Goal: Task Accomplishment & Management: Use online tool/utility

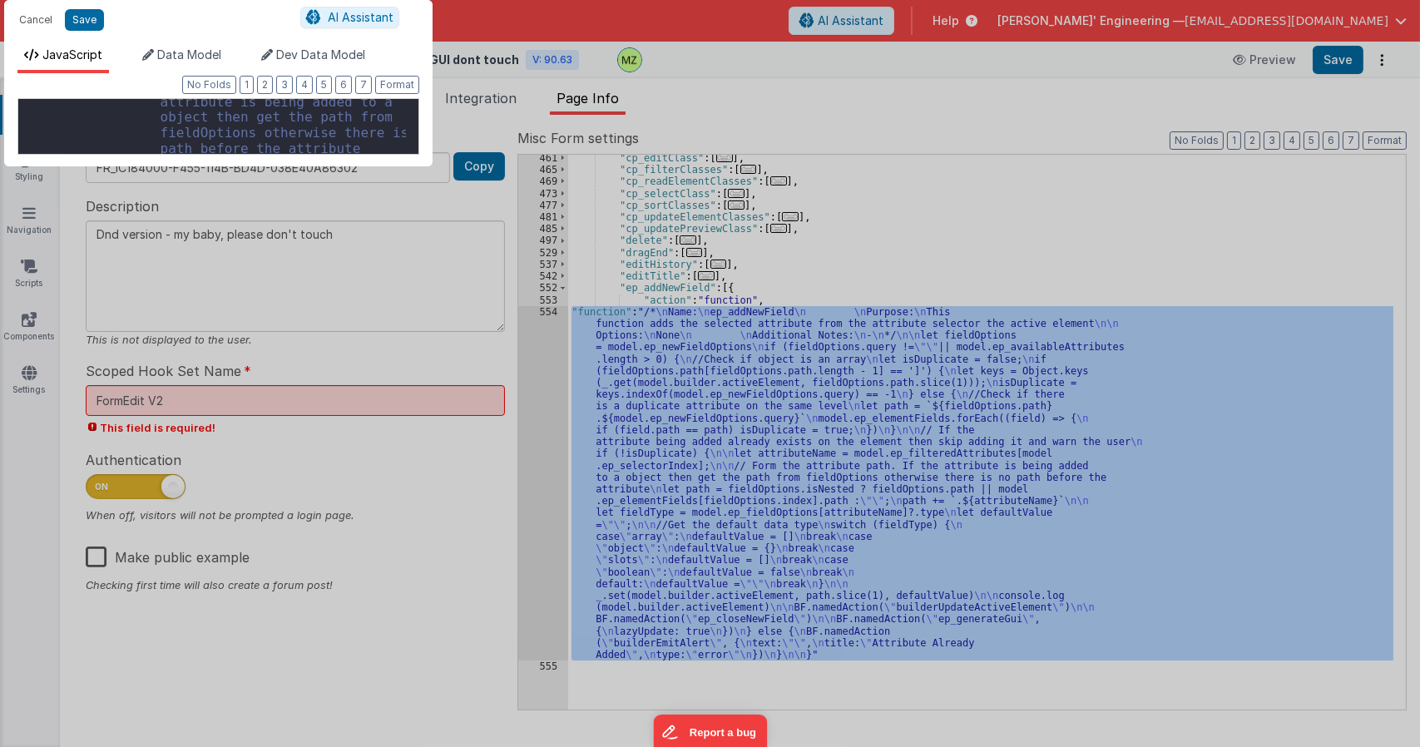
scroll to position [621, 0]
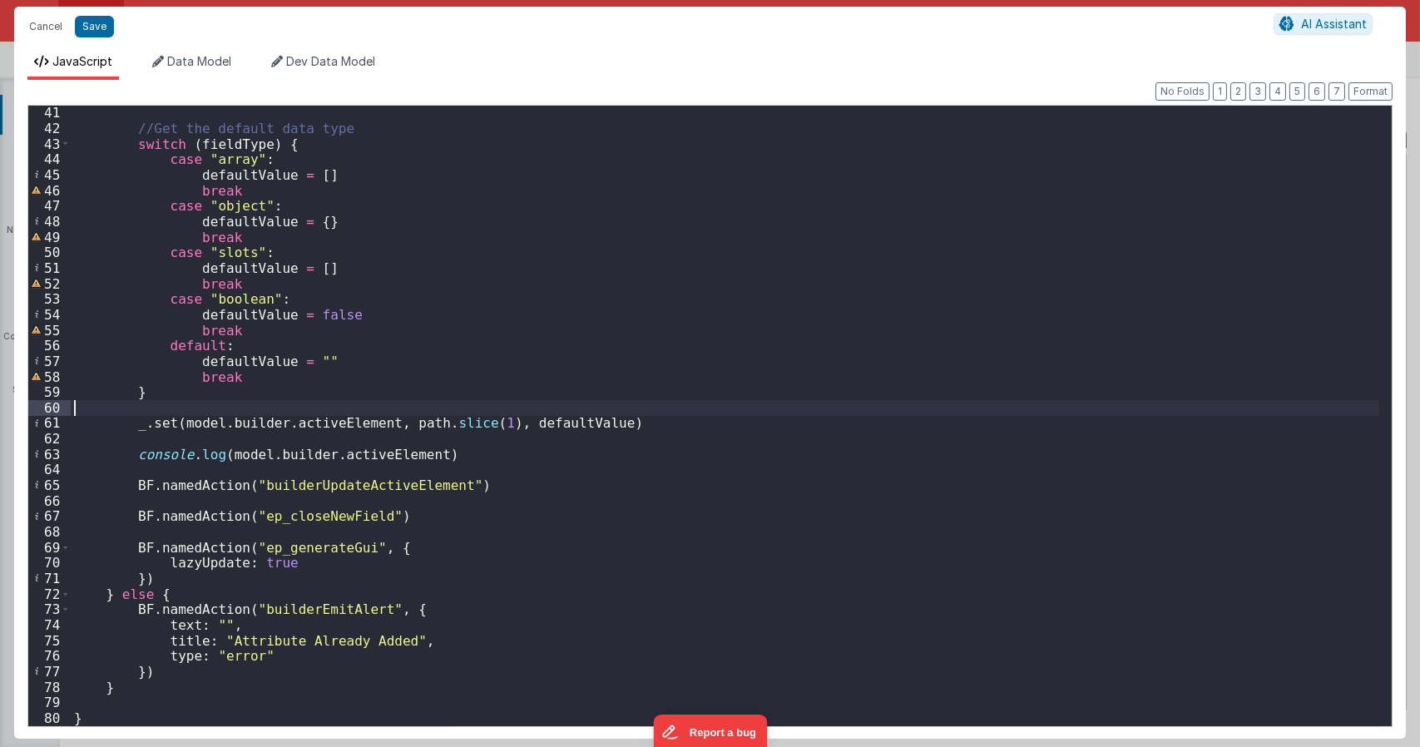
click at [406, 415] on div "//Get the default data type switch ( fieldType ) { case "array" : defaultValue …" at bounding box center [725, 430] width 1308 height 651
click at [91, 16] on button "Save" at bounding box center [94, 27] width 39 height 22
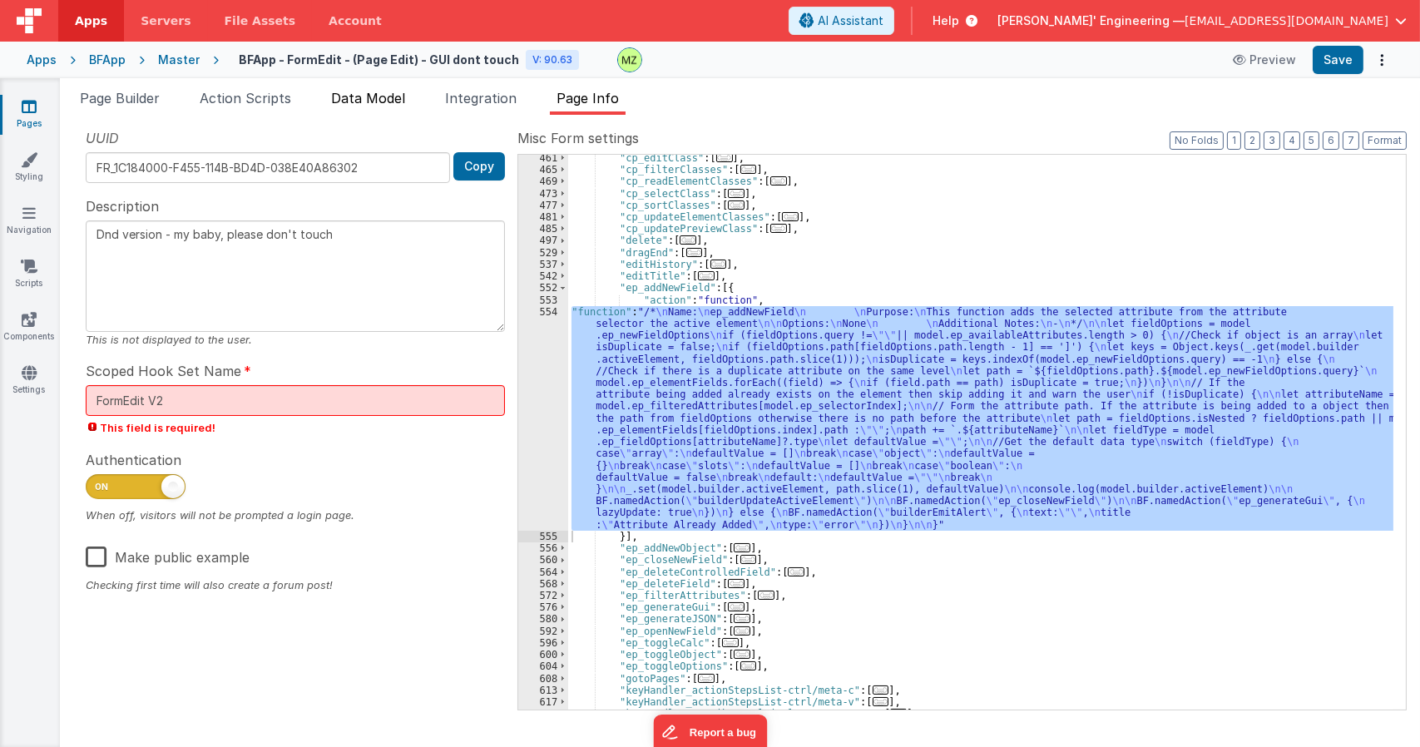
click at [356, 94] on span "Data Model" at bounding box center [368, 98] width 74 height 17
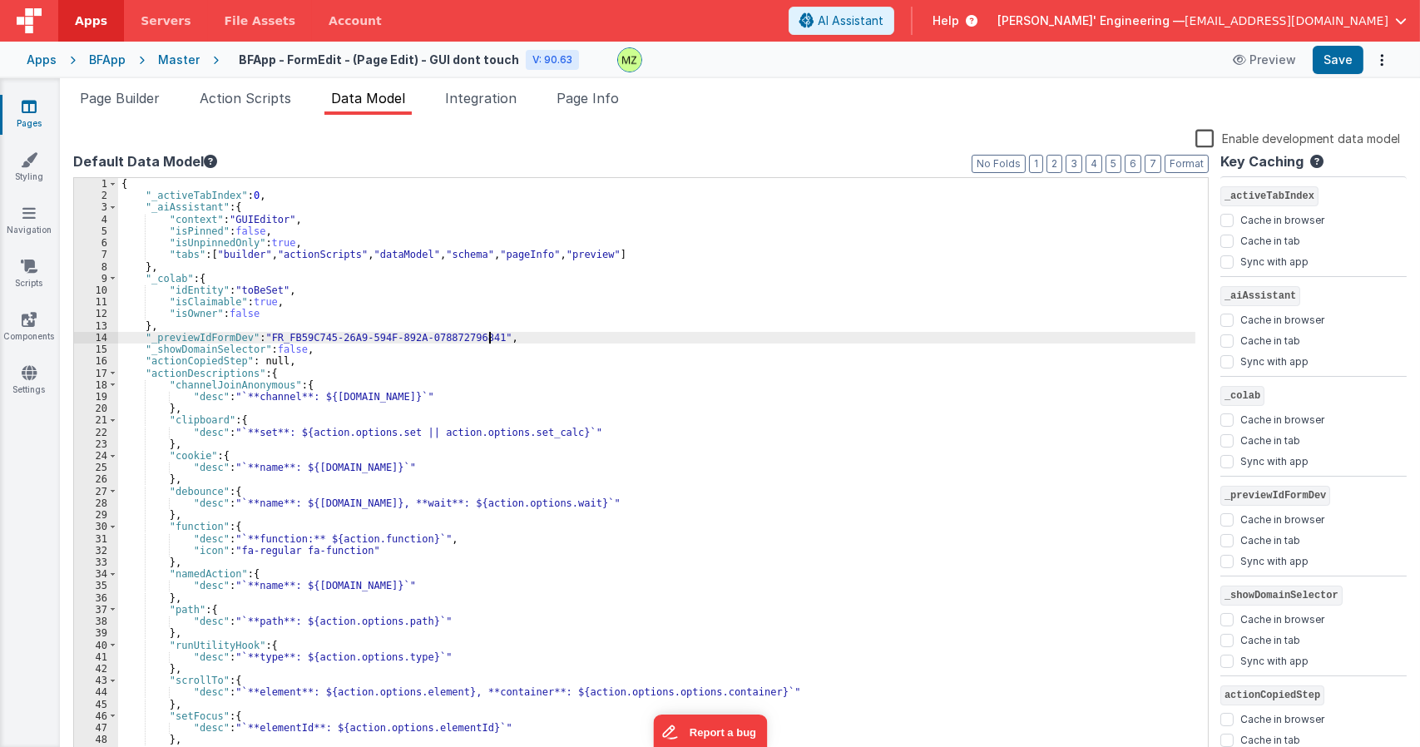
click at [532, 334] on div "{ "_activeTabIndex" : 0 , "_aiAssistant" : { "context" : "GUIEditor" , "isPinne…" at bounding box center [656, 481] width 1077 height 606
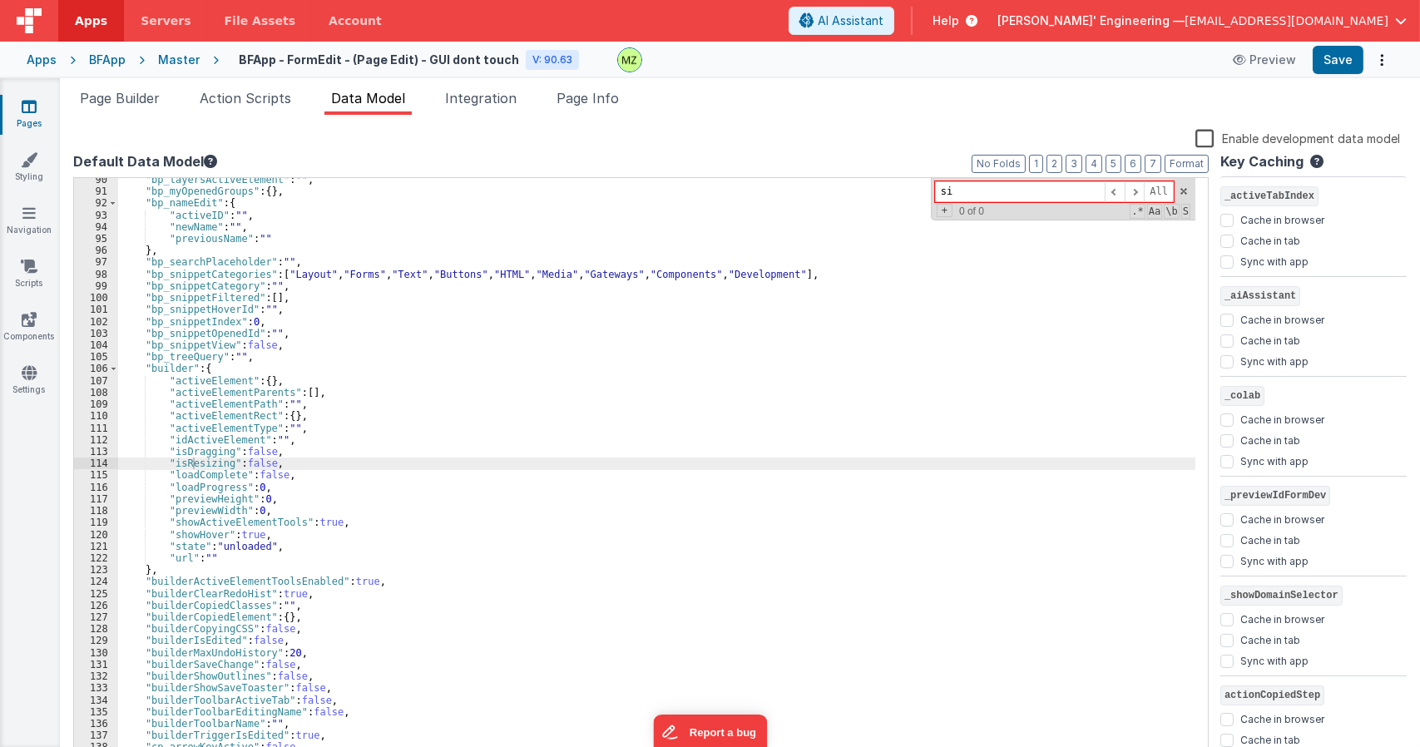
type input "s"
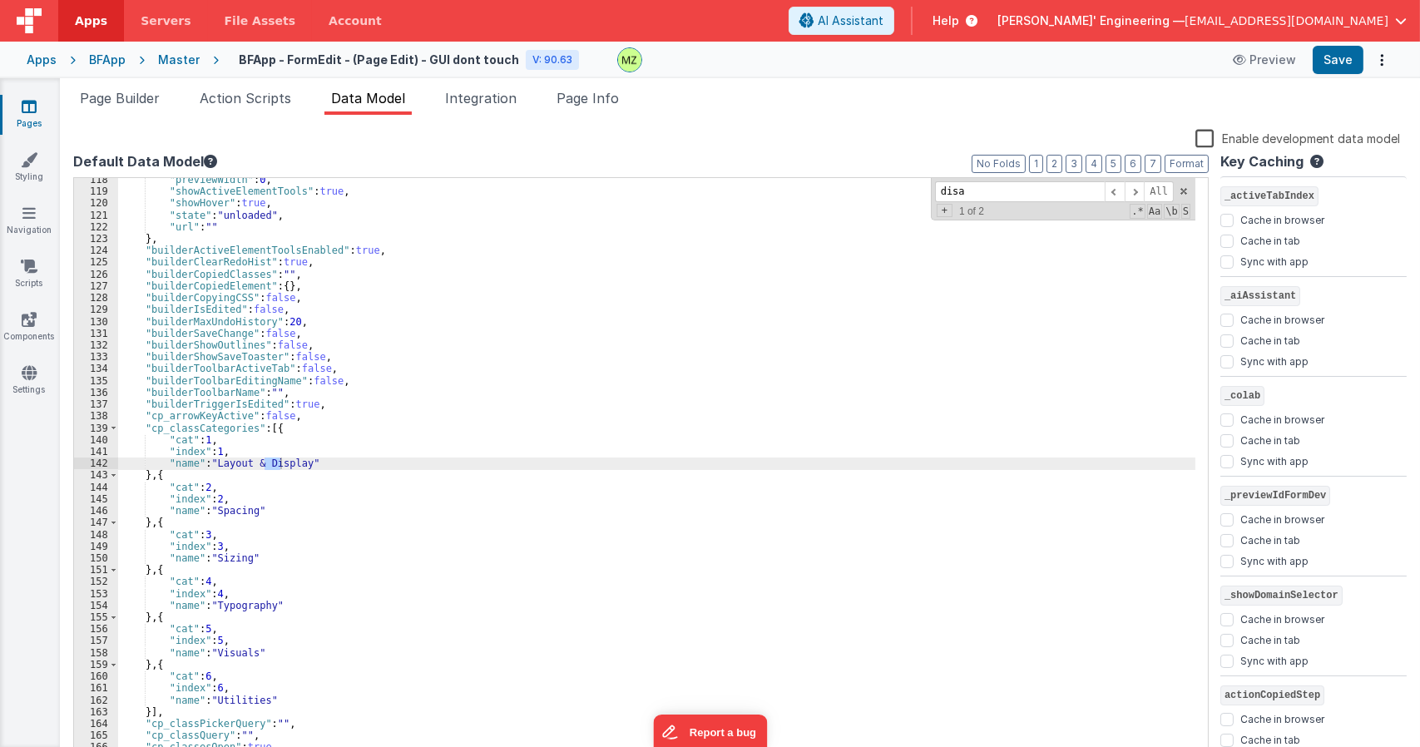
scroll to position [2465, 0]
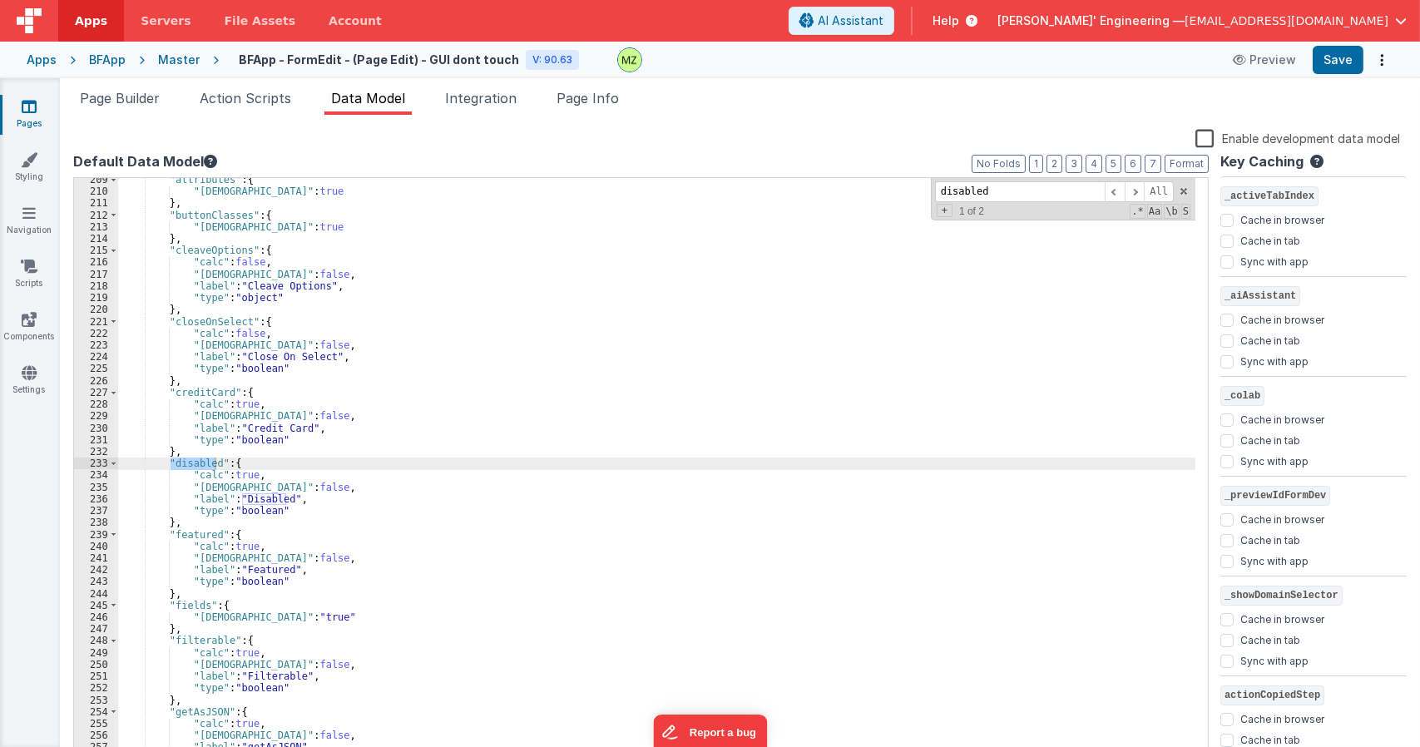
type input "disabled"
click at [243, 101] on span "Action Scripts" at bounding box center [245, 98] width 91 height 17
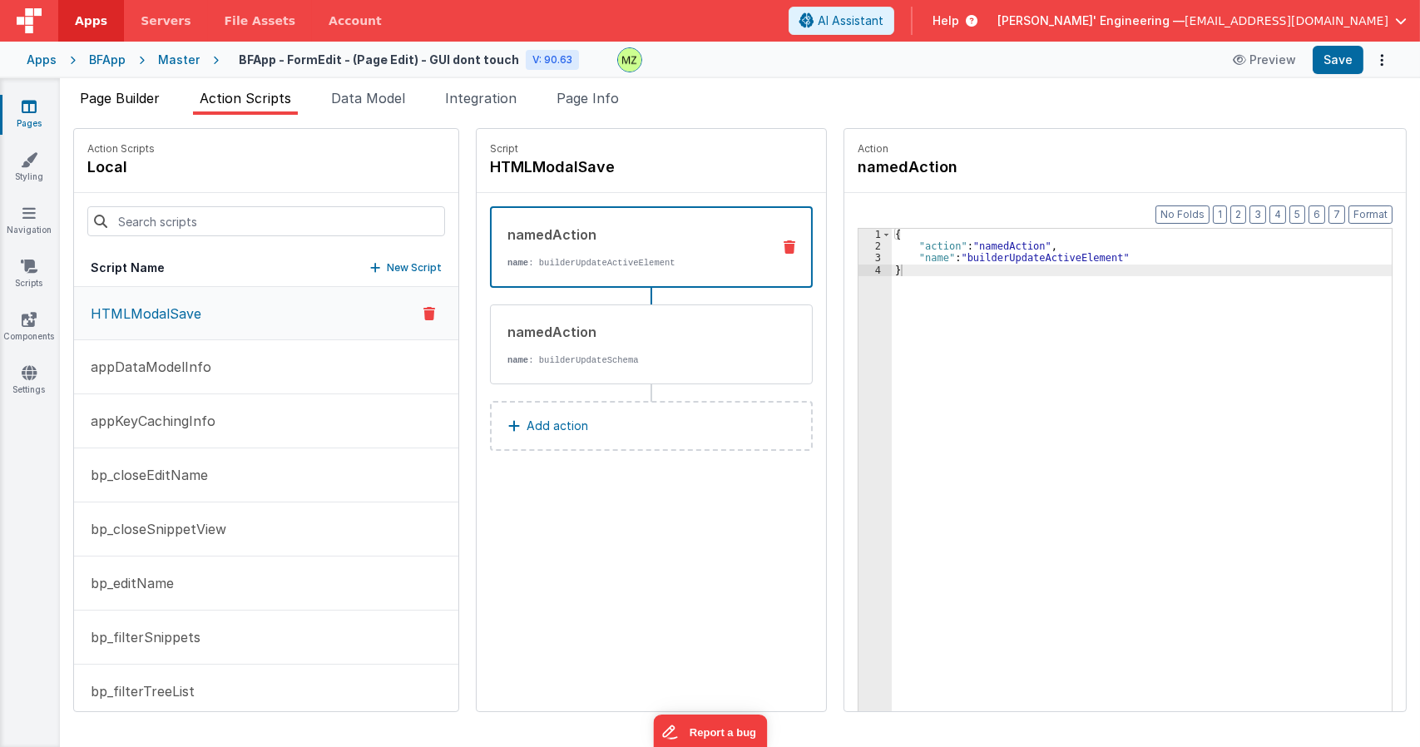
click at [158, 93] on span "Page Builder" at bounding box center [120, 98] width 80 height 17
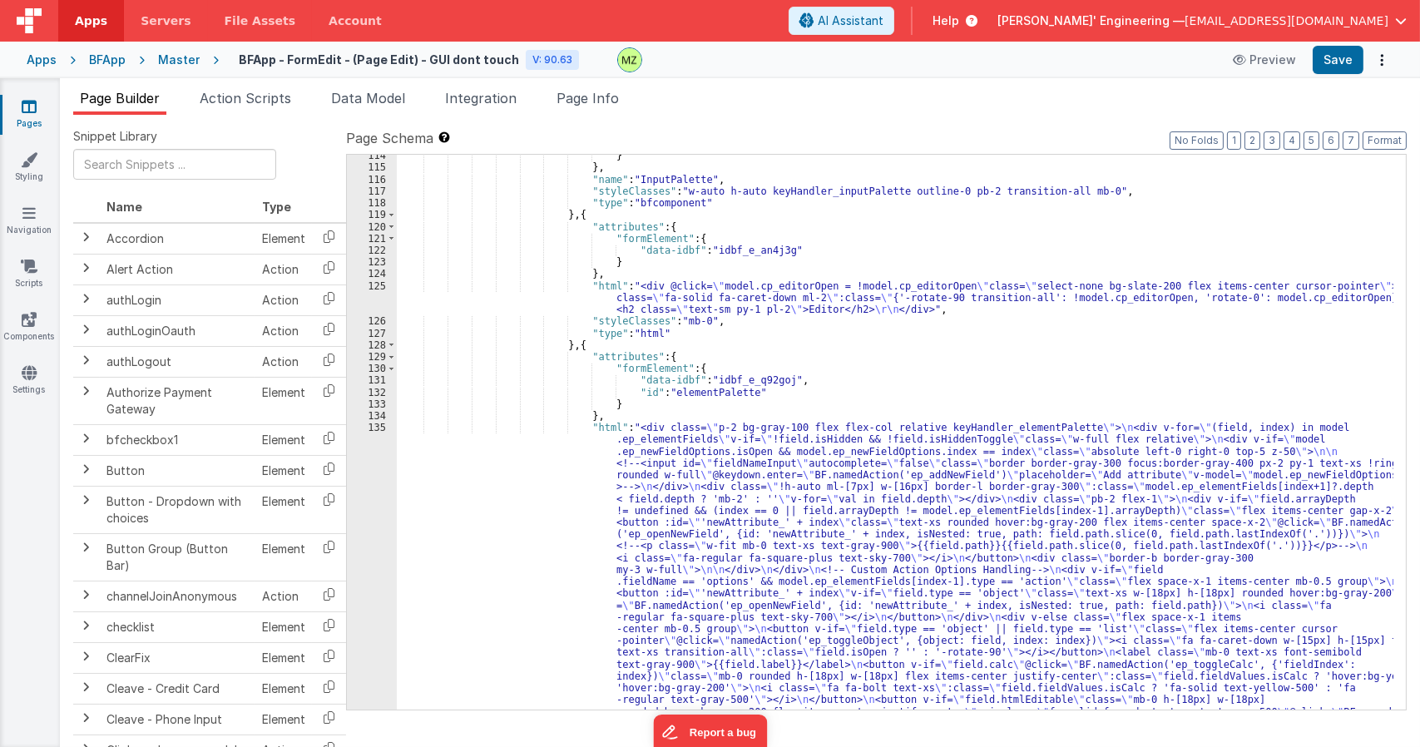
scroll to position [3041, 0]
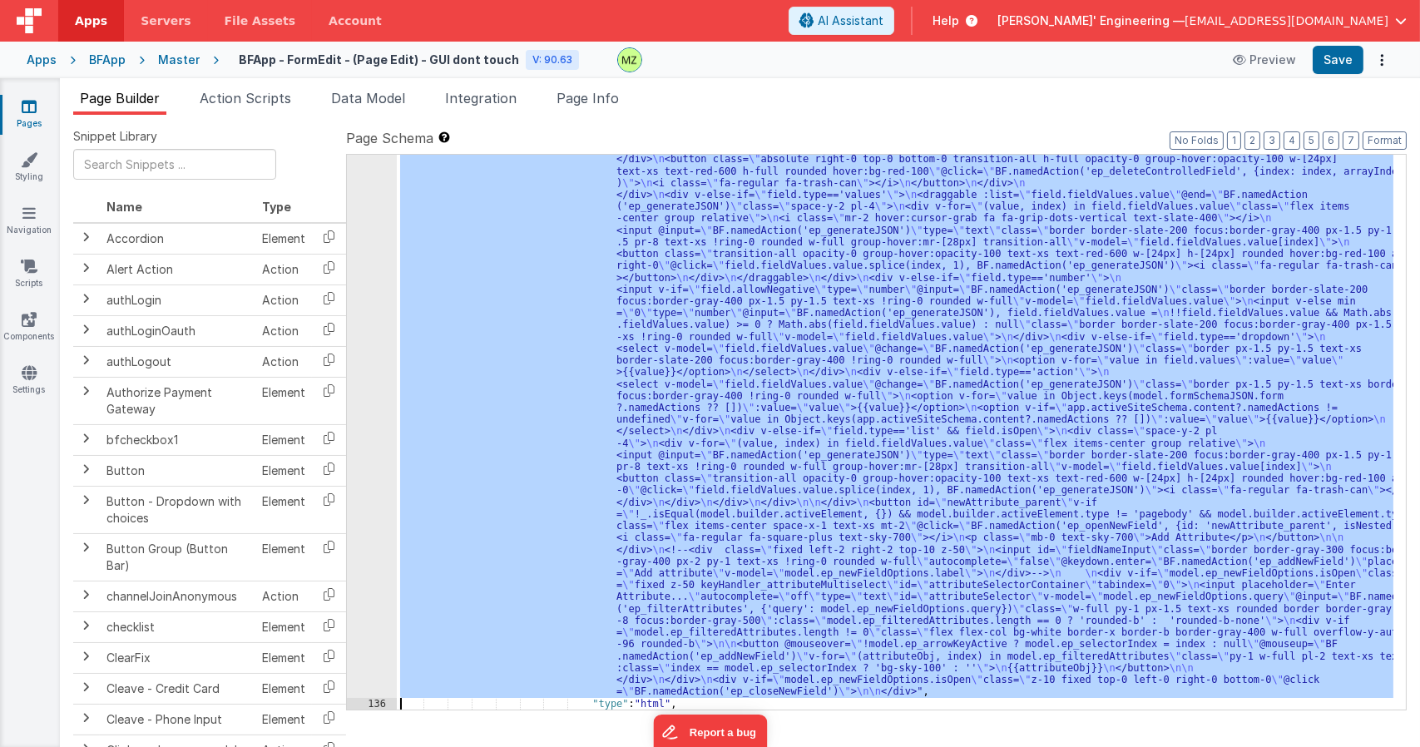
click at [370, 284] on div "135 136 137 138 139 140 141 142 143 144 145 146 147 148 149 150 151 152 153 154…" at bounding box center [372, 342] width 50 height 1844
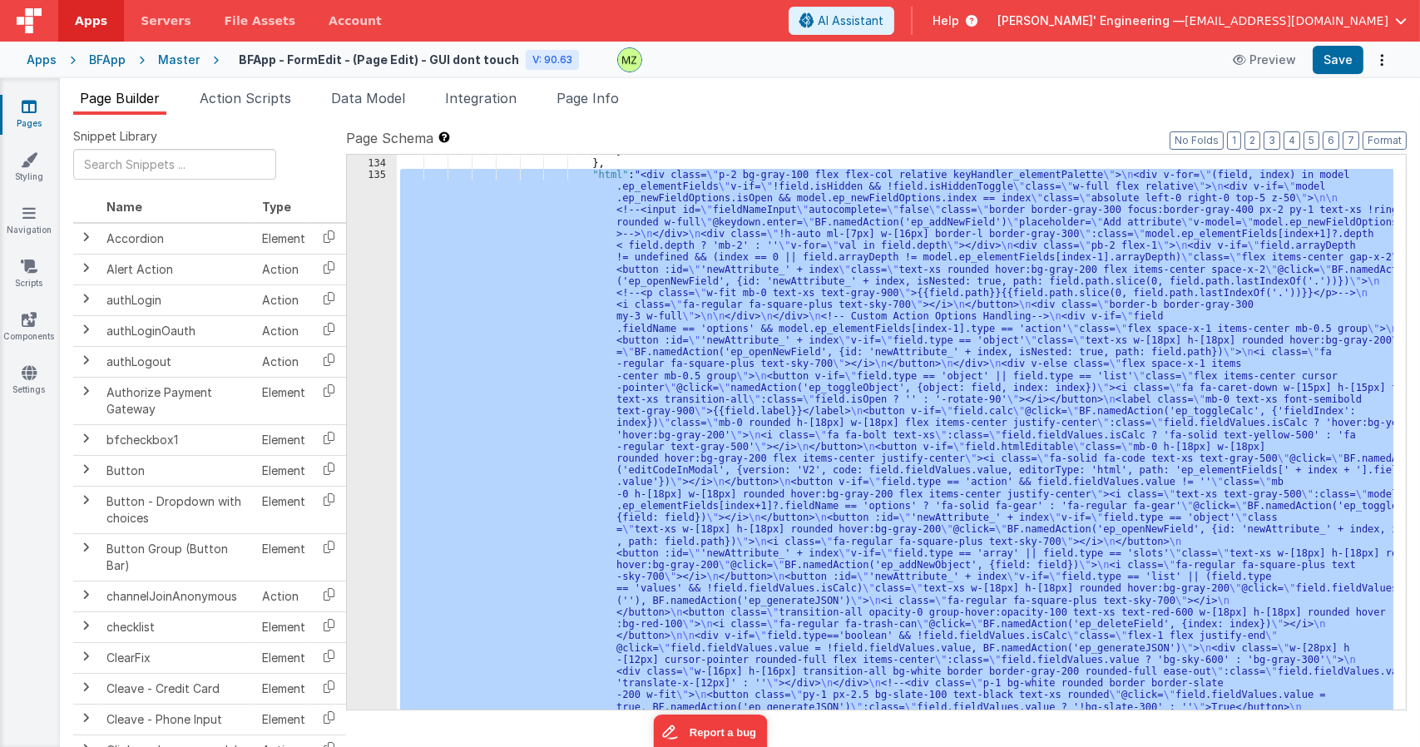
scroll to position [2945, 0]
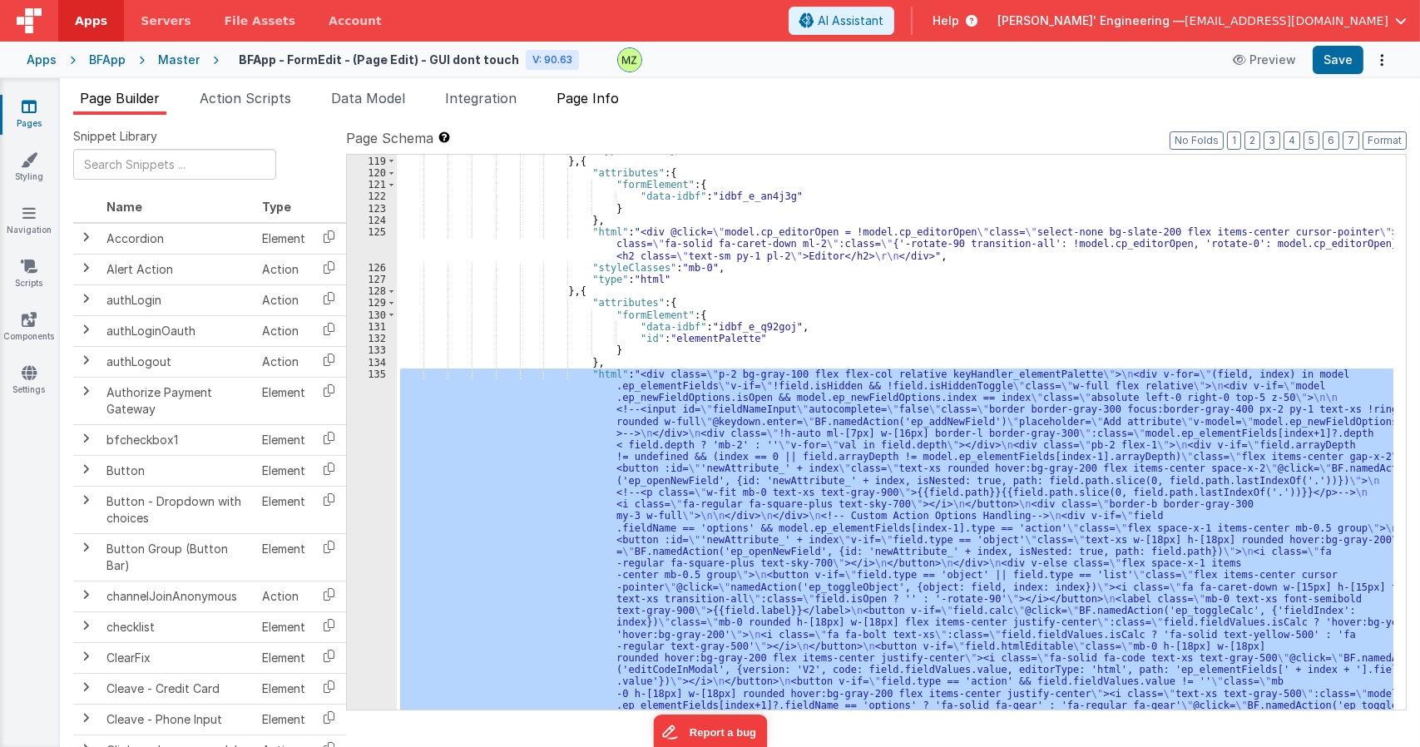
click at [599, 109] on div "Page Builder Action Scripts Data Model Integration Page Info Snippet Library Na…" at bounding box center [740, 417] width 1360 height 659
click at [599, 98] on span "Page Info" at bounding box center [587, 98] width 62 height 17
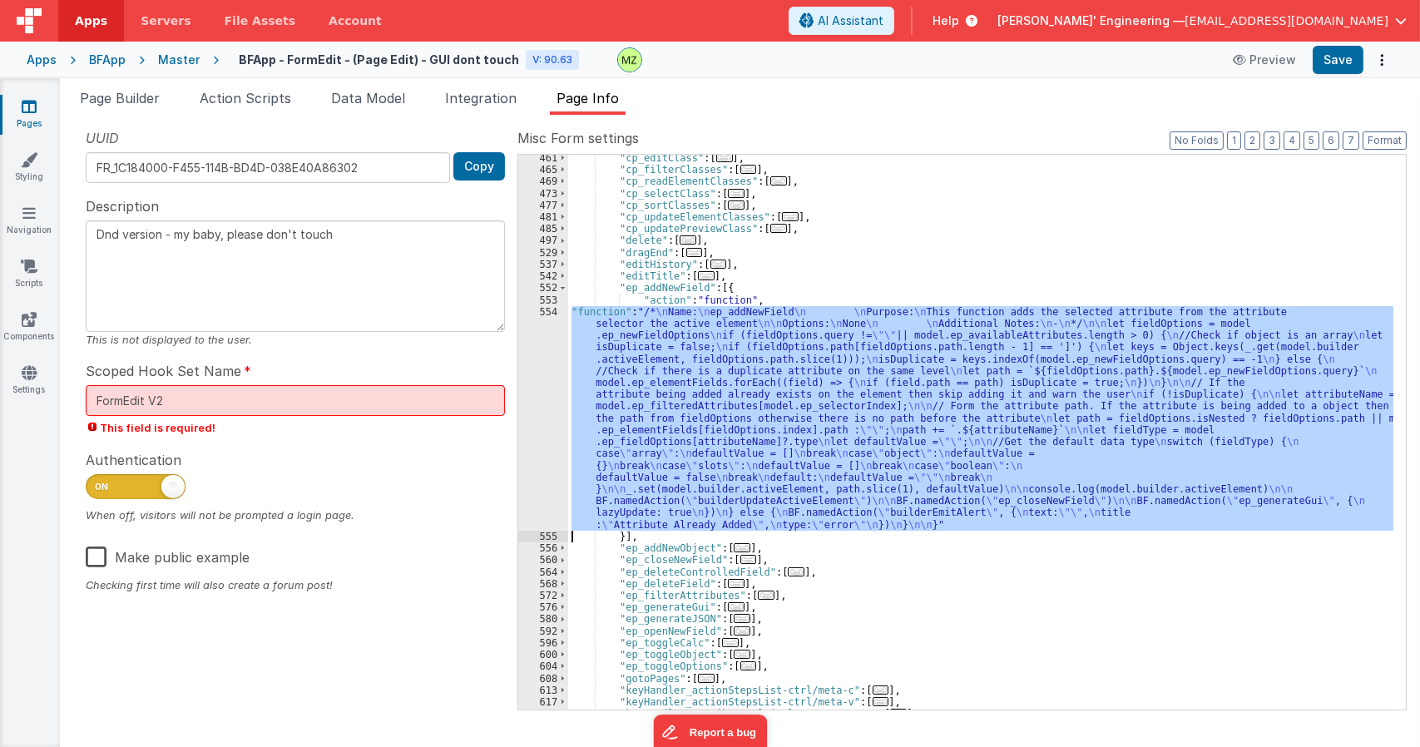
click at [749, 319] on div ""cp_editClass" : [ ... ] , "cp_filterClasses" : [ ... ] , "cp_readElementClasse…" at bounding box center [980, 432] width 825 height 555
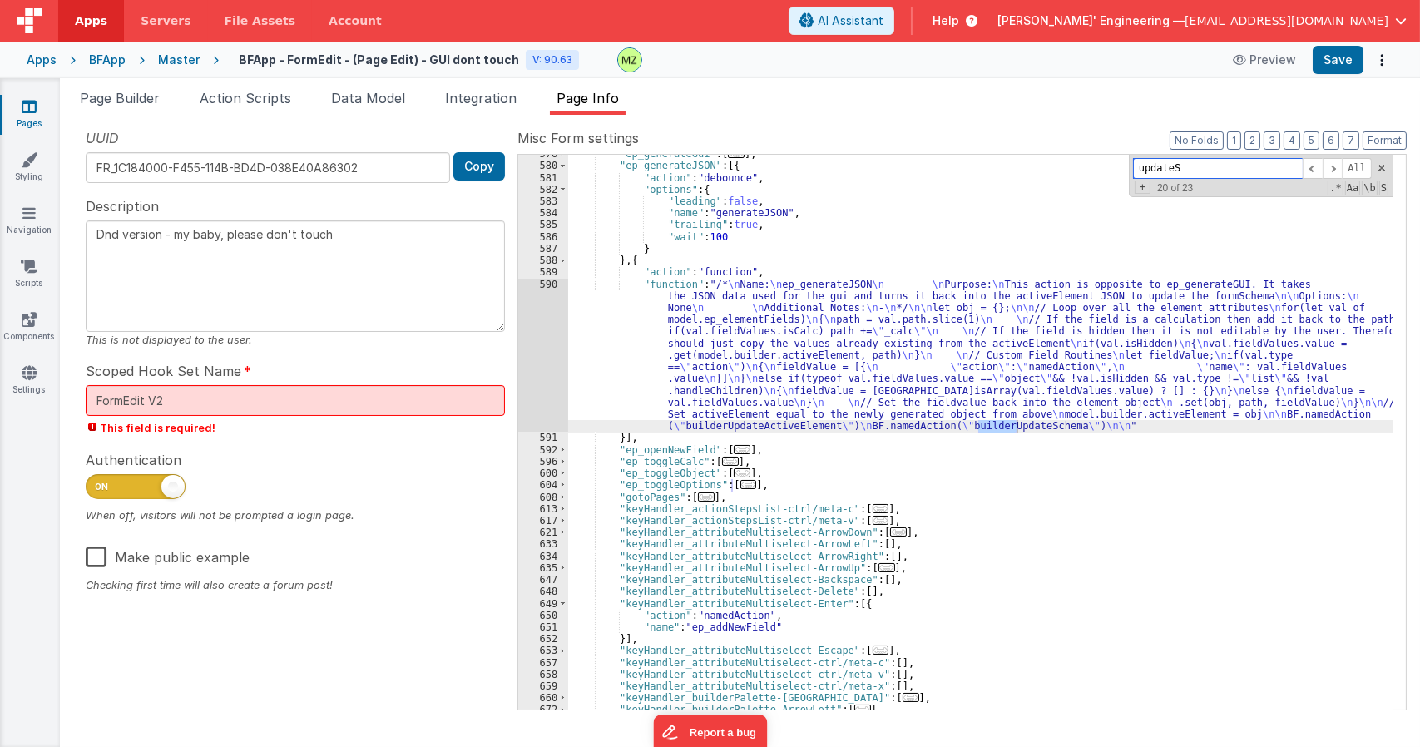
scroll to position [1201, 0]
click at [884, 341] on div ""ep_generateGui" : [ ... ] , "ep_generateJSON" : [{ "action" : "debounce" , "op…" at bounding box center [980, 437] width 825 height 578
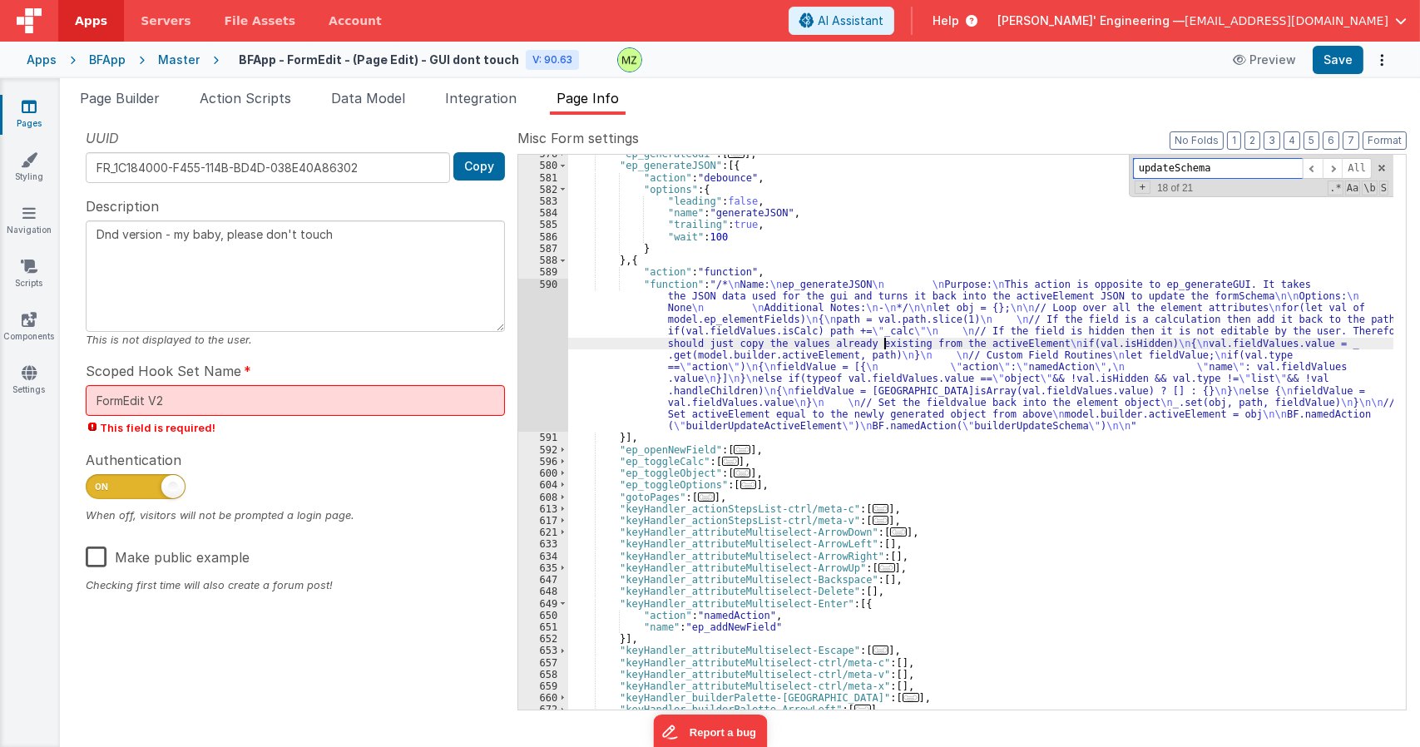
click at [1216, 176] on input "updateSchema" at bounding box center [1218, 168] width 170 height 21
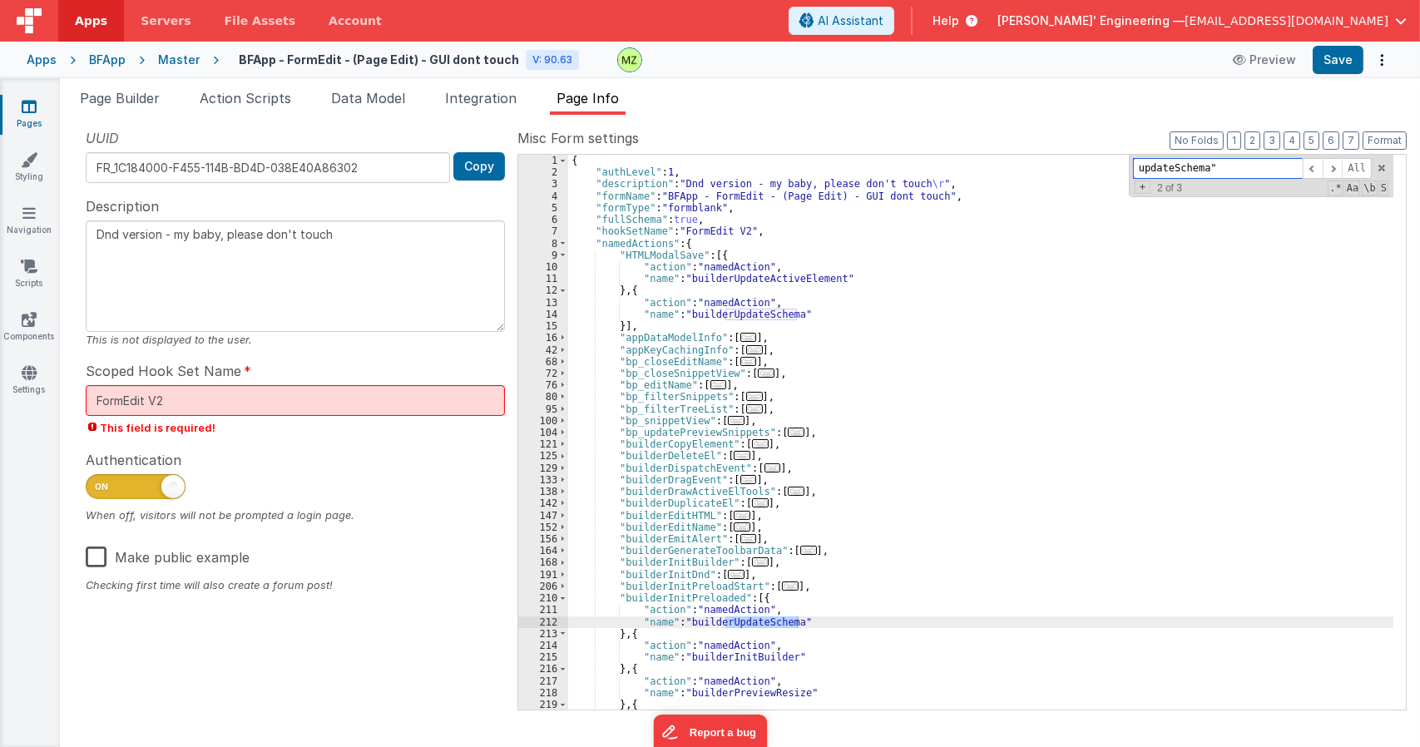
scroll to position [610, 0]
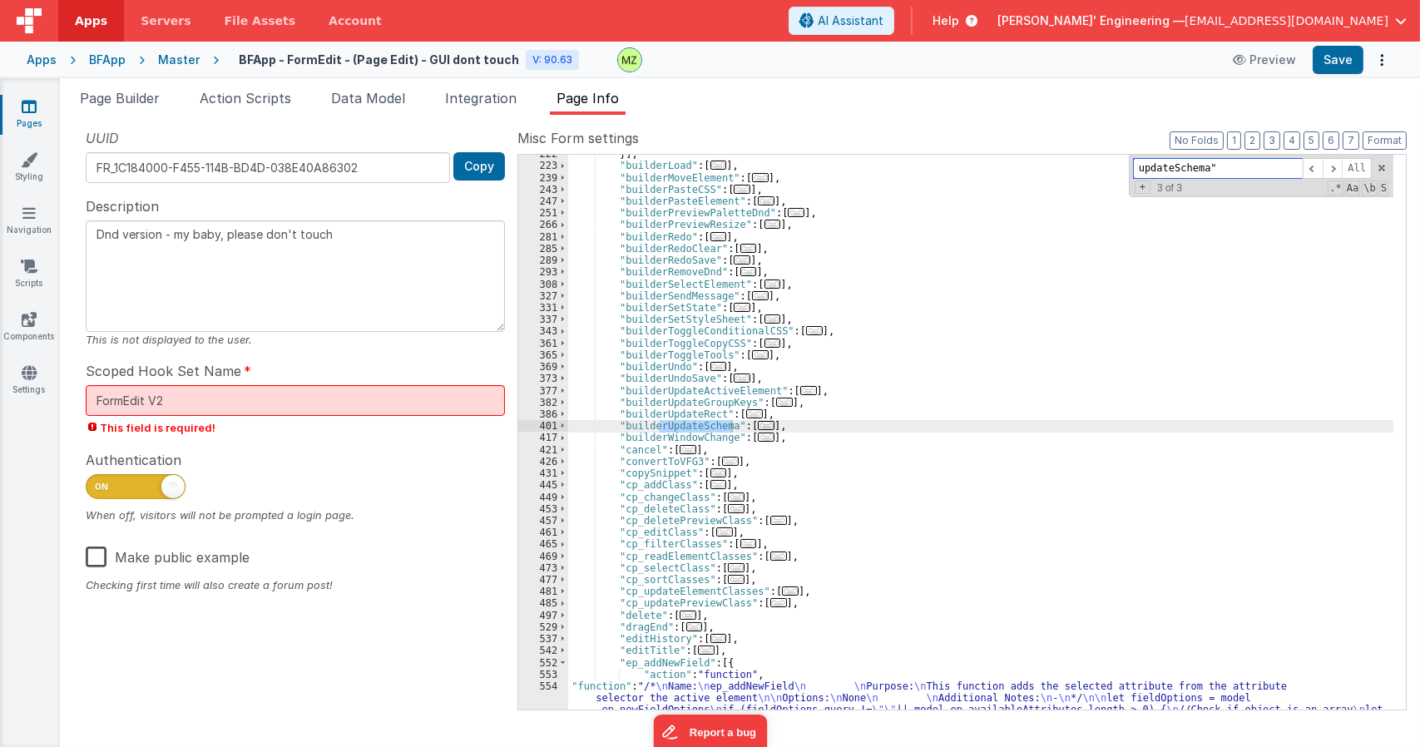
type input "updateSchema""
click at [758, 425] on span "..." at bounding box center [766, 425] width 17 height 9
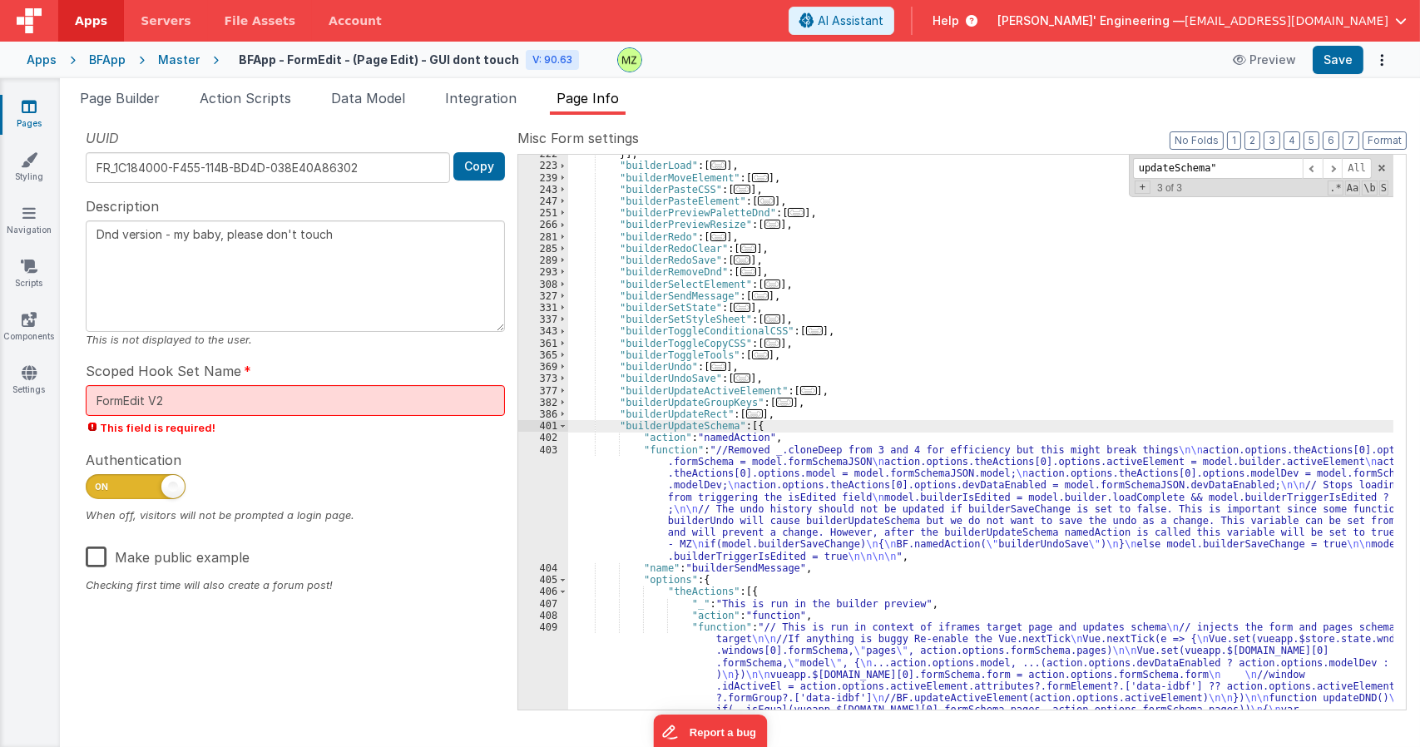
scroll to position [809, 0]
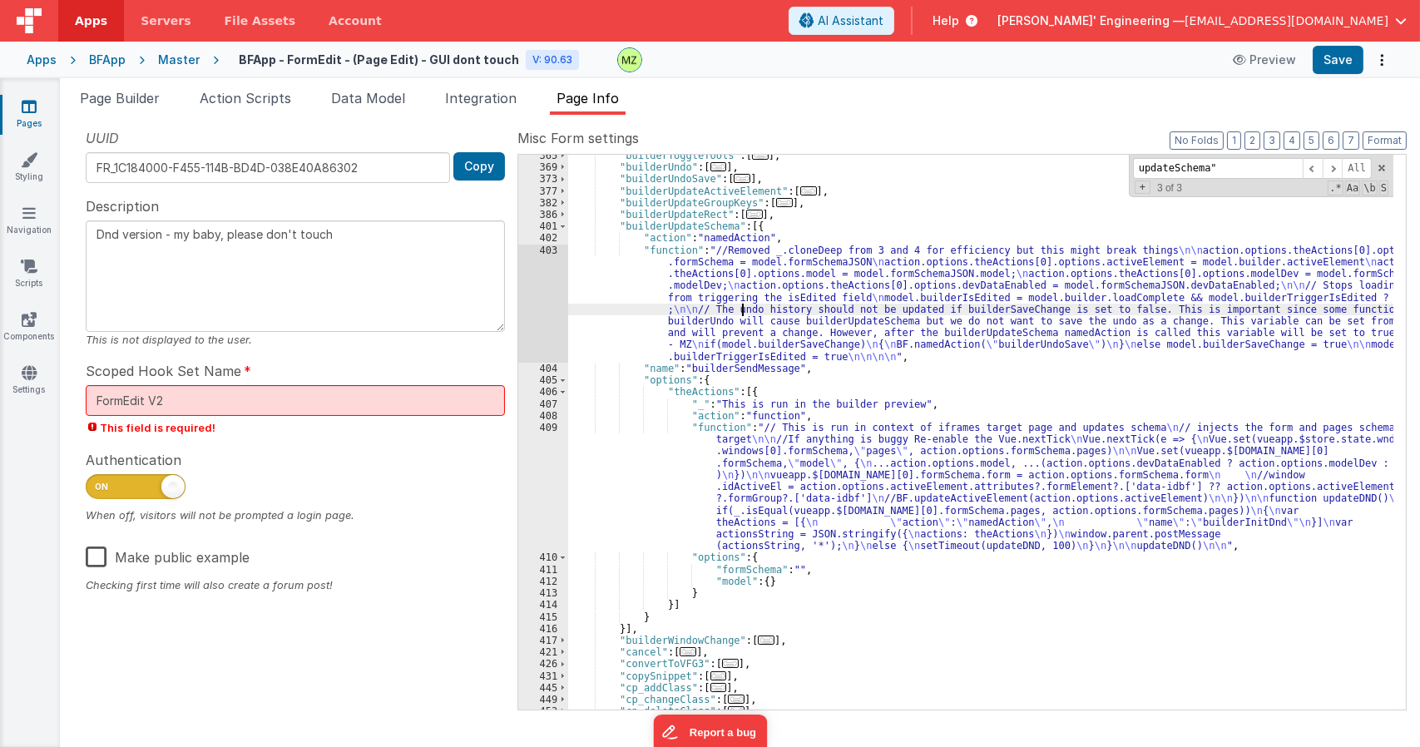
click at [743, 305] on div ""builderToggleTools" : [ ... ] , "builderUndo" : [ ... ] , "builderUndoSave" : …" at bounding box center [980, 439] width 825 height 578
click at [549, 245] on div "403" at bounding box center [543, 304] width 50 height 118
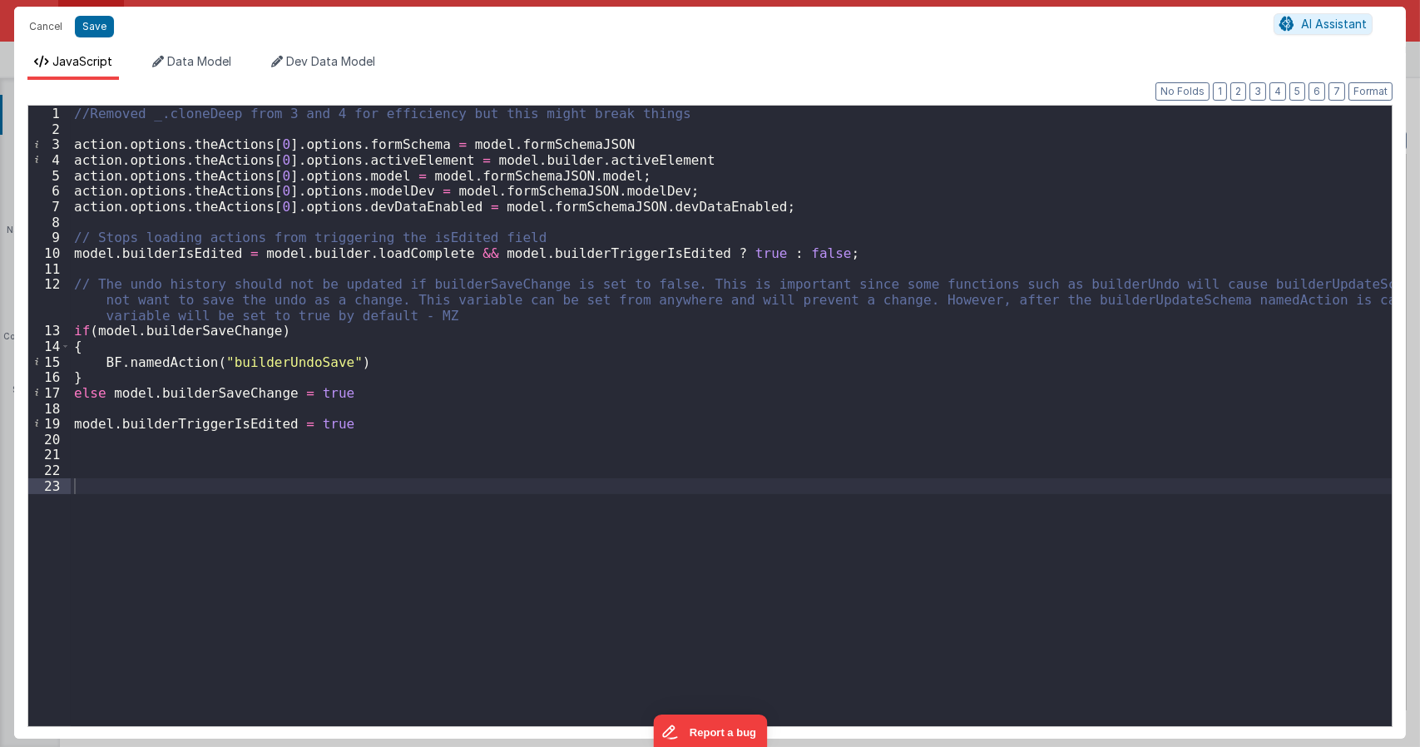
click at [438, 312] on div "//Removed _.cloneDeep from 3 and 4 for efficiency but this might break things a…" at bounding box center [731, 431] width 1321 height 651
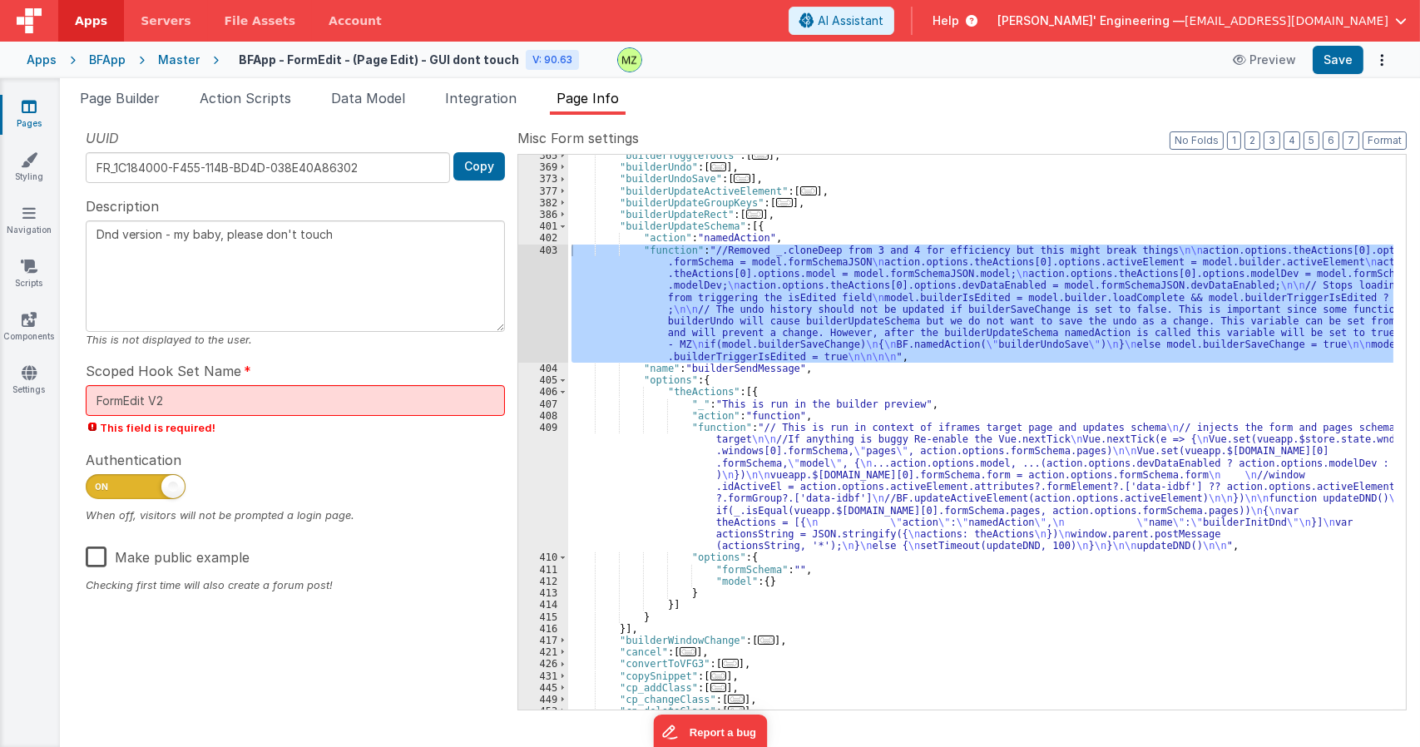
click at [712, 462] on div ""builderToggleTools" : [ ... ] , "builderUndo" : [ ... ] , "builderUndoSave" : …" at bounding box center [980, 439] width 825 height 578
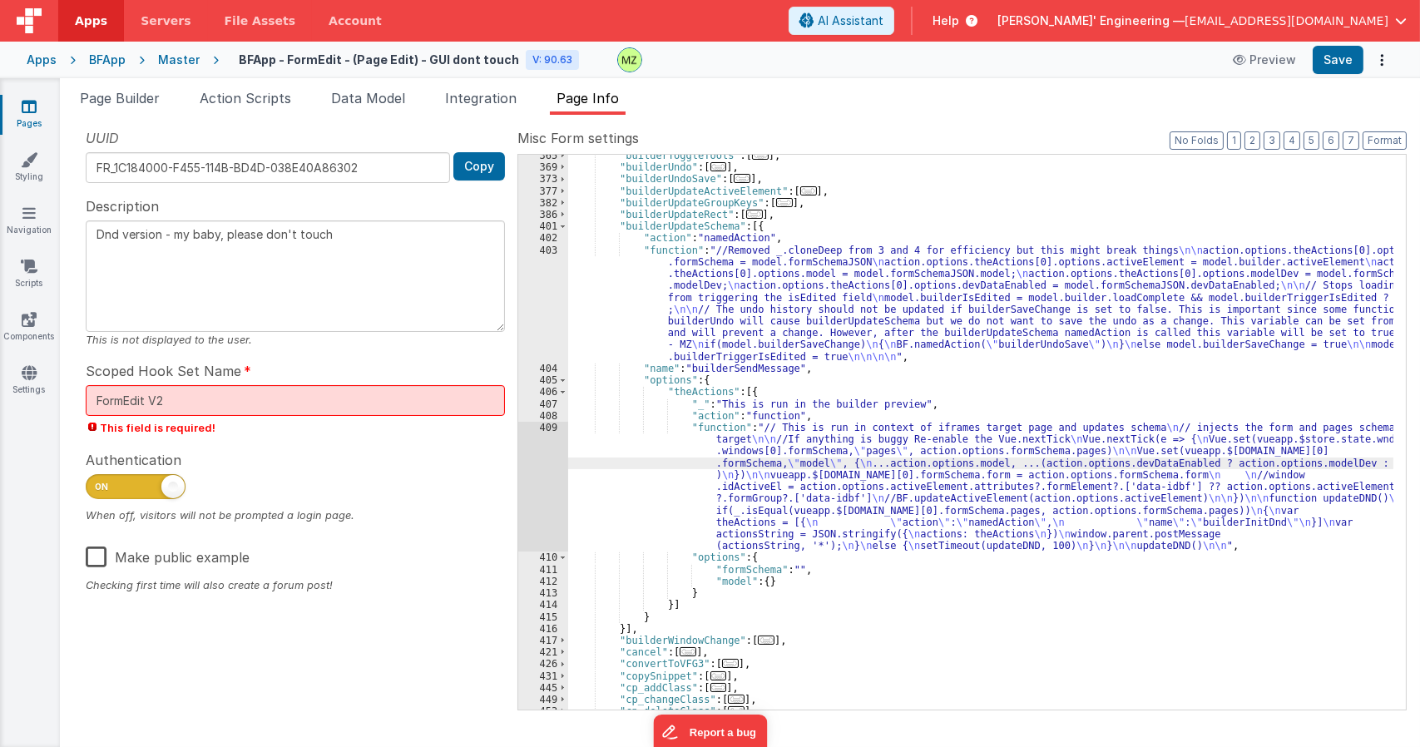
click at [551, 433] on div "409" at bounding box center [543, 487] width 50 height 130
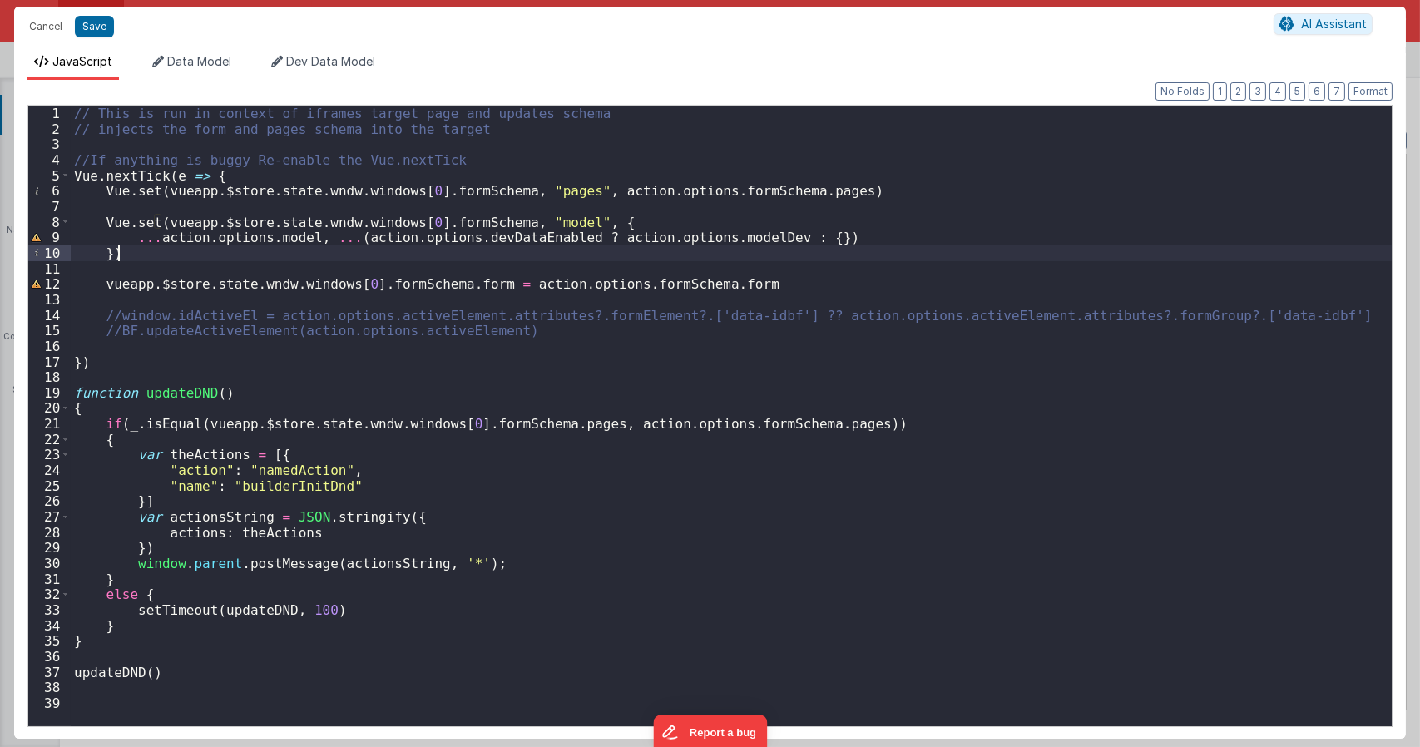
click at [438, 256] on div "// This is run in context of iframes target page and updates schema // injects …" at bounding box center [731, 431] width 1321 height 651
click at [110, 270] on div "// This is run in context of iframes target page and updates schema // injects …" at bounding box center [731, 431] width 1321 height 651
click at [912, 3] on div "Cancel Save AI Assistant JavaScript Data Model Dev Data Model Format 7 6 5 4 3 …" at bounding box center [710, 373] width 1420 height 747
click at [86, 24] on button "Save" at bounding box center [94, 27] width 39 height 22
type textarea "Dnd version - my baby, please don't touch"
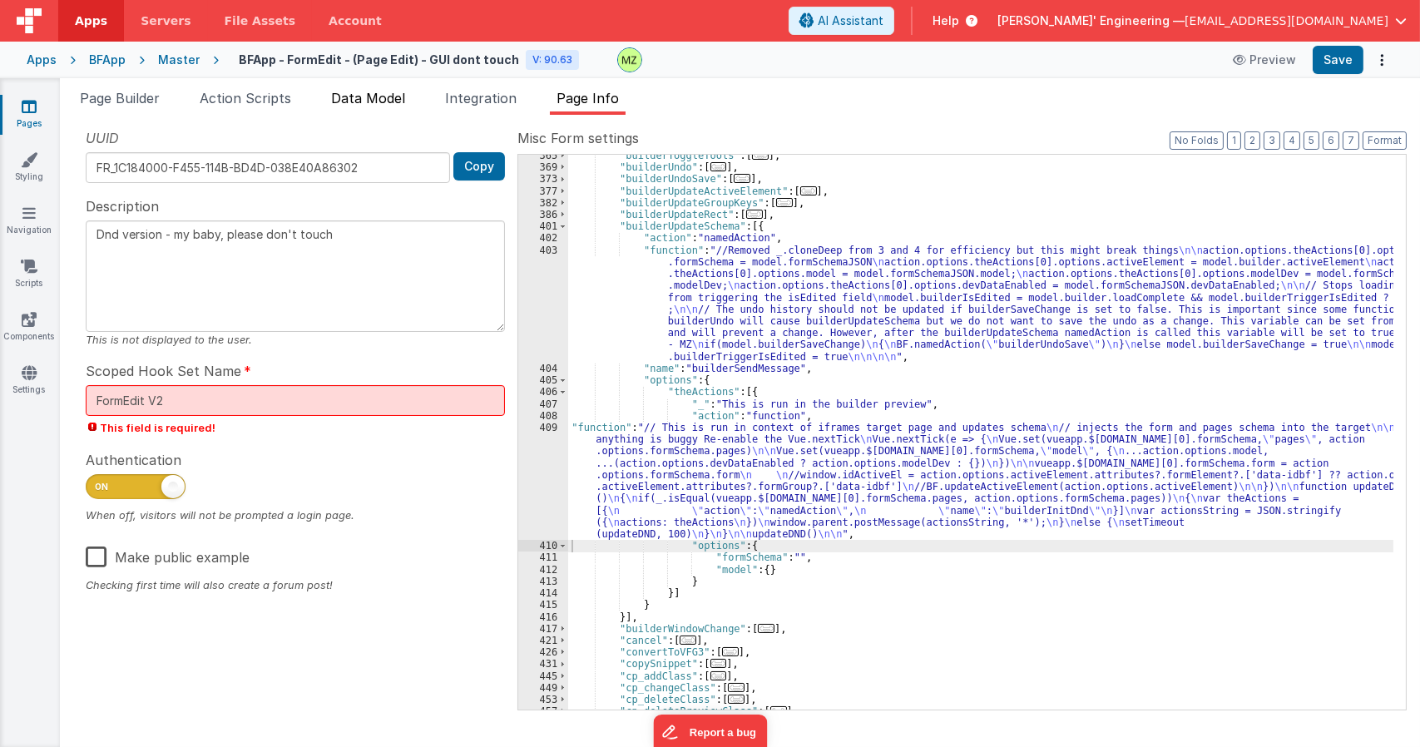
click at [381, 101] on span "Data Model" at bounding box center [368, 98] width 74 height 17
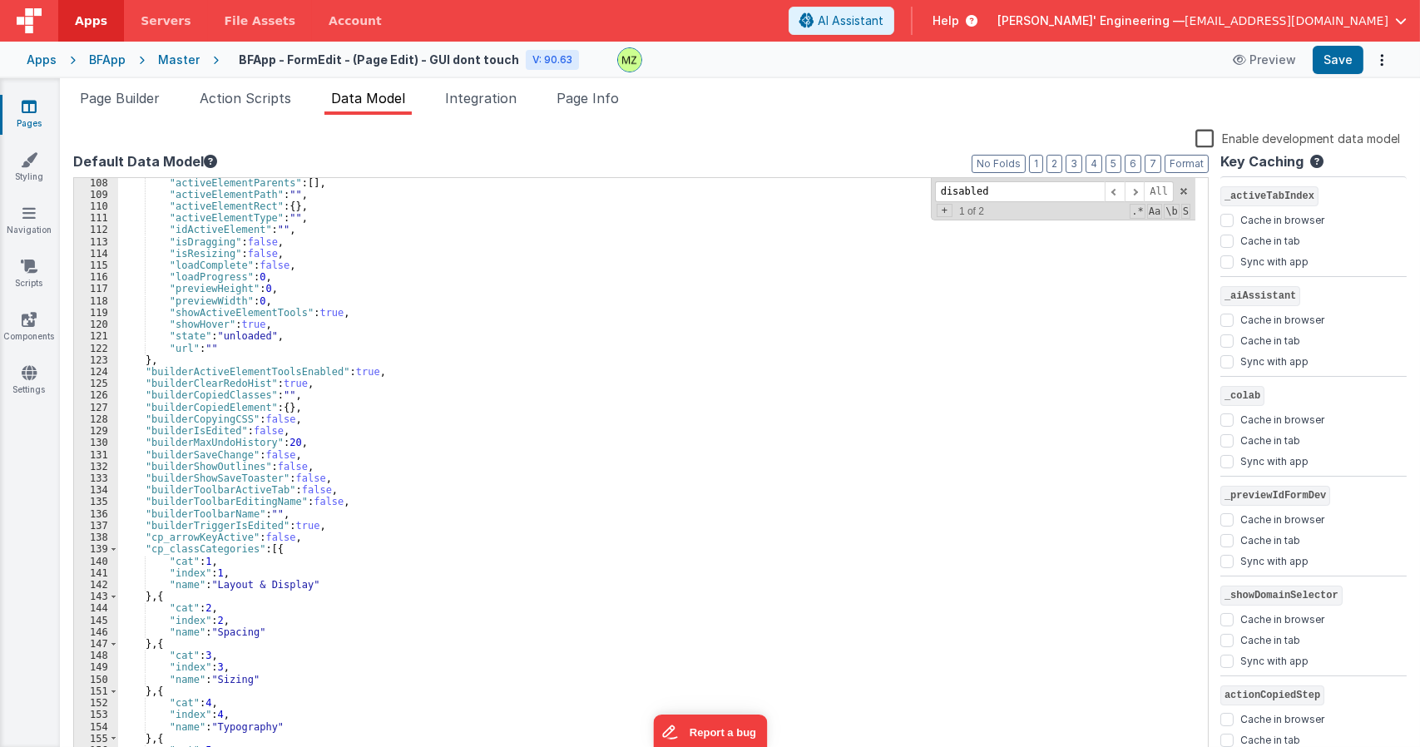
scroll to position [1117, 0]
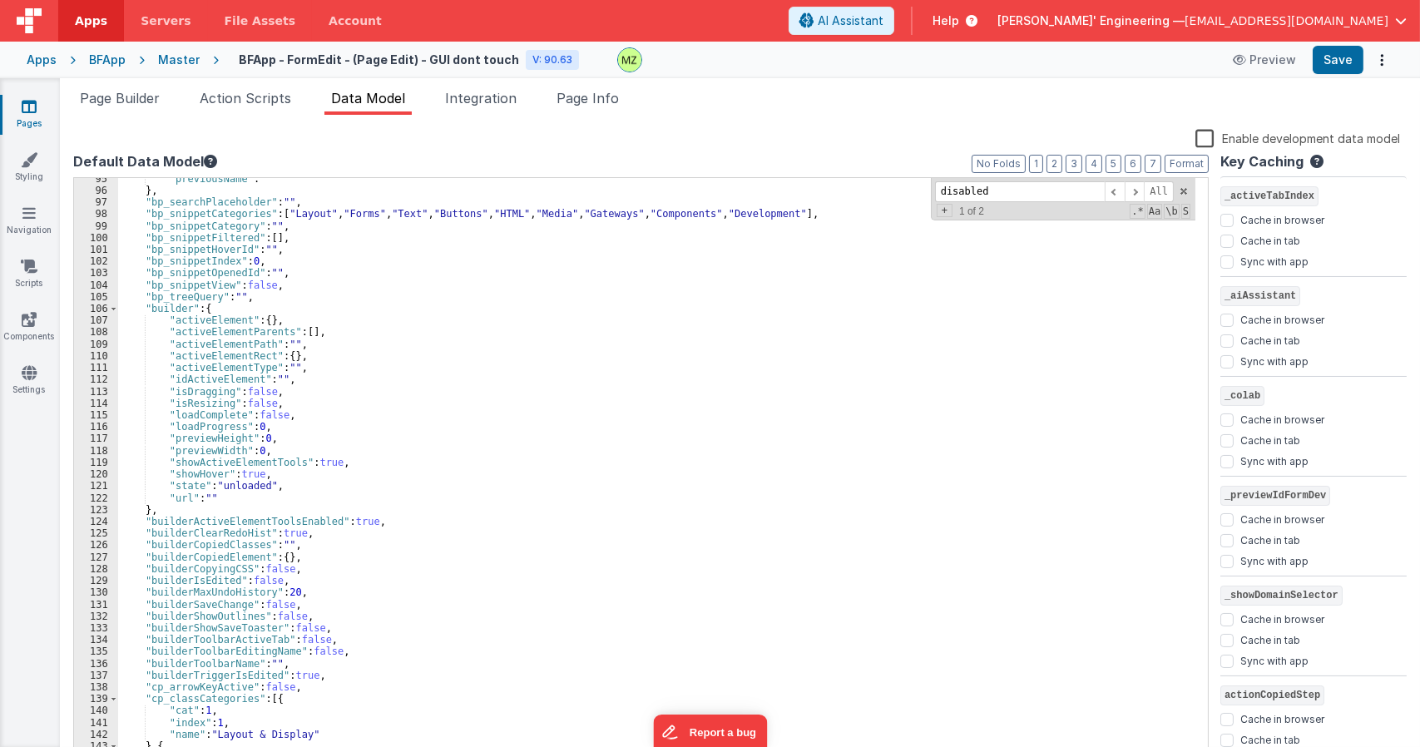
click at [448, 313] on div ""previousName" : "" } , "bp_searchPlaceholder" : "" , "bp_snippetCategories" : …" at bounding box center [656, 476] width 1077 height 606
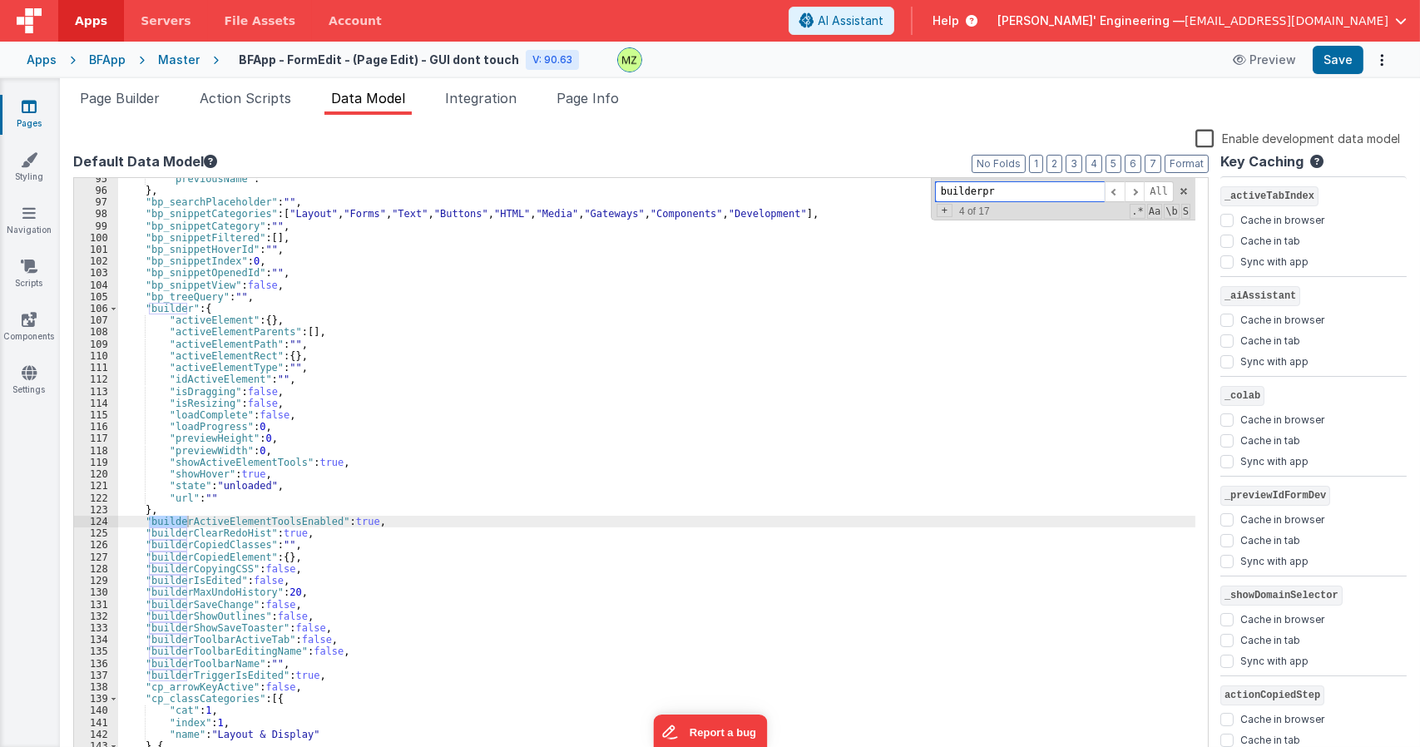
type input "builderpre"
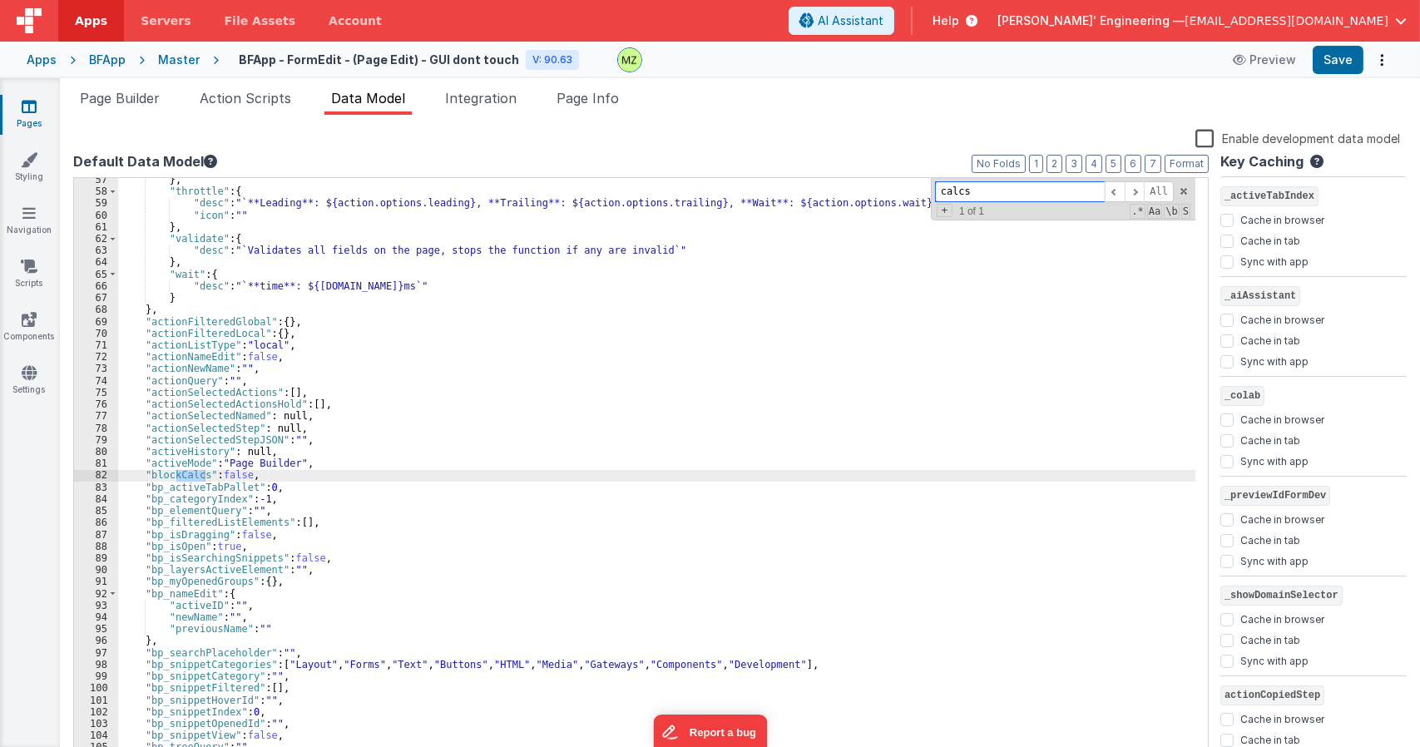
scroll to position [666, 0]
click at [52, 525] on div "Pages Styling Navigation Scripts Components Settings" at bounding box center [30, 412] width 60 height 669
click at [182, 475] on div "} , "throttle" : { "desc" : "`**Leading**: ${action.options.leading}, **Trailin…" at bounding box center [656, 469] width 1077 height 583
click at [182, 475] on div "} , "throttle" : { "desc" : "`**Leading**: ${action.options.leading}, **Trailin…" at bounding box center [656, 477] width 1077 height 606
type input "blockCalcs"
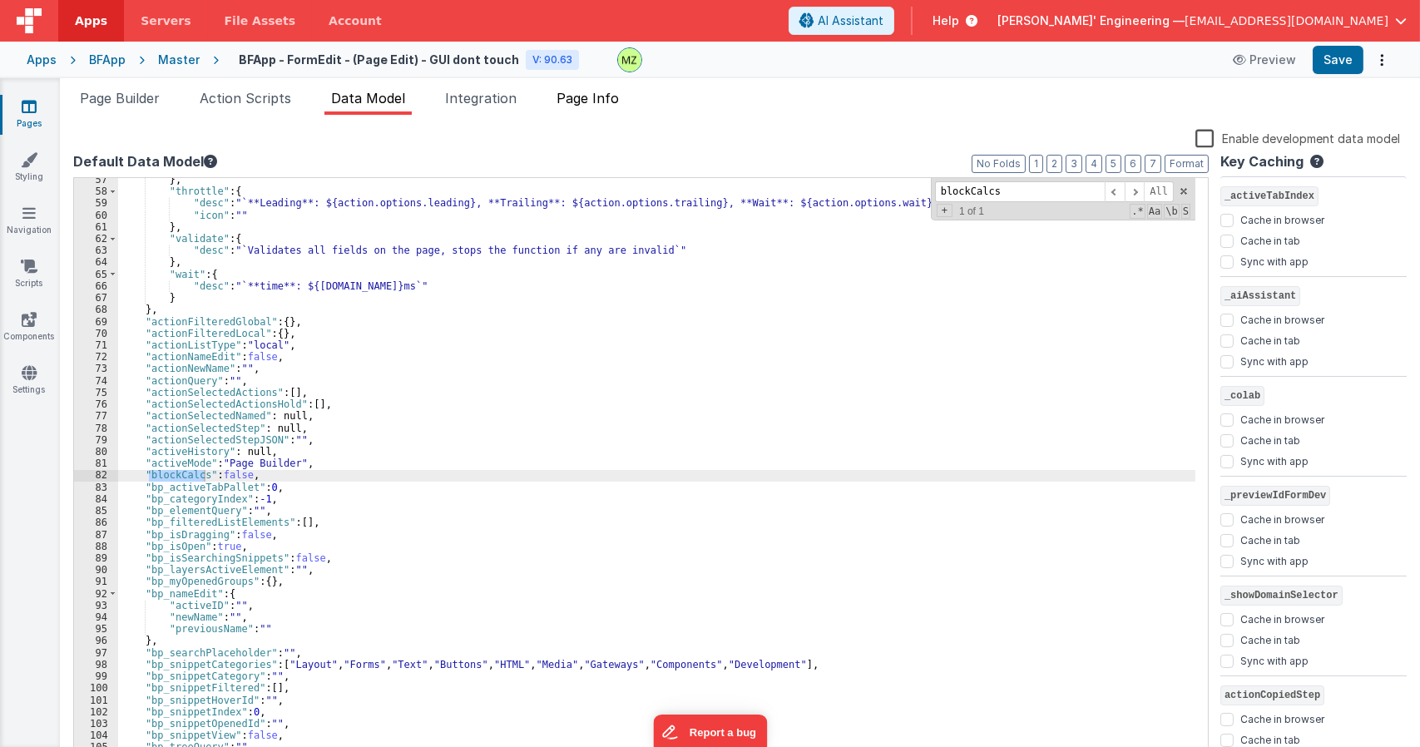
click at [608, 96] on span "Page Info" at bounding box center [587, 98] width 62 height 17
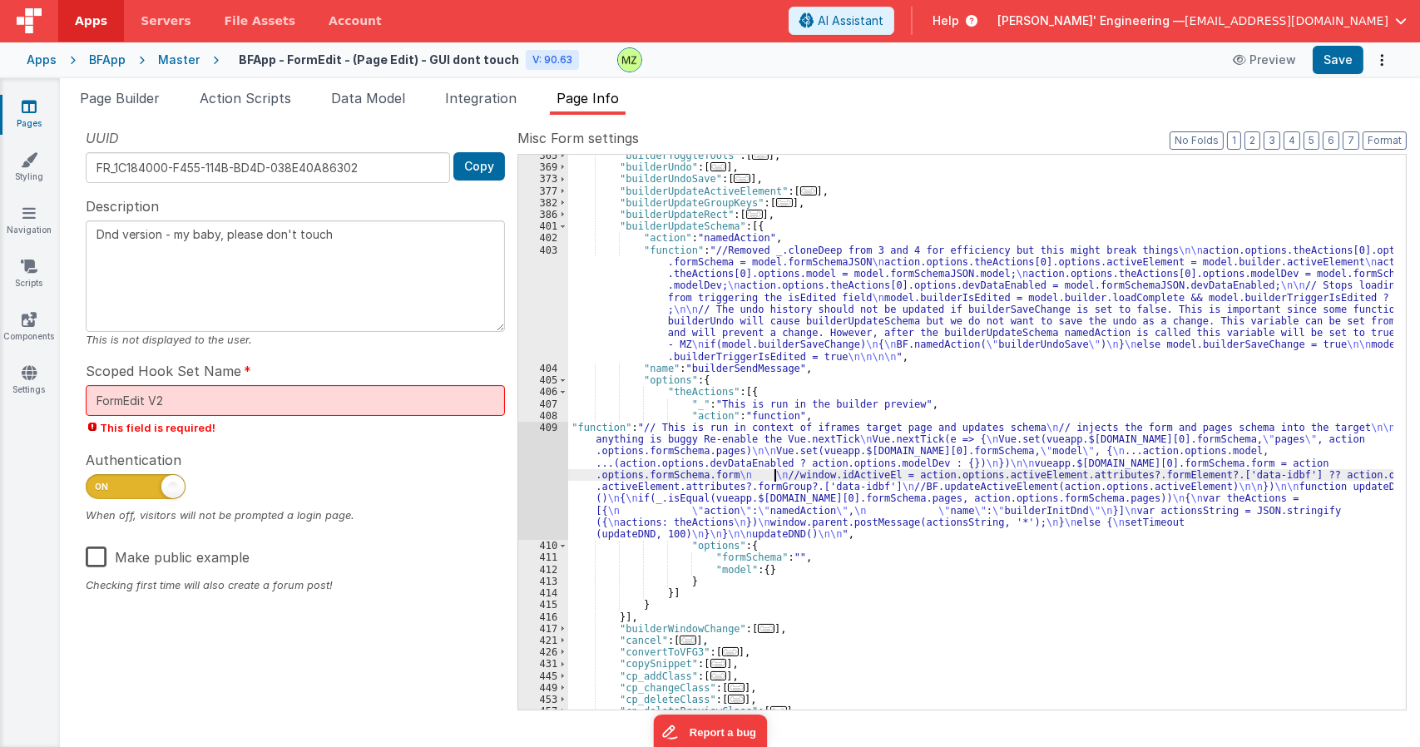
click at [774, 474] on div ""builderToggleTools" : [ ... ] , "builderUndo" : [ ... ] , "builderUndoSave" : …" at bounding box center [980, 439] width 825 height 578
click at [134, 100] on span "Page Builder" at bounding box center [120, 98] width 80 height 17
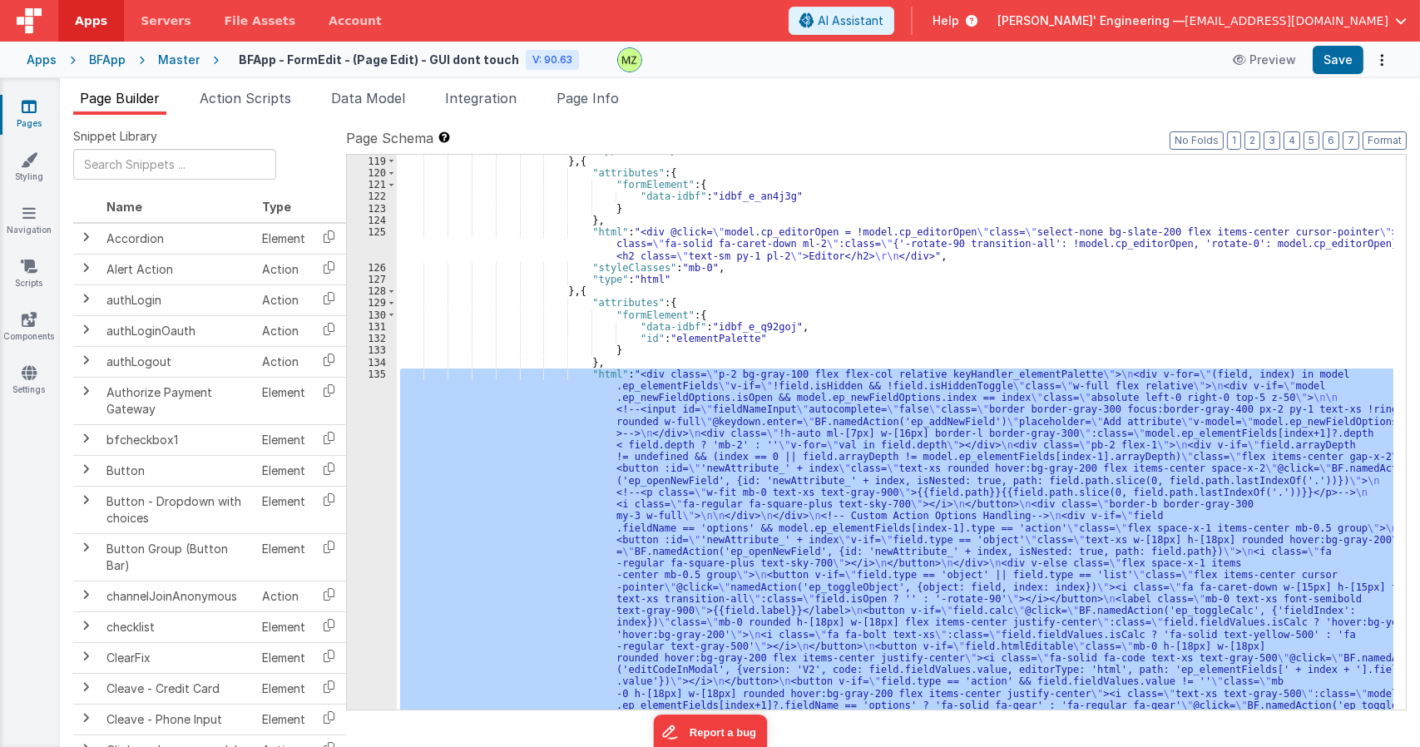
click at [703, 538] on div ""type" : "bfcomponent" } , { "attributes" : { "formElement" : { "data-idbf" : "…" at bounding box center [895, 432] width 996 height 555
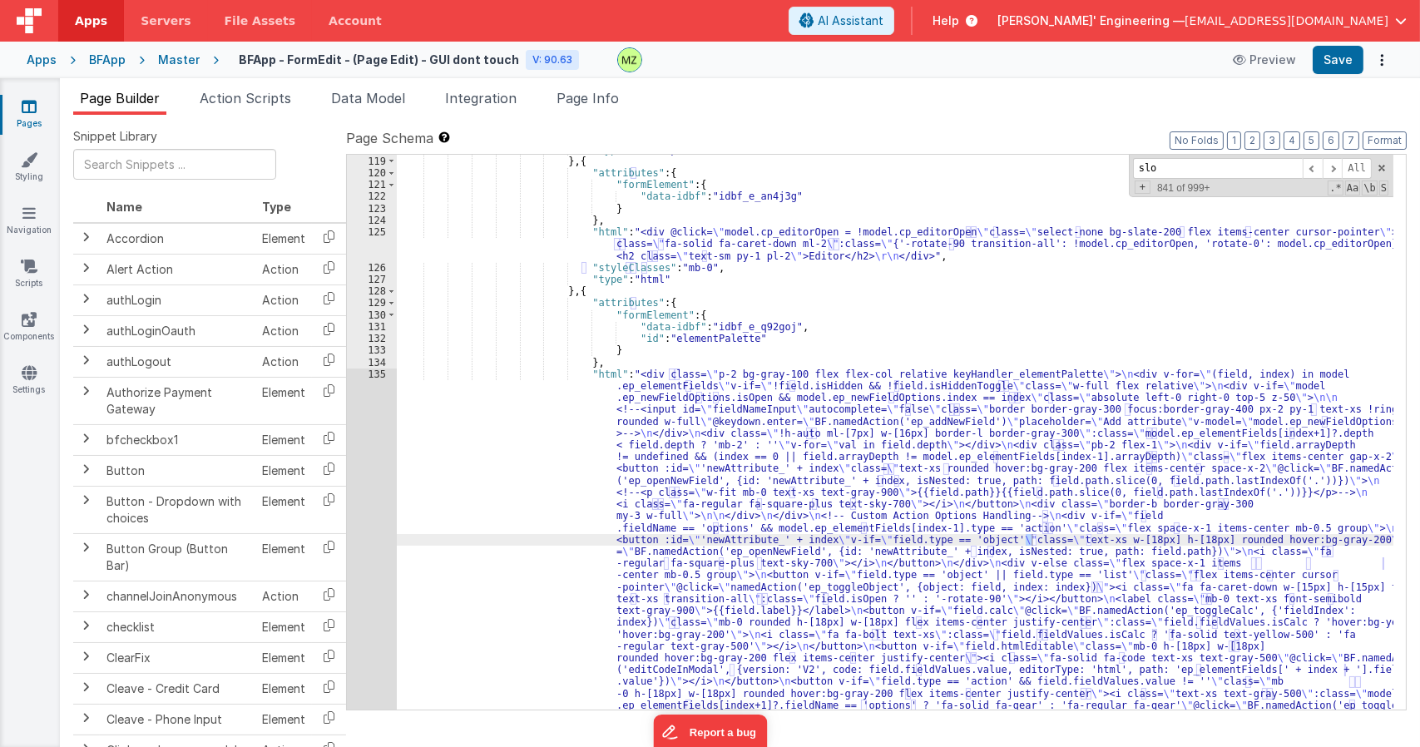
scroll to position [3271, 0]
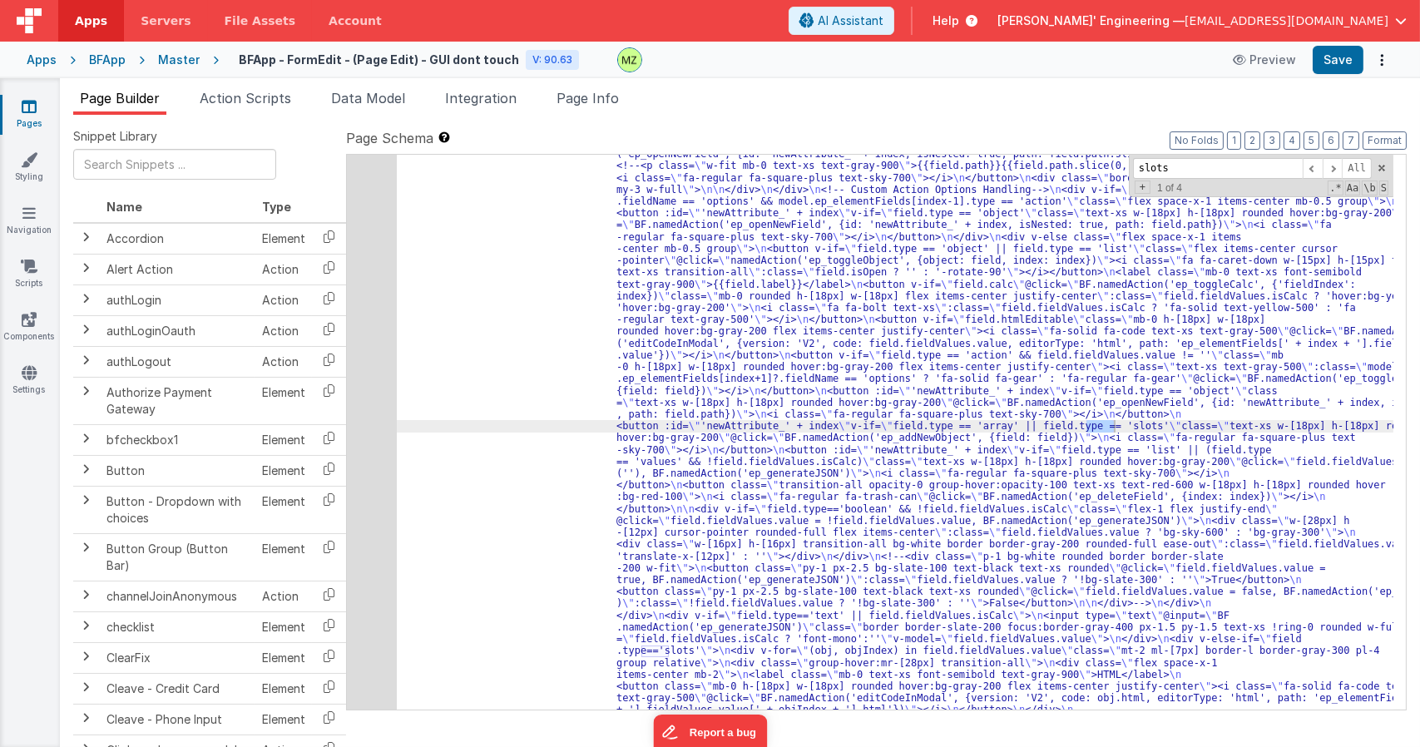
type input "slots"
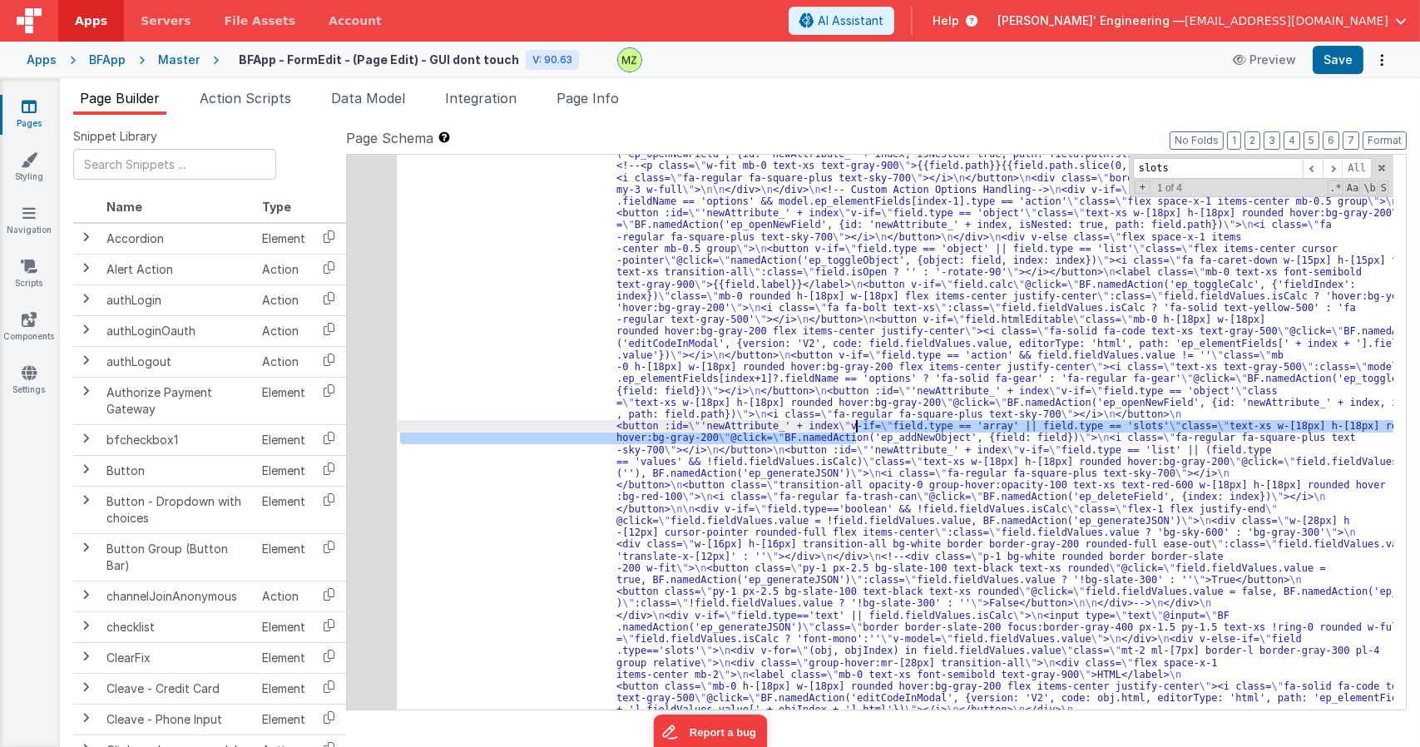
drag, startPoint x: 853, startPoint y: 432, endPoint x: 729, endPoint y: 424, distance: 124.2
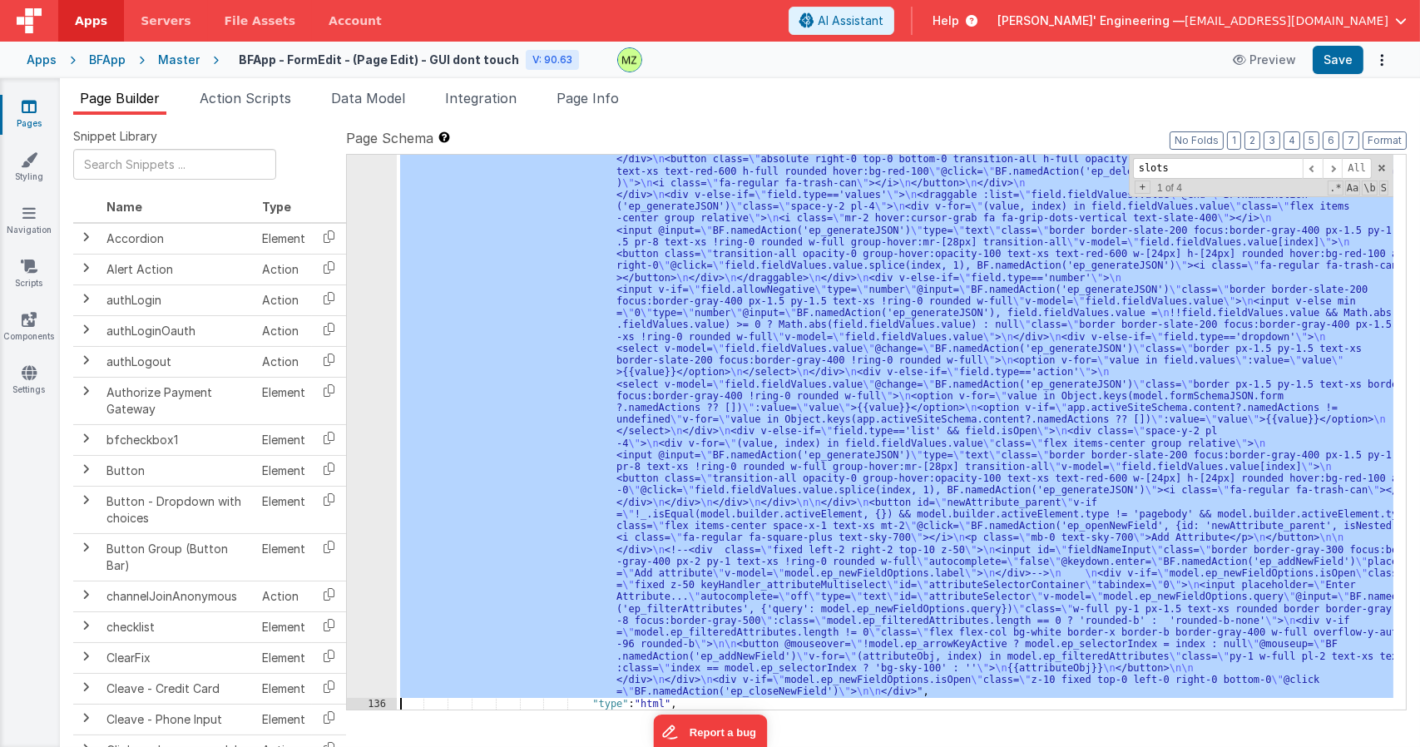
click at [378, 328] on div "135" at bounding box center [372, 59] width 50 height 1278
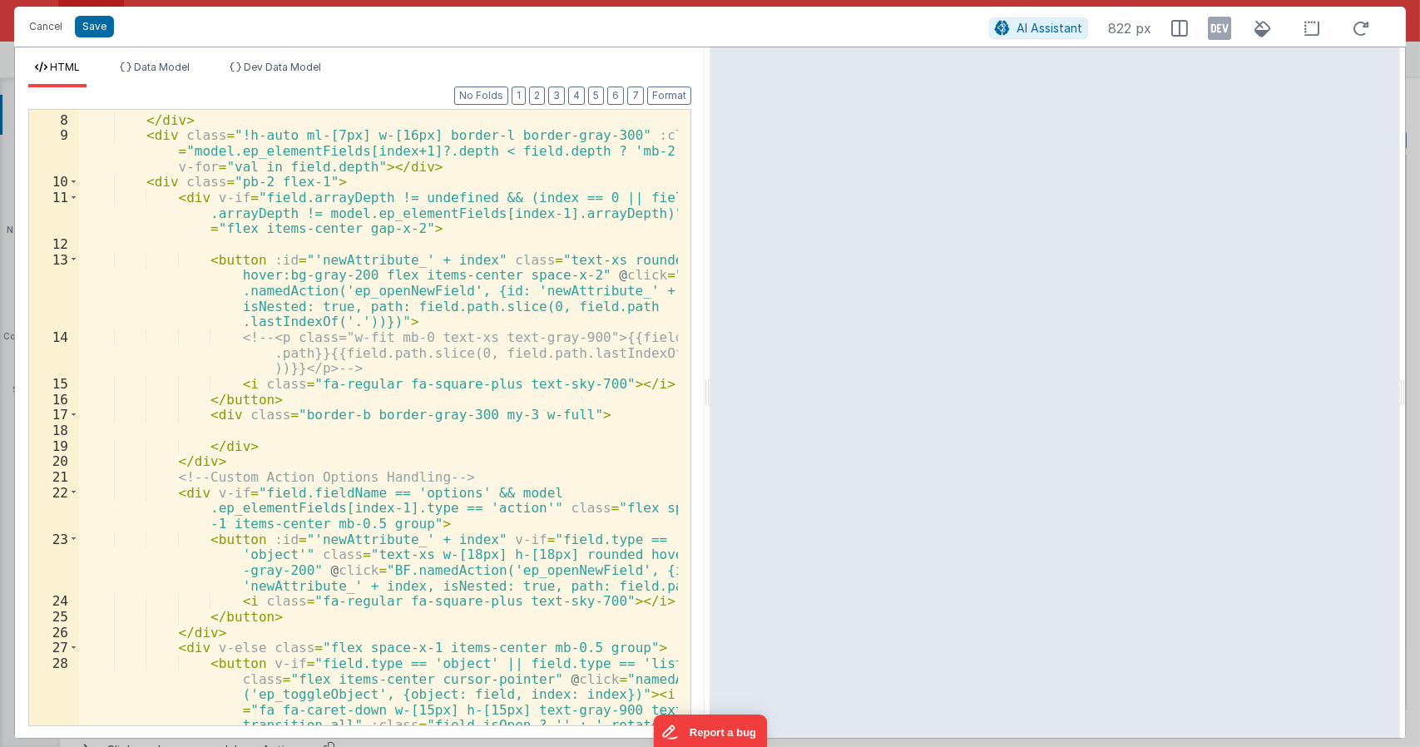
scroll to position [349, 0]
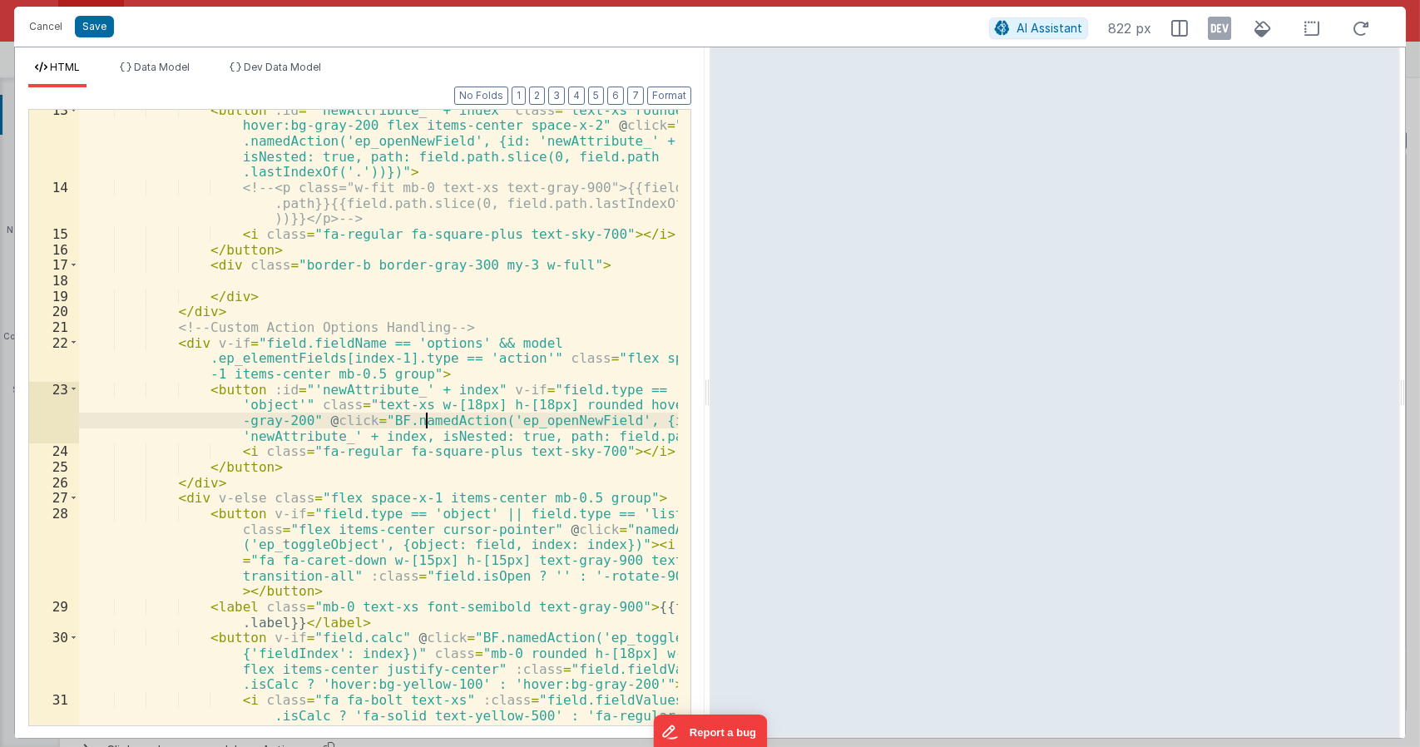
click at [423, 424] on div "< button :id = "'newAttribute_' + index" class = "text-xs rounded hover:bg-gray…" at bounding box center [379, 471] width 600 height 739
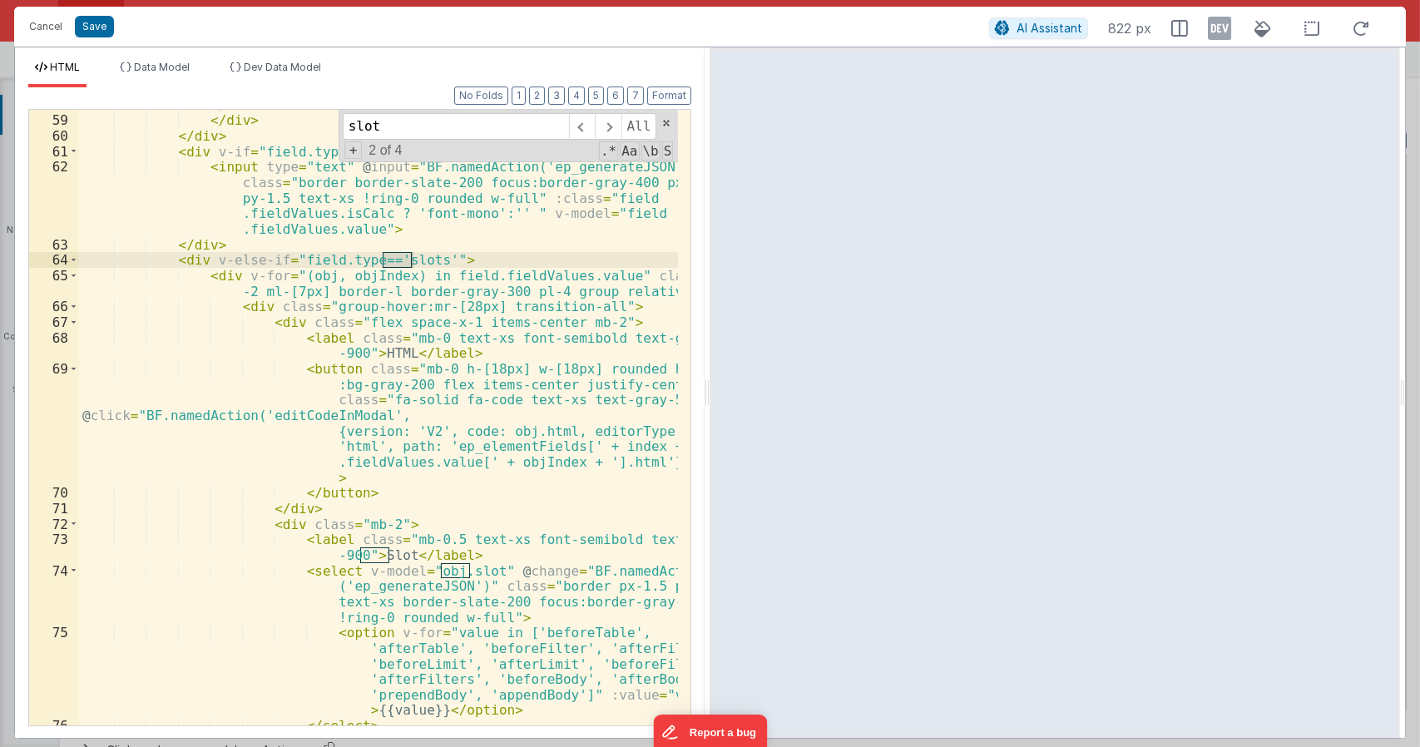
scroll to position [2065, 0]
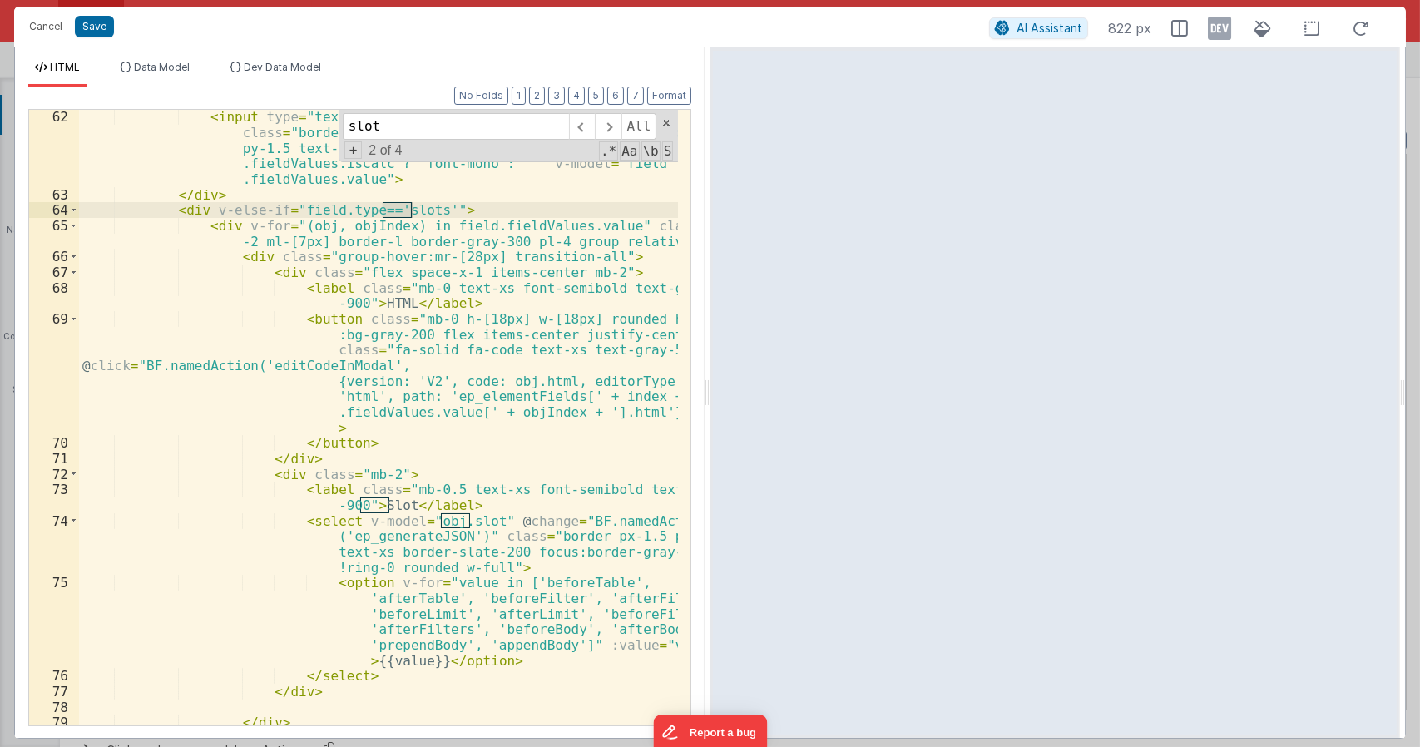
type input "slot"
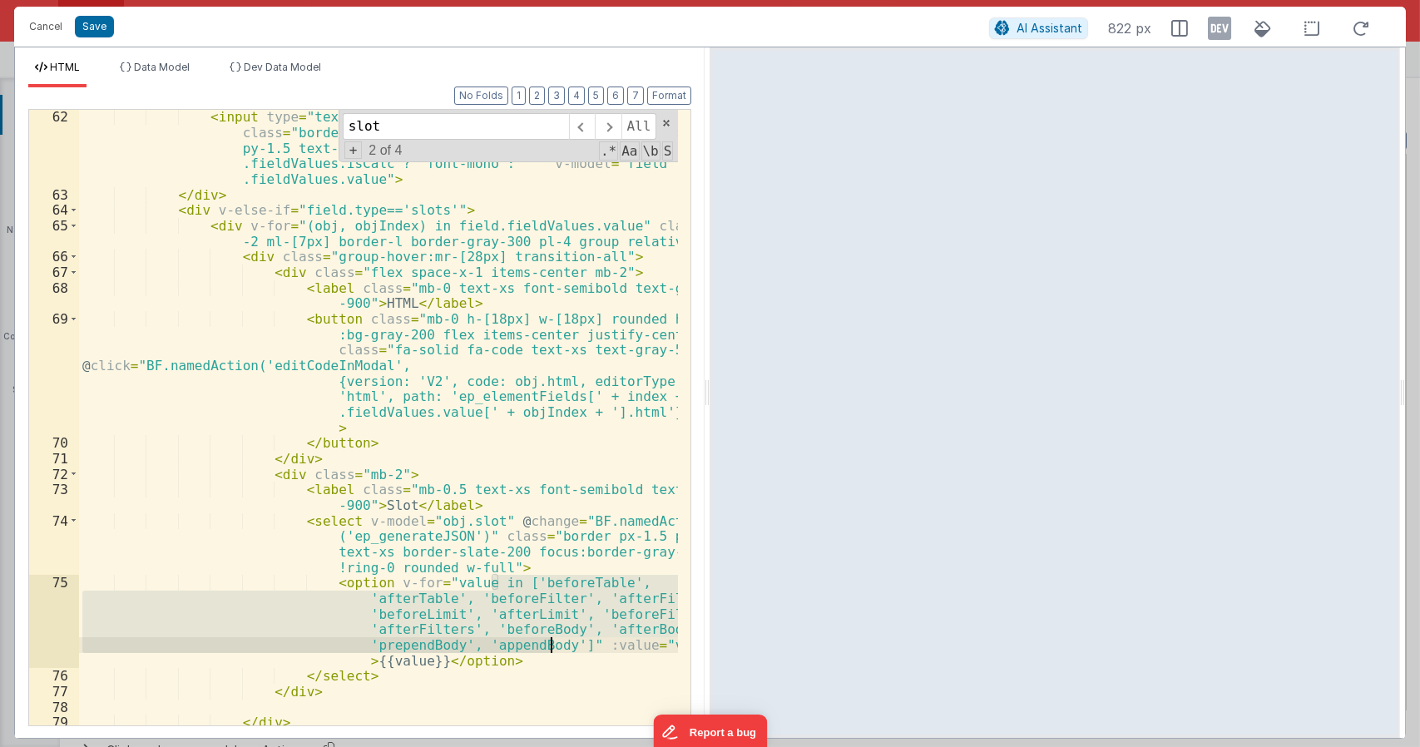
drag, startPoint x: 493, startPoint y: 582, endPoint x: 551, endPoint y: 645, distance: 85.3
click at [551, 645] on div "< input type = "text" @ input = "BF.namedAction('ep_generateJSON')" class = "bo…" at bounding box center [379, 494] width 600 height 771
click at [553, 640] on div "< input type = "text" @ input = "BF.namedAction('ep_generateJSON')" class = "bo…" at bounding box center [378, 418] width 599 height 616
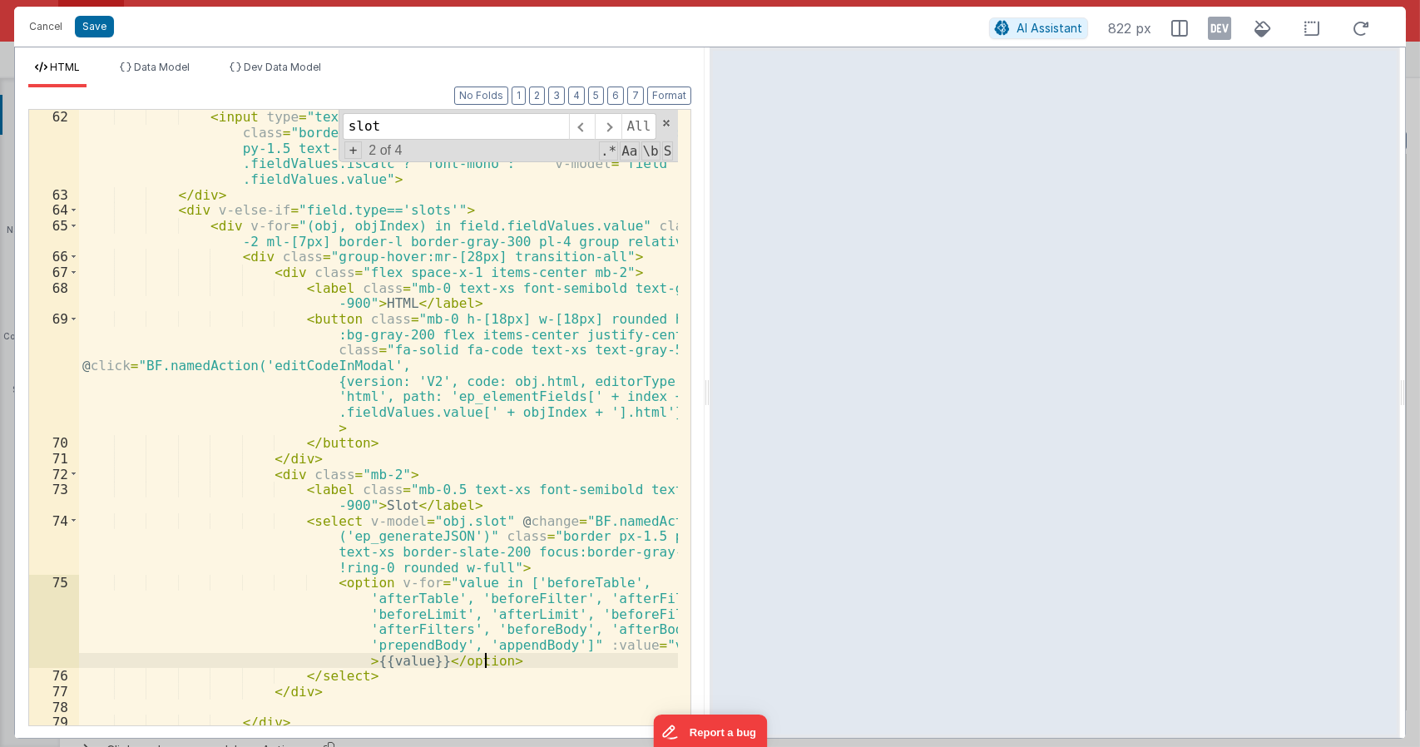
click at [510, 660] on div "< input type = "text" @ input = "BF.namedAction('ep_generateJSON')" class = "bo…" at bounding box center [379, 494] width 600 height 771
click at [492, 640] on div "< input type = "text" @ input = "BF.namedAction('ep_generateJSON')" class = "bo…" at bounding box center [379, 494] width 600 height 771
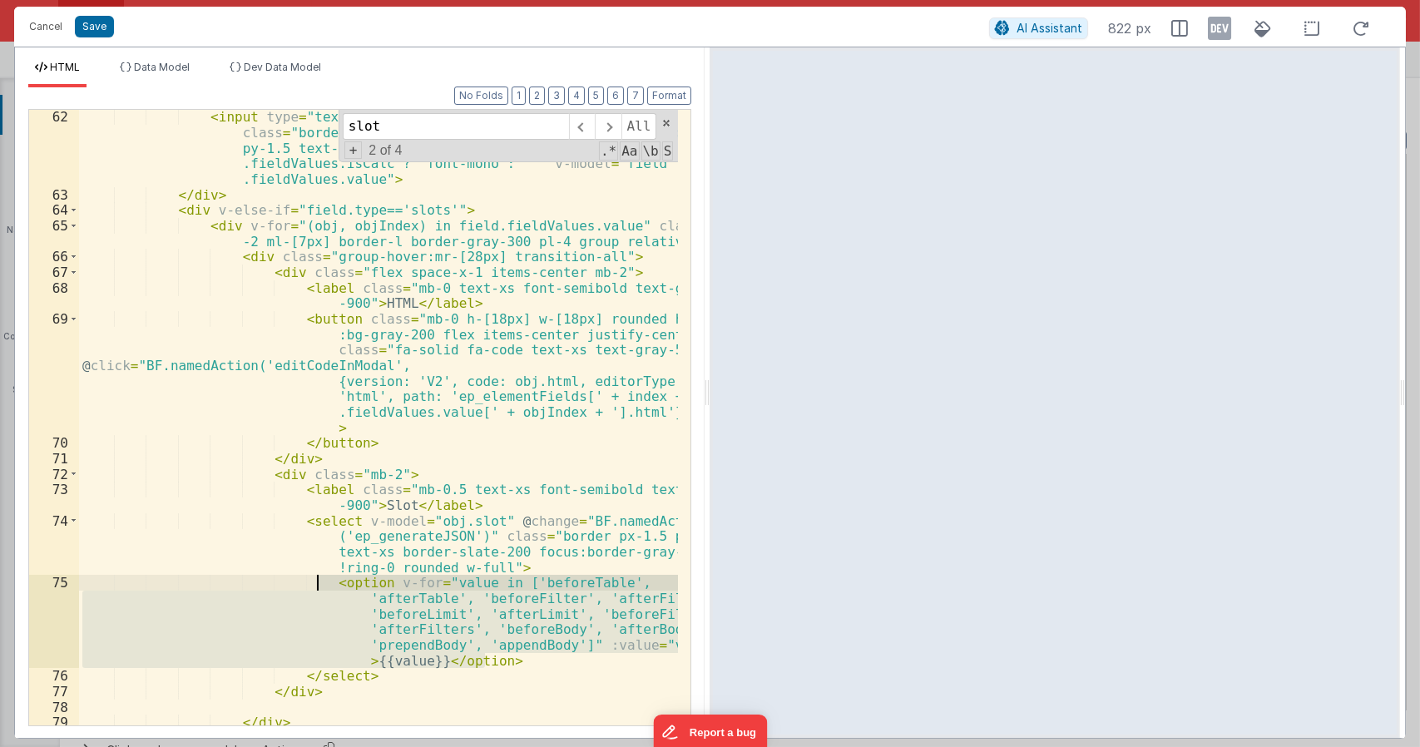
drag, startPoint x: 494, startPoint y: 665, endPoint x: 316, endPoint y: 586, distance: 194.8
click at [316, 586] on div "< input type = "text" @ input = "BF.namedAction('ep_generateJSON')" class = "bo…" at bounding box center [379, 494] width 600 height 771
click at [510, 661] on div "< input type = "text" @ input = "BF.namedAction('ep_generateJSON')" class = "bo…" at bounding box center [378, 418] width 599 height 616
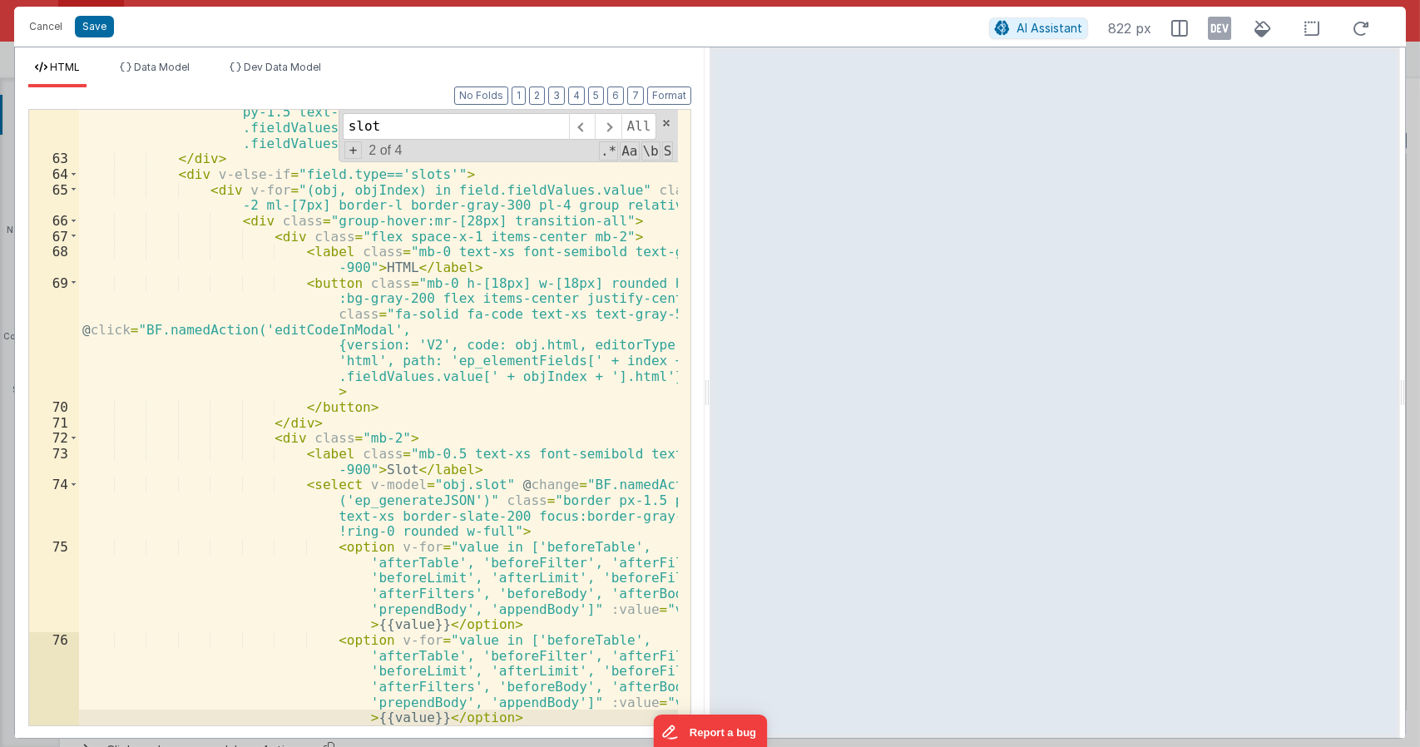
scroll to position [2251, 0]
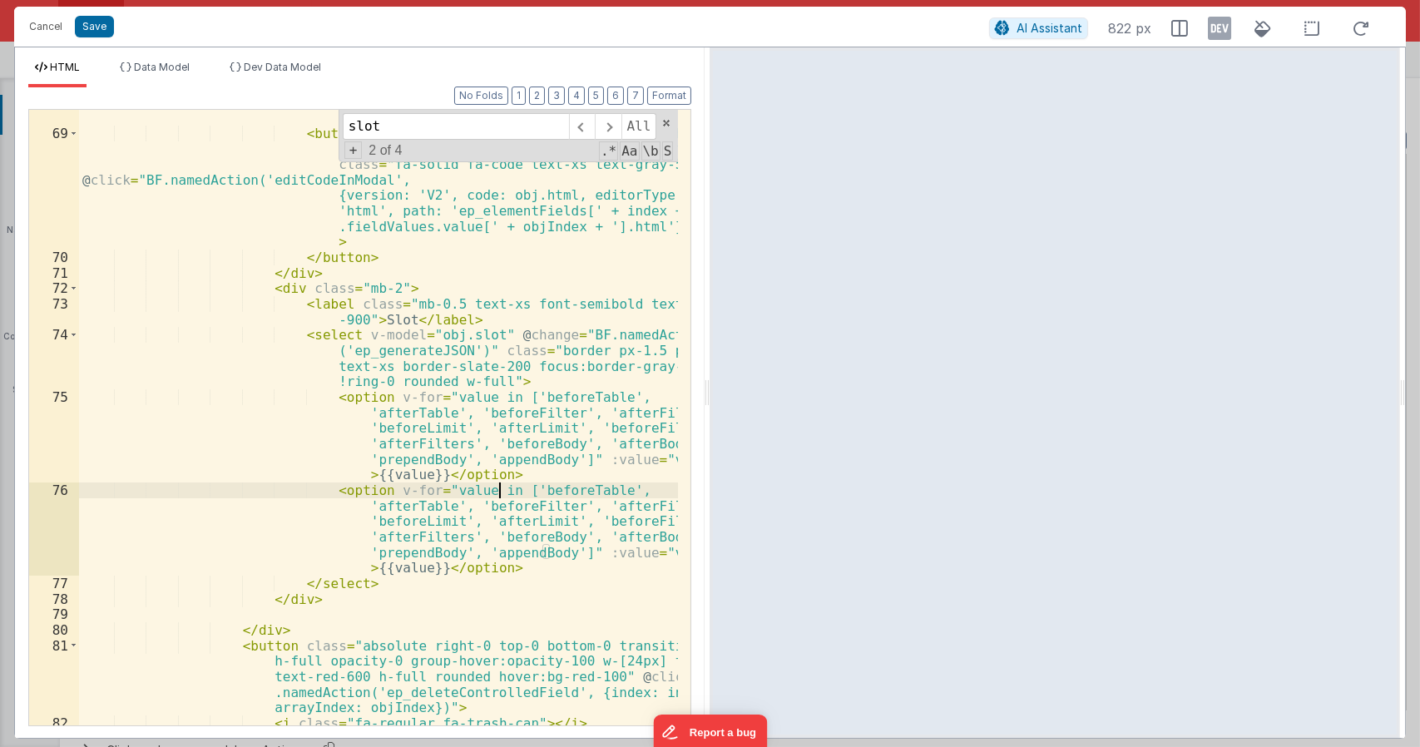
click at [496, 485] on div "< label class = "mb-0 text-xs font-semibold text-gray -900" > HTML </ label > <…" at bounding box center [379, 425] width 600 height 662
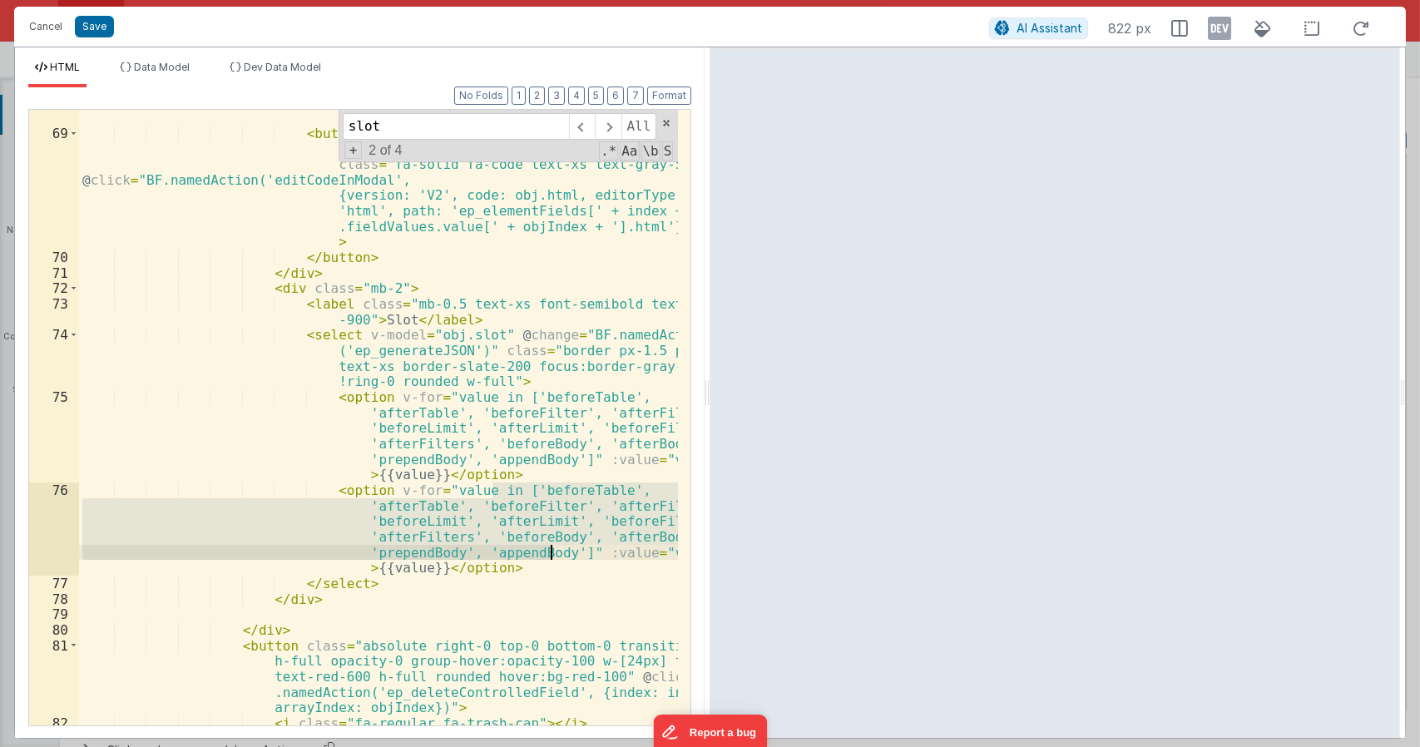
drag, startPoint x: 494, startPoint y: 493, endPoint x: 549, endPoint y: 551, distance: 80.0
click at [549, 551] on div "< label class = "mb-0 text-xs font-semibold text-gray -900" > HTML </ label > <…" at bounding box center [379, 425] width 600 height 662
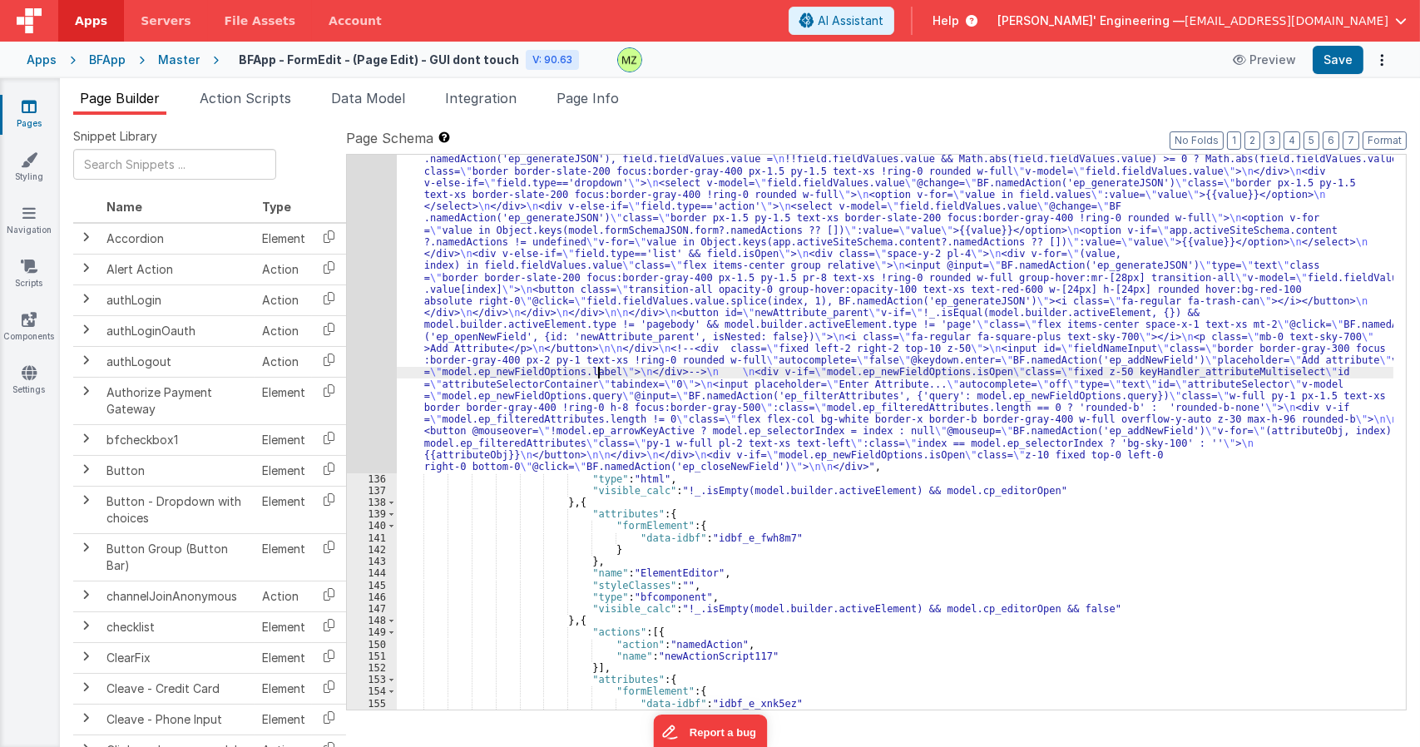
click at [598, 378] on div ""html" : "<div class= \" p-2 bg-gray-100 flex flex-col relative keyHandler_elem…" at bounding box center [895, 229] width 996 height 1619
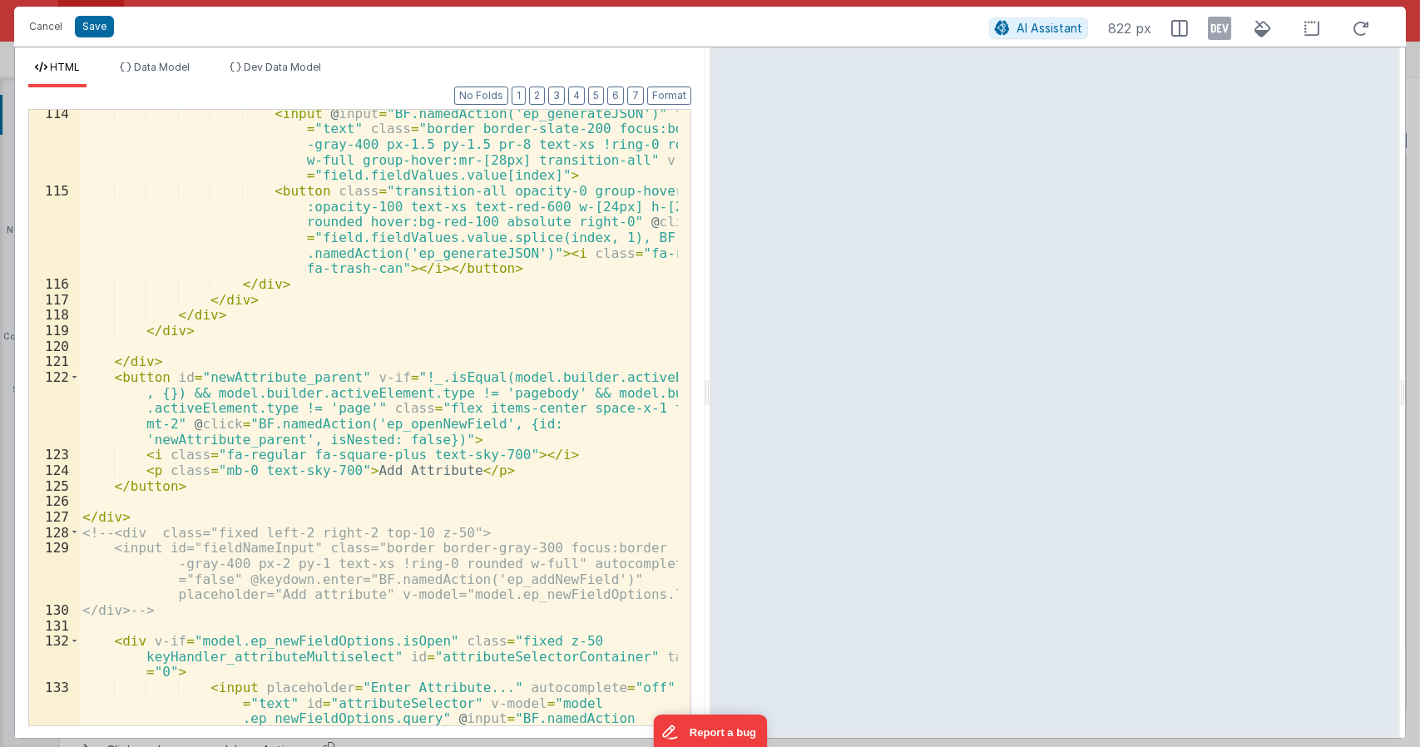
scroll to position [3843, 0]
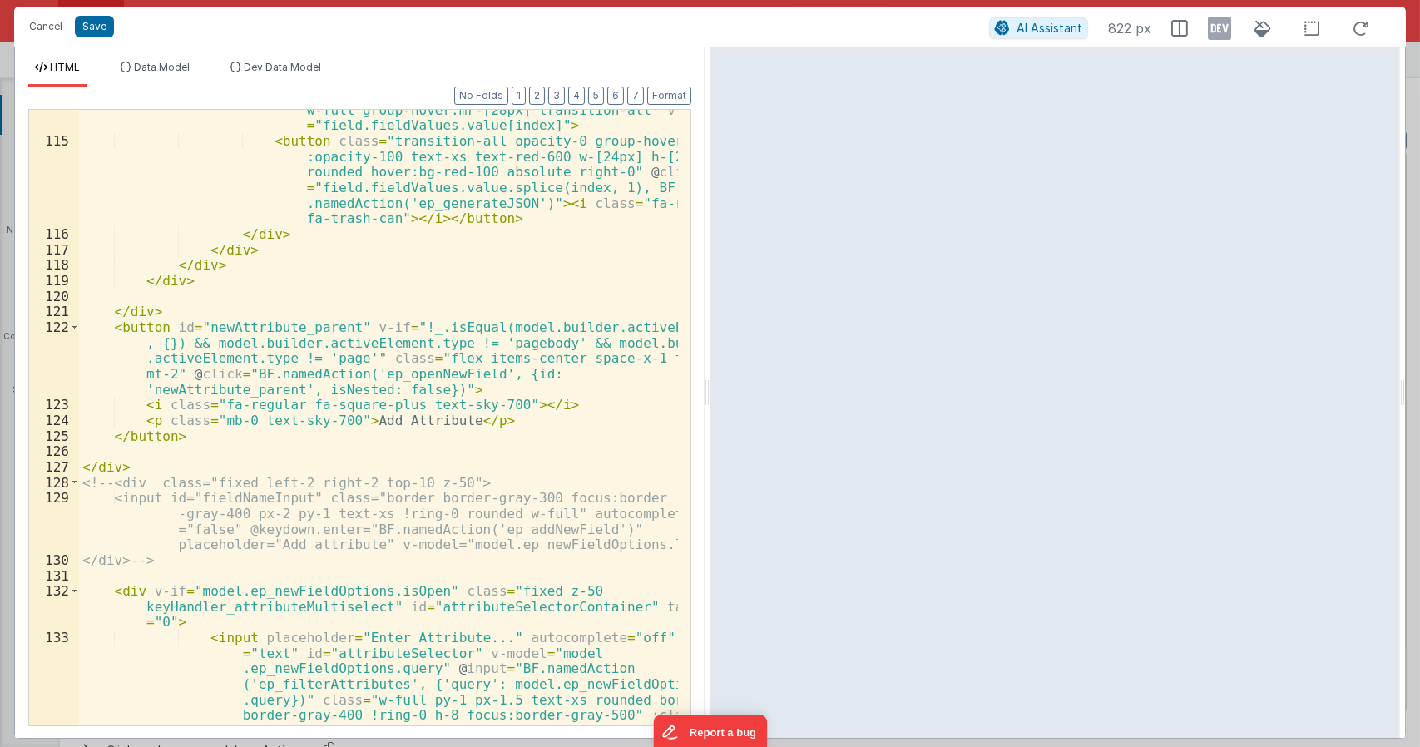
click at [456, 329] on div "< input @ input = "BF.namedAction('ep_generateJSON')" type = "text" class = "bo…" at bounding box center [379, 465] width 600 height 818
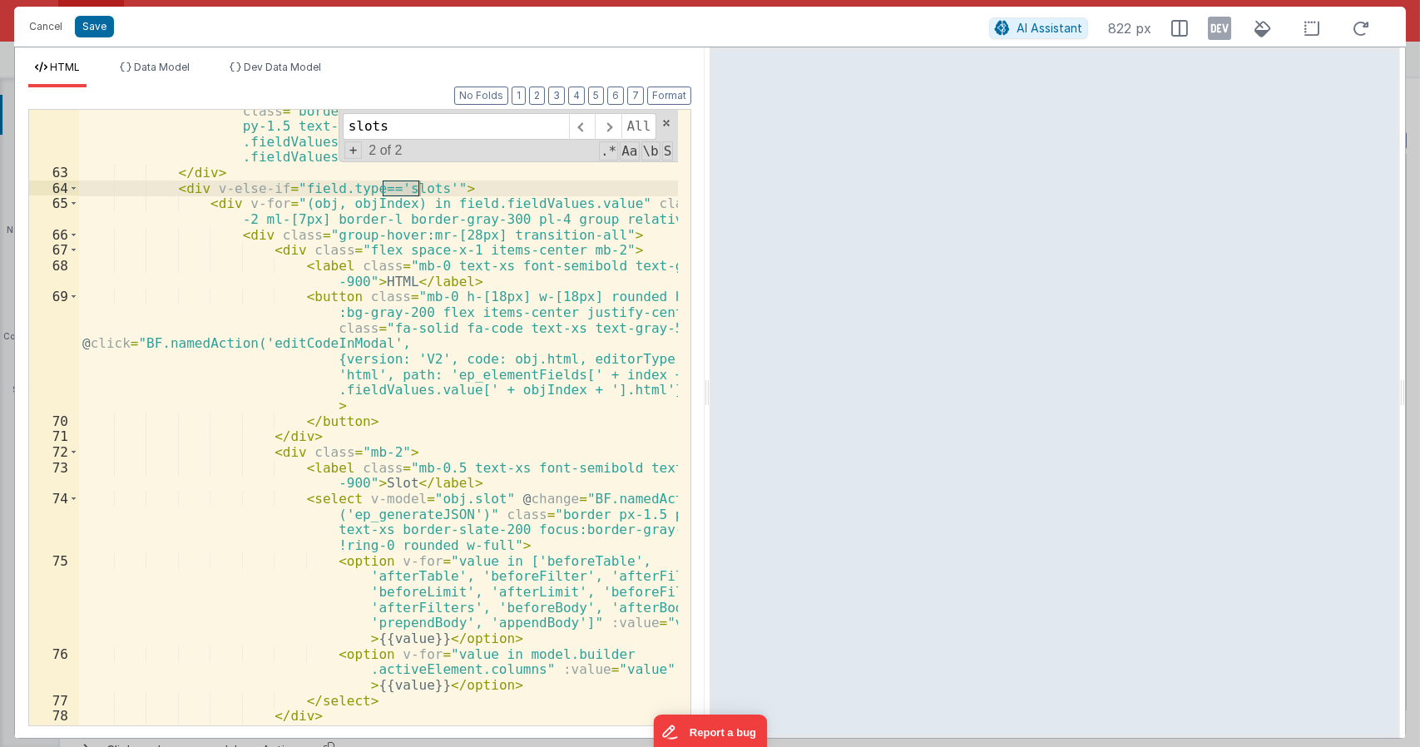
scroll to position [2087, 0]
type input "slots"
click at [556, 628] on div "< input type = "text" @ input = "BF.namedAction('ep_generateJSON')" class = "bo…" at bounding box center [379, 441] width 600 height 709
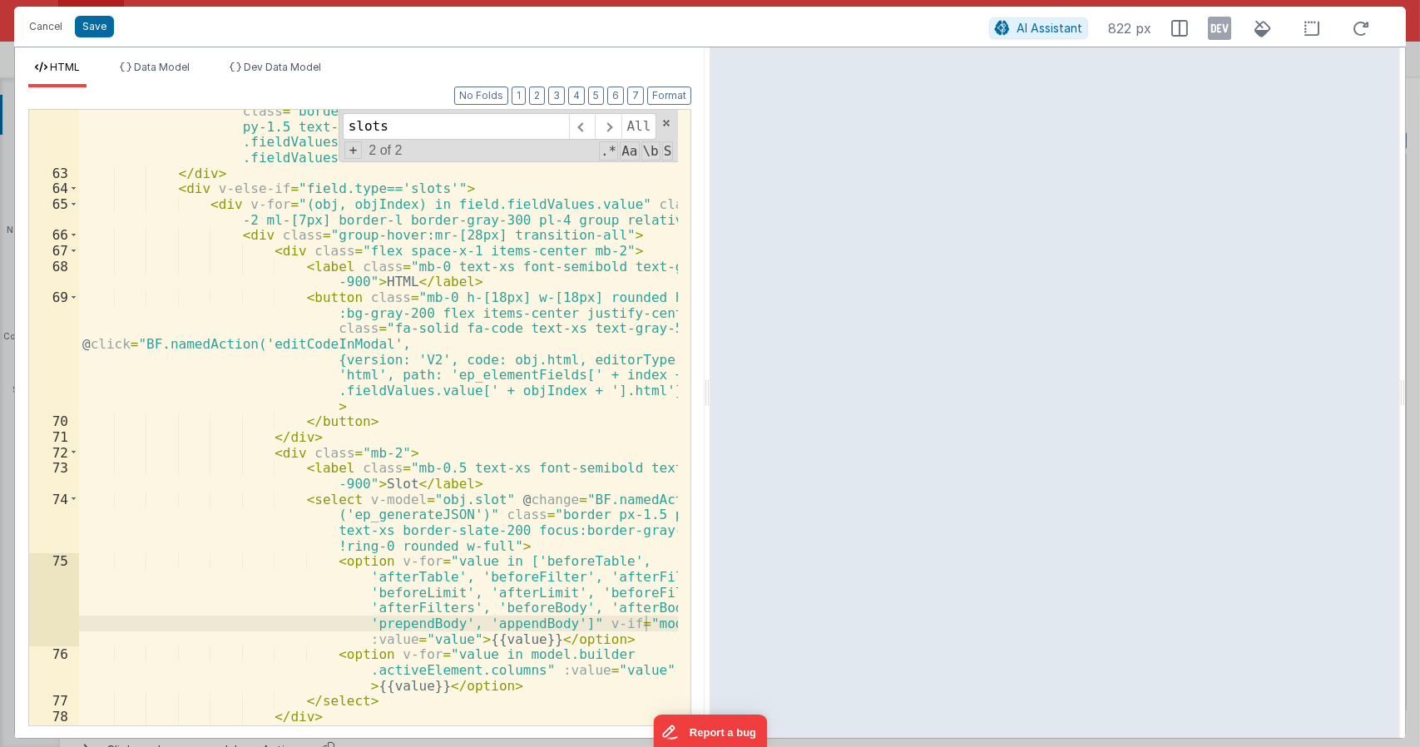
click at [647, 629] on div "< input type = "text" @ input = "BF.namedAction('ep_generateJSON')" class = "bo…" at bounding box center [379, 441] width 600 height 709
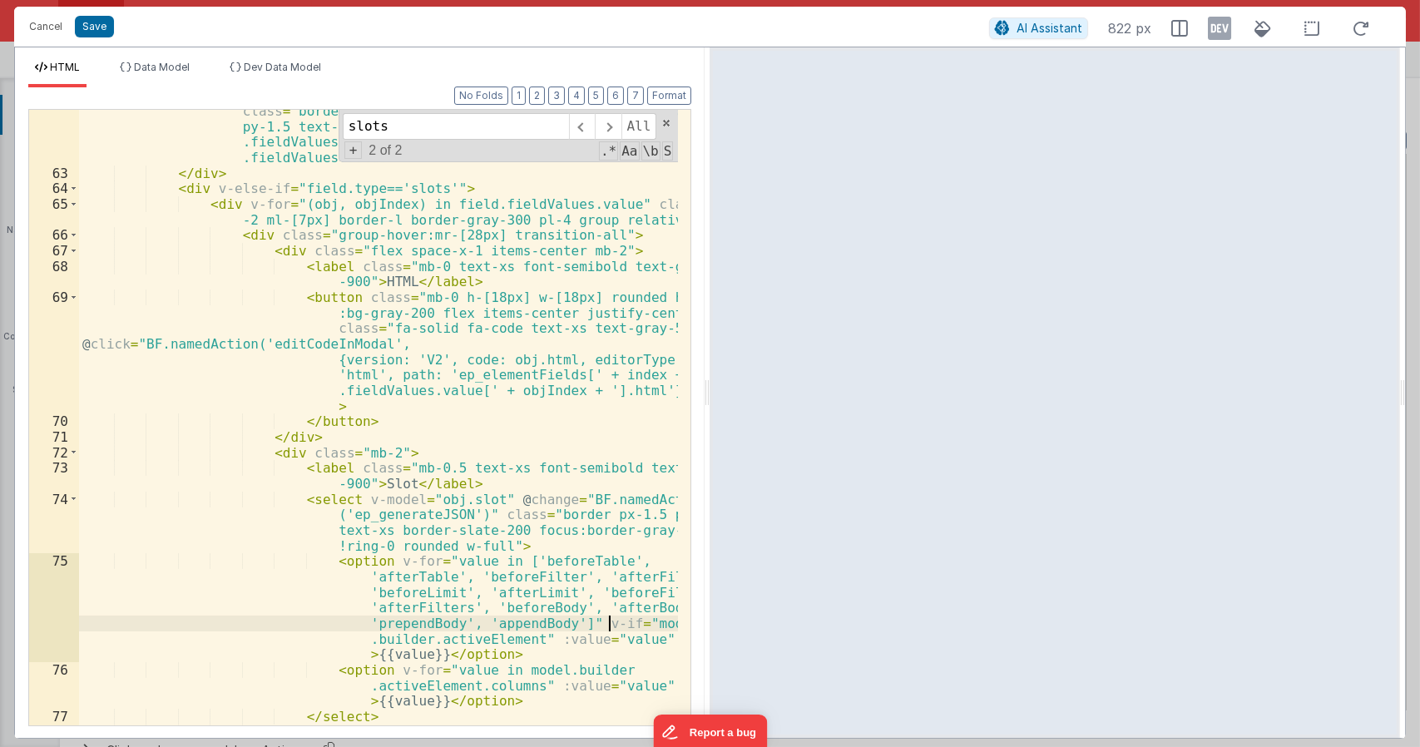
click at [611, 626] on div "< input type = "text" @ input = "BF.namedAction('ep_generateJSON')" class = "bo…" at bounding box center [379, 441] width 600 height 709
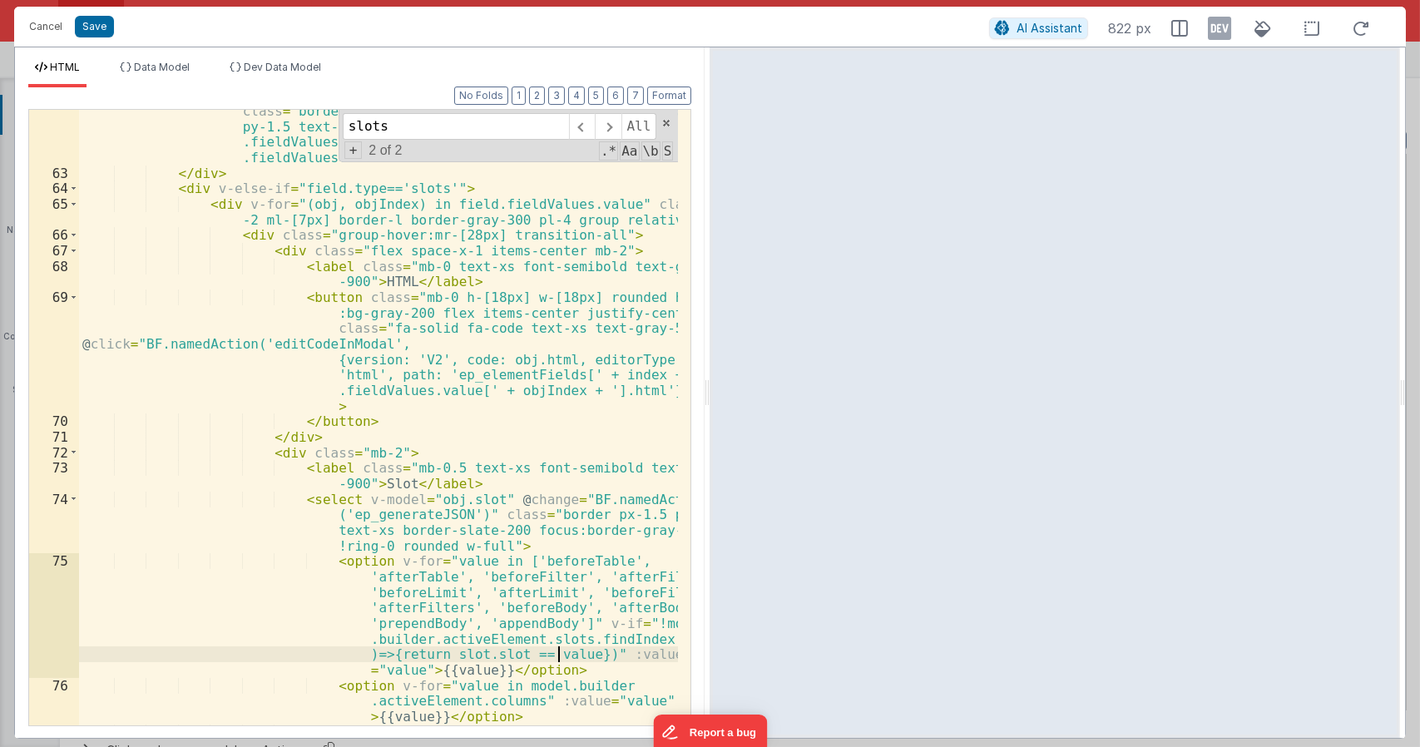
click at [615, 621] on div "< input type = "text" @ input = "BF.namedAction('ep_generateJSON')" class = "bo…" at bounding box center [379, 441] width 600 height 709
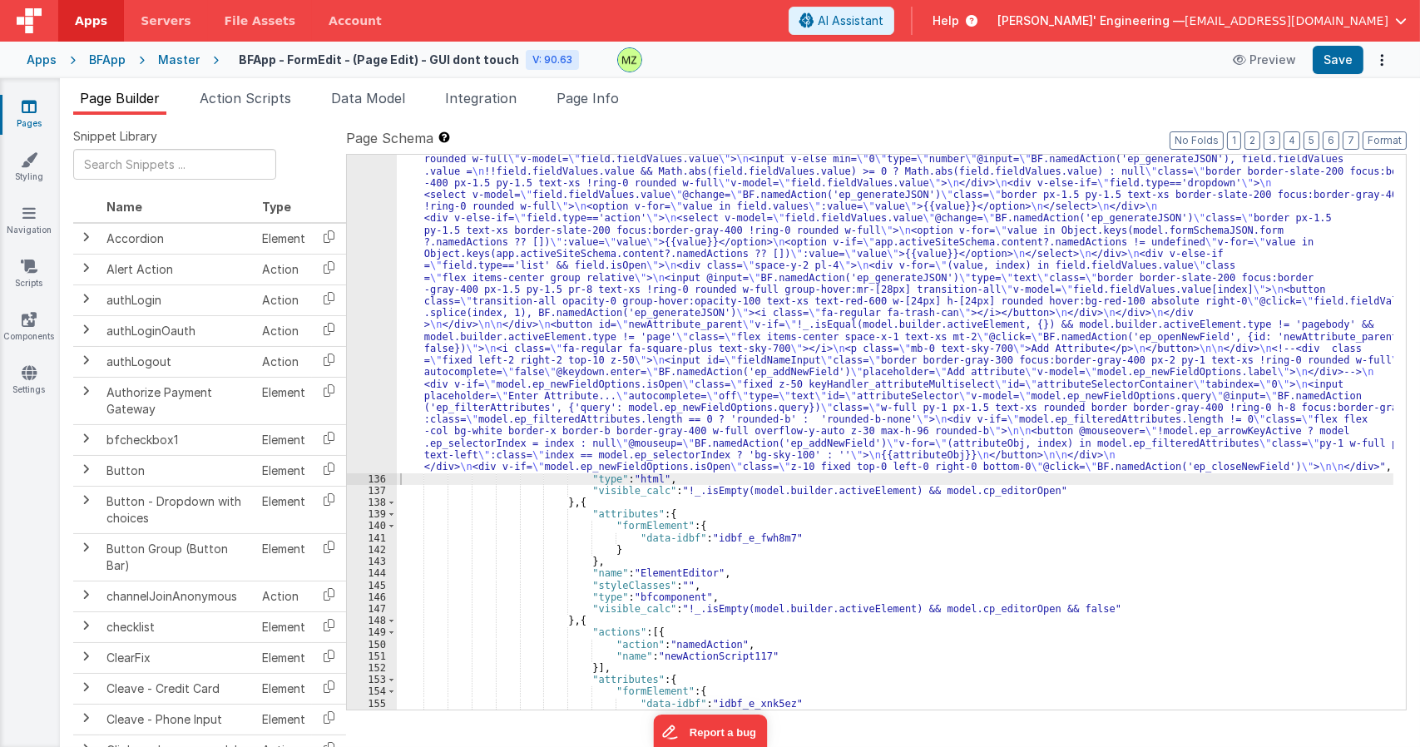
click at [473, 394] on div ""html" : "<div class= \" p-2 bg-gray-100 flex flex-col relative keyHandler_elem…" at bounding box center [895, 229] width 996 height 1619
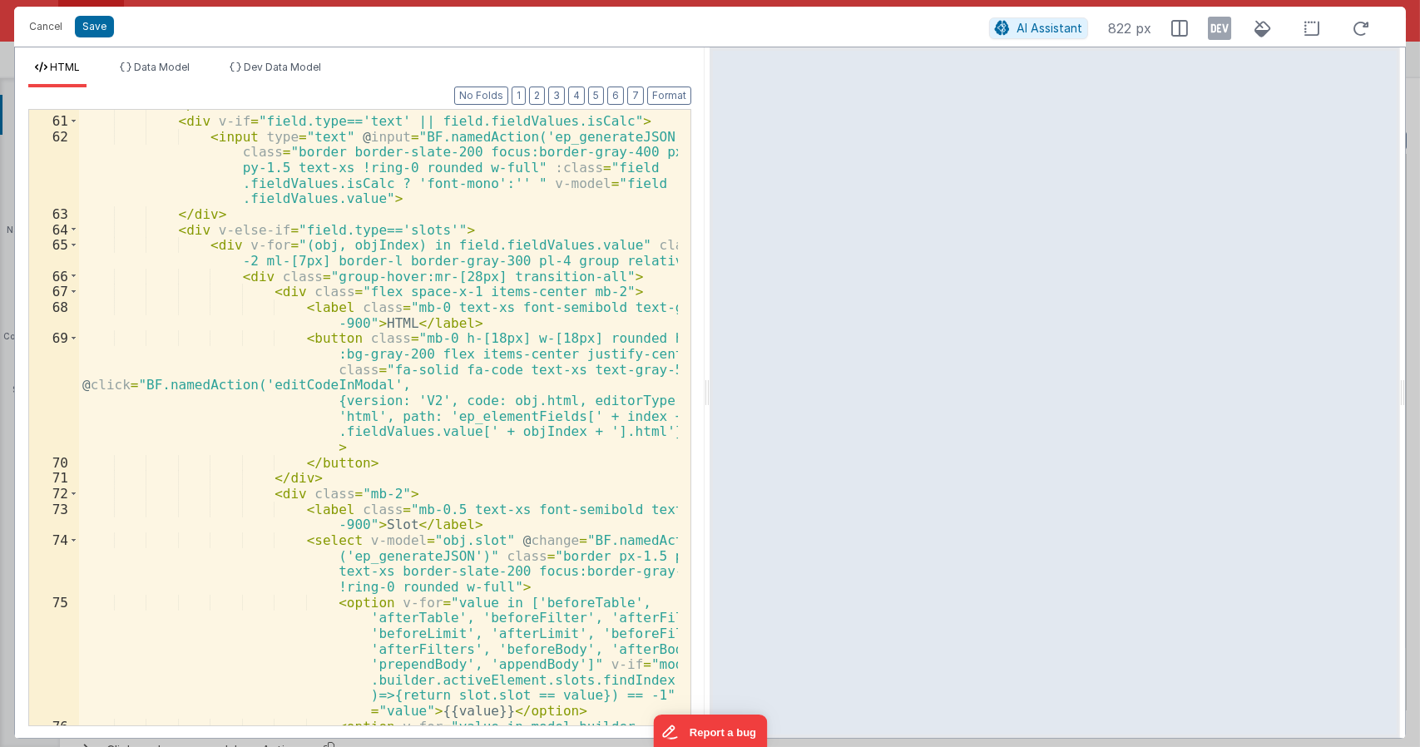
scroll to position [2196, 0]
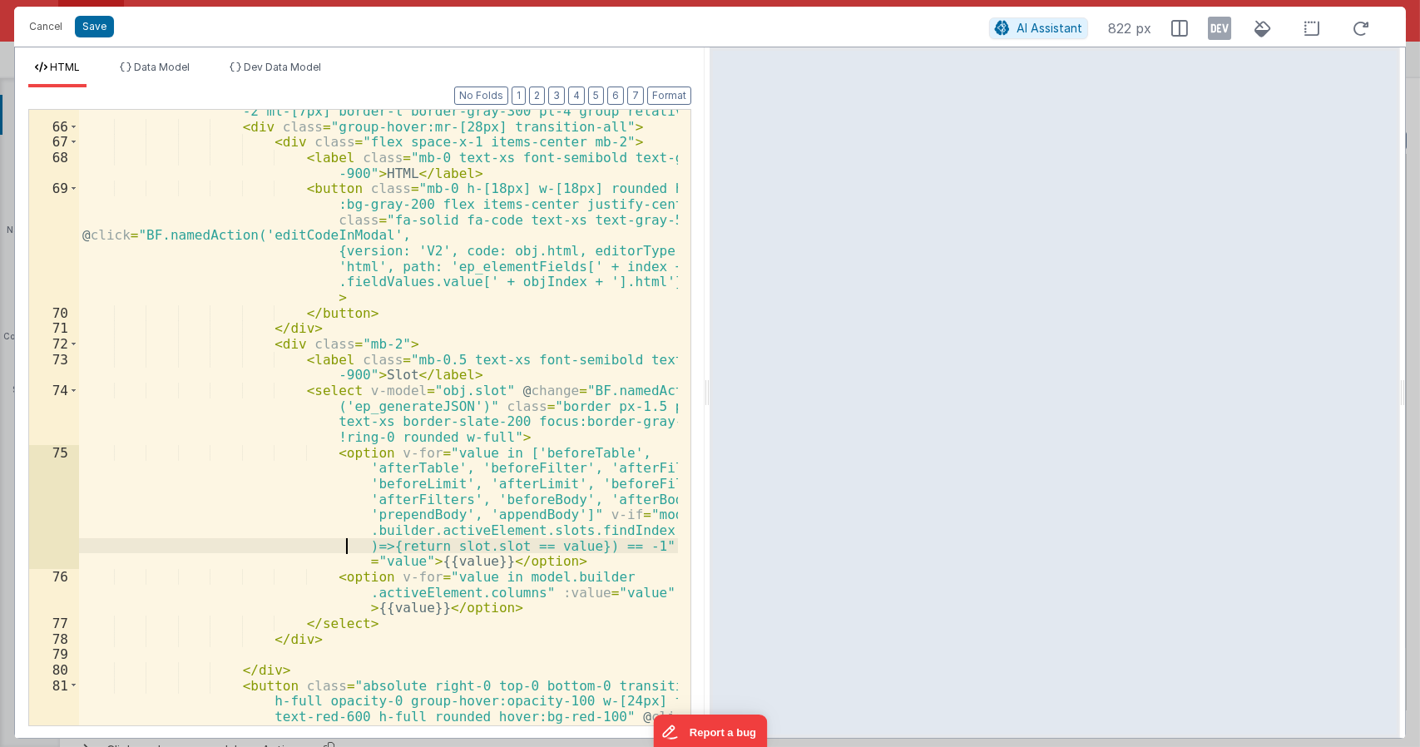
click at [349, 543] on div "< div v-for = "(obj, objIndex) in field.fieldValues.value" class = "mt -2 ml-[7…" at bounding box center [379, 449] width 600 height 724
click at [370, 547] on div "< div v-for = "(obj, objIndex) in field.fieldValues.value" class = "mt -2 ml-[7…" at bounding box center [379, 449] width 600 height 724
click at [378, 550] on div "< div v-for = "(obj, objIndex) in field.fieldValues.value" class = "mt -2 ml-[7…" at bounding box center [379, 449] width 600 height 724
click at [596, 543] on div "< div v-for = "(obj, objIndex) in field.fieldValues.value" class = "mt -2 ml-[7…" at bounding box center [379, 449] width 600 height 724
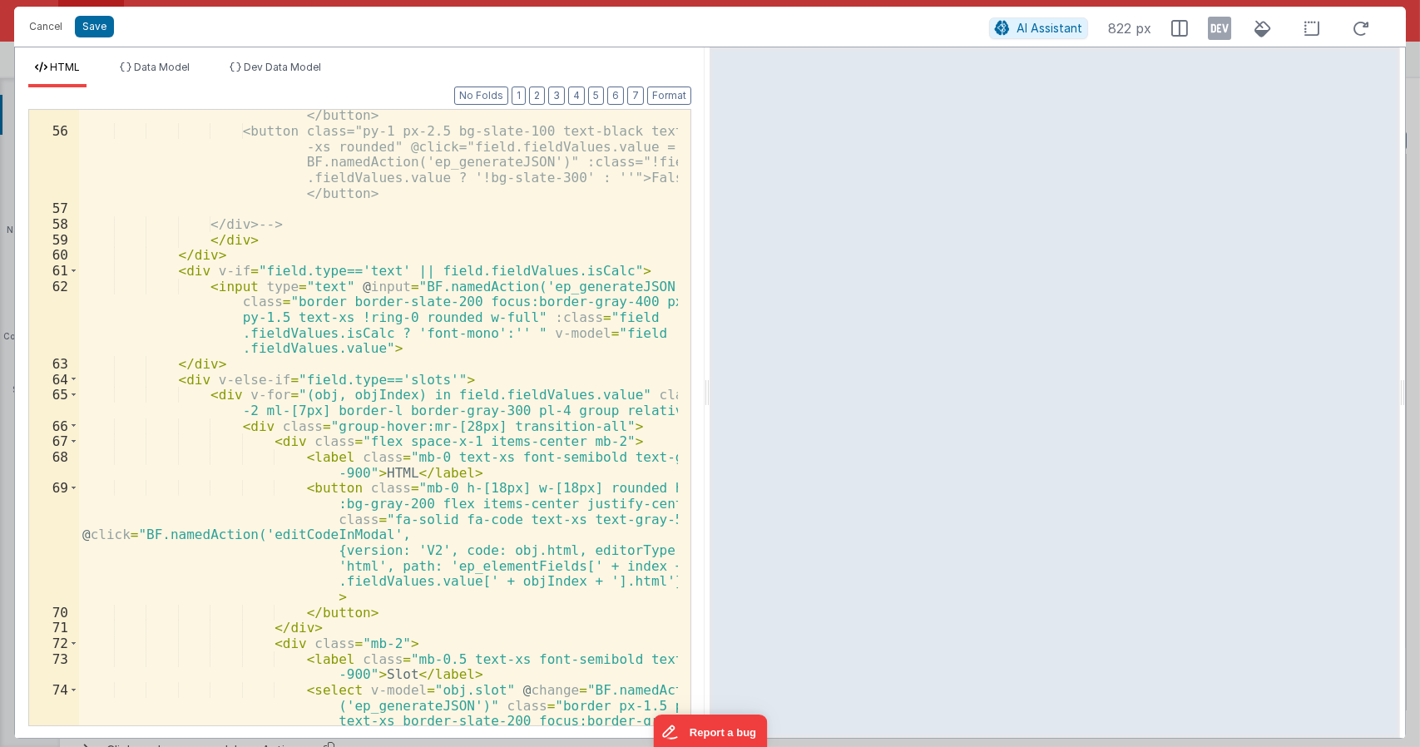
scroll to position [1896, 0]
click at [346, 395] on div "<button class="py-1 px-2.5 bg-slate-100 text-black text -xs rounded" @click="fi…" at bounding box center [379, 423] width 600 height 755
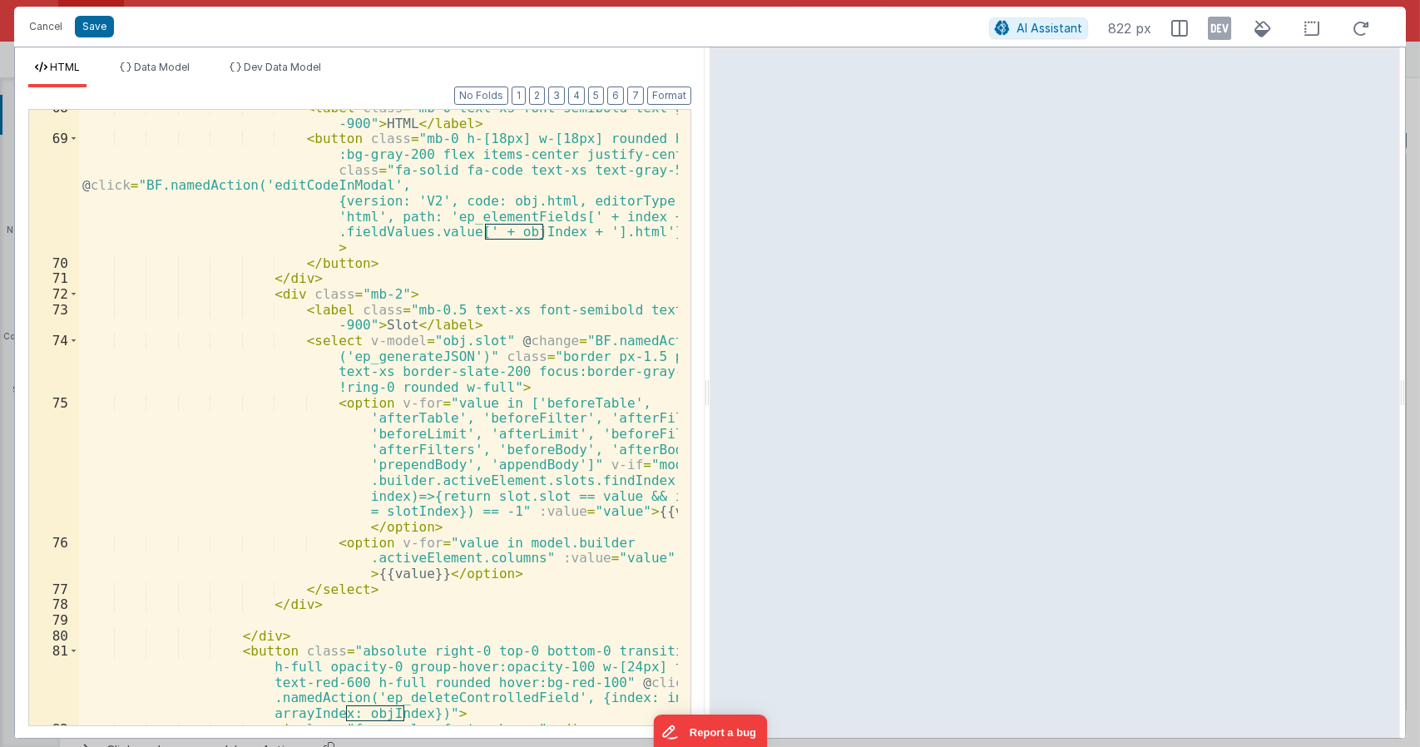
scroll to position [2346, 0]
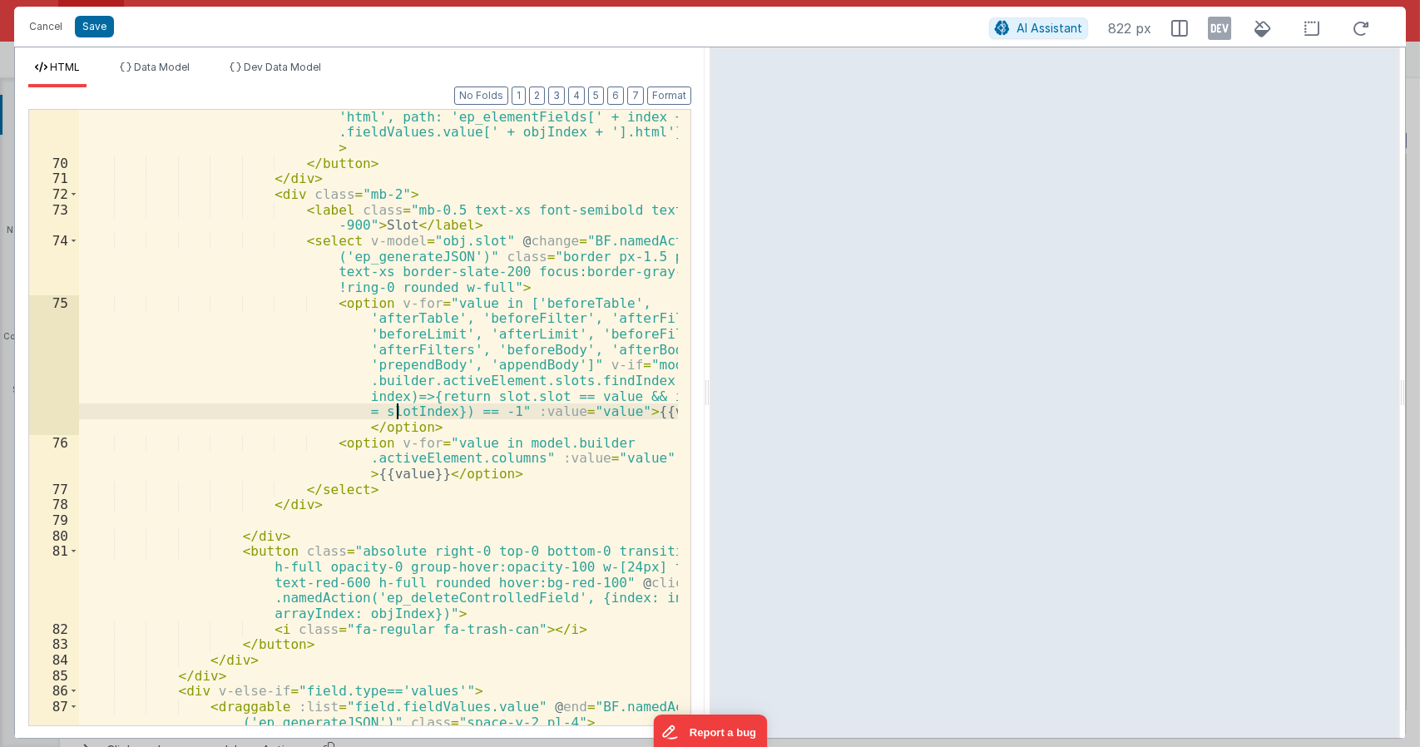
click at [398, 407] on div "< button class = "mb-0 h-[18px] w-[18px] rounded hover :bg-gray-200 flex items-…" at bounding box center [379, 416] width 600 height 771
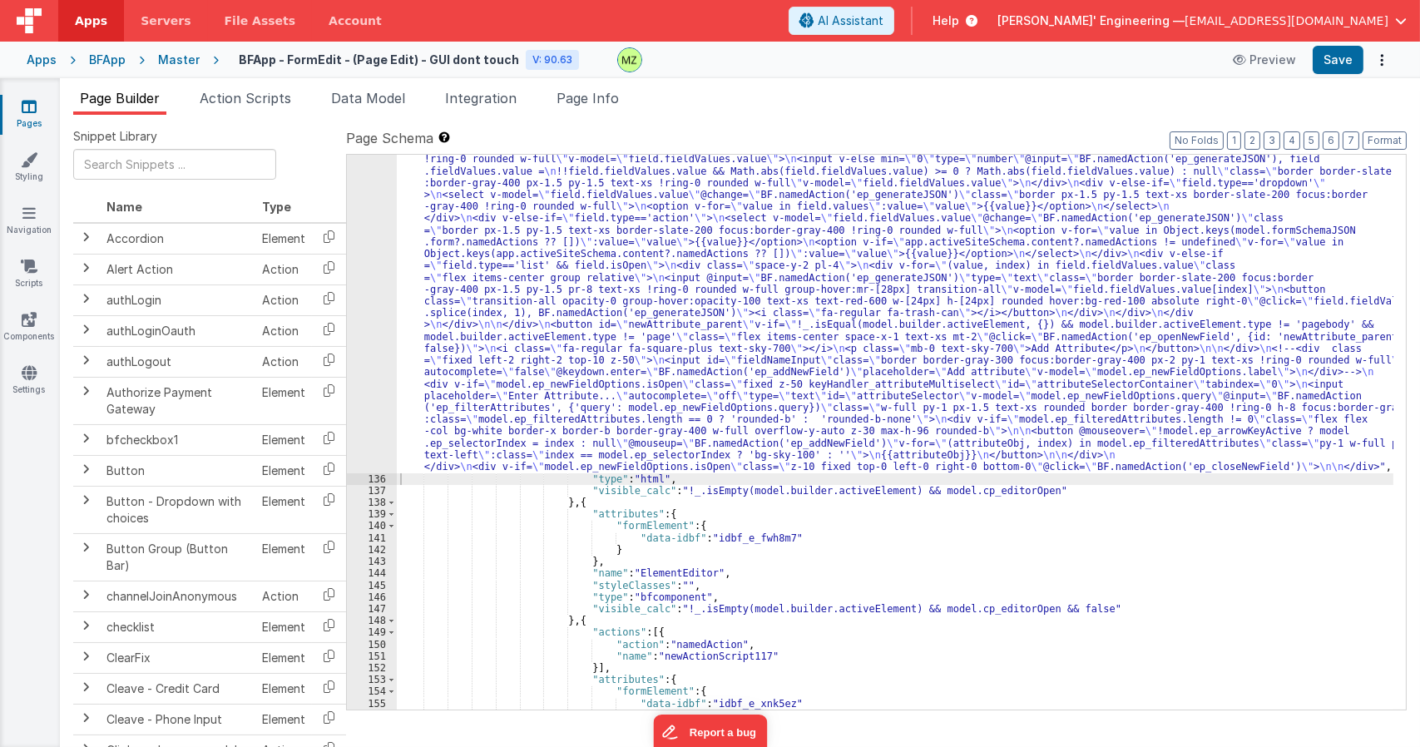
click at [469, 382] on div ""html" : "<div class= \" p-2 bg-gray-100 flex flex-col relative keyHandler_elem…" at bounding box center [895, 229] width 996 height 1619
click at [567, 485] on div ""html" : "<div class= \" p-2 bg-gray-100 flex flex-col relative keyHandler_elem…" at bounding box center [895, 229] width 996 height 1619
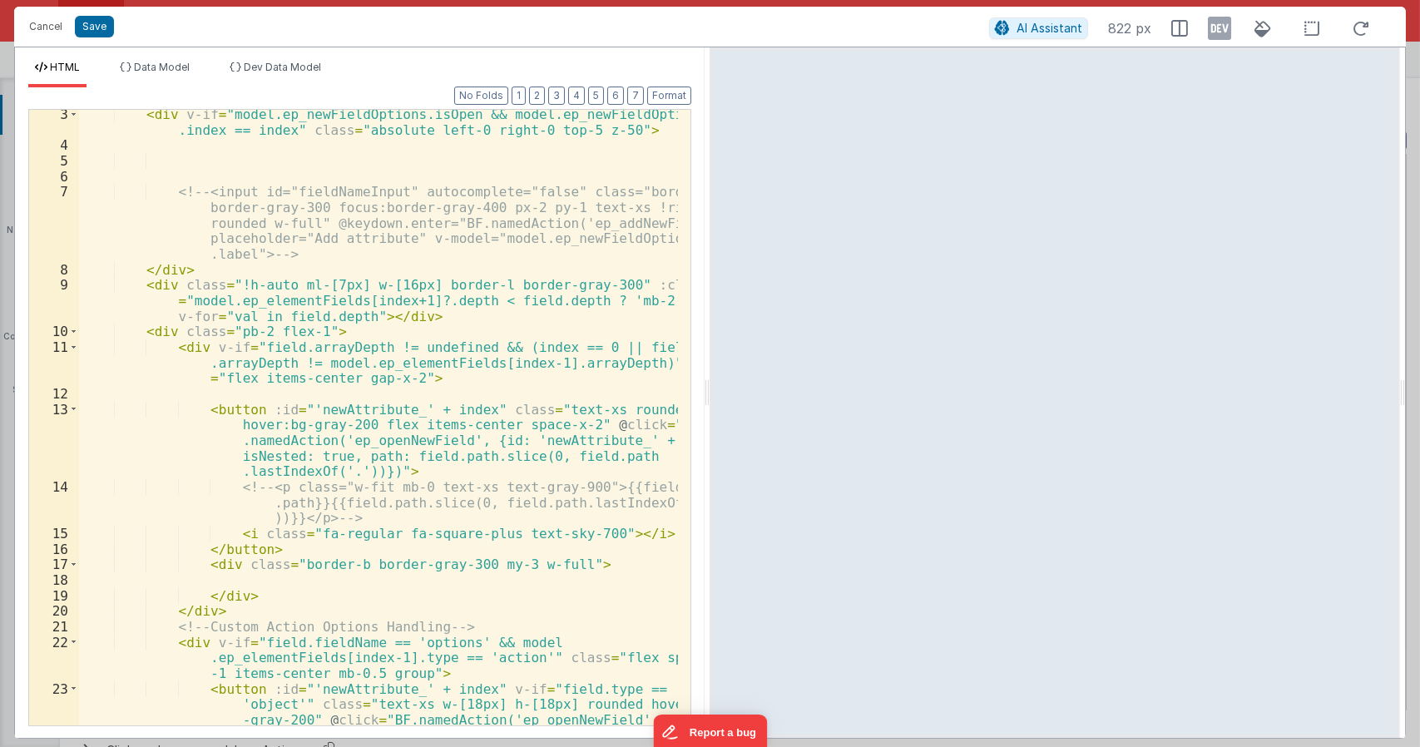
scroll to position [50, 0]
click at [427, 383] on div "< div v-if = "model.ep_newFieldOptions.isOpen && model.ep_newFieldOptions .inde…" at bounding box center [379, 460] width 600 height 709
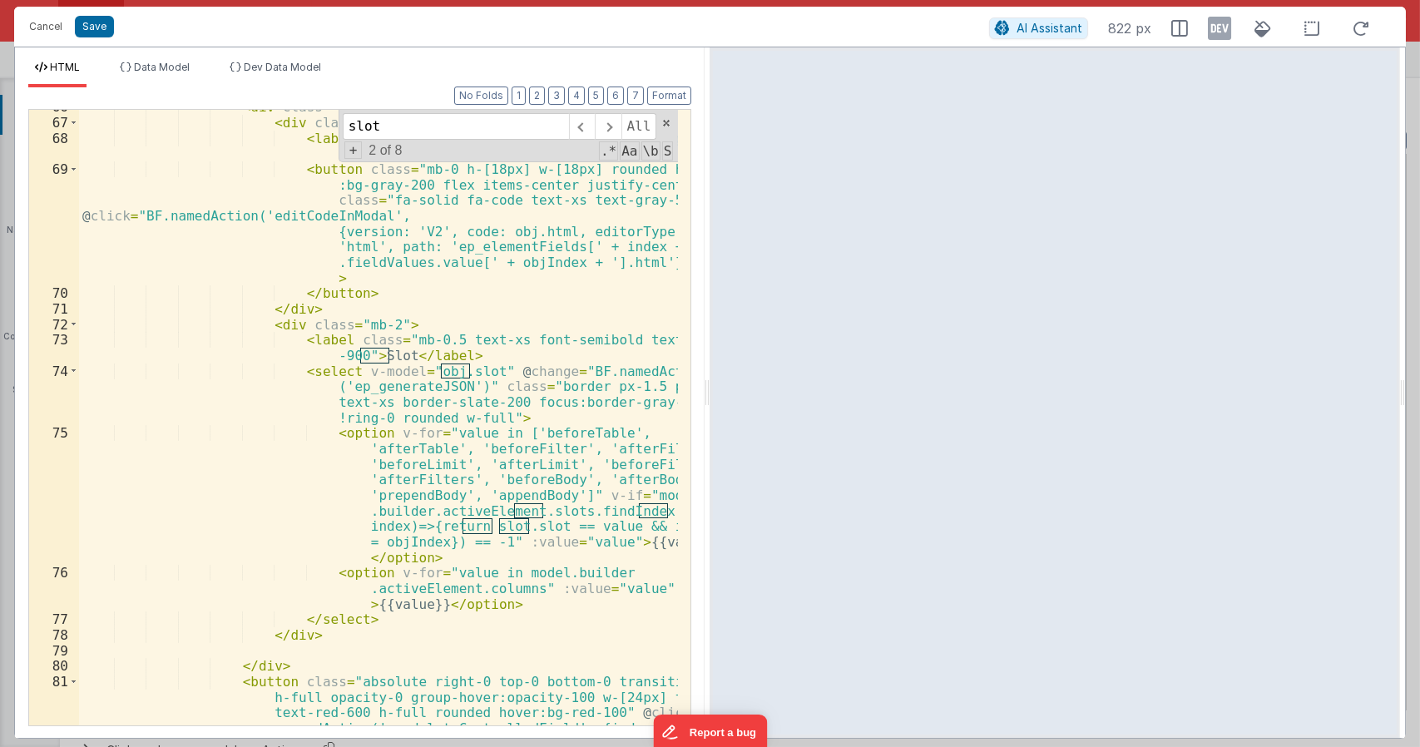
scroll to position [2215, 0]
type input "slot"
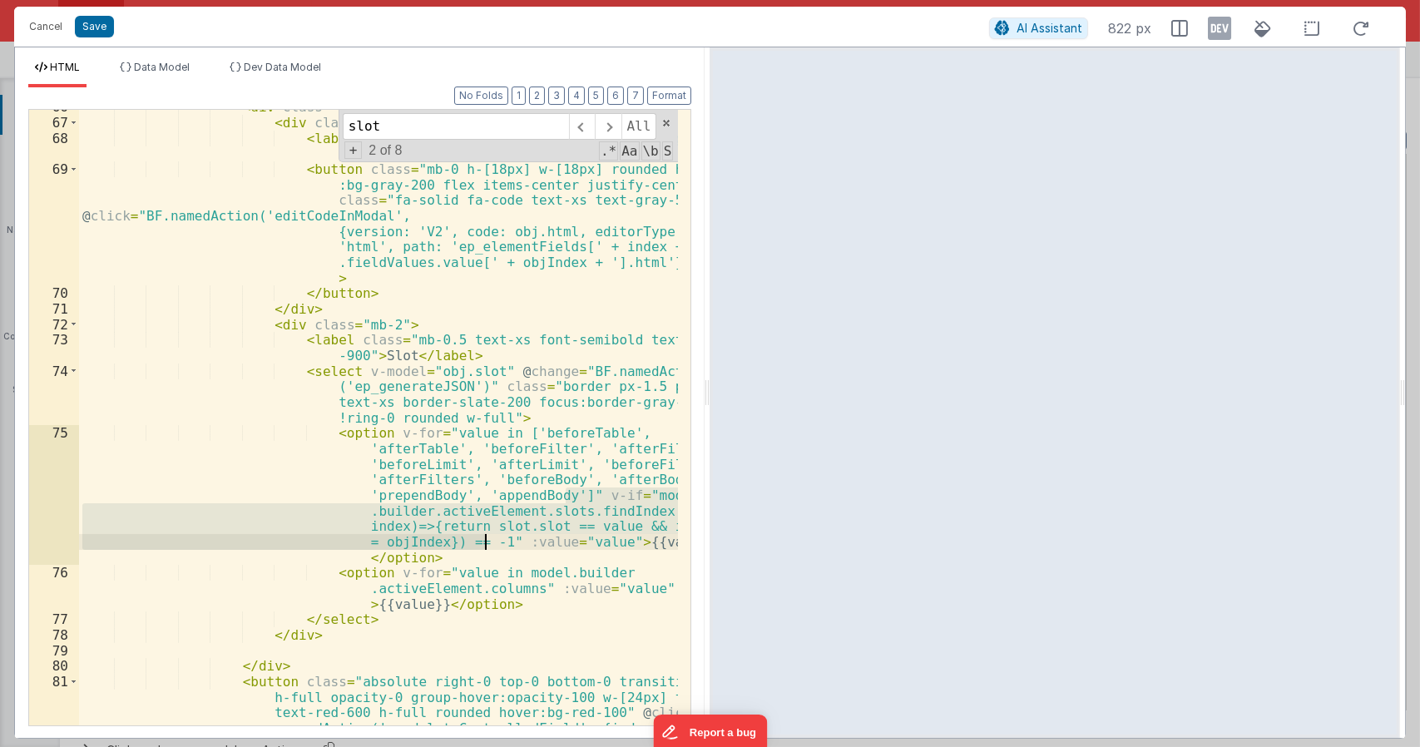
drag, startPoint x: 565, startPoint y: 496, endPoint x: 486, endPoint y: 545, distance: 93.0
click at [486, 545] on div "< div class = "group-hover:mr-[28px] transition-all" > < div class = "flex spac…" at bounding box center [379, 453] width 600 height 709
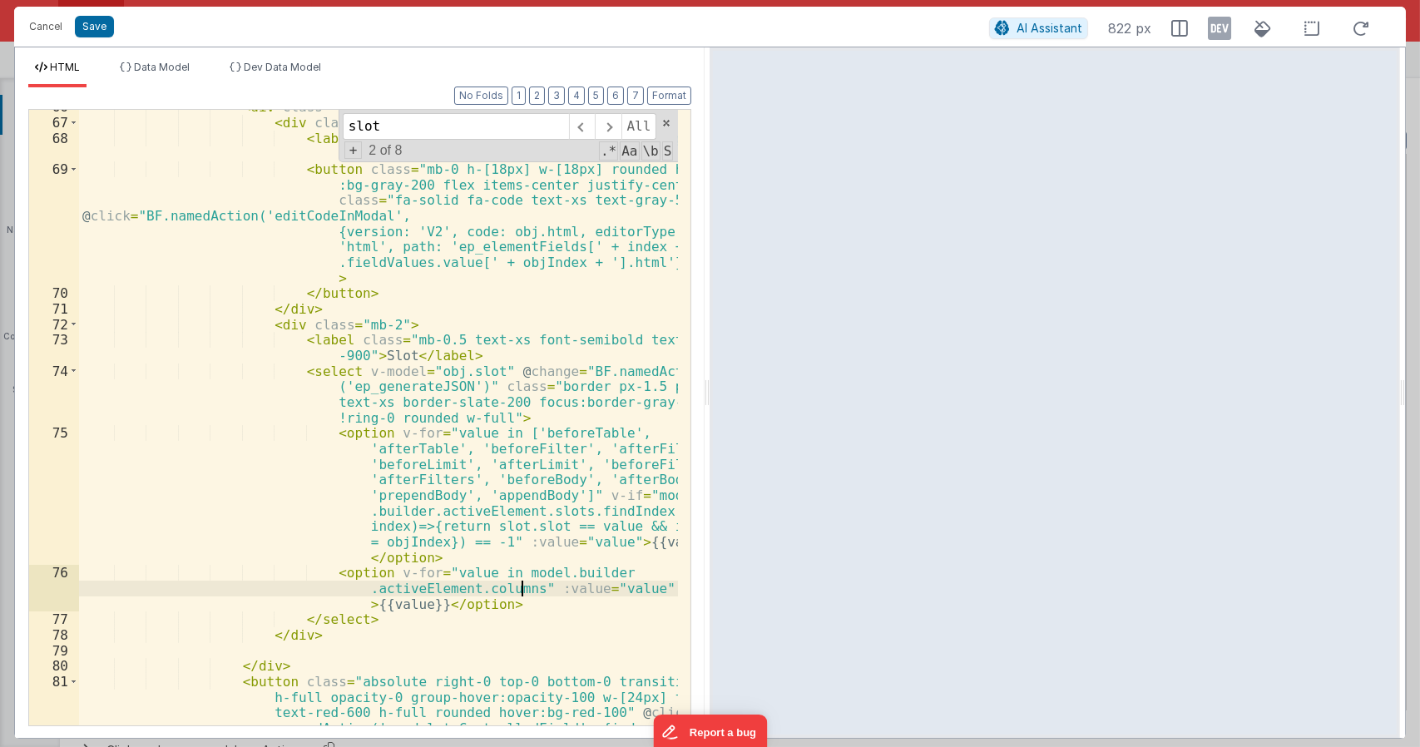
click at [519, 586] on div "< div class = "group-hover:mr-[28px] transition-all" > < div class = "flex spac…" at bounding box center [379, 453] width 600 height 709
paste textarea
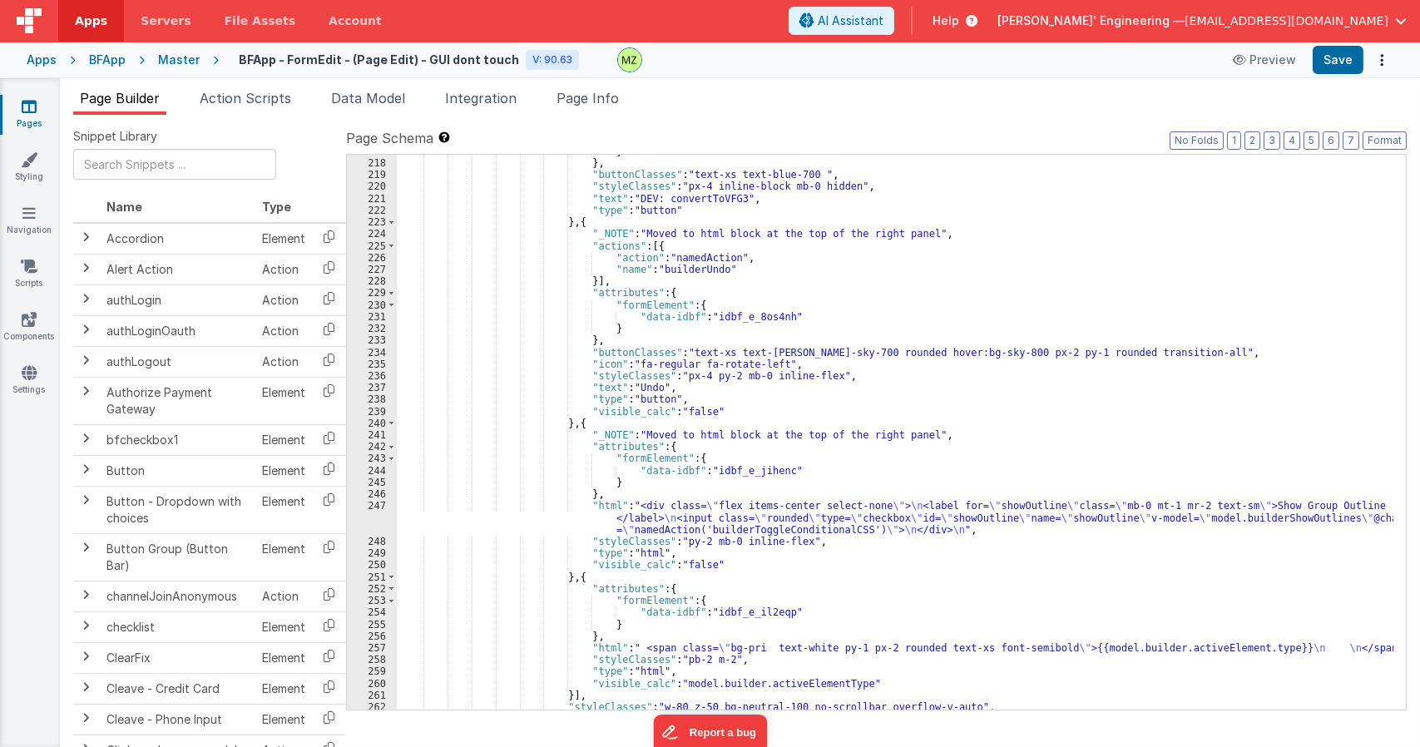
scroll to position [5440, 0]
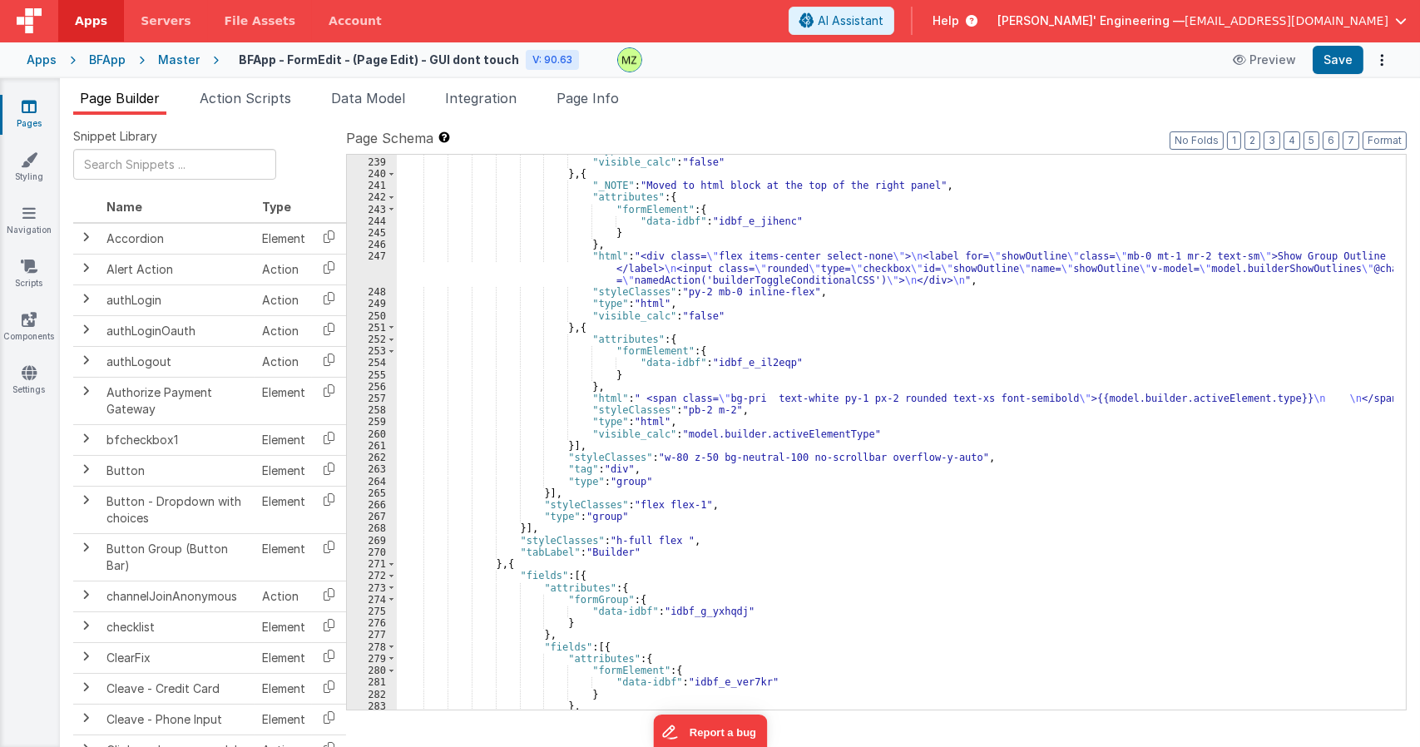
click at [710, 465] on div ""type" : "button" , "visible_calc" : "false" } , { "_NOTE" : "Moved to html blo…" at bounding box center [895, 433] width 996 height 578
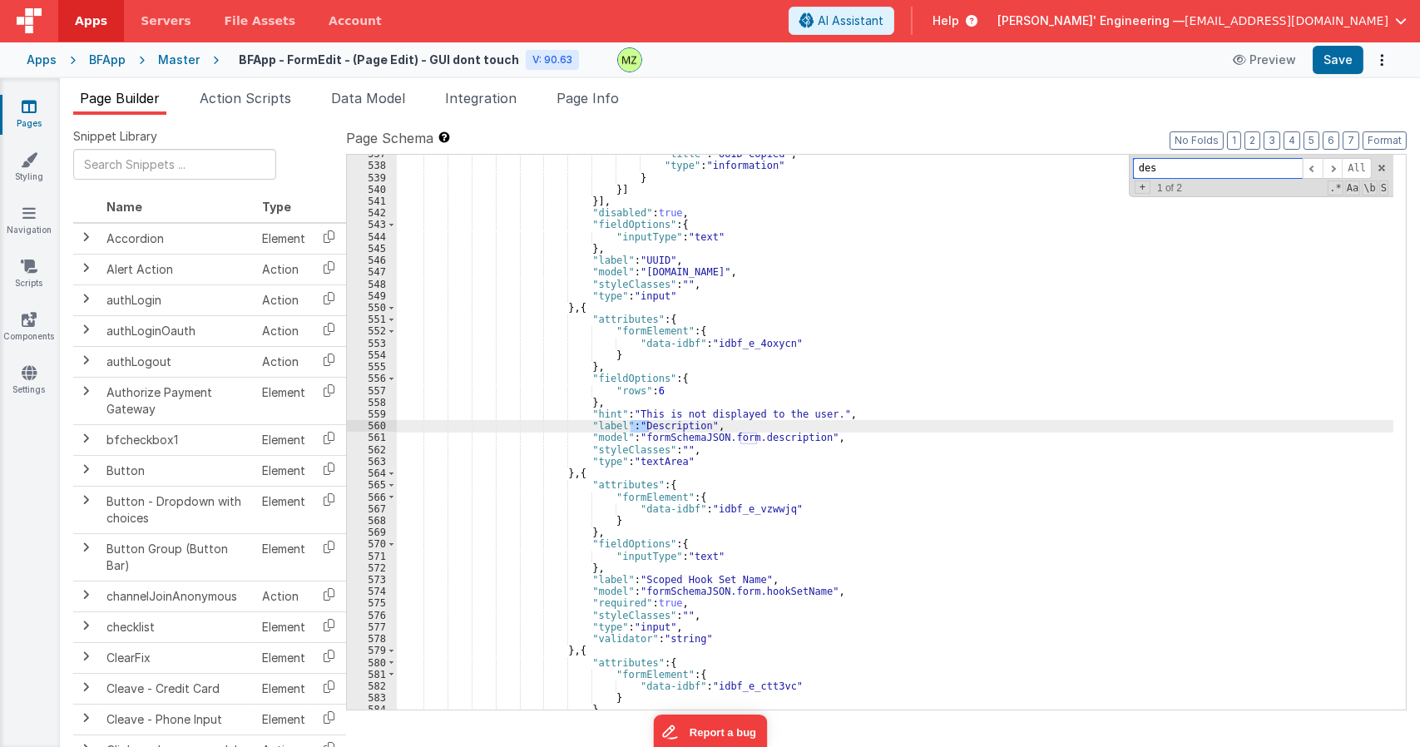
scroll to position [9293, 0]
type input "description"
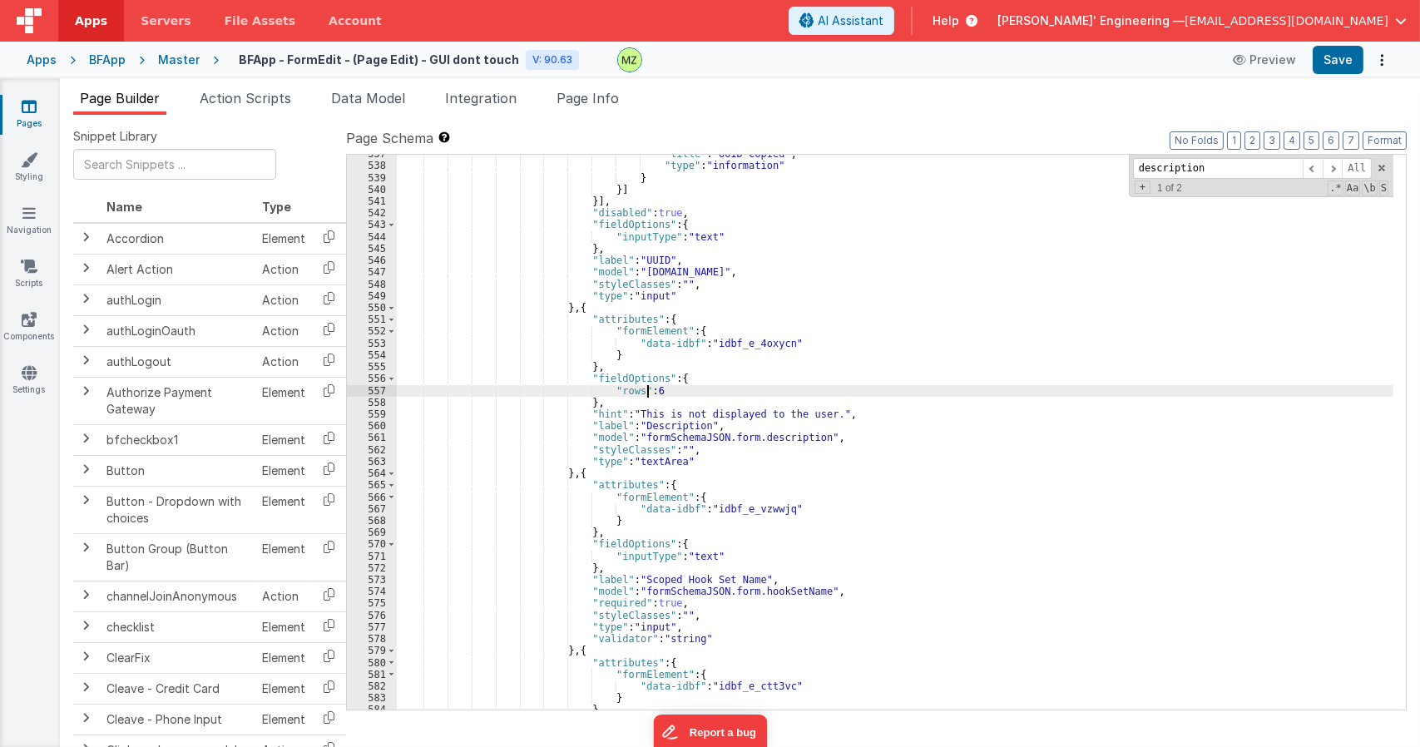
click at [656, 388] on div ""title" : "UUID Copied" , "type" : "information" } }] }] , "disabled" : true , …" at bounding box center [895, 437] width 996 height 578
click at [651, 392] on div ""title" : "UUID Copied" , "type" : "information" } }] }] , "disabled" : true , …" at bounding box center [895, 437] width 996 height 578
click at [679, 393] on div ""title" : "UUID Copied" , "type" : "information" } }] }] , "disabled" : true , …" at bounding box center [895, 437] width 996 height 578
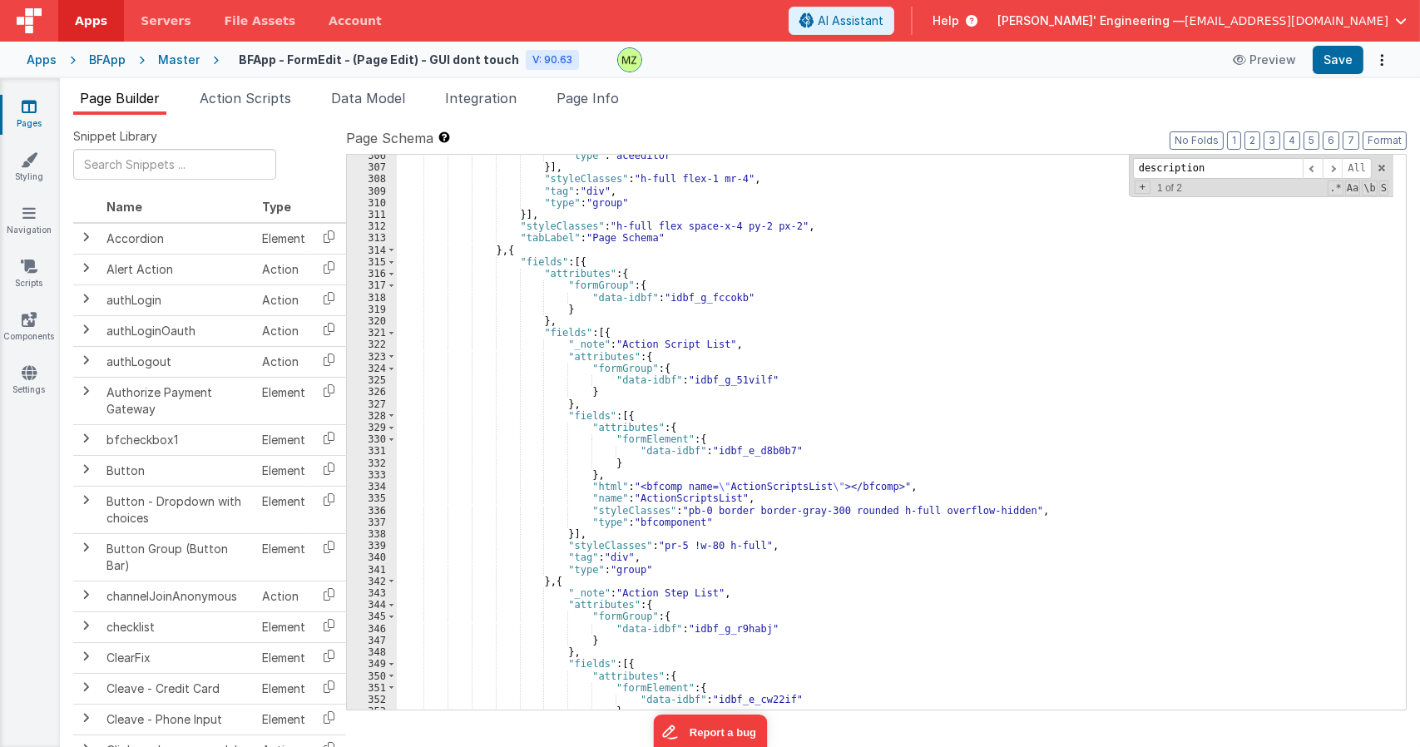
scroll to position [6298, 0]
drag, startPoint x: 699, startPoint y: 566, endPoint x: 700, endPoint y: 575, distance: 8.5
click at [701, 574] on div ""type" : "aceeditor" }] , "styleClasses" : "h-full flex-1 mr-4" , "tag" : "div"…" at bounding box center [895, 439] width 996 height 578
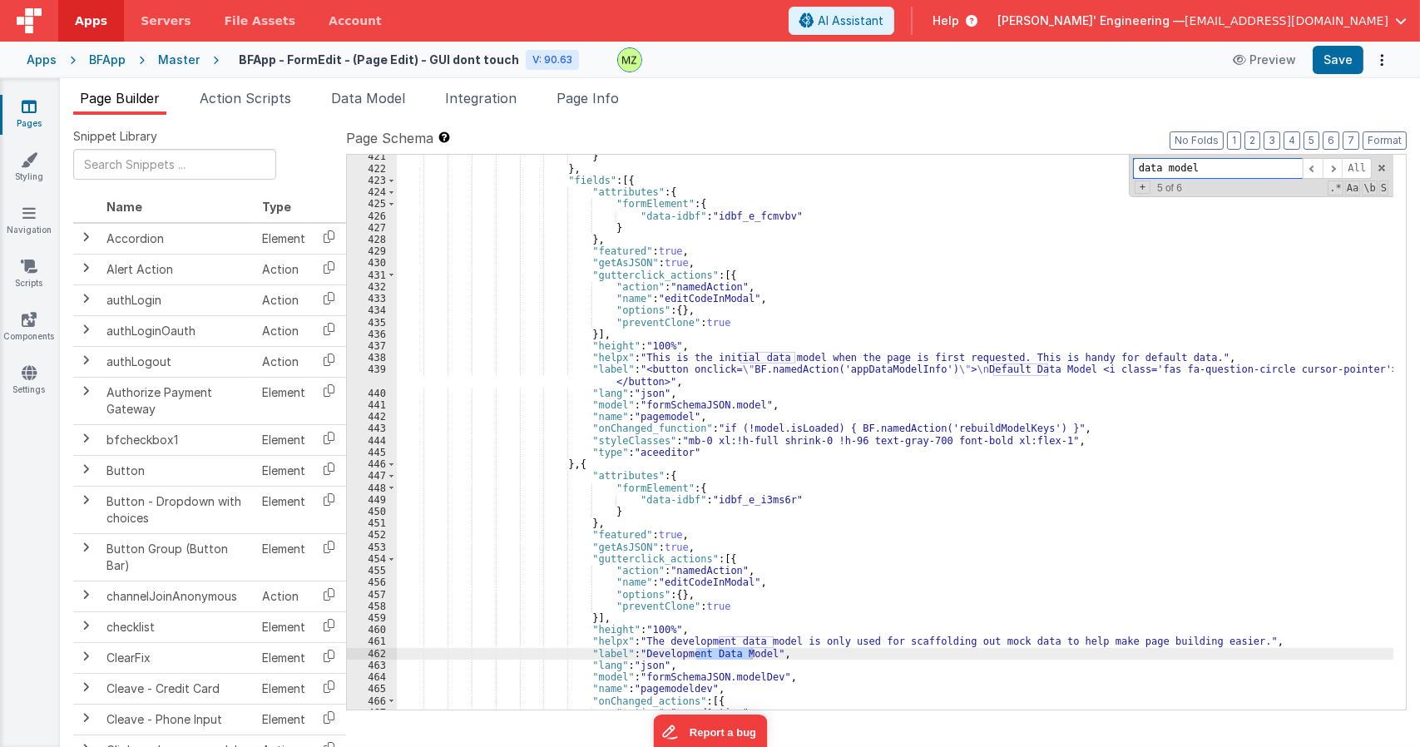
scroll to position [7558, 0]
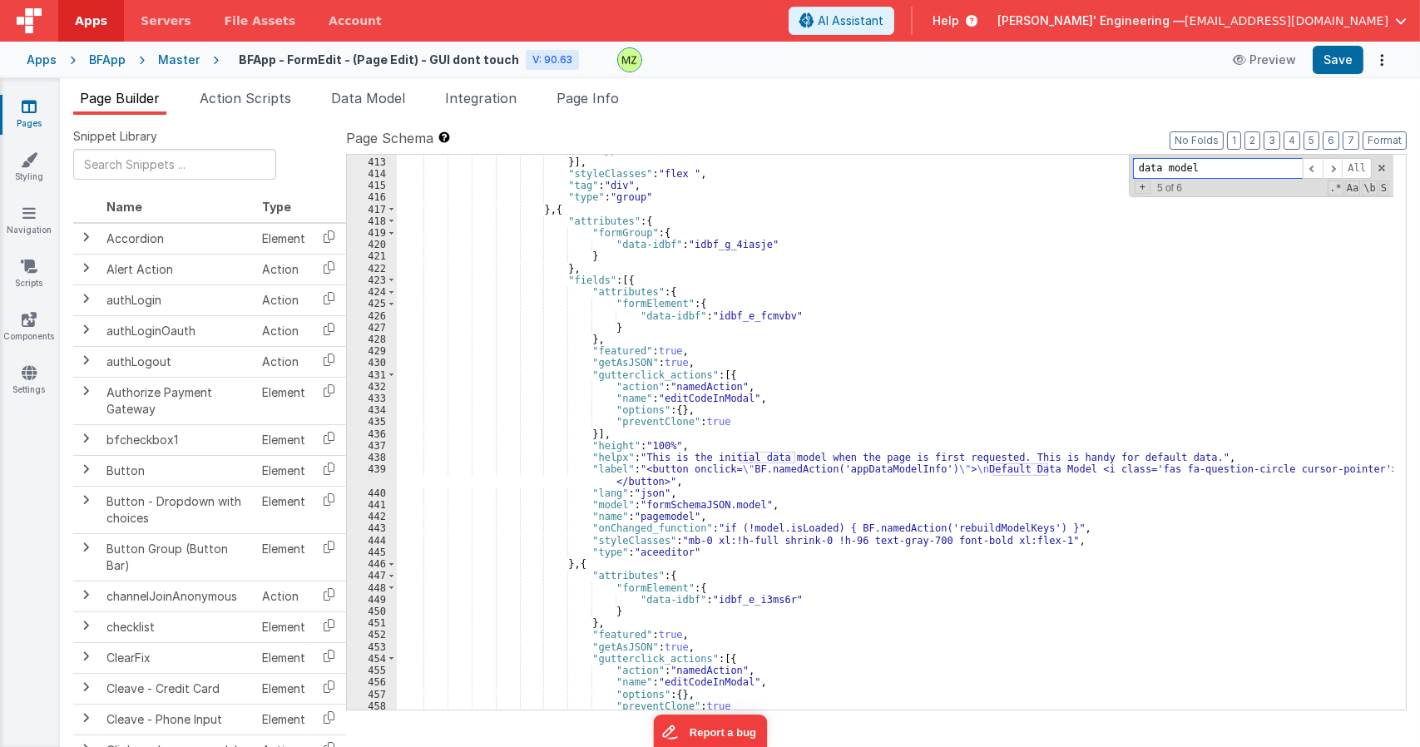
type input "data model"
click at [709, 528] on div ""type" : "bfcheckbox1" }] , "styleClasses" : "flex " , "tag" : "div" , "type" :…" at bounding box center [895, 433] width 996 height 578
click at [878, 490] on div ""type" : "bfcheckbox1" }] , "styleClasses" : "flex " , "tag" : "div" , "type" :…" at bounding box center [895, 433] width 996 height 578
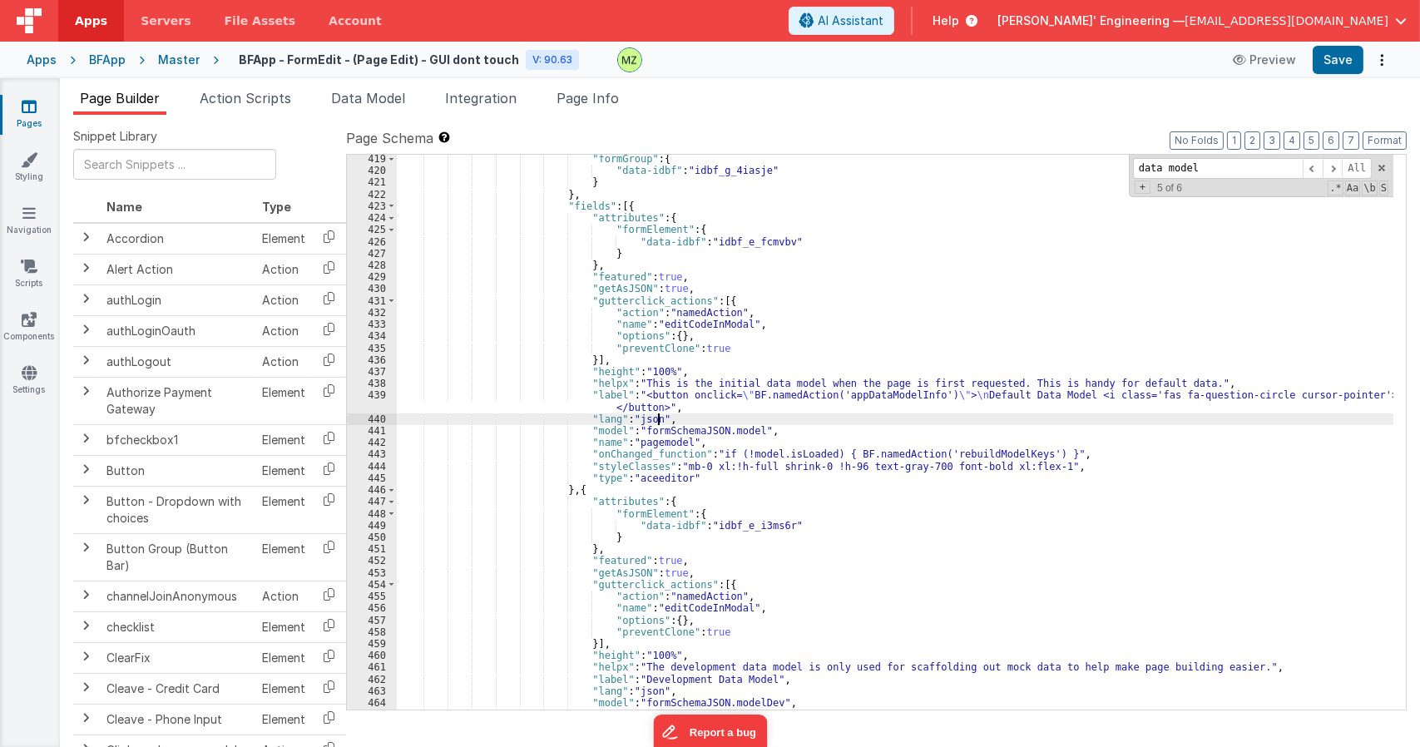
scroll to position [7632, 0]
click at [1043, 456] on div ""formGroup" : { "data-idbf" : "idbf_g_4iasje" } } , "fields" : [{ "attributes" …" at bounding box center [895, 442] width 996 height 578
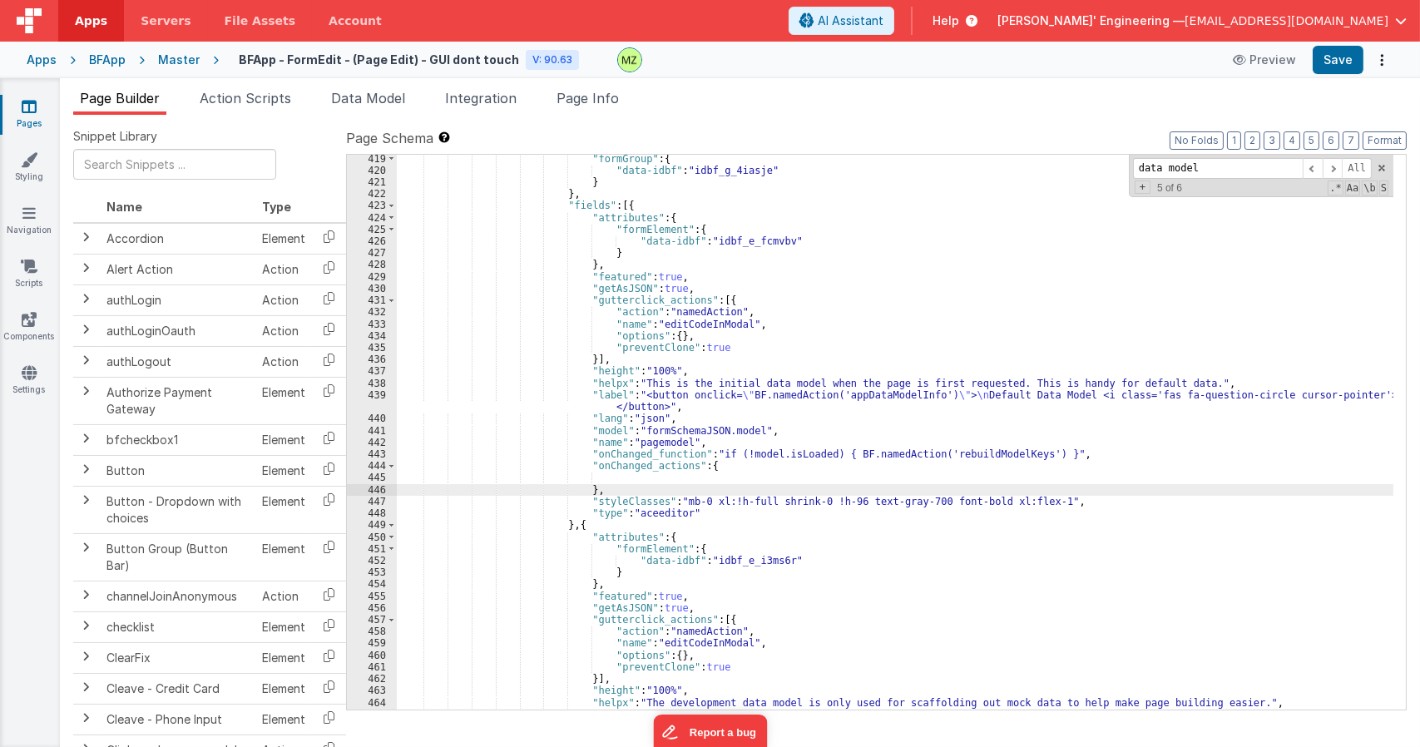
scroll to position [7732, 0]
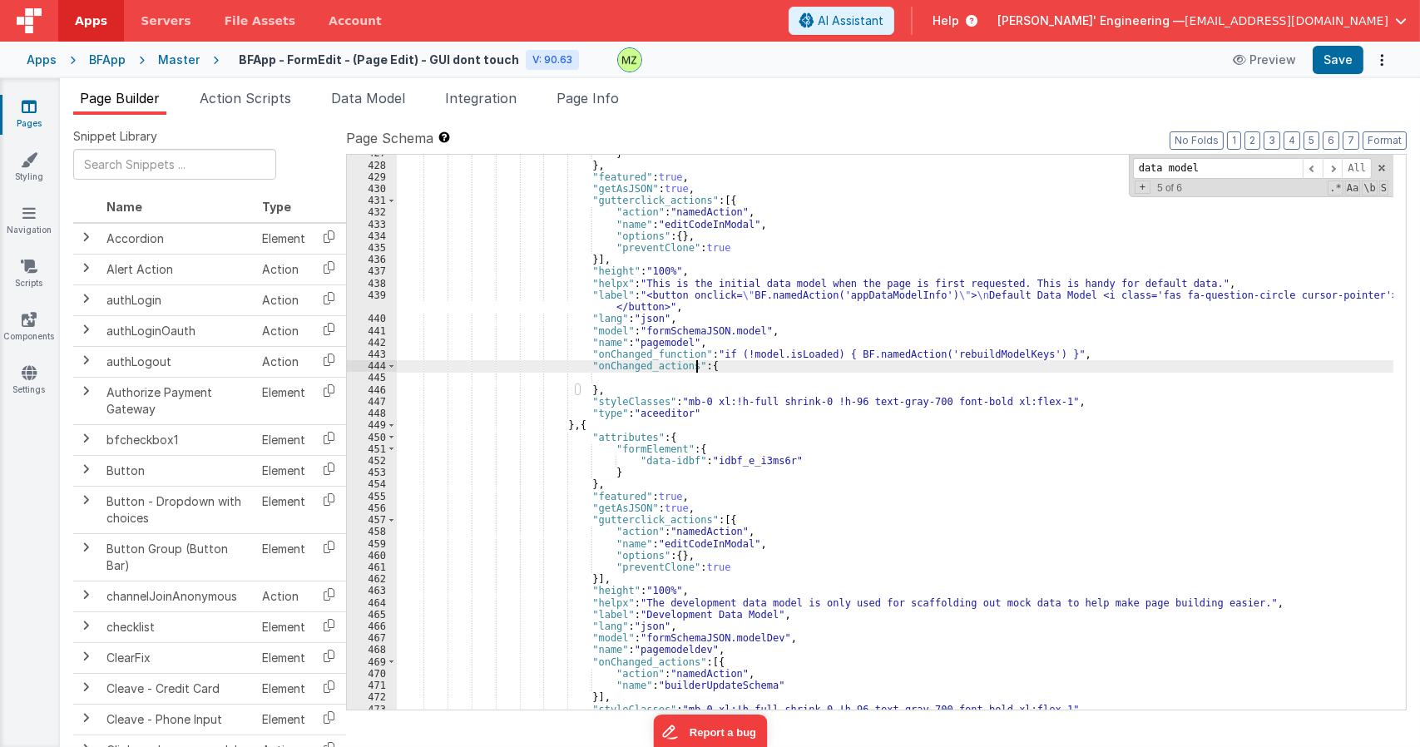
click at [694, 367] on div "} } , "featured" : true , "getAsJSON" : true , "gutterclick_actions" : [{ "acti…" at bounding box center [895, 436] width 996 height 578
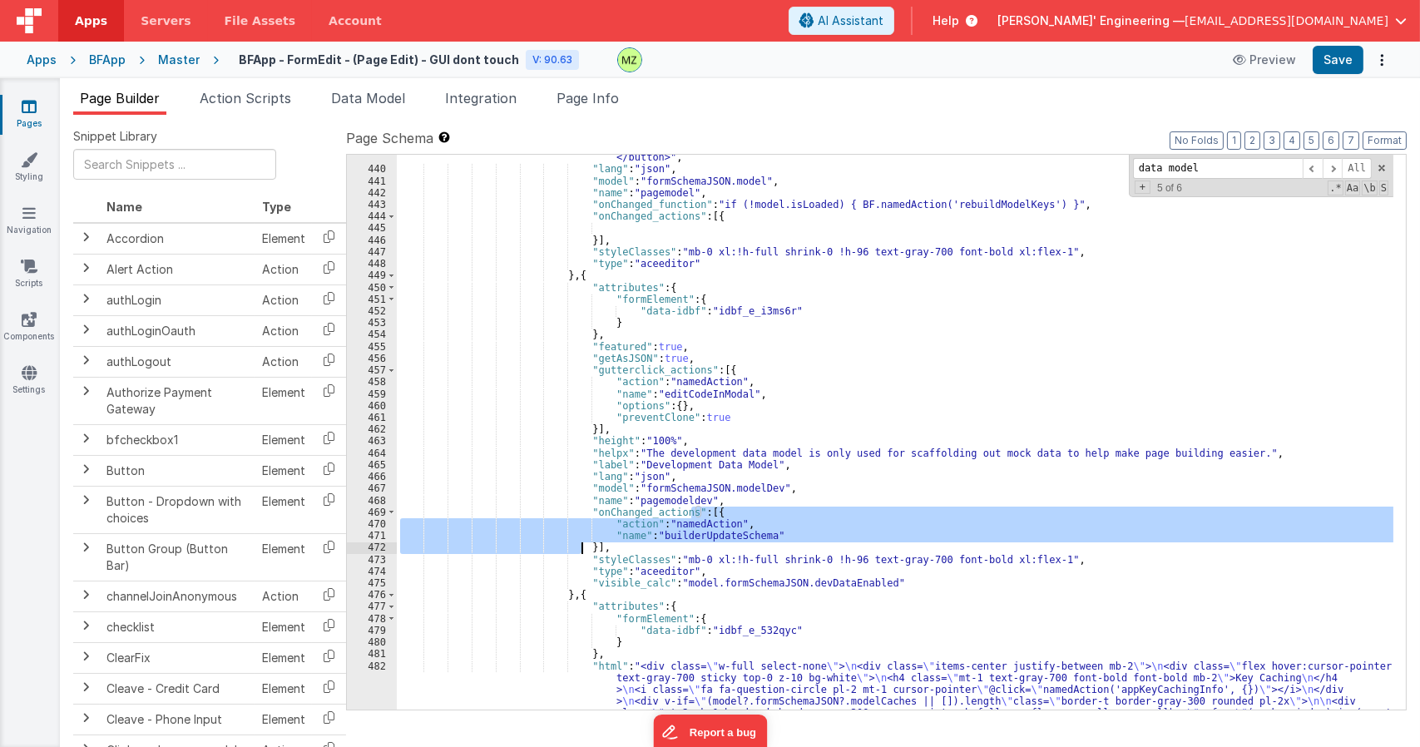
drag, startPoint x: 693, startPoint y: 512, endPoint x: 582, endPoint y: 548, distance: 116.5
click at [582, 548] on div ""label" : "<button onclick= \" BF.namedAction('appDataModelInfo') \" > \n Defau…" at bounding box center [895, 559] width 996 height 838
click at [687, 539] on div ""label" : "<button onclick= \" BF.namedAction('appDataModelInfo') \" > \n Defau…" at bounding box center [895, 432] width 996 height 555
drag, startPoint x: 695, startPoint y: 511, endPoint x: 581, endPoint y: 543, distance: 119.3
click at [583, 546] on div ""label" : "<button onclick= \" BF.namedAction('appDataModelInfo') \" > \n Defau…" at bounding box center [895, 559] width 996 height 838
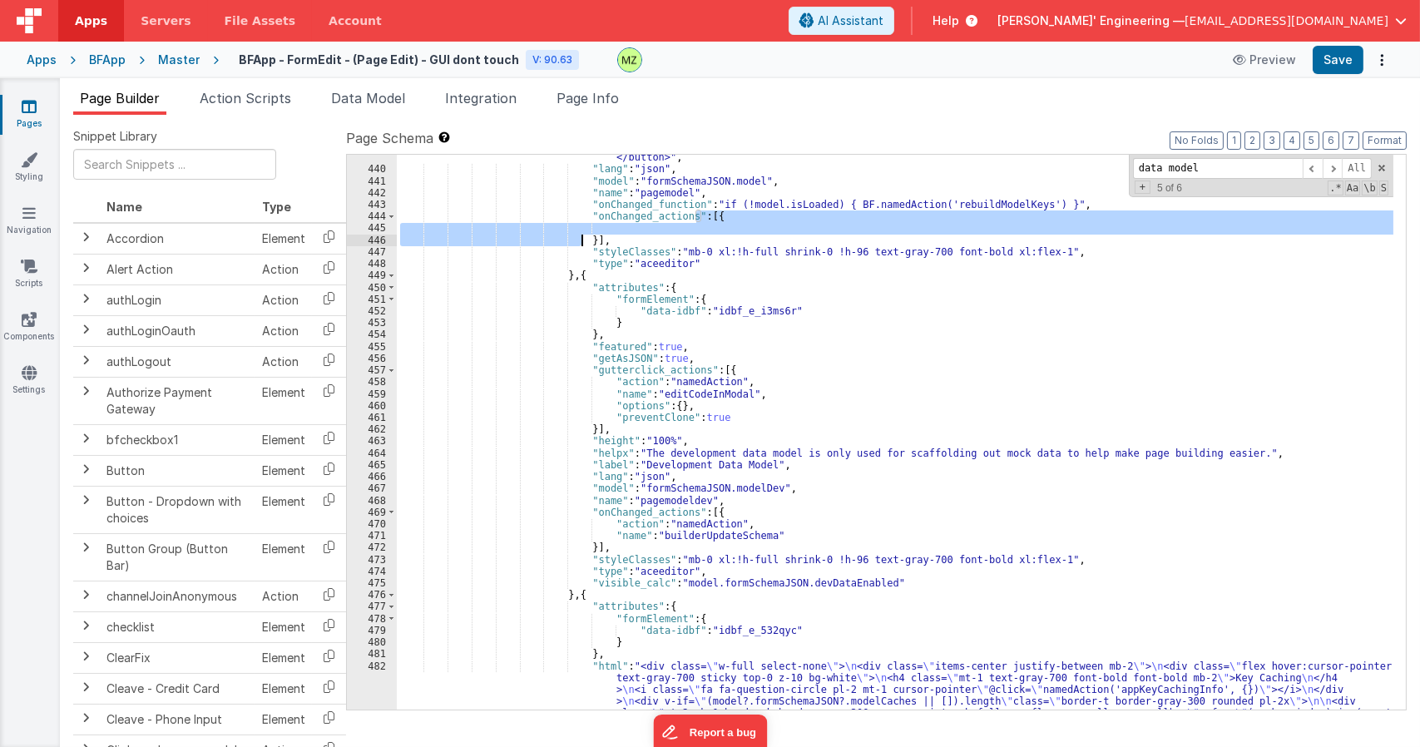
drag, startPoint x: 695, startPoint y: 214, endPoint x: 579, endPoint y: 238, distance: 118.9
click at [579, 238] on div ""label" : "<button onclick= \" BF.namedAction('appDataModelInfo') \" > \n Defau…" at bounding box center [895, 559] width 996 height 838
paste textarea
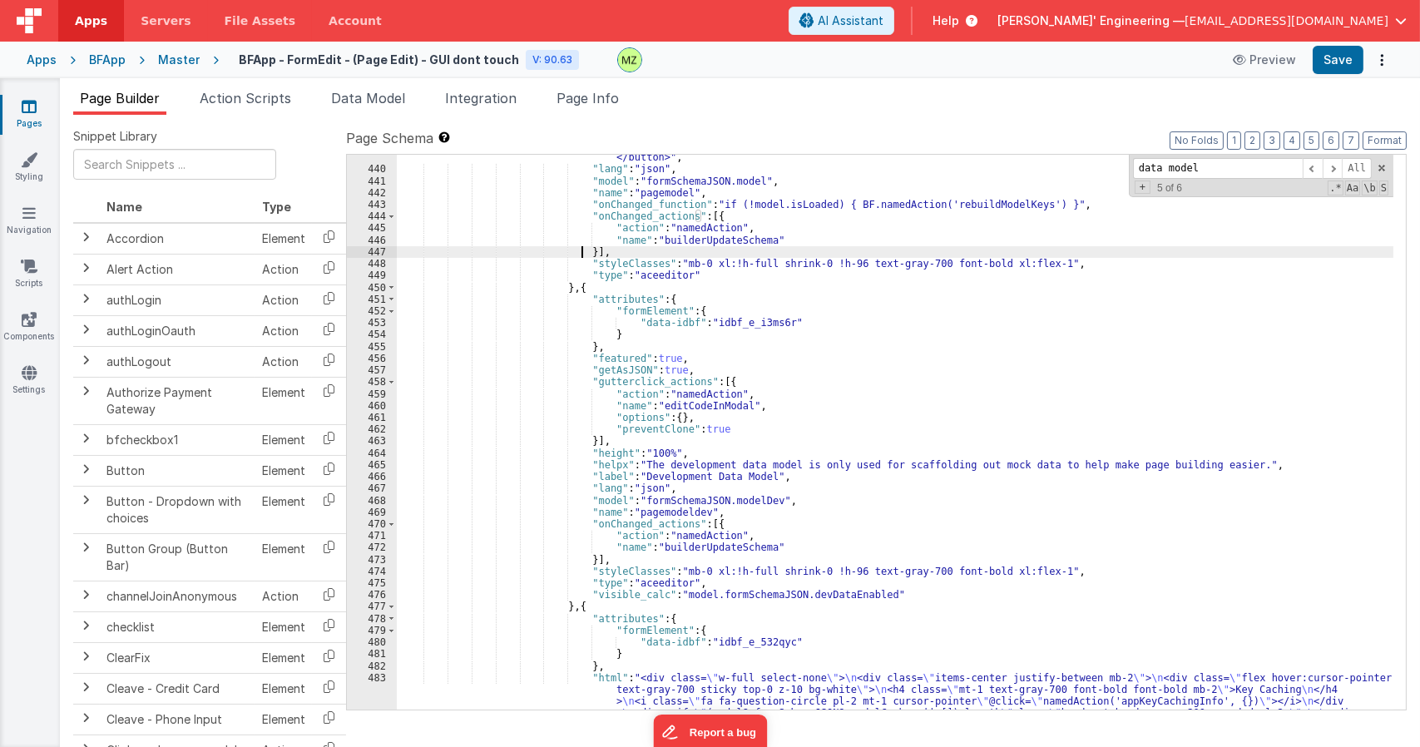
click at [739, 215] on div ""label" : "<button onclick= \" BF.namedAction('appDataModelInfo') \" > \n Defau…" at bounding box center [895, 559] width 996 height 838
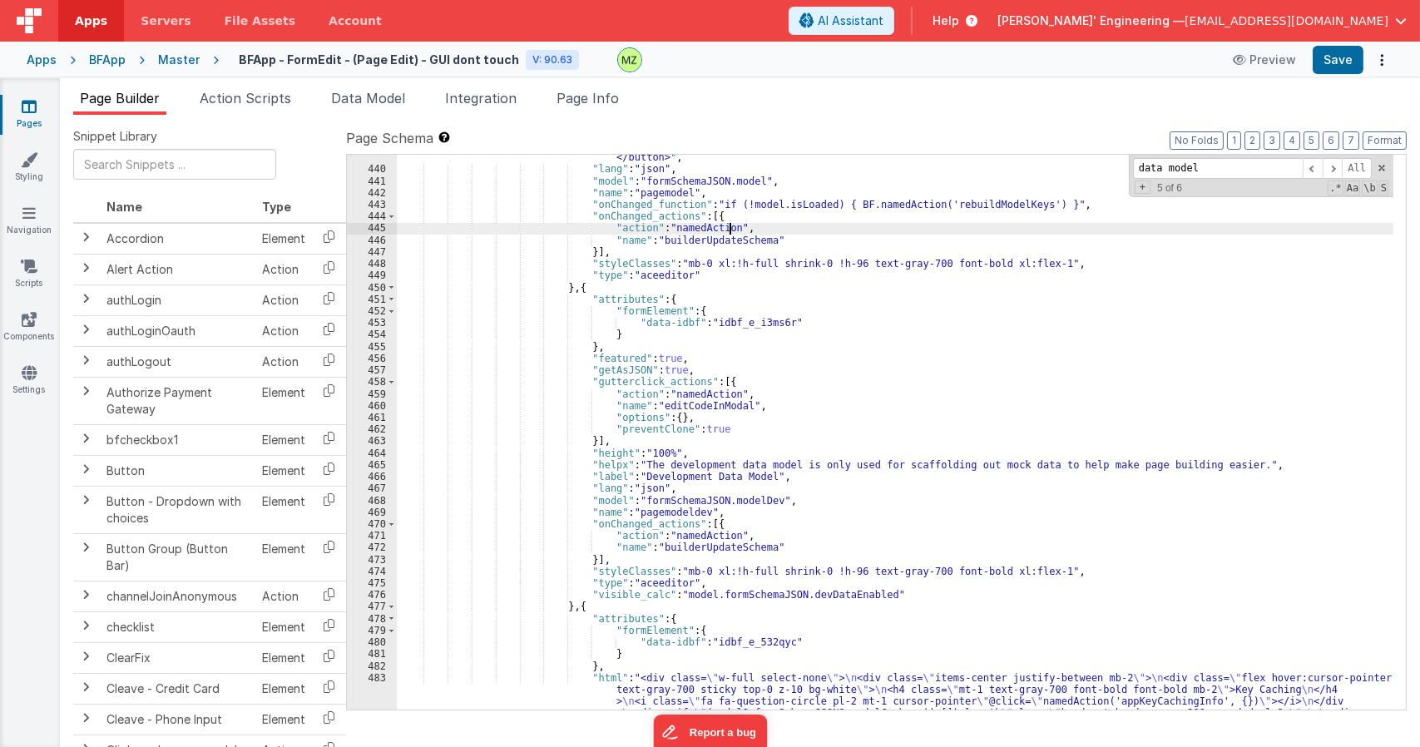
click at [744, 234] on div ""label" : "<button onclick= \" BF.namedAction('appDataModelInfo') \" > \n Defau…" at bounding box center [895, 559] width 996 height 838
click at [335, 93] on span "Data Model" at bounding box center [368, 98] width 74 height 17
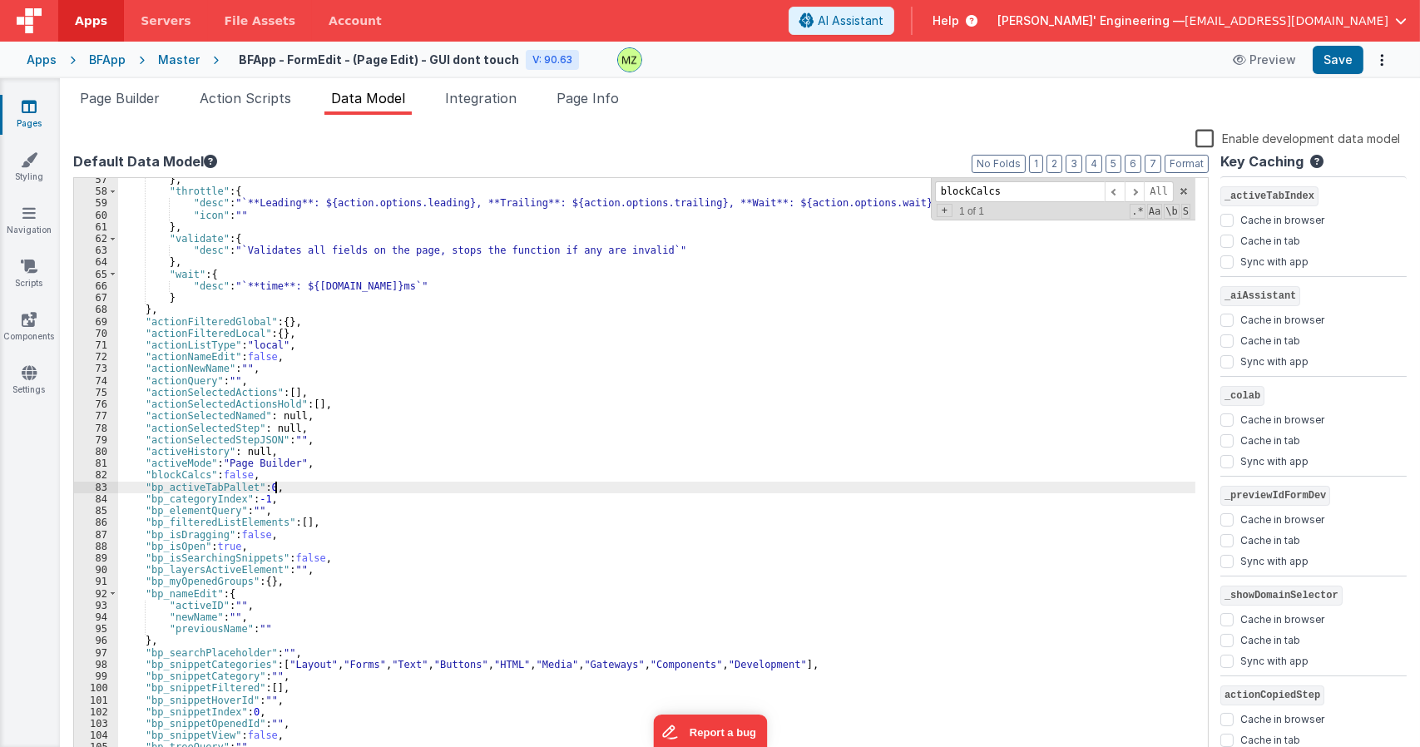
click at [354, 482] on div "} , "throttle" : { "desc" : "`**Leading**: ${action.options.leading}, **Trailin…" at bounding box center [656, 477] width 1077 height 606
click at [616, 89] on li "Page Info" at bounding box center [588, 101] width 76 height 27
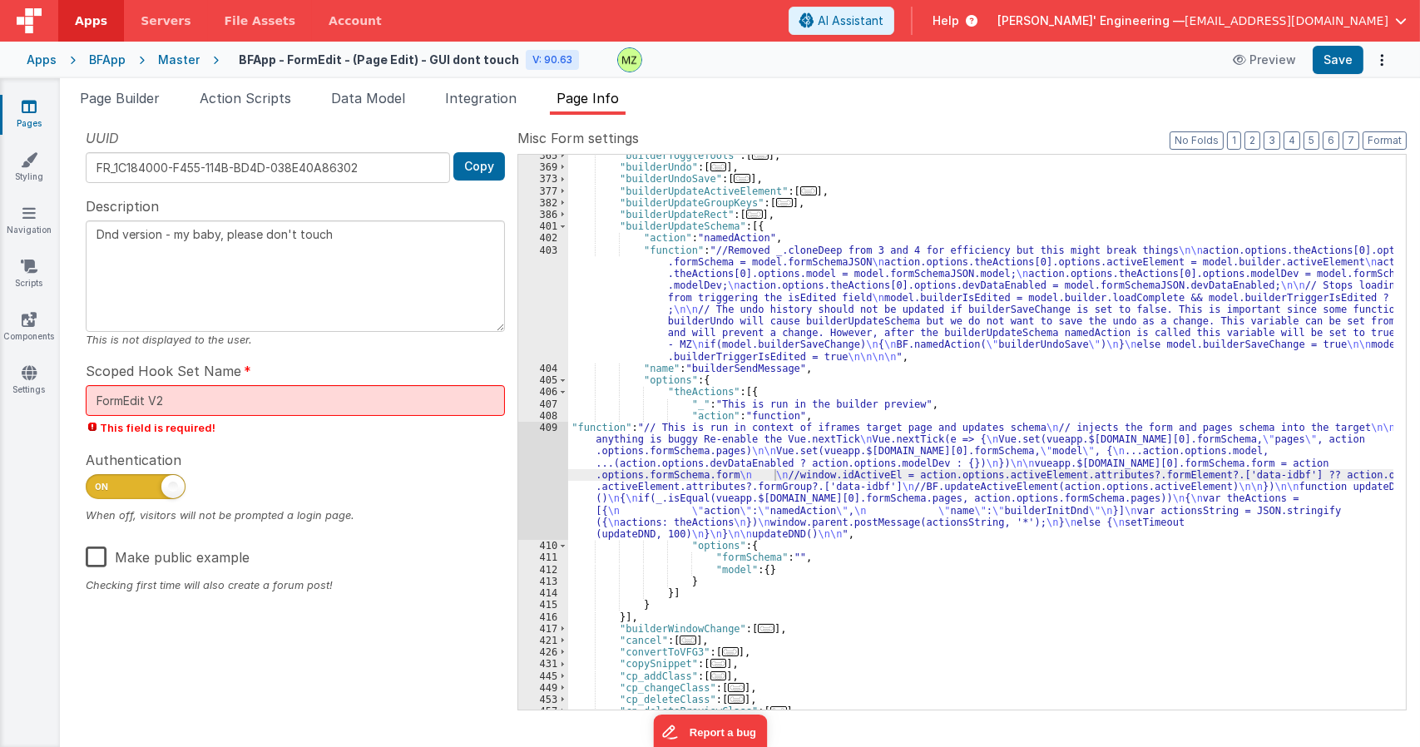
click at [858, 423] on div ""builderToggleTools" : [ ... ] , "builderUndo" : [ ... ] , "builderUndoSave" : …" at bounding box center [980, 439] width 825 height 578
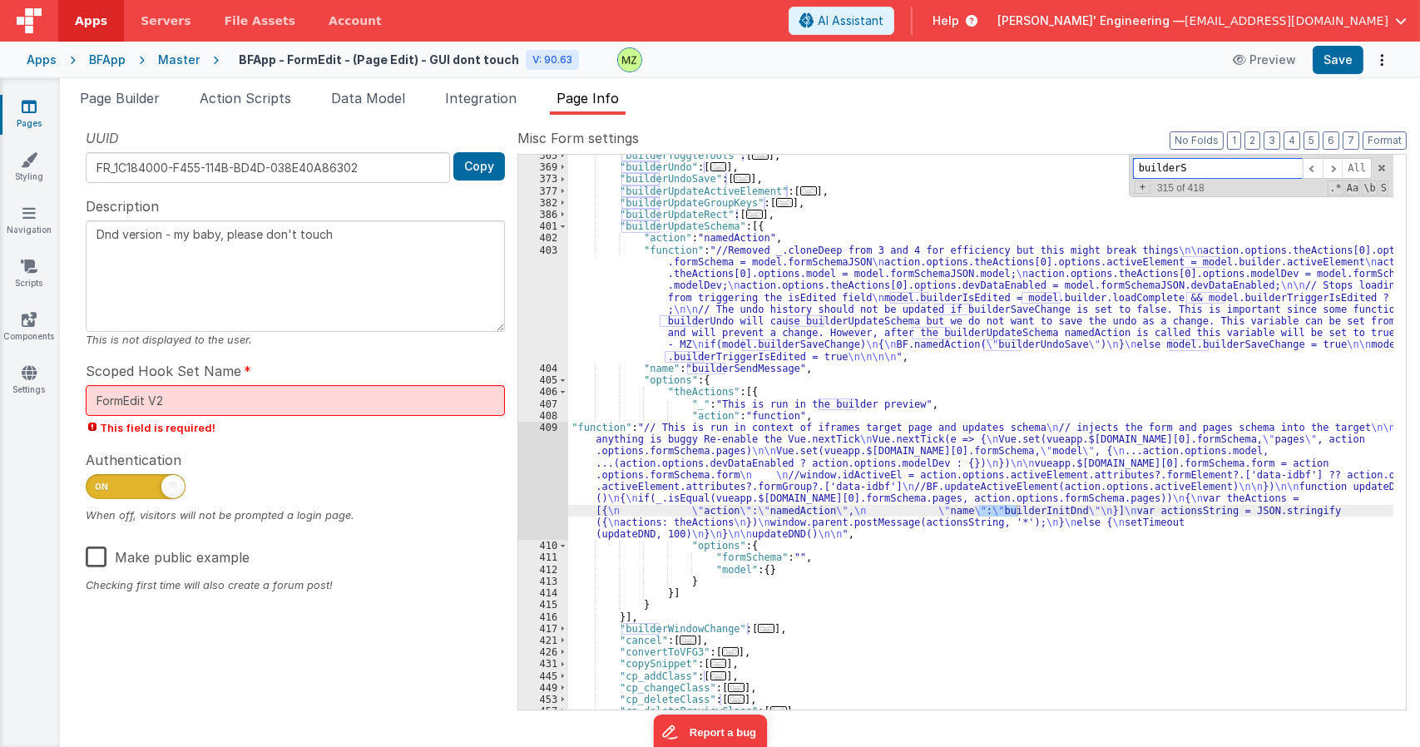
scroll to position [1296, 0]
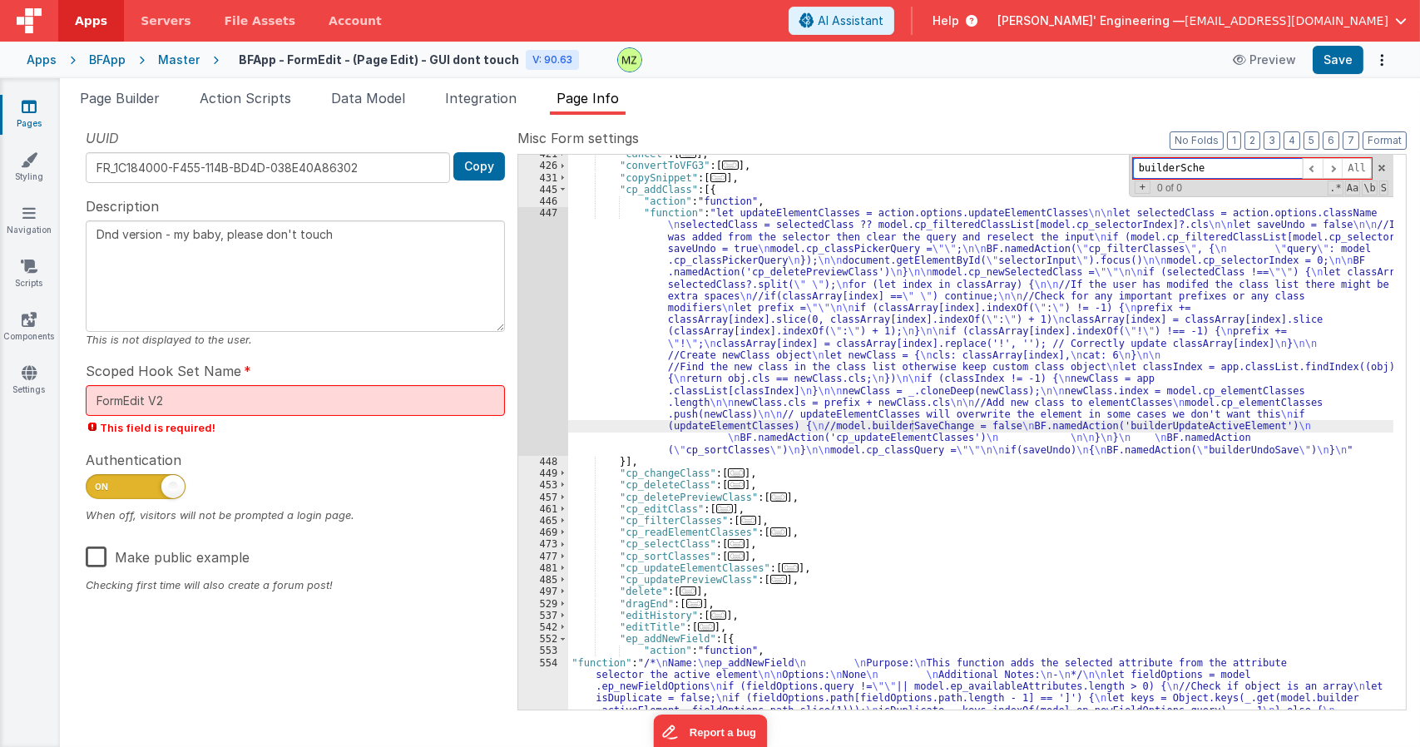
type input "builderSchem"
type input "updateBui"
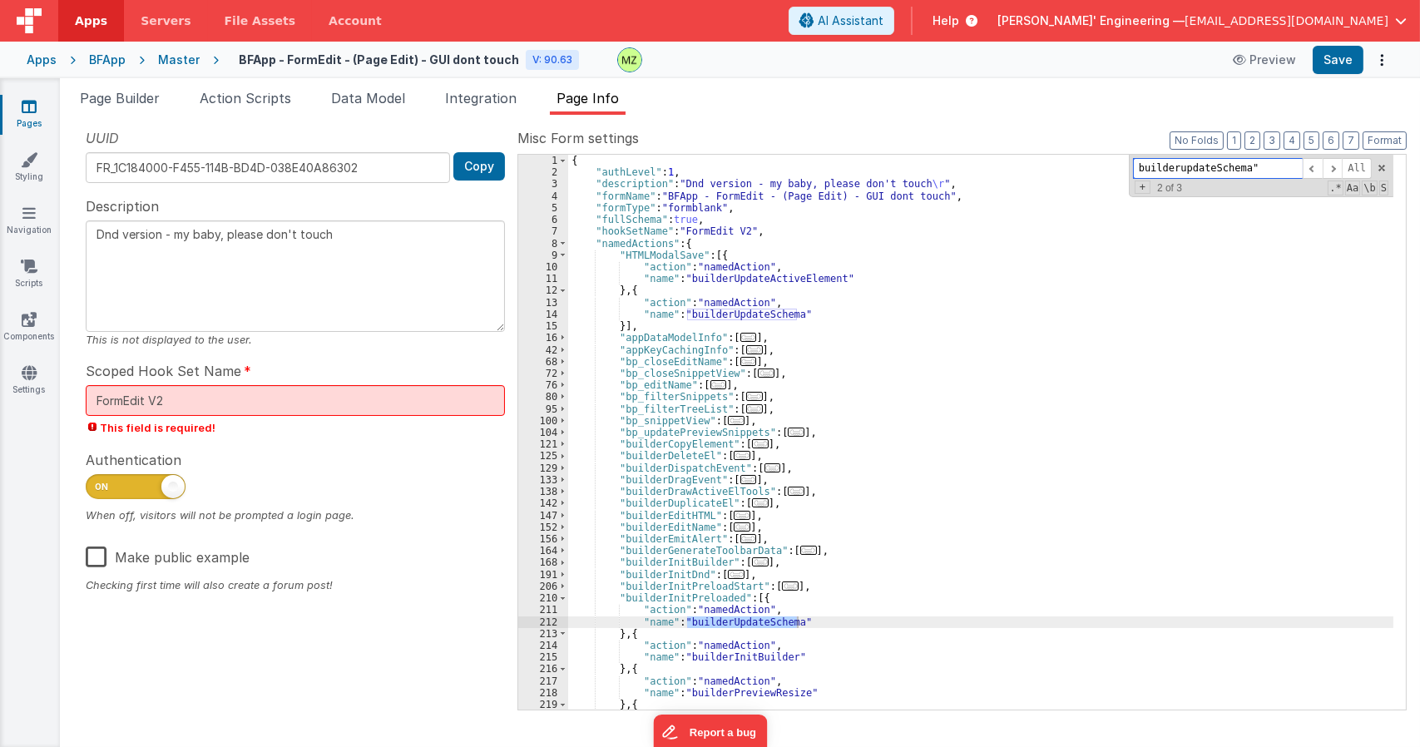
scroll to position [610, 0]
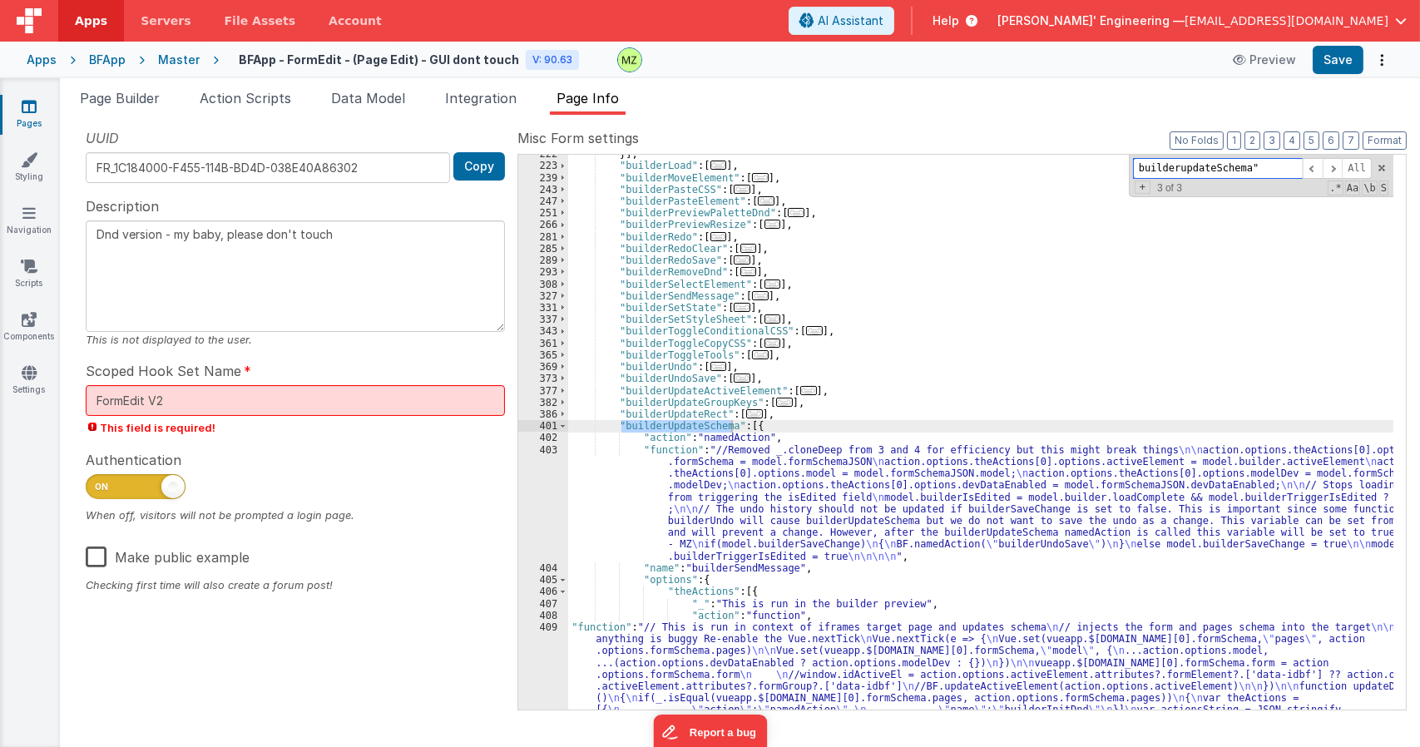
type input "builderupdateSchema""
click at [728, 487] on div "}] , "builderLoad" : [ ... ] , "builderMoveElement" : [ ... ] , "builderPasteCS…" at bounding box center [980, 490] width 825 height 685
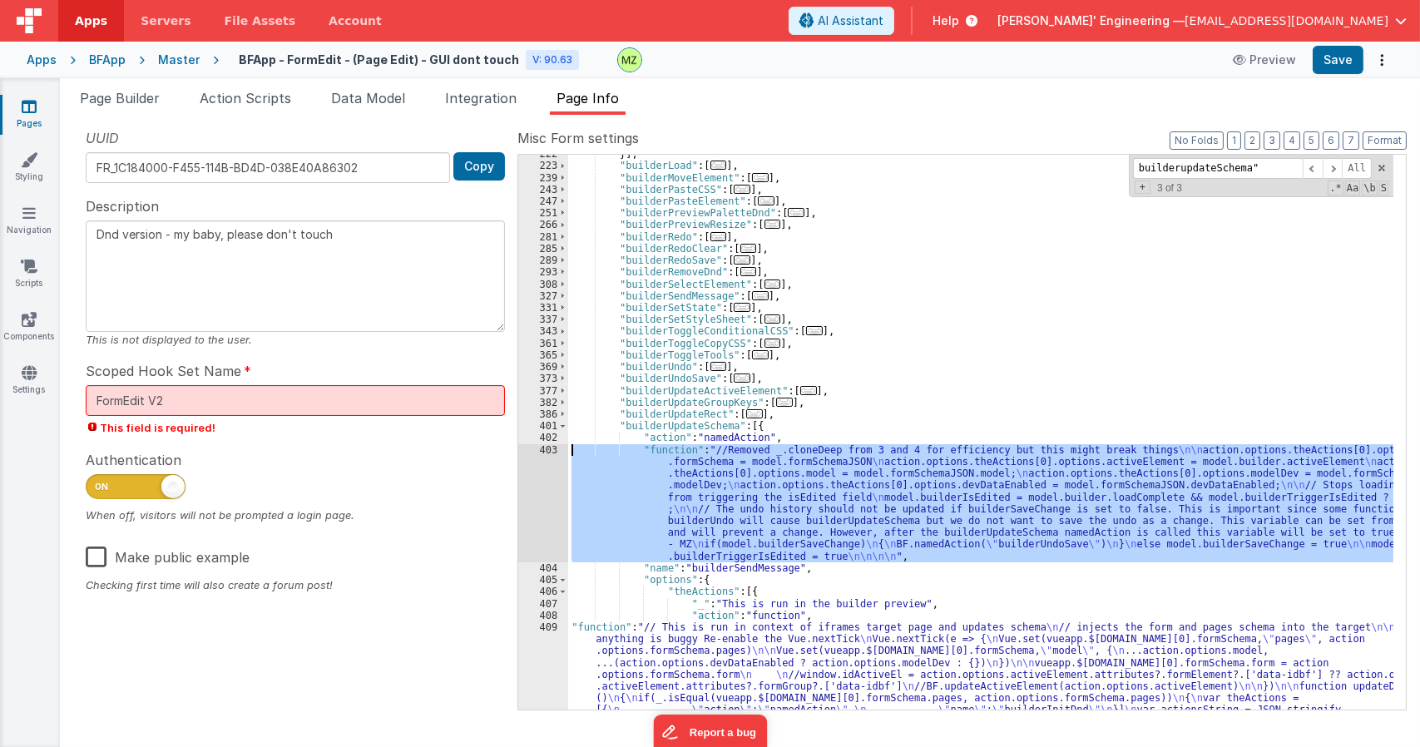
click at [551, 448] on div "403" at bounding box center [543, 503] width 50 height 118
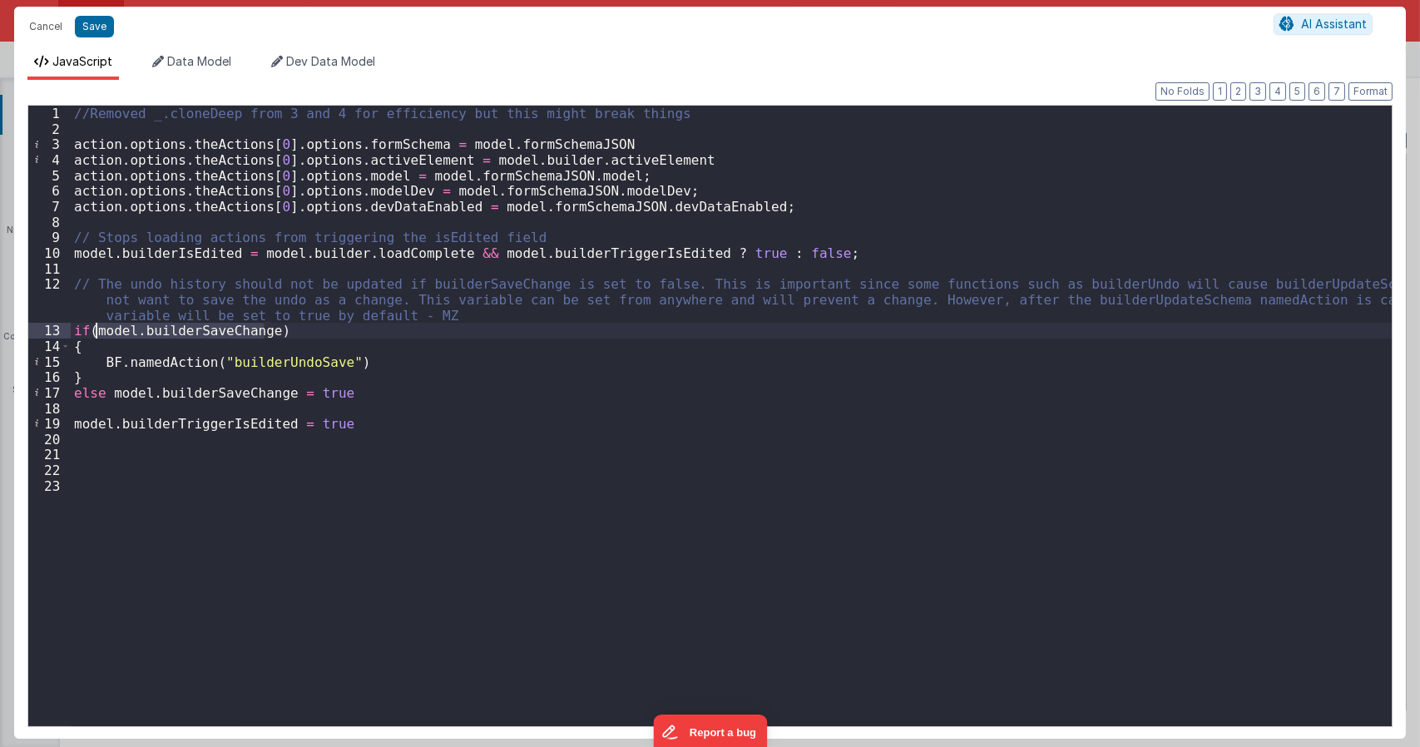
drag, startPoint x: 262, startPoint y: 329, endPoint x: 93, endPoint y: 324, distance: 168.9
click at [93, 324] on div "//Removed _.cloneDeep from 3 and 4 for efficiency but this might break things a…" at bounding box center [731, 431] width 1321 height 651
type textarea "Dnd version - my baby, please don't touch"
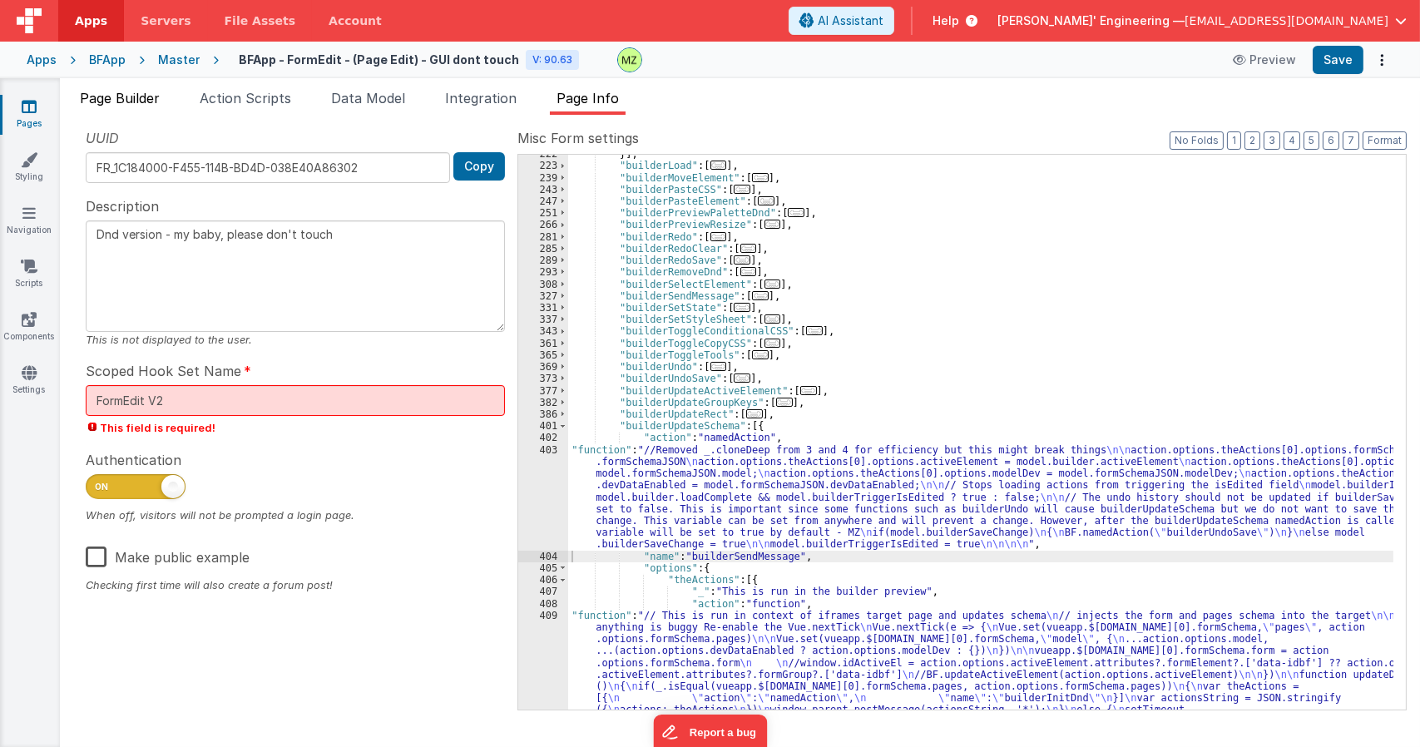
click at [140, 92] on span "Page Builder" at bounding box center [120, 98] width 80 height 17
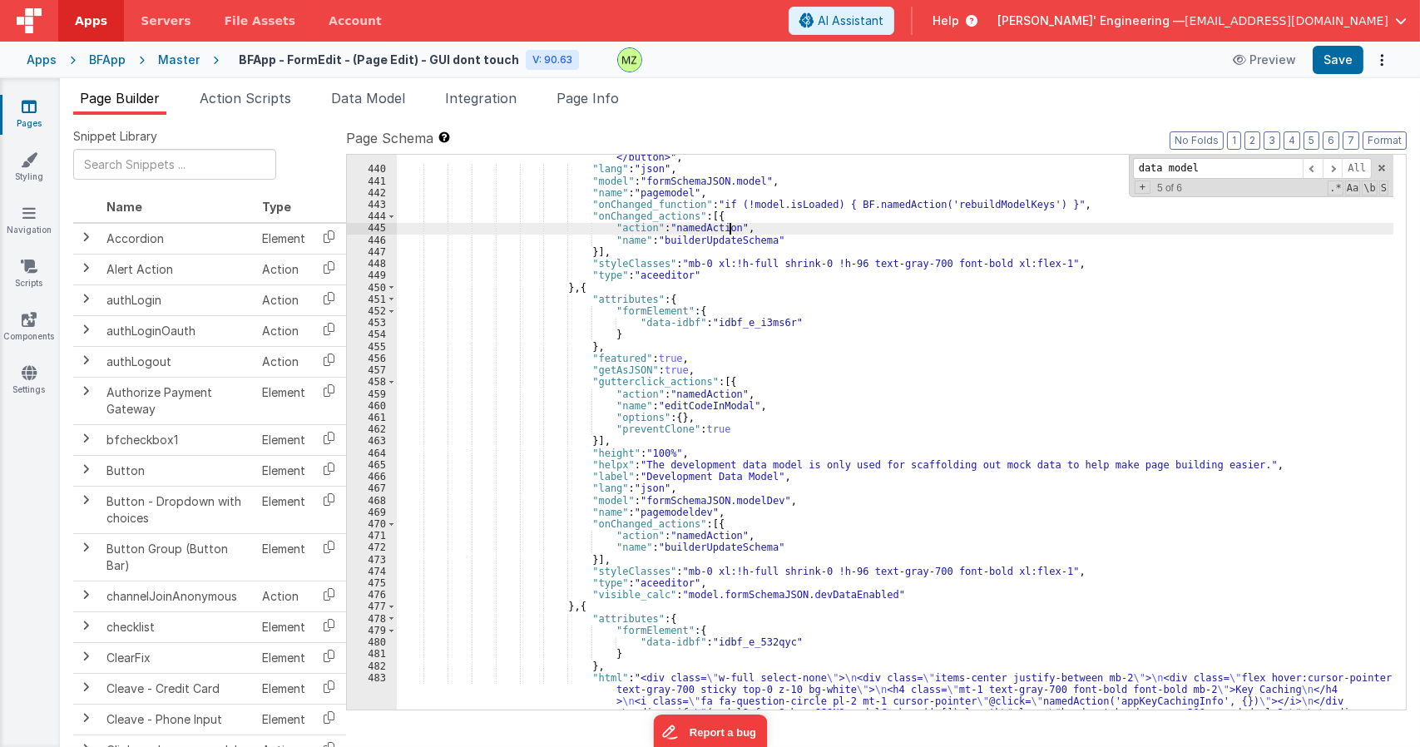
click at [740, 234] on div ""label" : "<button onclick= \" BF.namedAction('appDataModelInfo') \" > \n Defau…" at bounding box center [895, 559] width 996 height 838
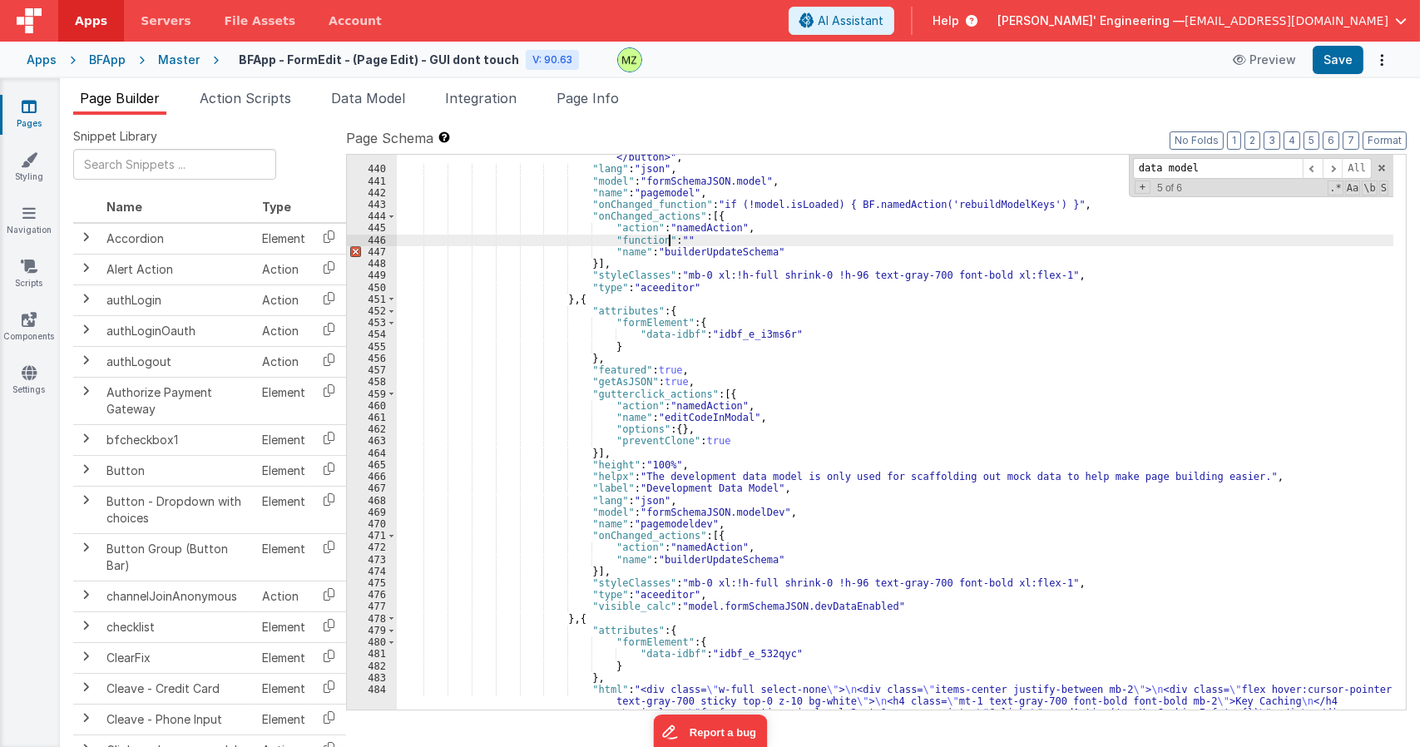
paste textarea
click at [832, 239] on div ""label" : "<button onclick= \" BF.namedAction('appDataModelInfo') \" > \n Defau…" at bounding box center [895, 559] width 996 height 838
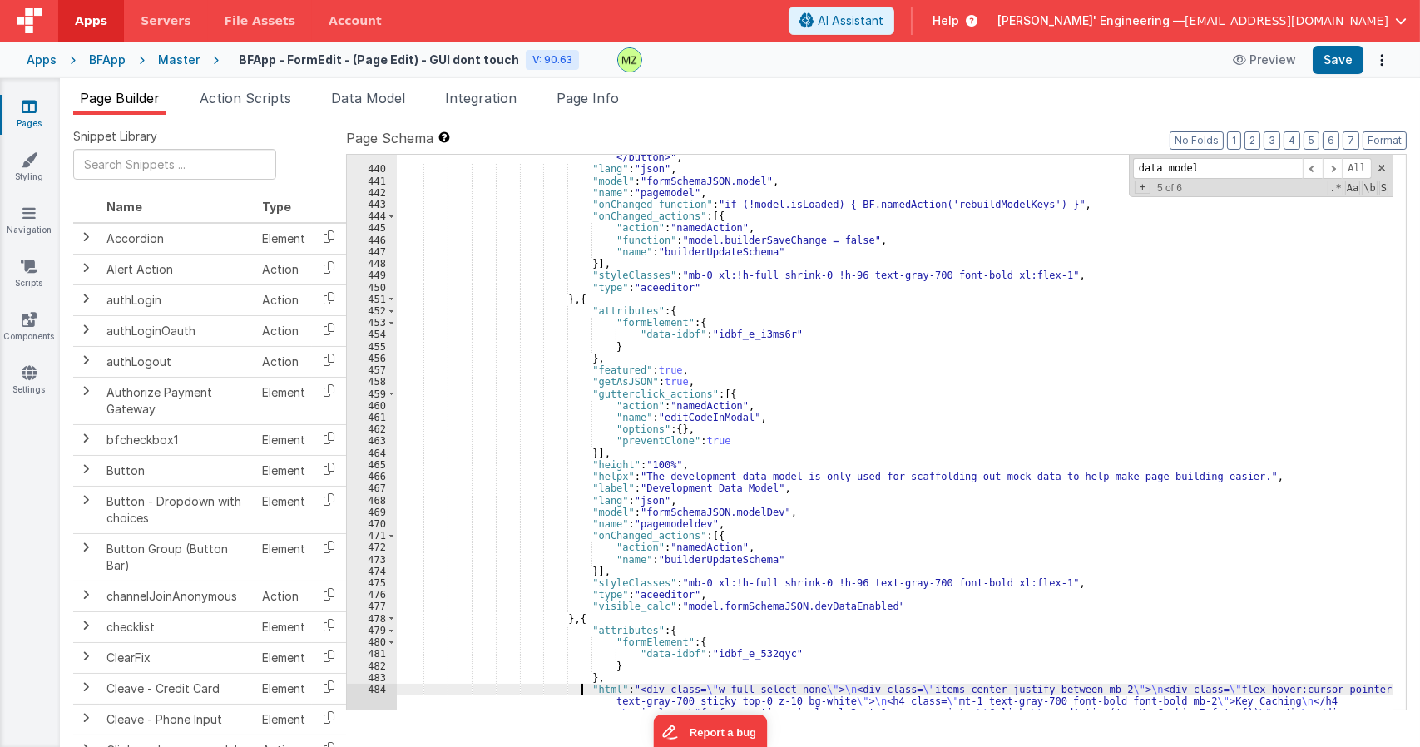
click at [583, 687] on div ""label" : "<button onclick= \" BF.namedAction('appDataModelInfo') \" > \n Defau…" at bounding box center [895, 559] width 996 height 838
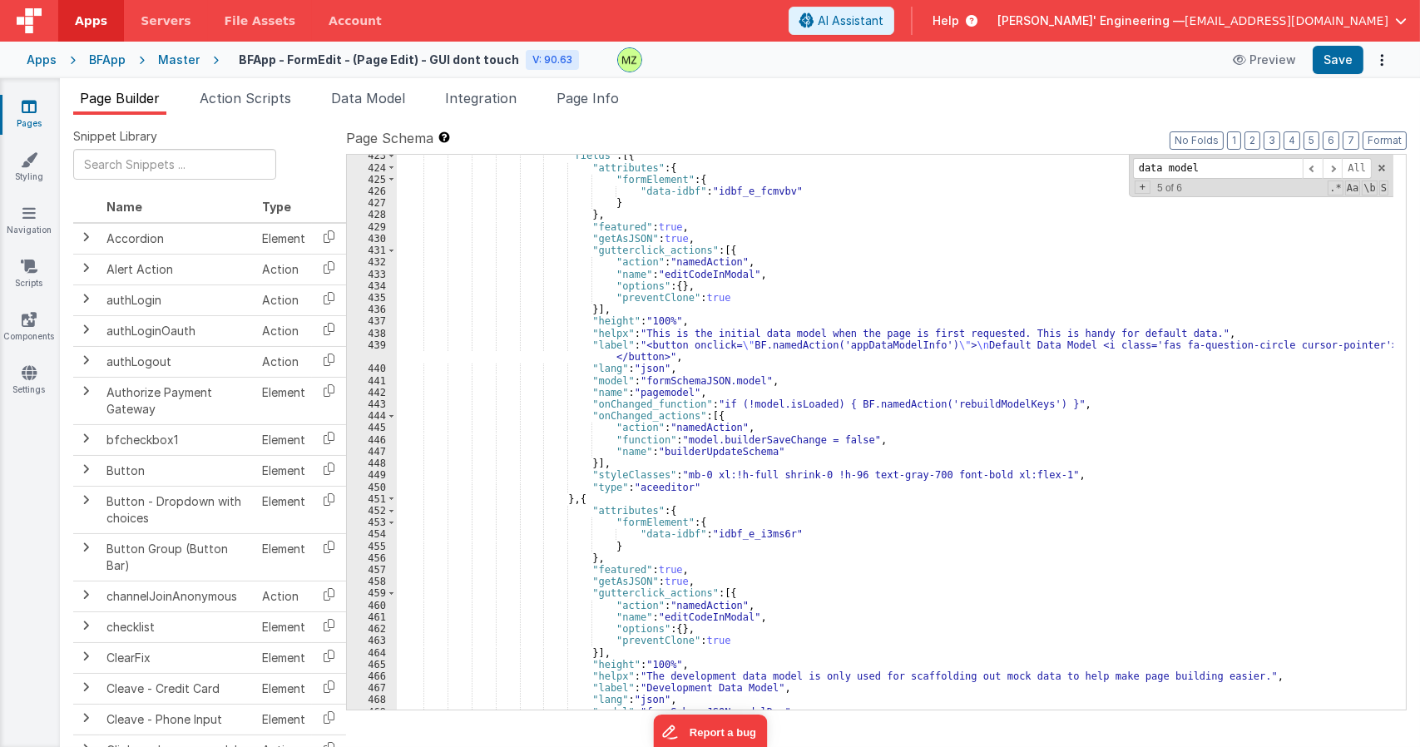
scroll to position [7682, 0]
click at [598, 96] on span "Page Info" at bounding box center [587, 98] width 62 height 17
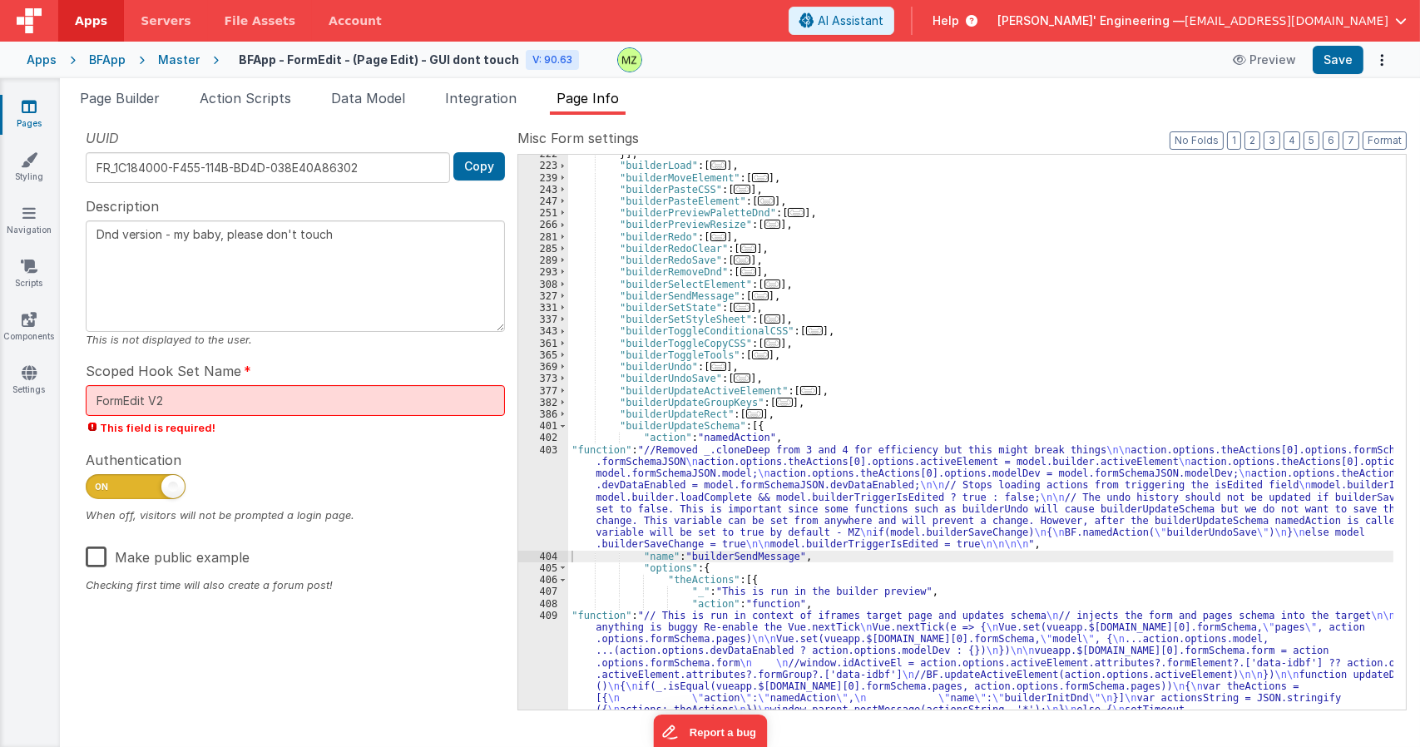
click at [877, 497] on div "}] , "builderLoad" : [ ... ] , "builderMoveElement" : [ ... ] , "builderPasteCS…" at bounding box center [980, 490] width 825 height 685
click at [746, 414] on span "..." at bounding box center [754, 413] width 17 height 9
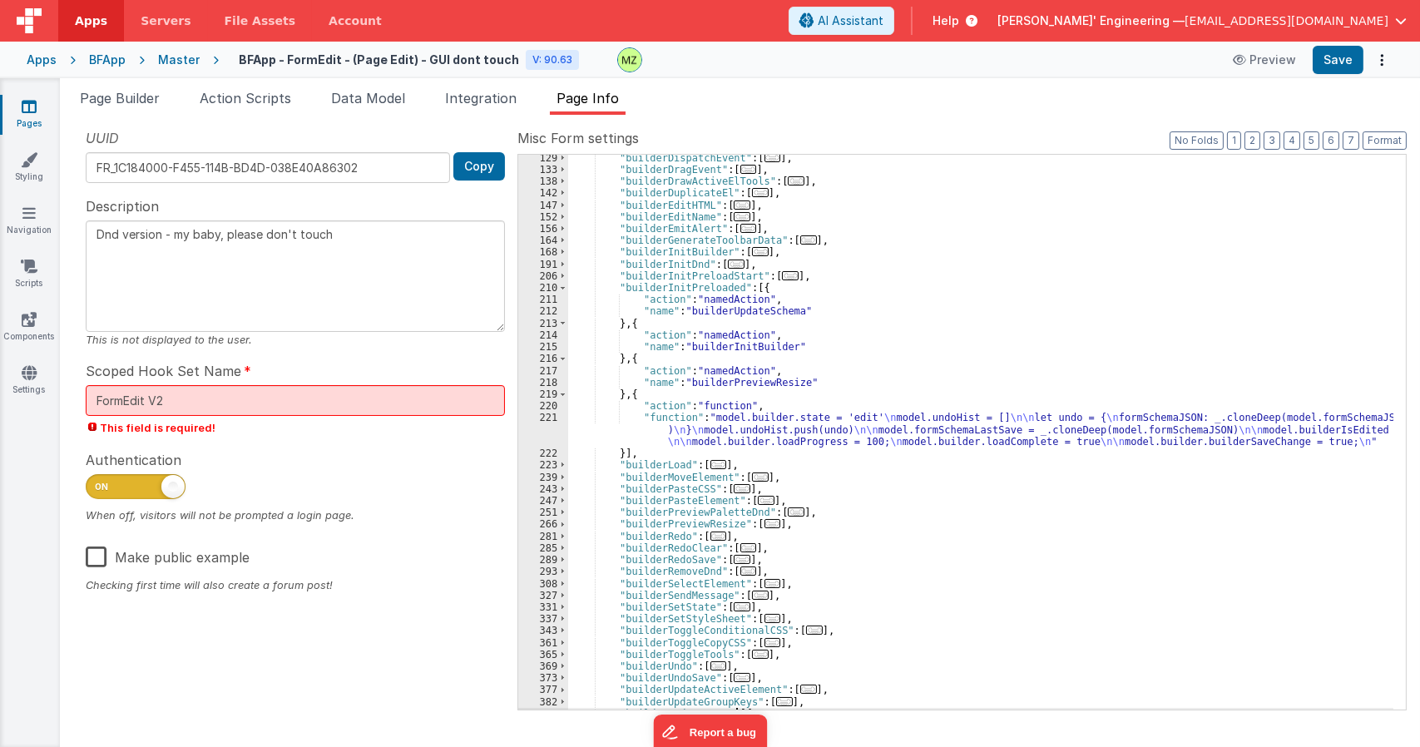
scroll to position [260, 0]
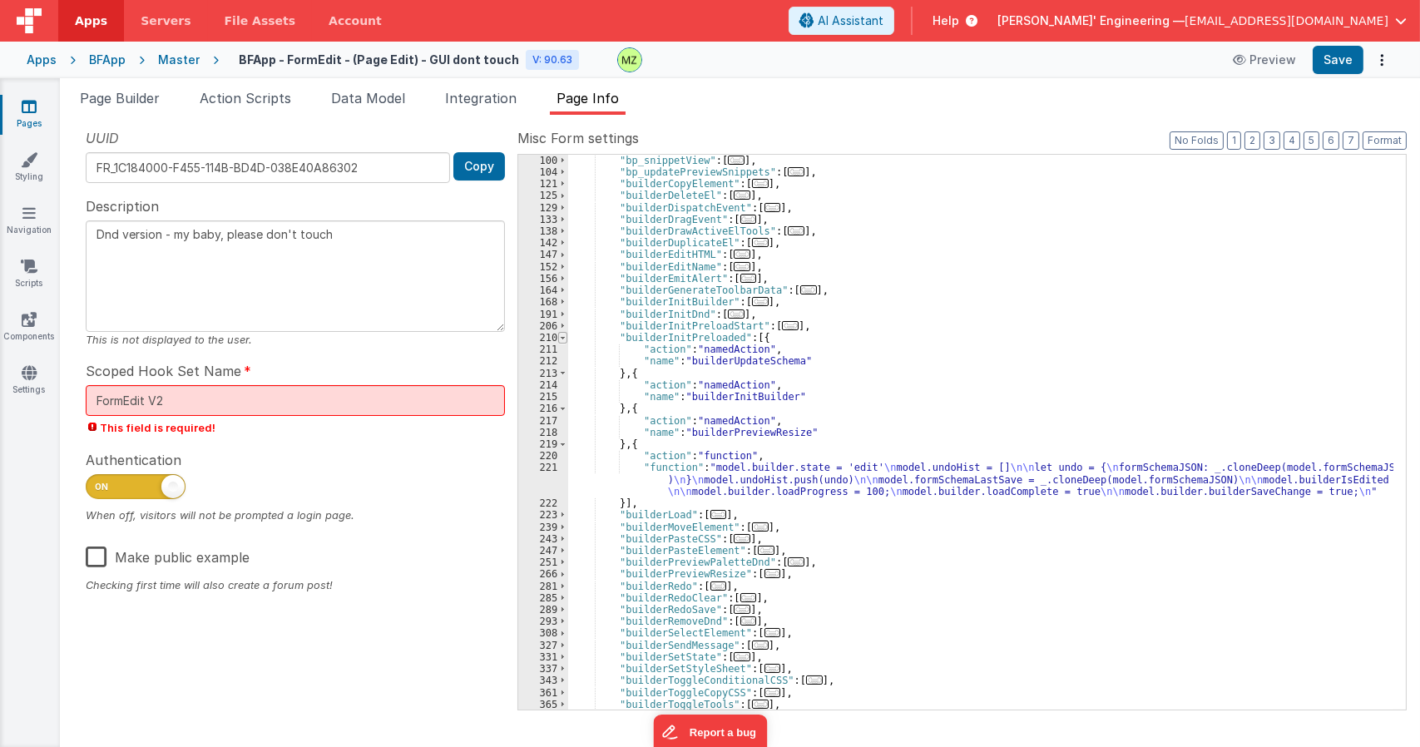
click at [561, 339] on span at bounding box center [562, 338] width 9 height 12
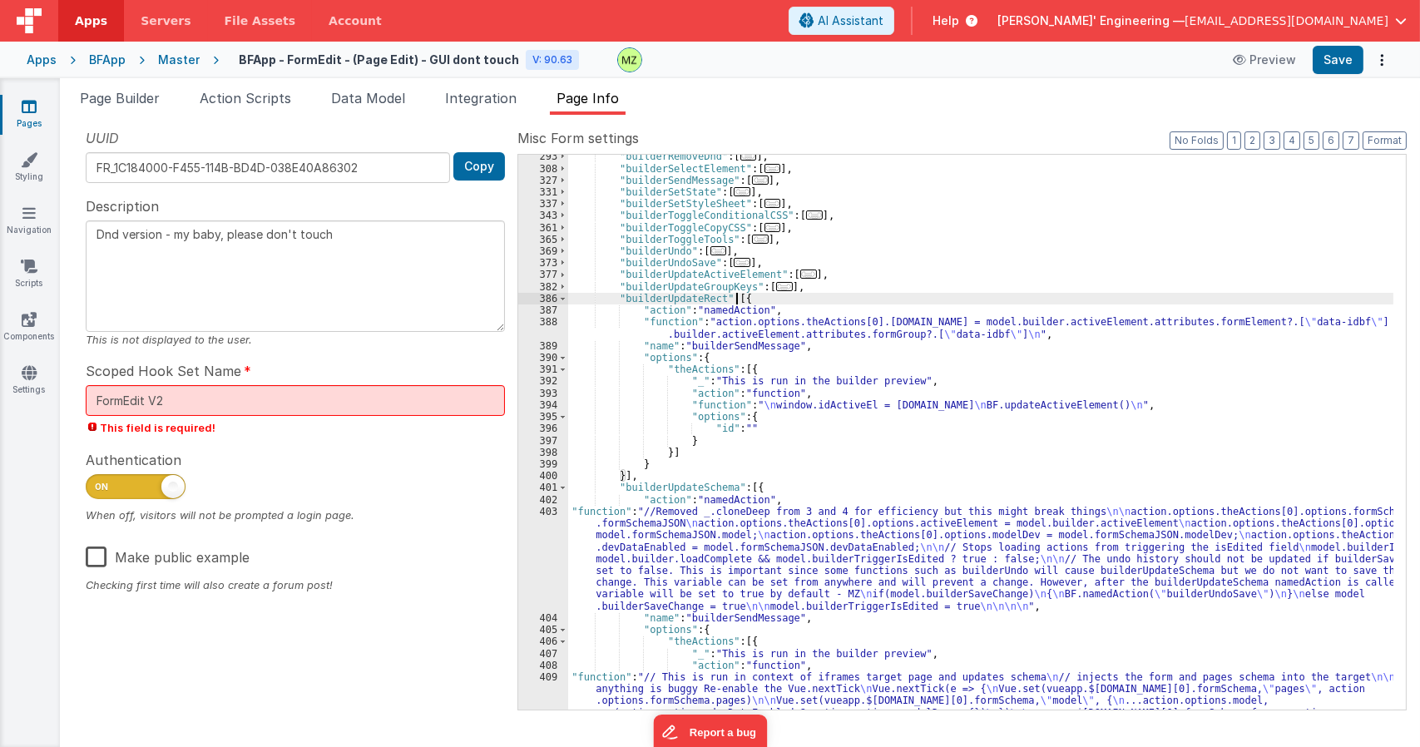
scroll to position [560, 0]
click at [560, 486] on span at bounding box center [562, 488] width 9 height 12
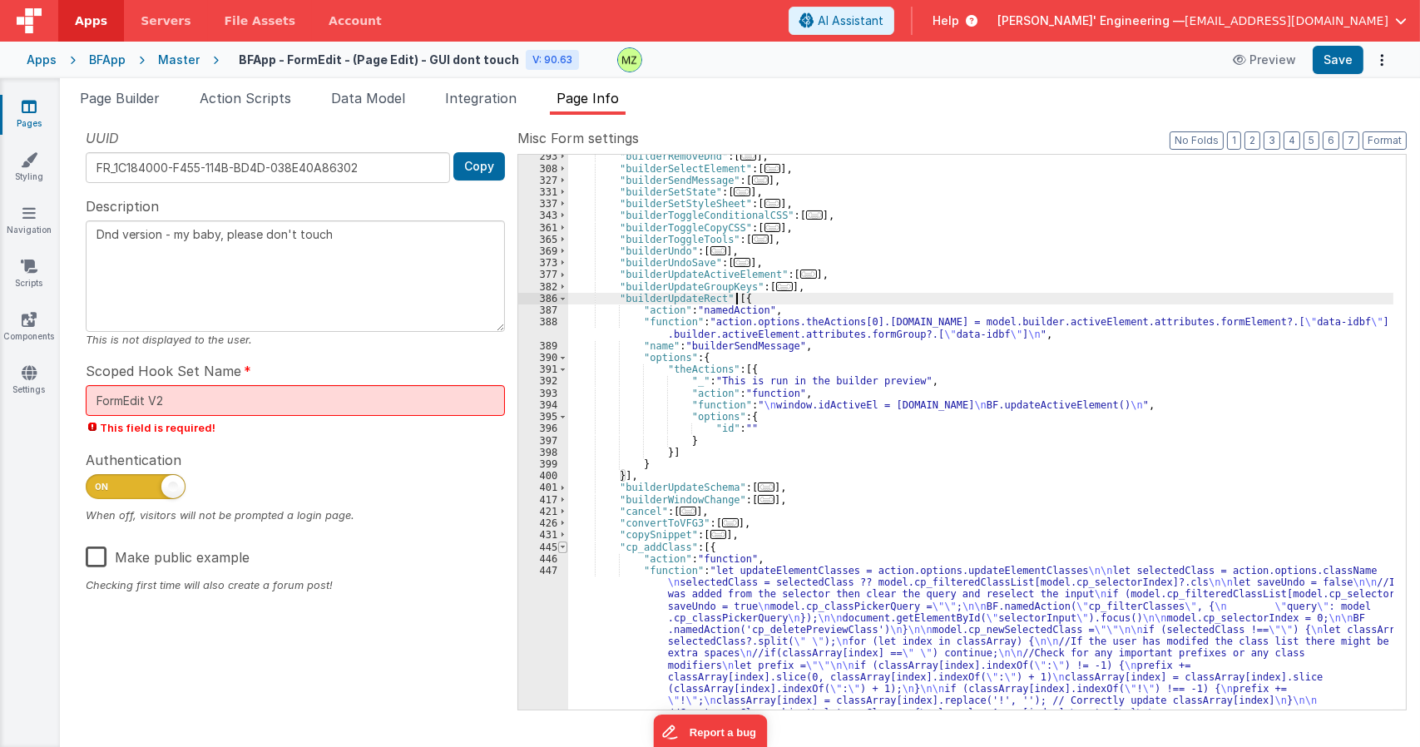
click at [561, 548] on span at bounding box center [562, 547] width 9 height 12
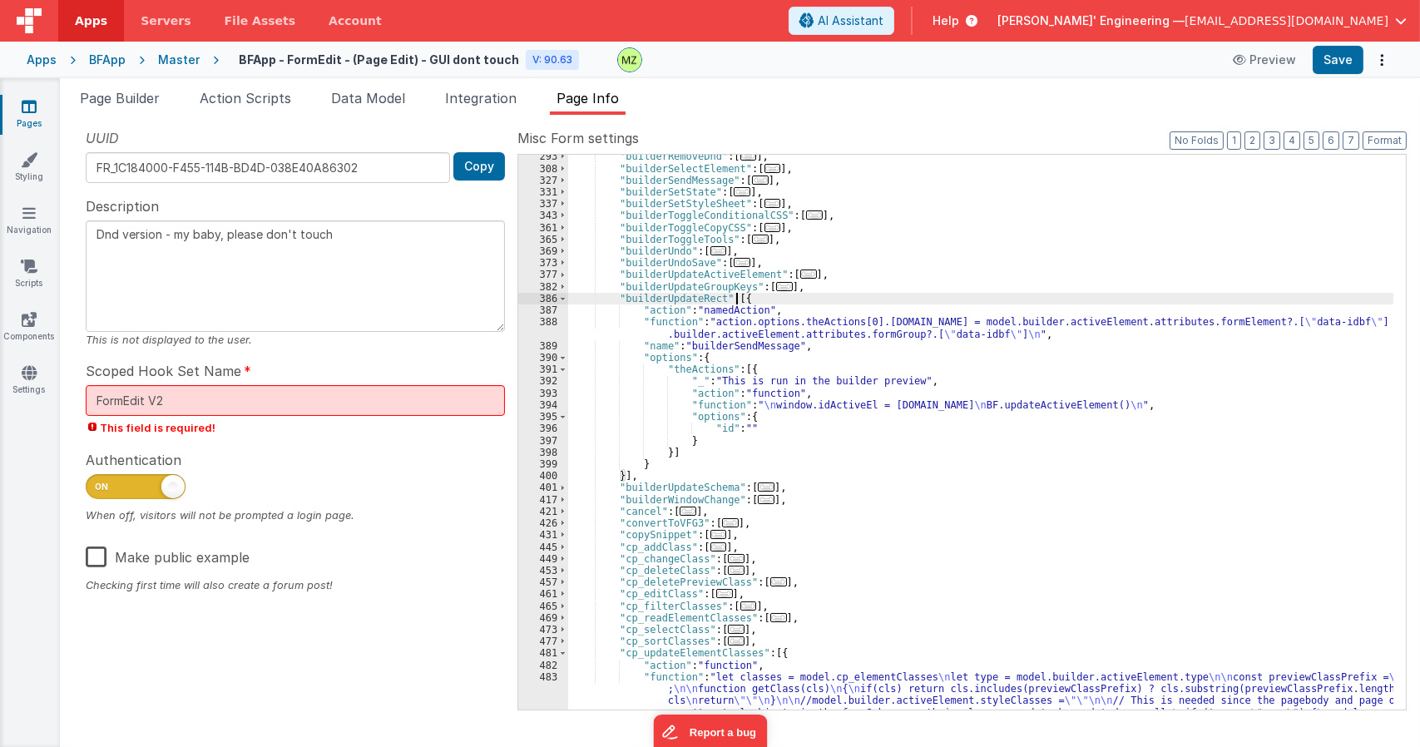
click at [690, 293] on div ""builderRemoveDnd" : [ ... ] , "builderSelectElement" : [ ... ] , "builderSendM…" at bounding box center [980, 517] width 825 height 732
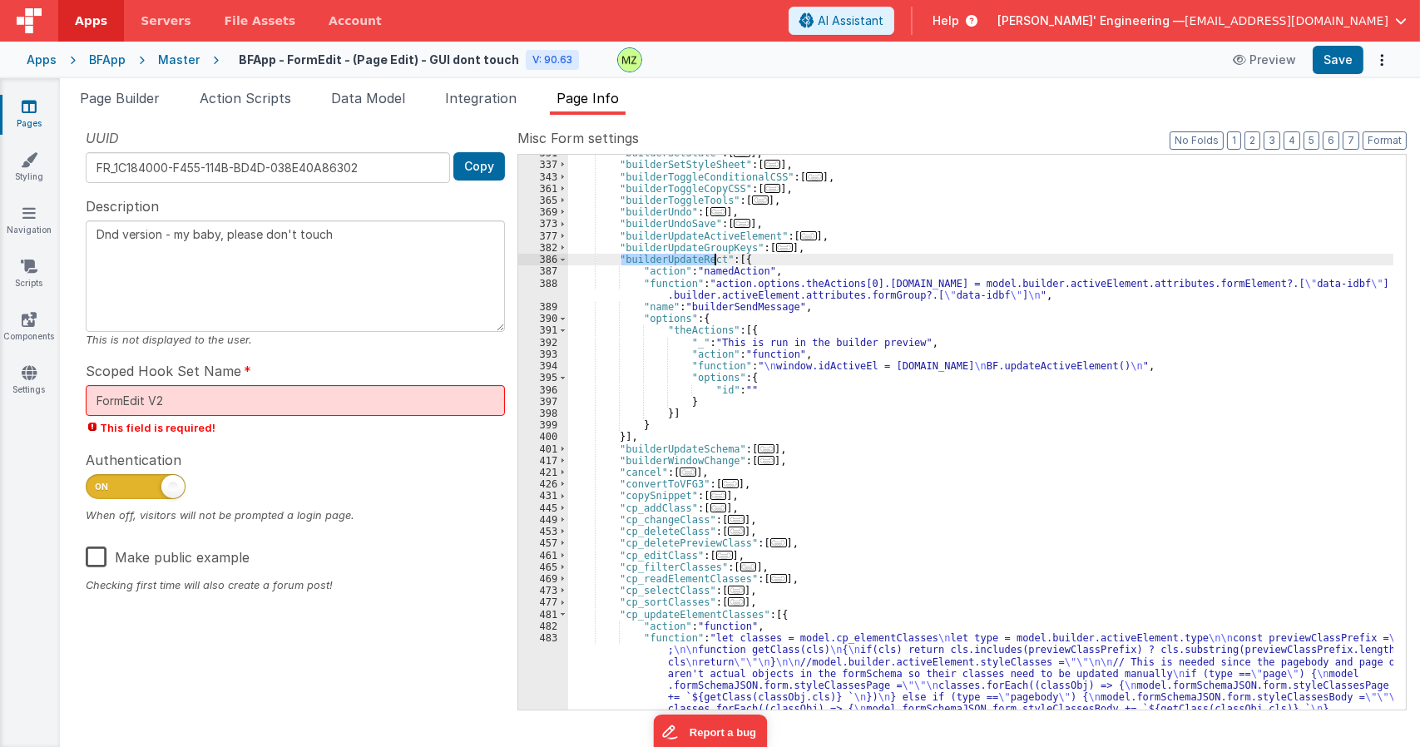
scroll to position [699, 0]
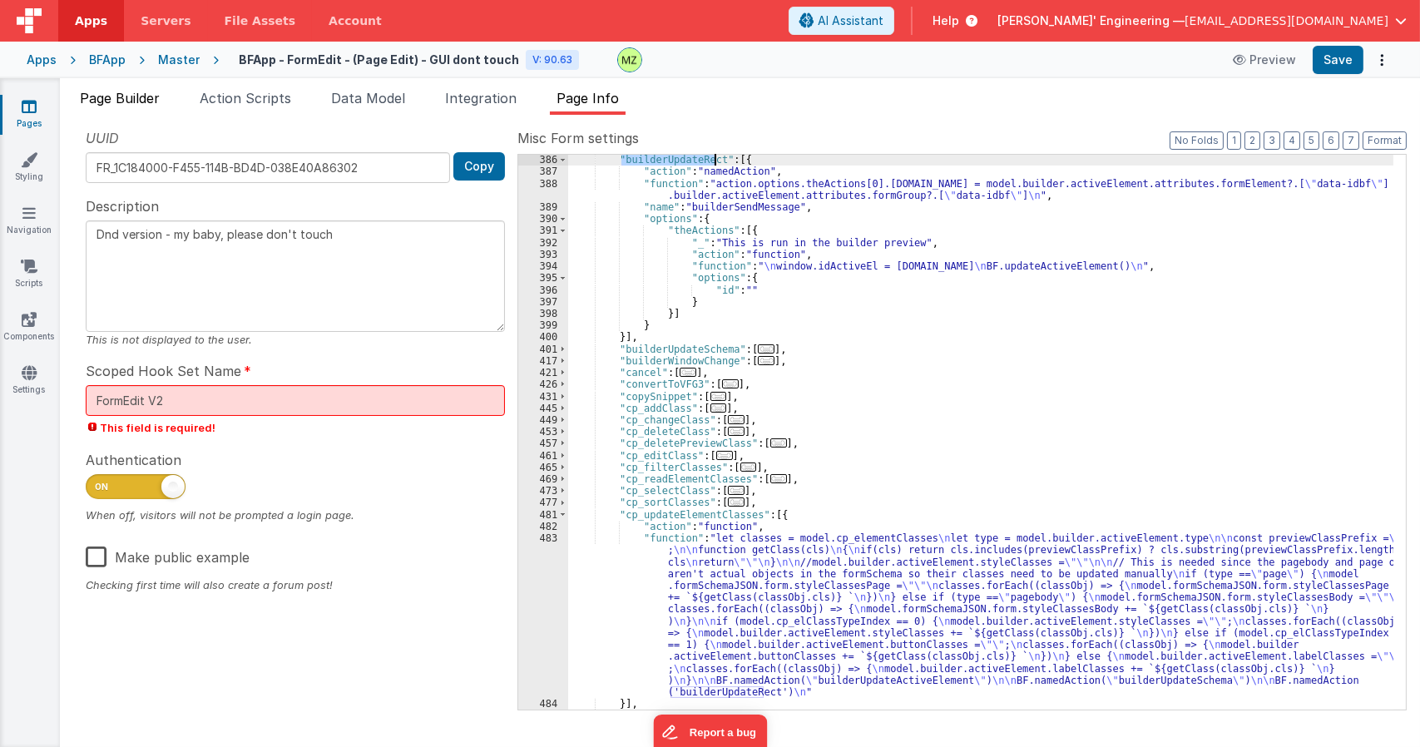
click at [111, 96] on span "Page Builder" at bounding box center [120, 98] width 80 height 17
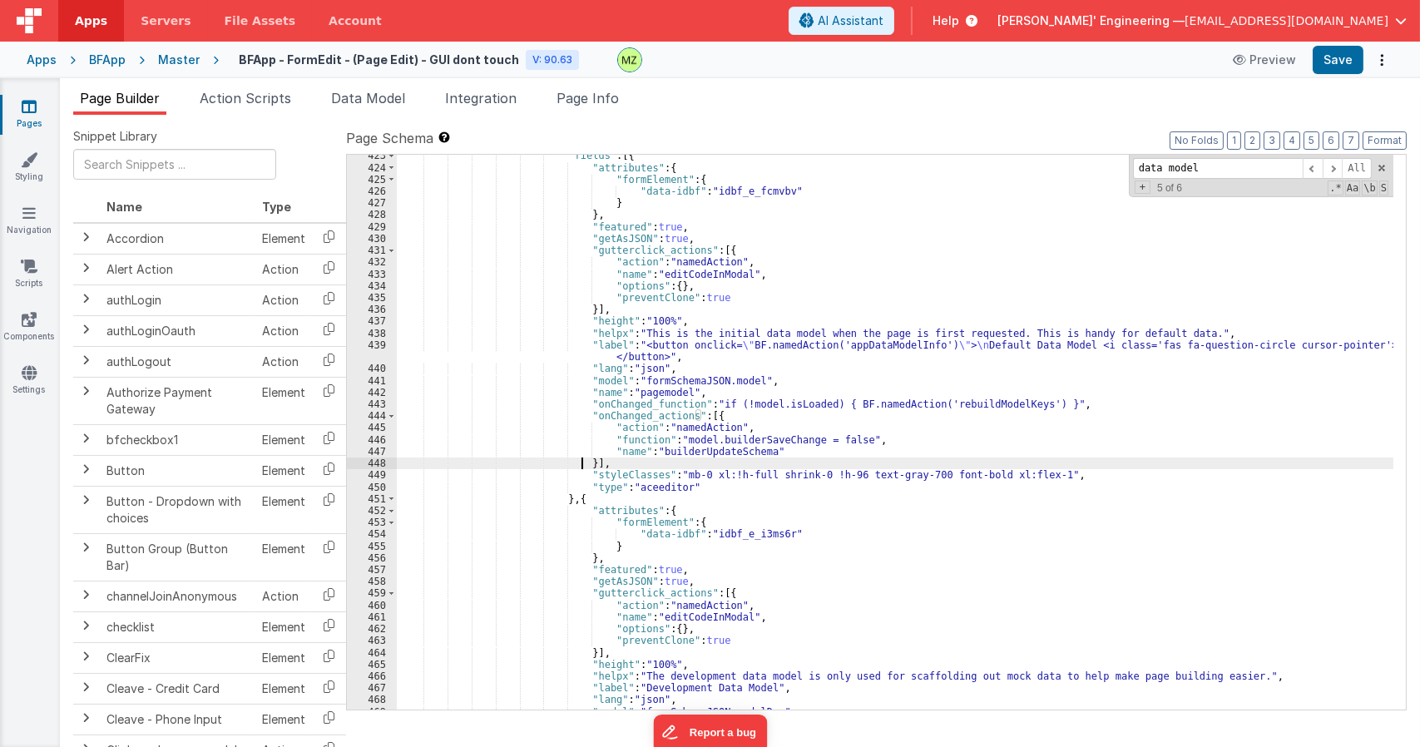
click at [583, 465] on div ""fields" : [{ "attributes" : { "formElement" : { "data-idbf" : "idbf_e_fcmvbv" …" at bounding box center [895, 439] width 996 height 578
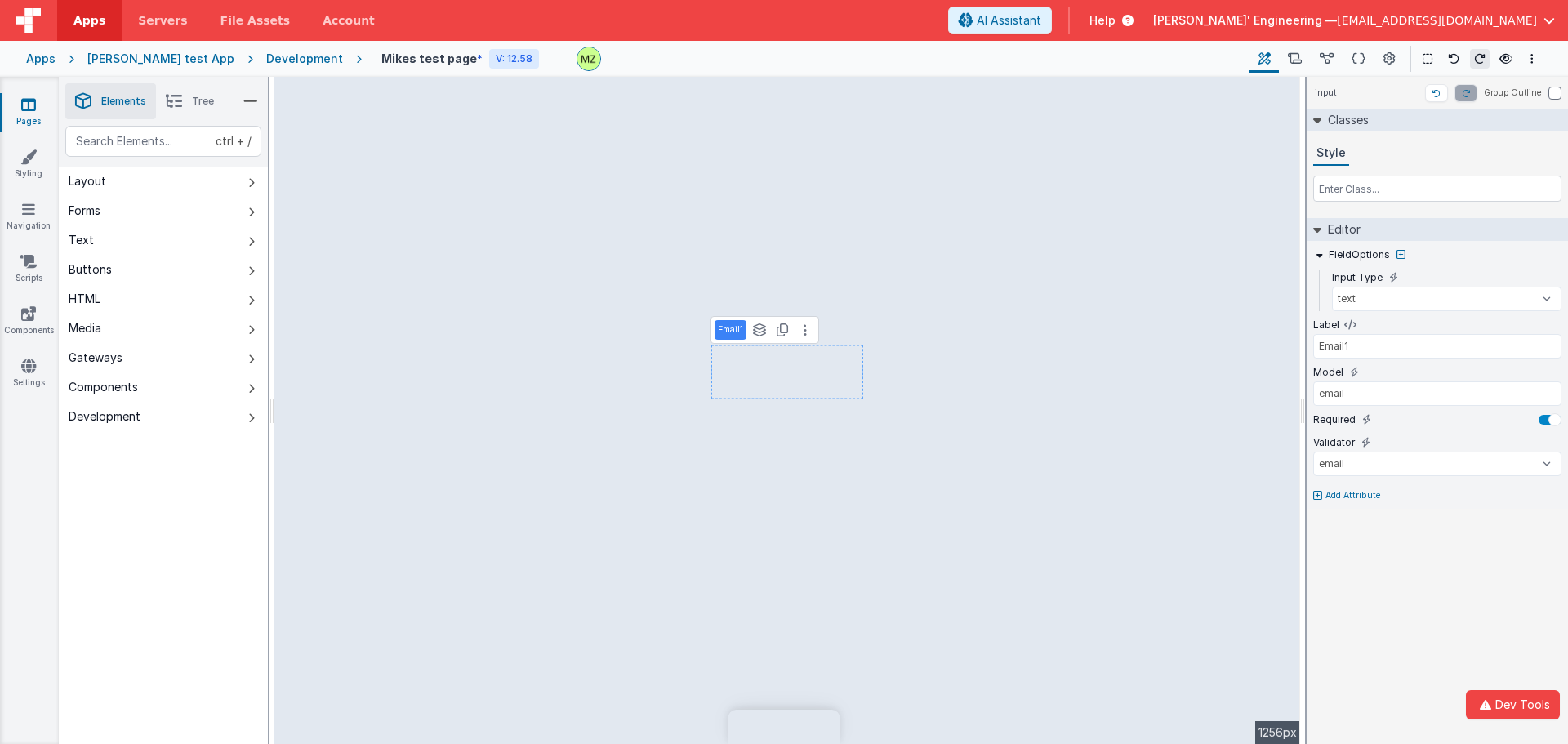
select select "email"
type input "email"
select select "email"
type input "Email23"
select select "email"
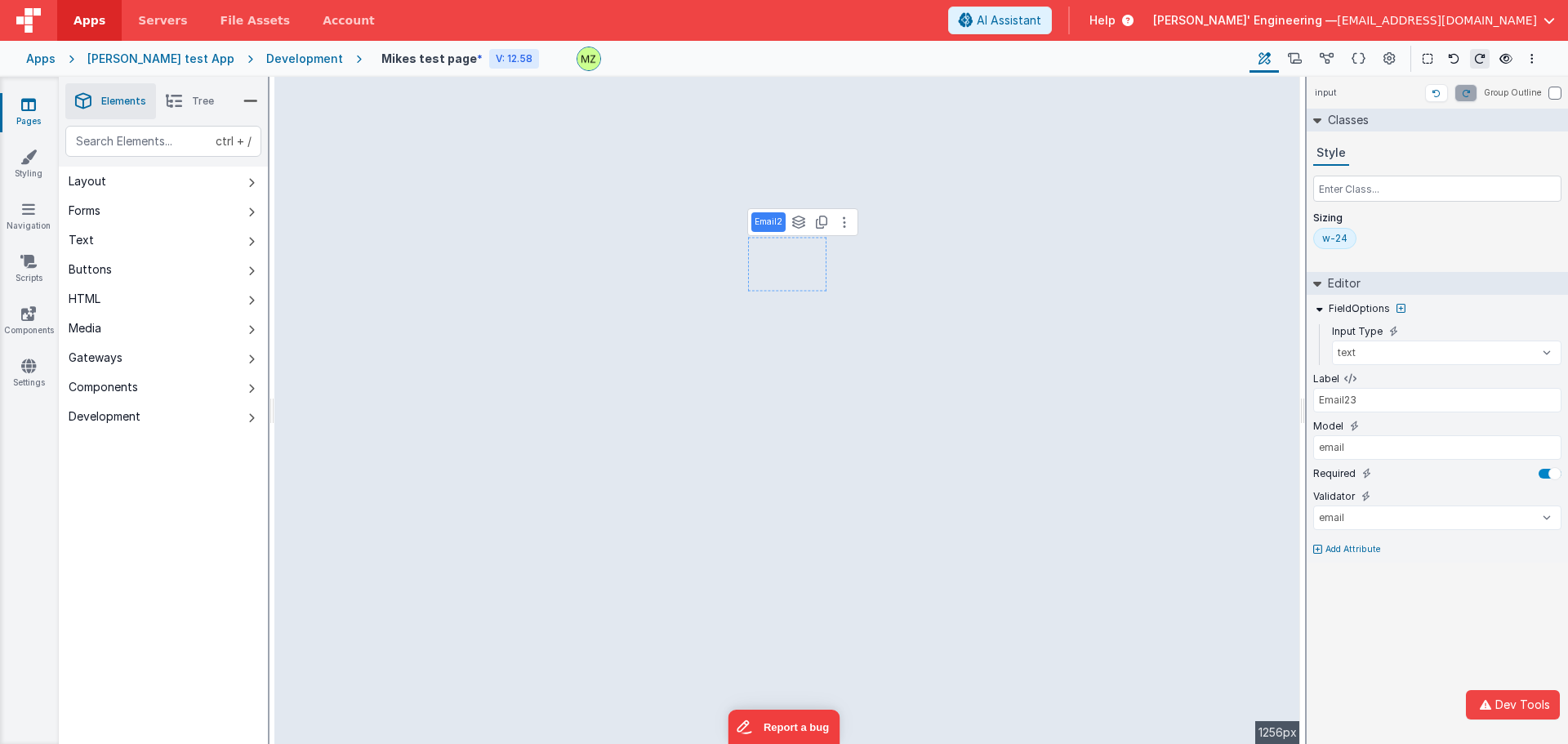
type input "Phone Number"
type input "phoneOrg"
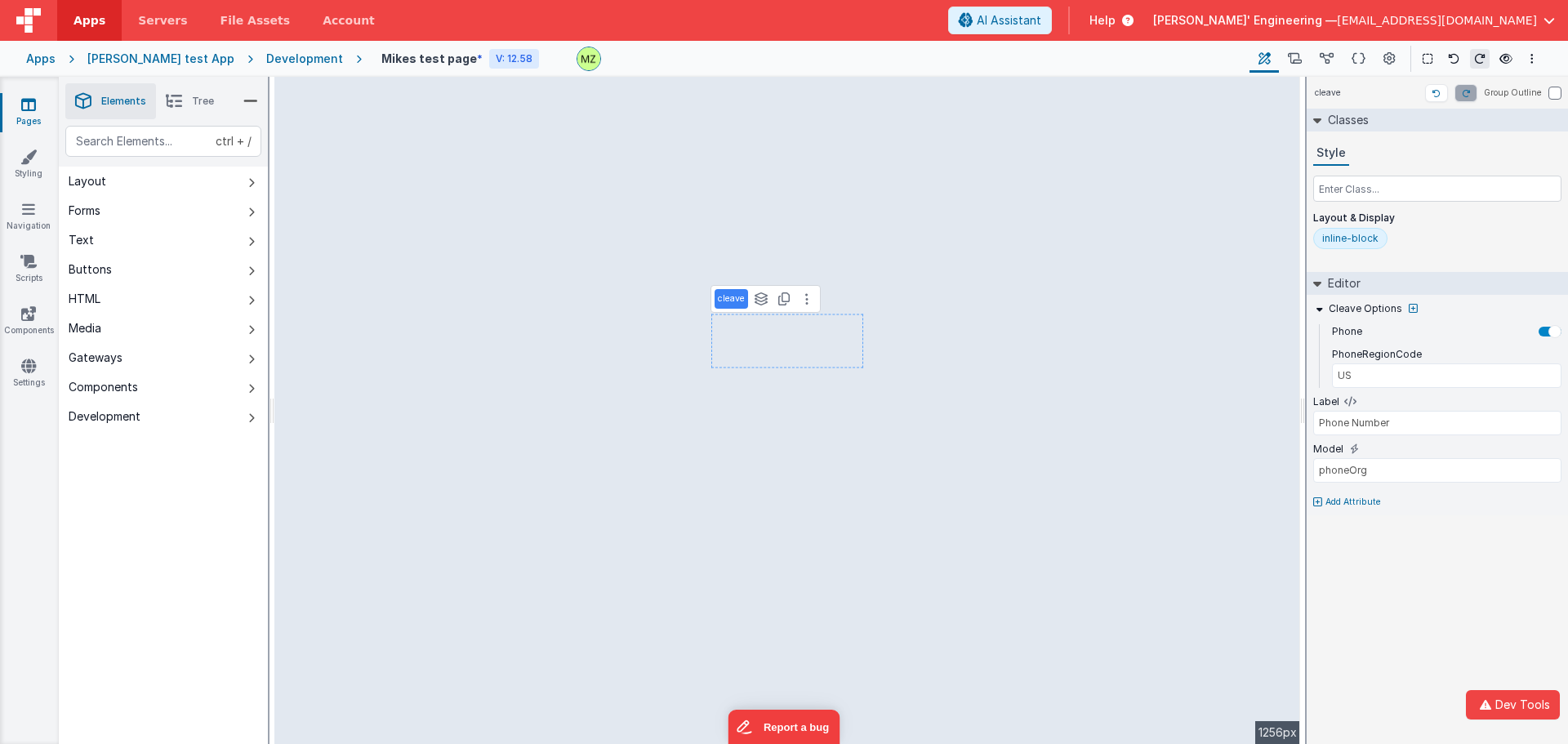
type input "email"
type input "Email3"
select select "email"
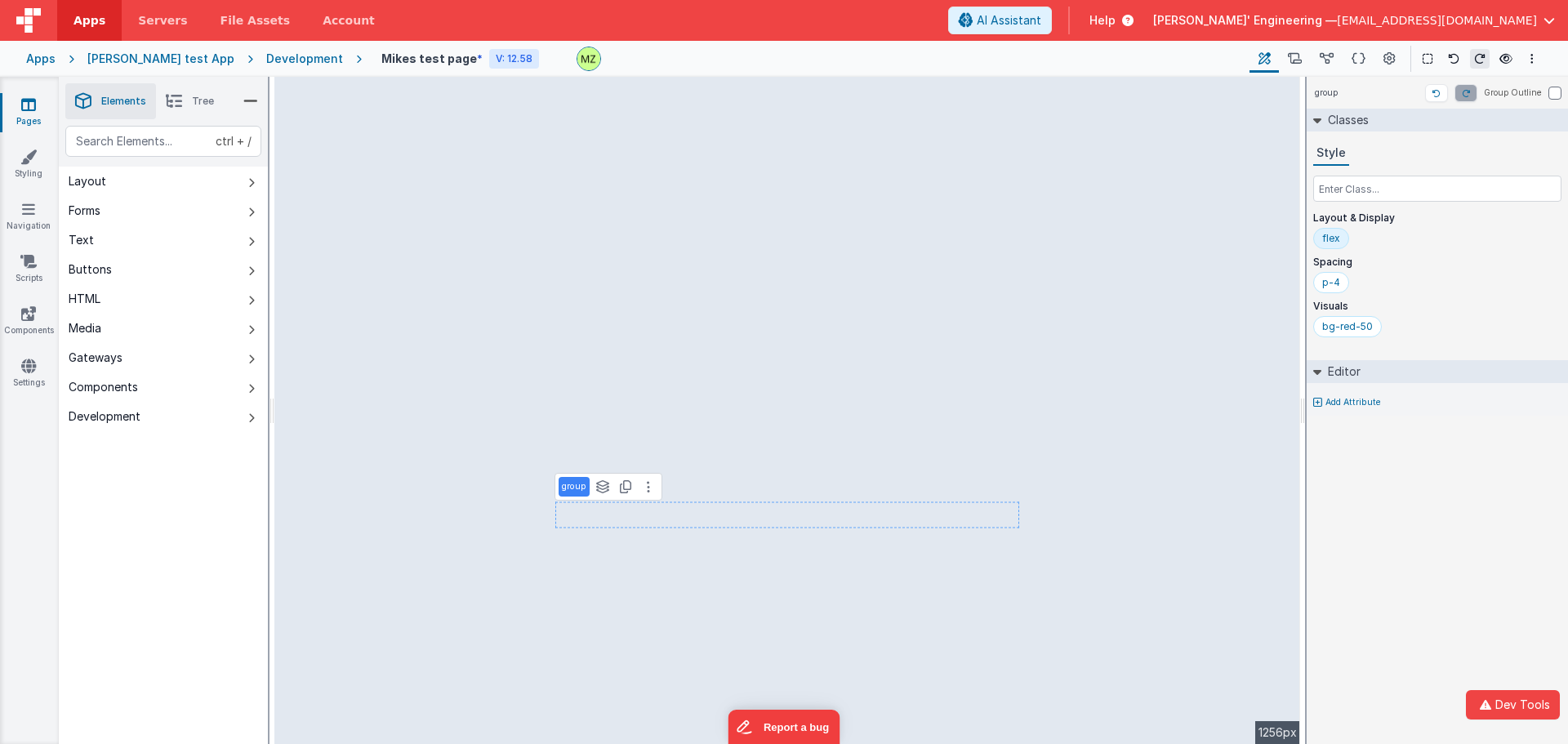
select select "email"
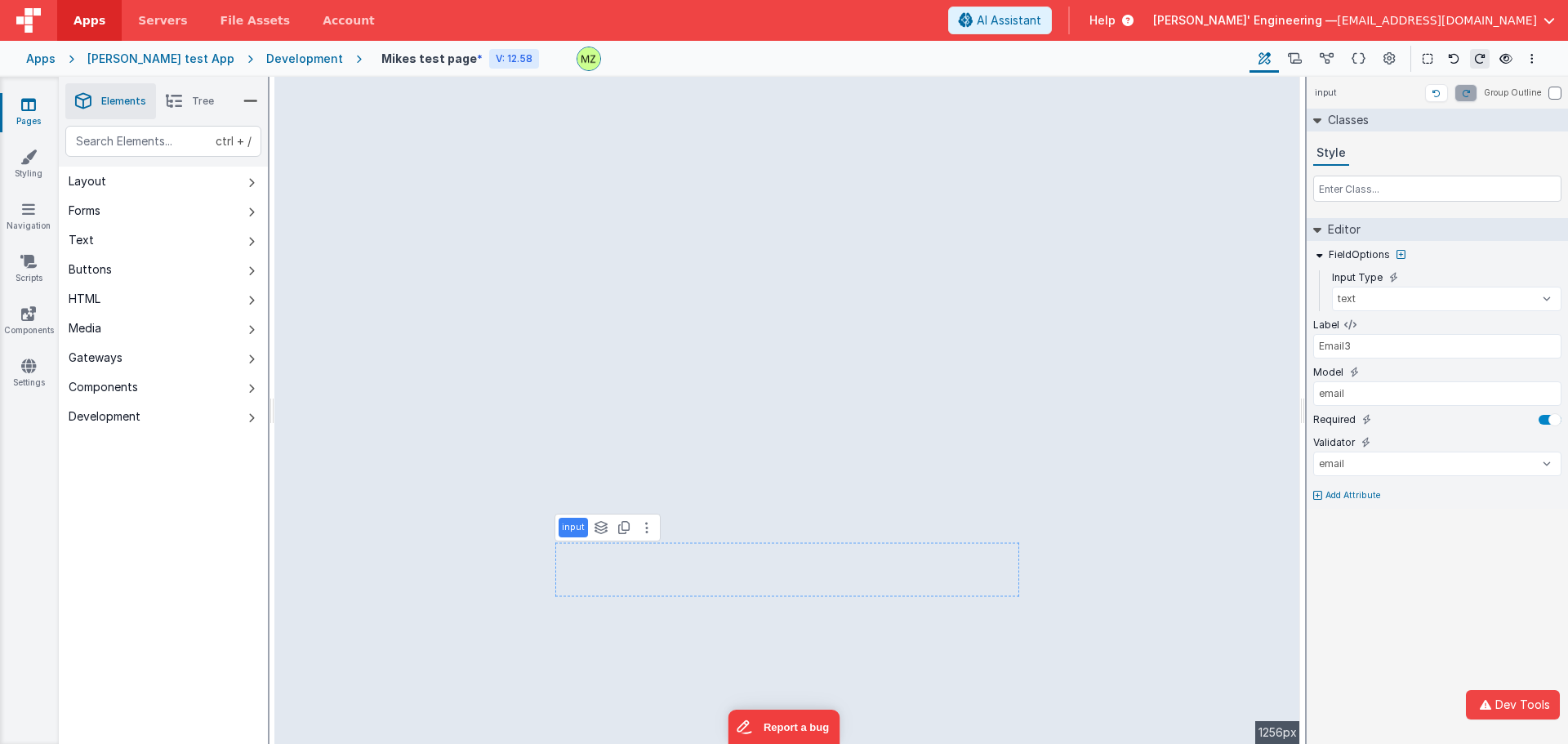
type input "Email1"
select select "email"
type input "Phone Number"
type input "phoneOrg"
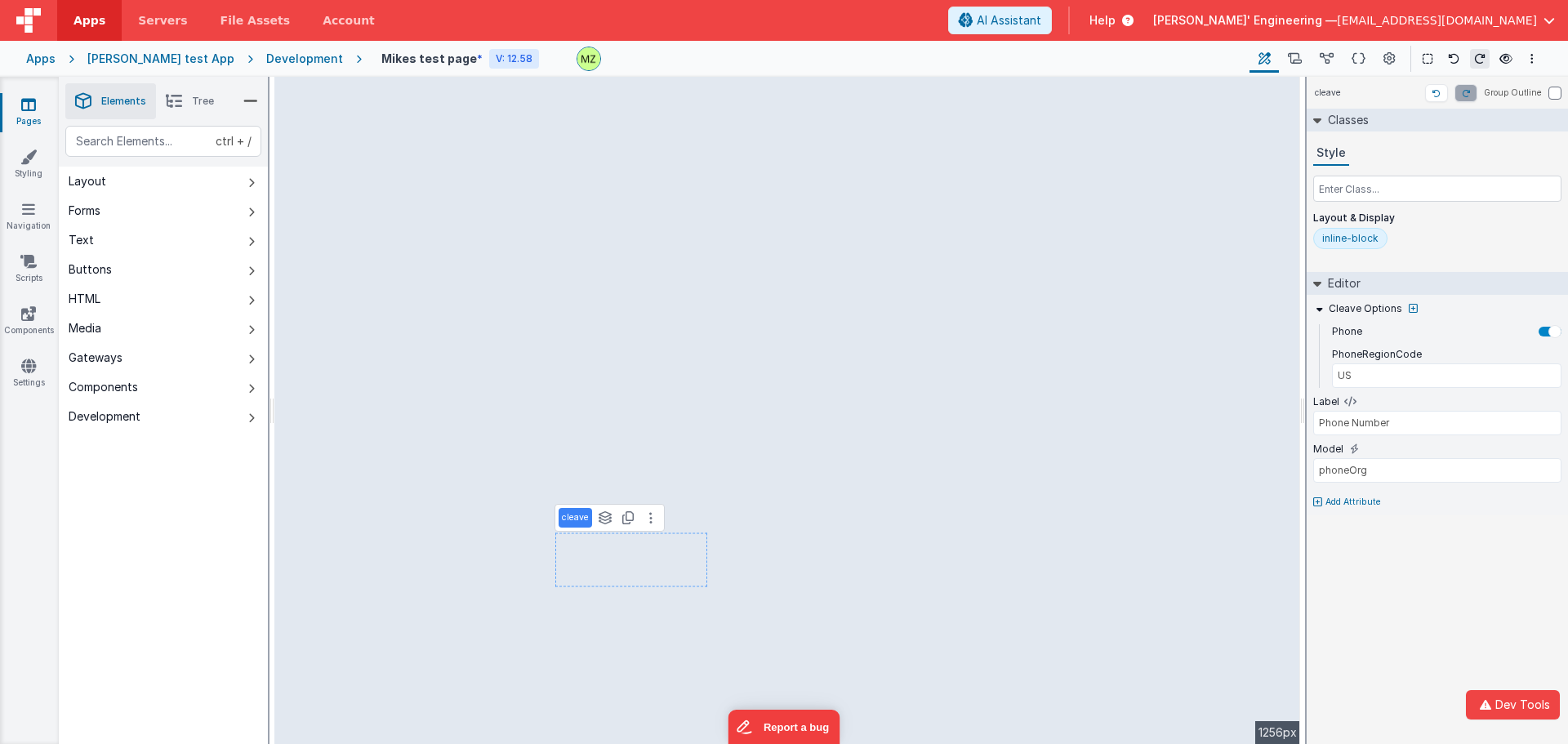
click at [1362, 496] on p "Add Attribute" at bounding box center [1353, 502] width 56 height 13
click at [1355, 516] on div at bounding box center [784, 372] width 1568 height 744
type input "email"
type input "Email3"
select select "email"
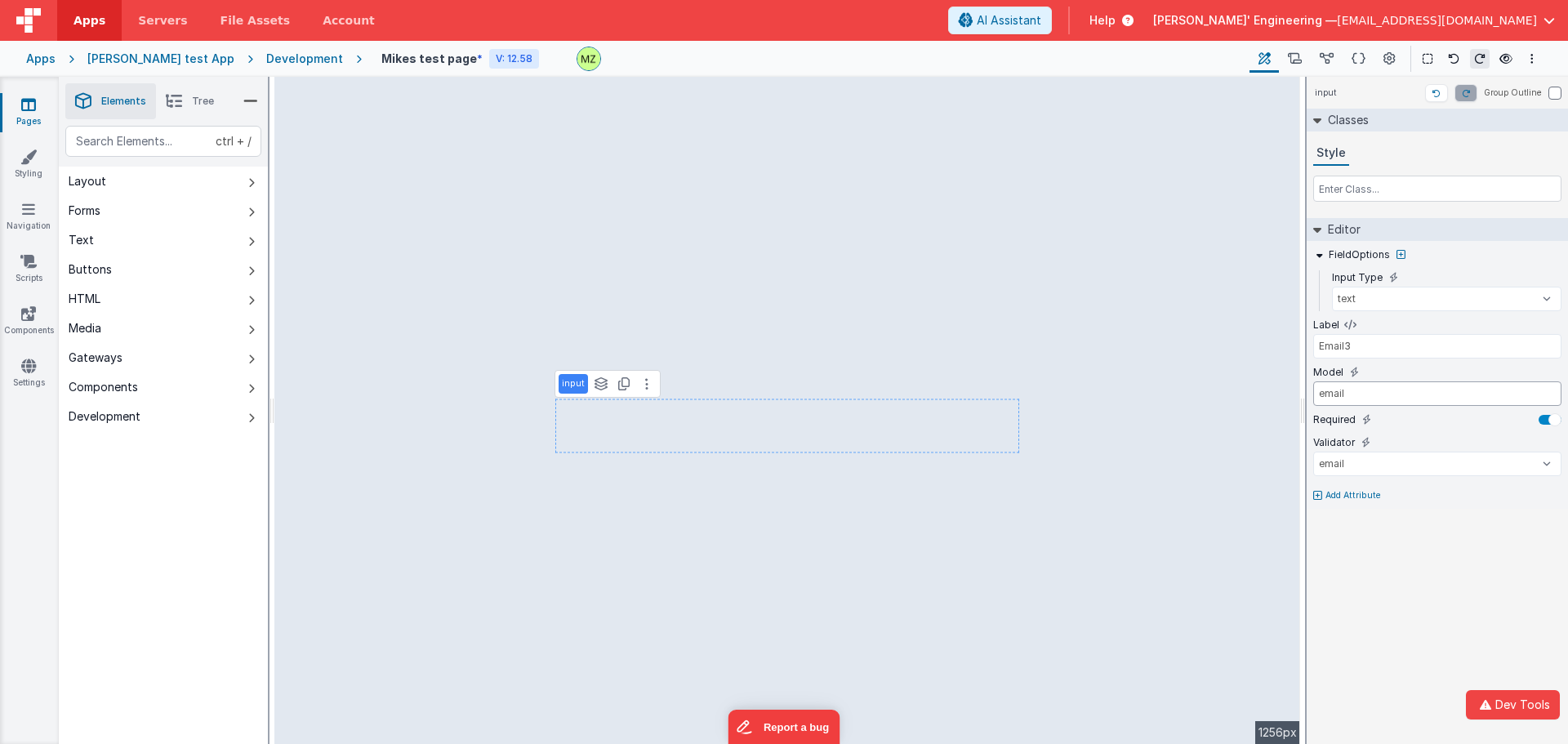
click at [1347, 396] on input "email" at bounding box center [1437, 393] width 248 height 25
click at [1352, 378] on icon at bounding box center [1354, 372] width 9 height 13
click at [1350, 375] on icon at bounding box center [1354, 372] width 9 height 13
click at [1356, 492] on p "Add Attribute" at bounding box center [1353, 495] width 56 height 13
click at [1379, 614] on div at bounding box center [784, 372] width 1568 height 744
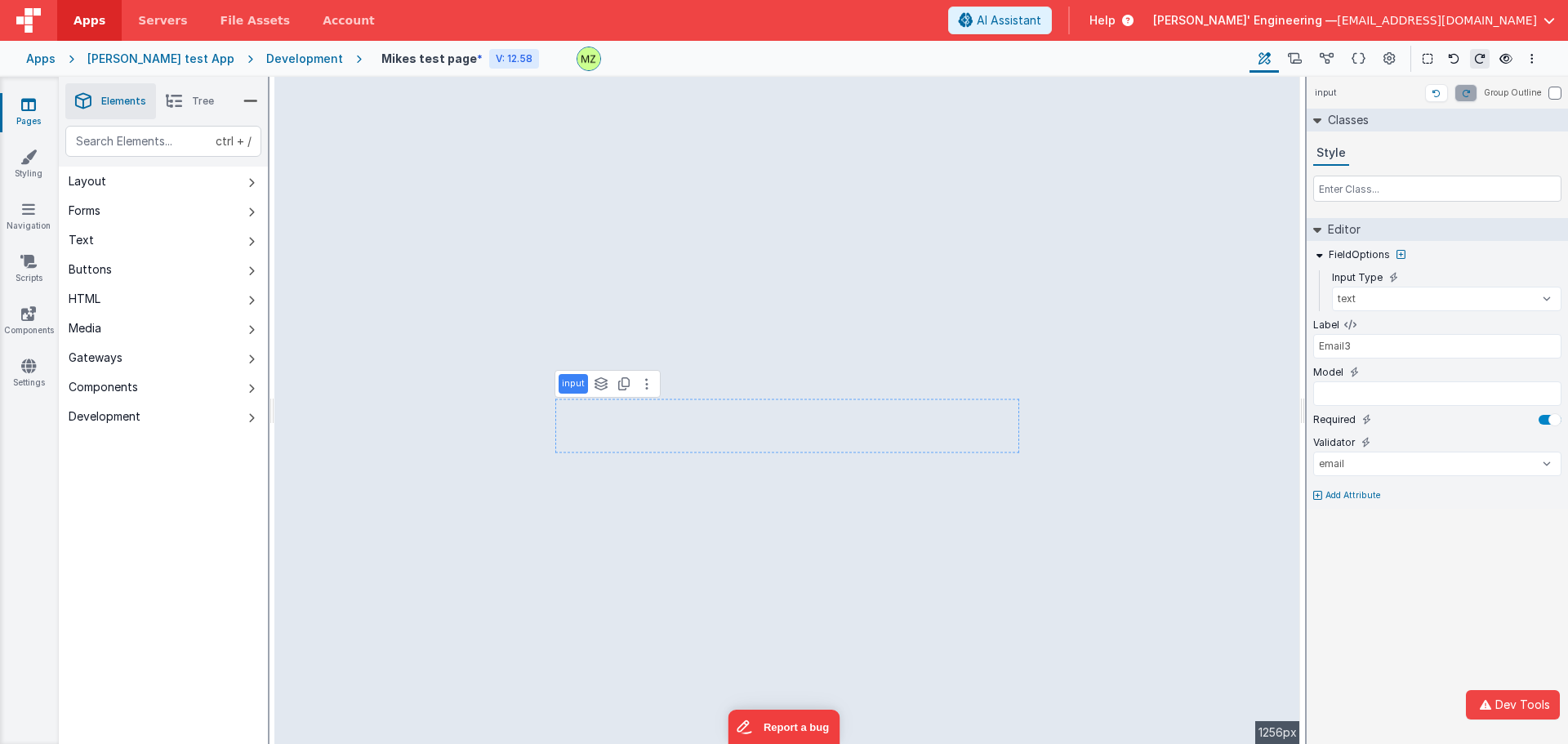
click at [1343, 497] on p "Add Attribute" at bounding box center [1353, 495] width 56 height 13
click at [1351, 508] on input "text" at bounding box center [1437, 510] width 248 height 25
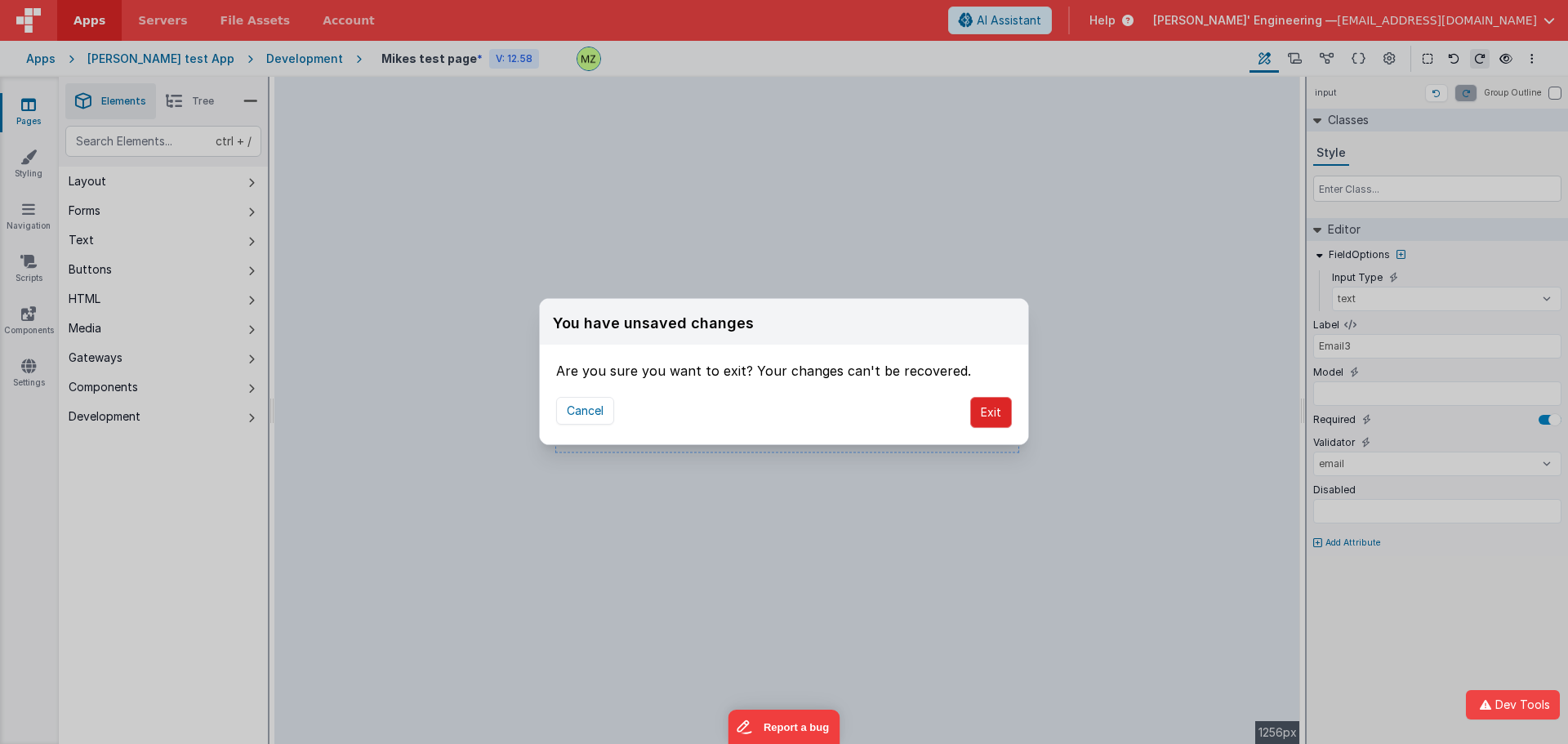
click at [1002, 408] on button "Exit" at bounding box center [991, 412] width 41 height 31
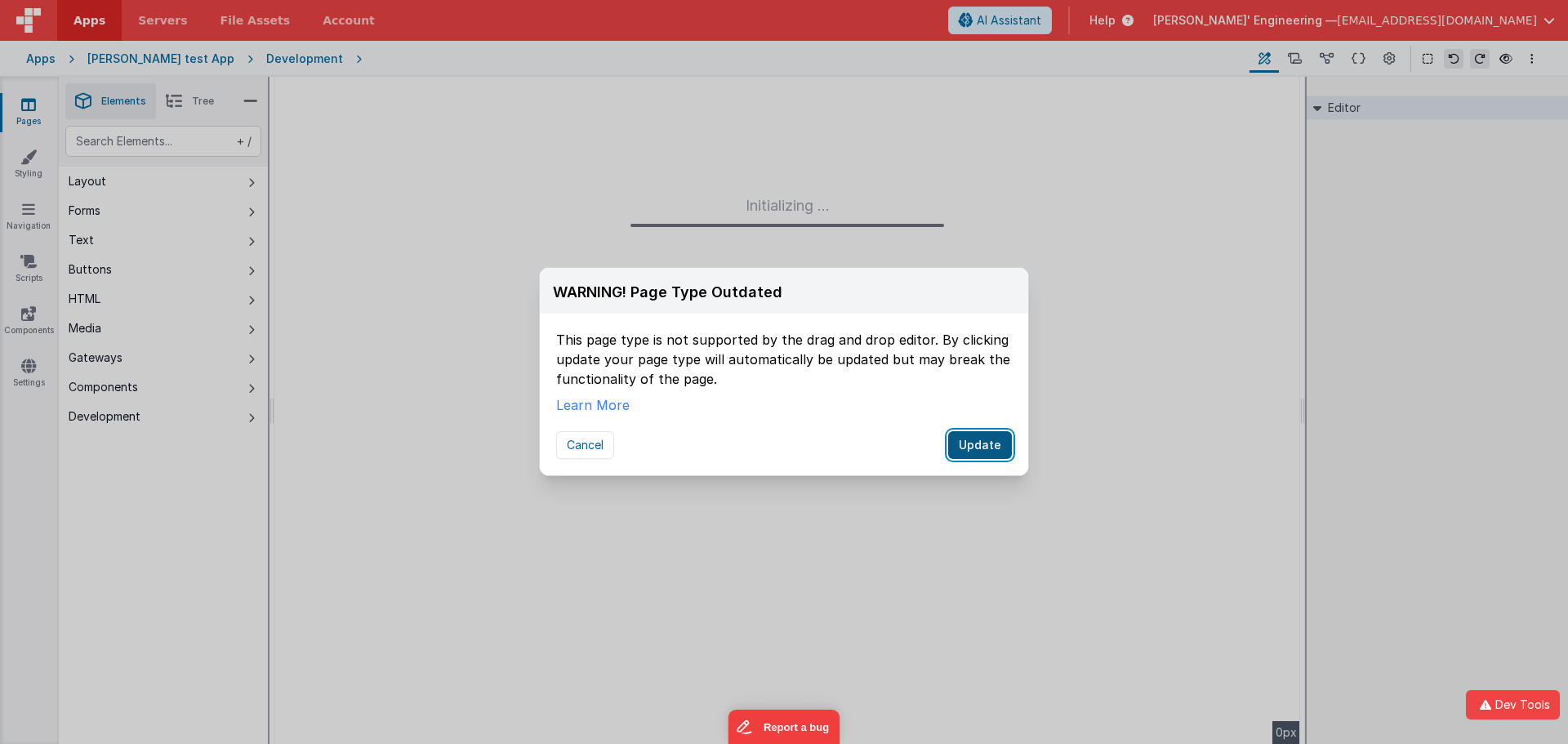
click at [976, 449] on button "Update" at bounding box center [980, 445] width 64 height 27
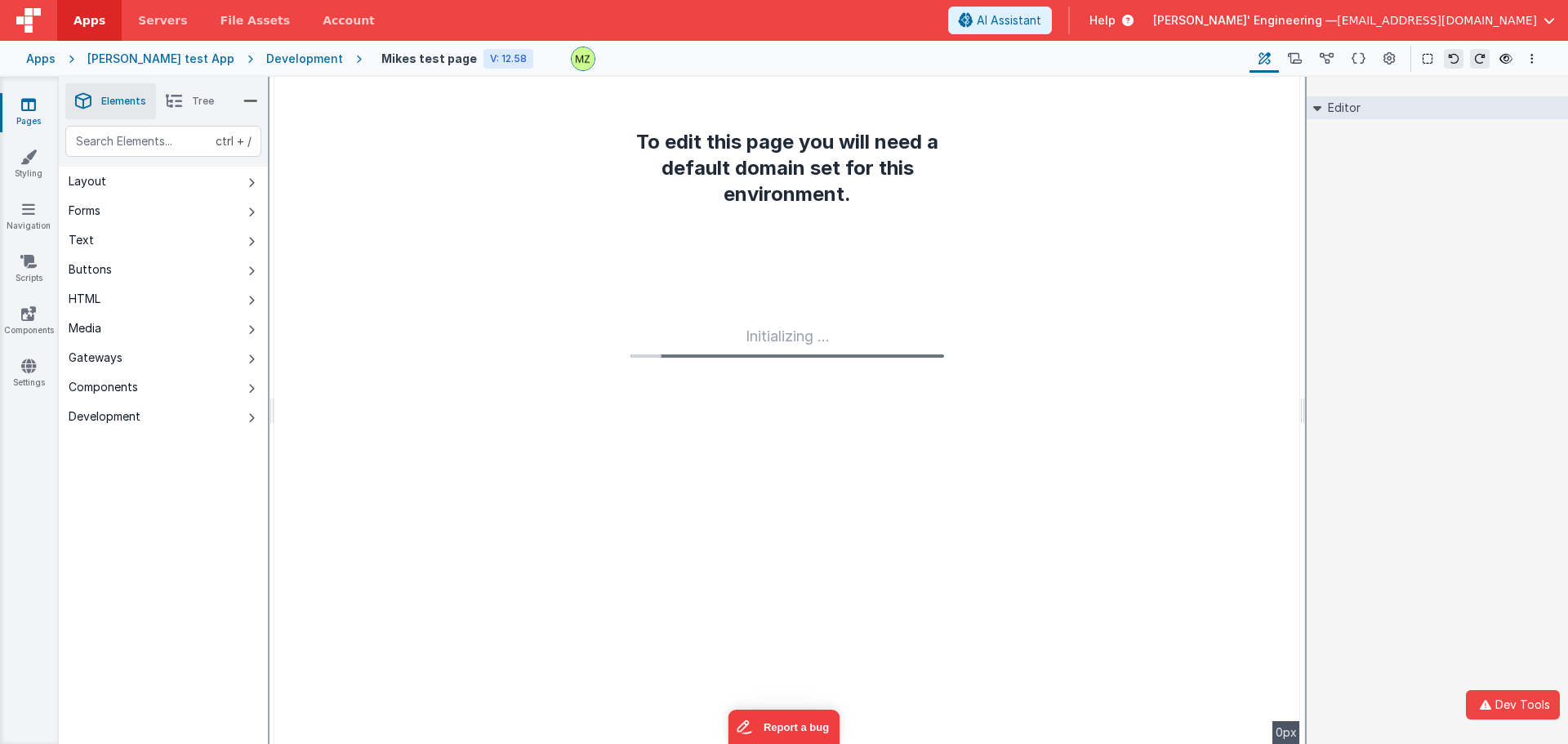
click at [968, 174] on div "To edit this page you will need a default domain set for this environment. Init…" at bounding box center [786, 410] width 1026 height 667
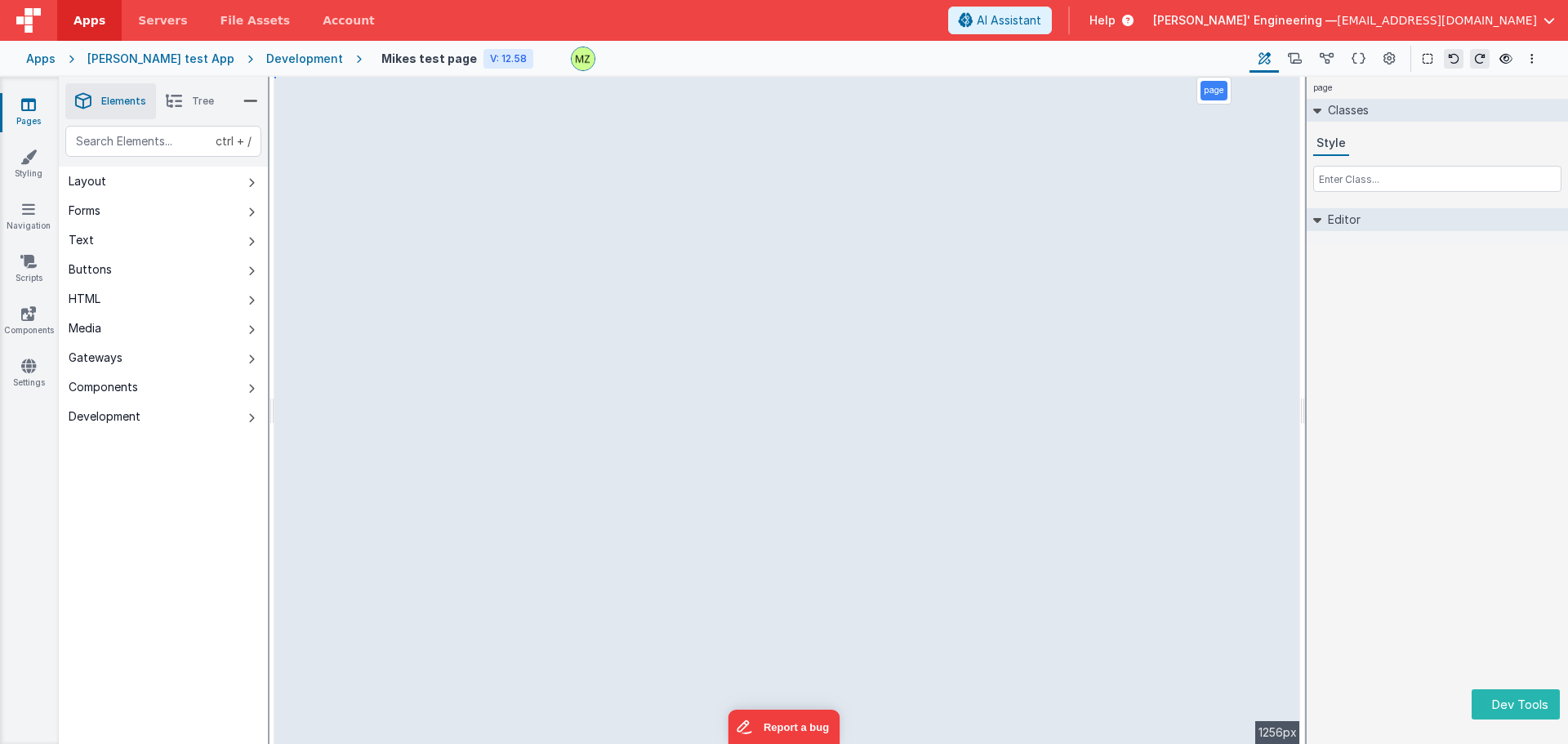
select select "email"
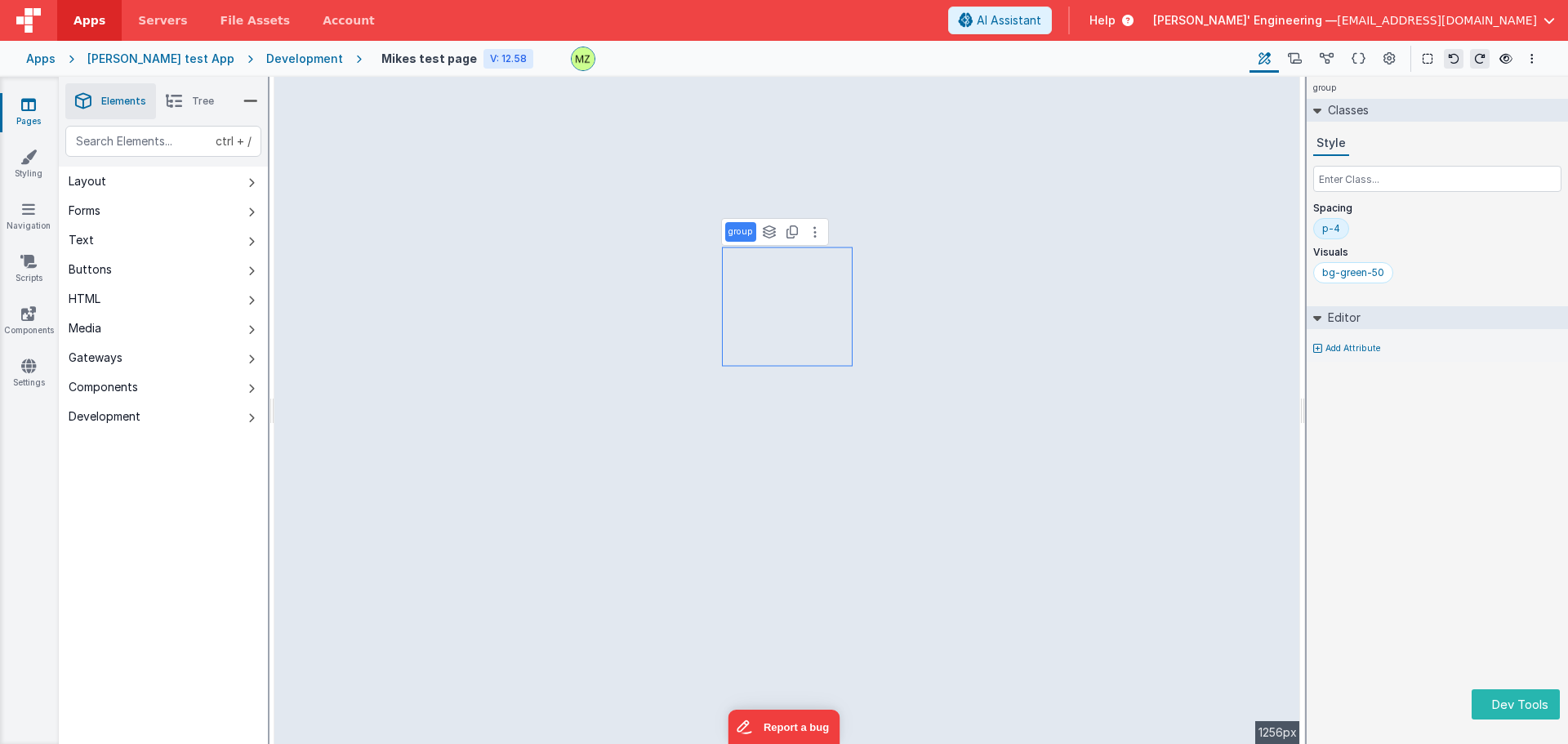
select select "email"
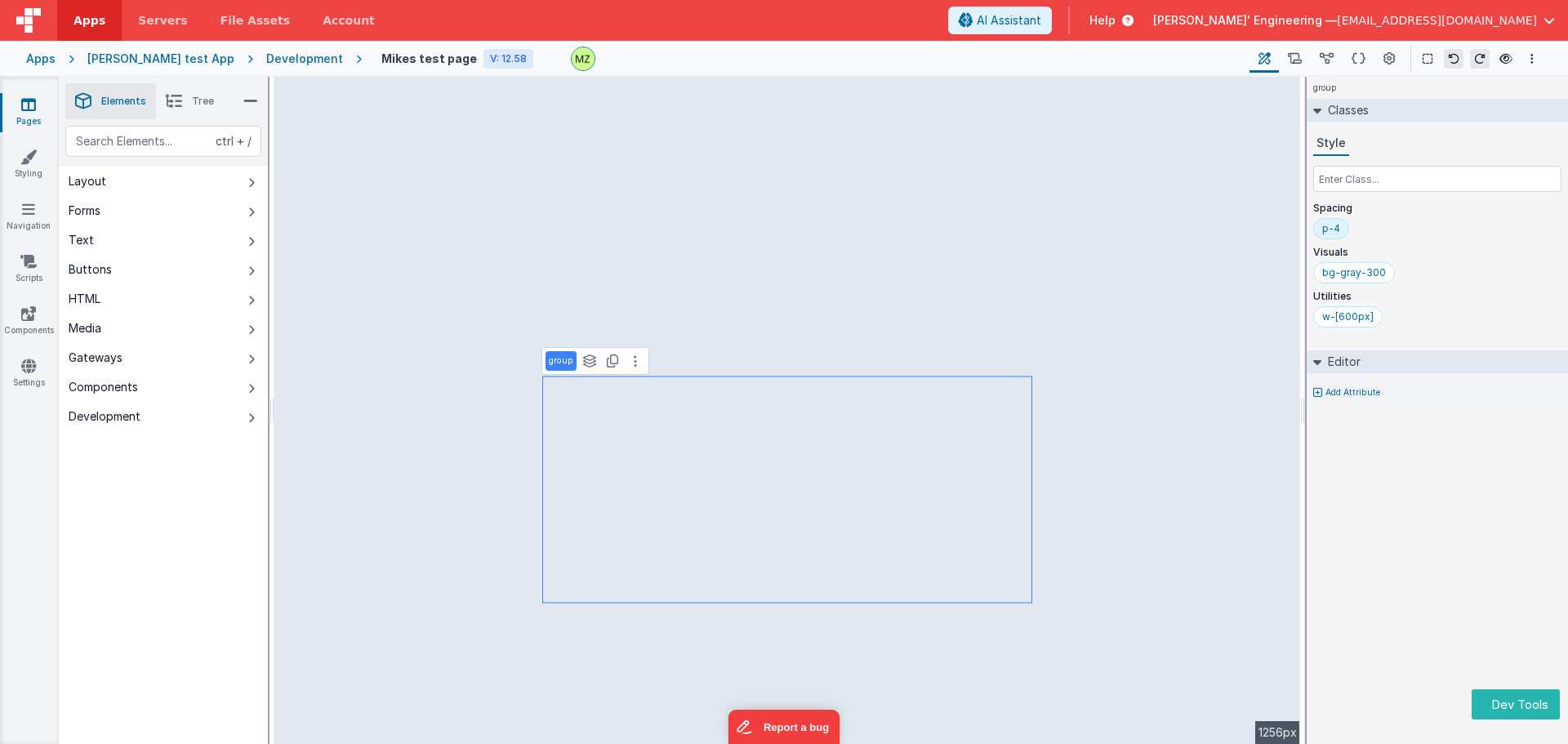
select select "email"
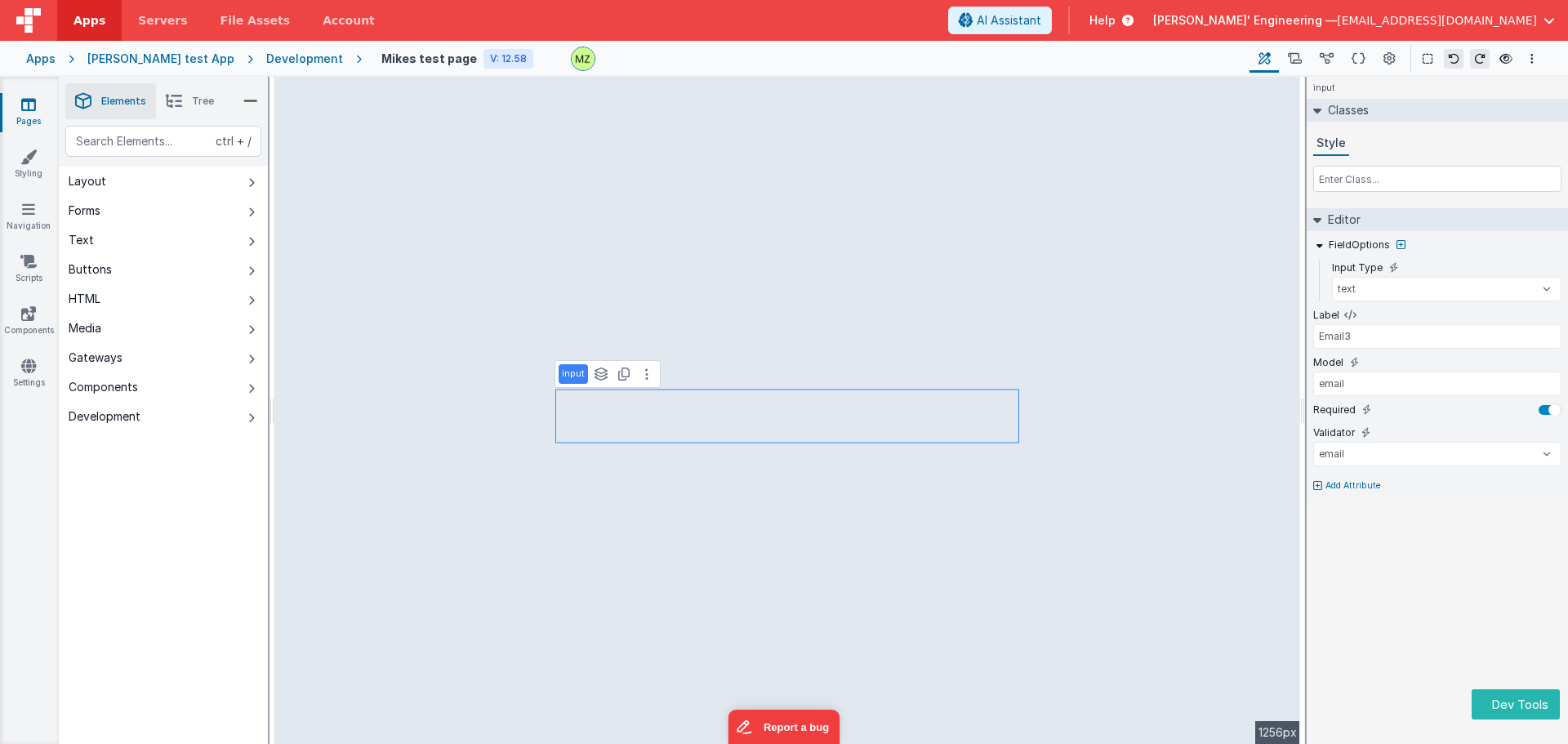
click at [1335, 483] on p "Add Attribute" at bounding box center [1353, 485] width 56 height 13
drag, startPoint x: 1460, startPoint y: 546, endPoint x: 1454, endPoint y: 531, distance: 16.2
click at [1459, 537] on div at bounding box center [784, 372] width 1568 height 744
click at [1362, 406] on icon at bounding box center [1366, 409] width 9 height 13
click at [1357, 430] on input "true" at bounding box center [1437, 431] width 248 height 25
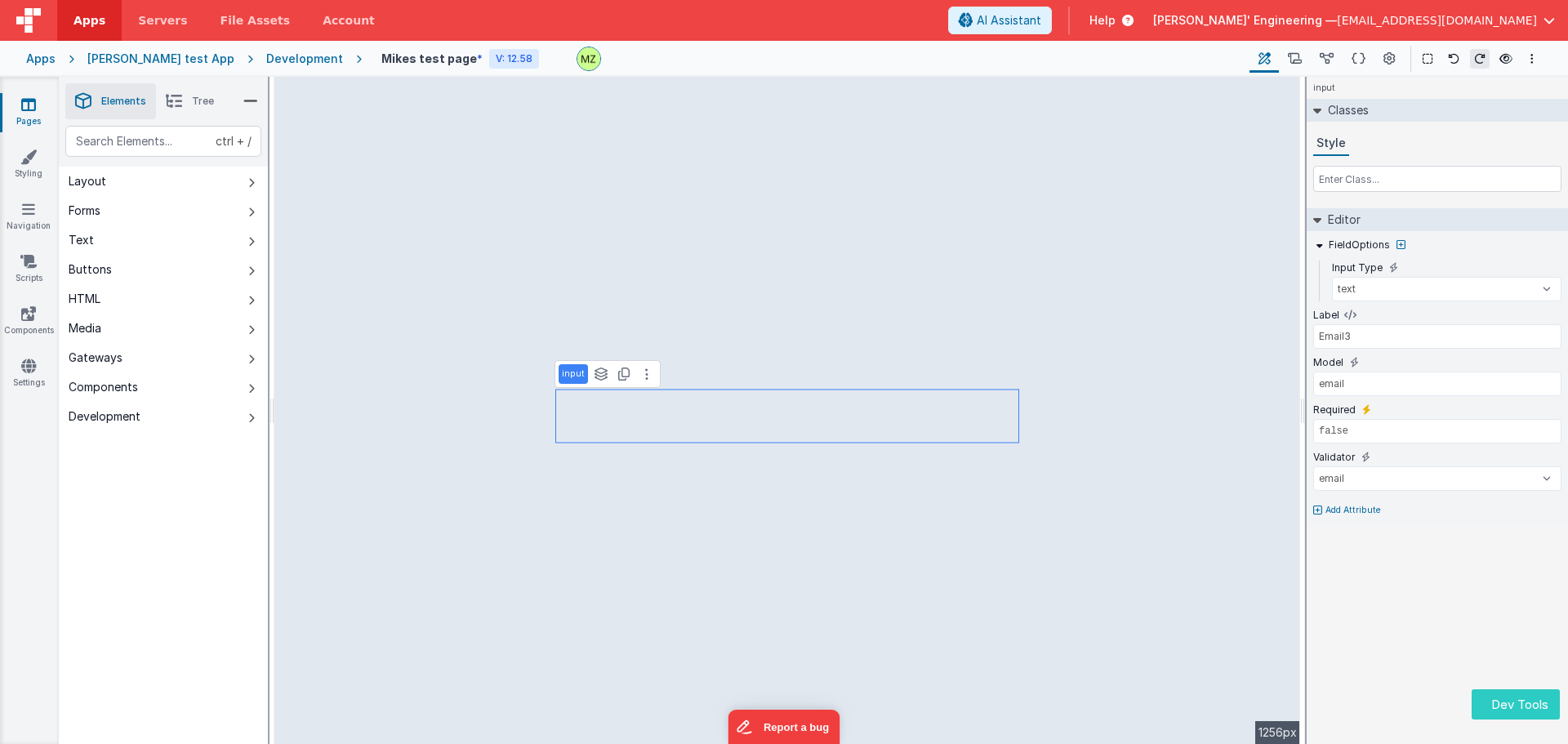
click at [1505, 700] on button "Dev Tools" at bounding box center [1516, 704] width 88 height 30
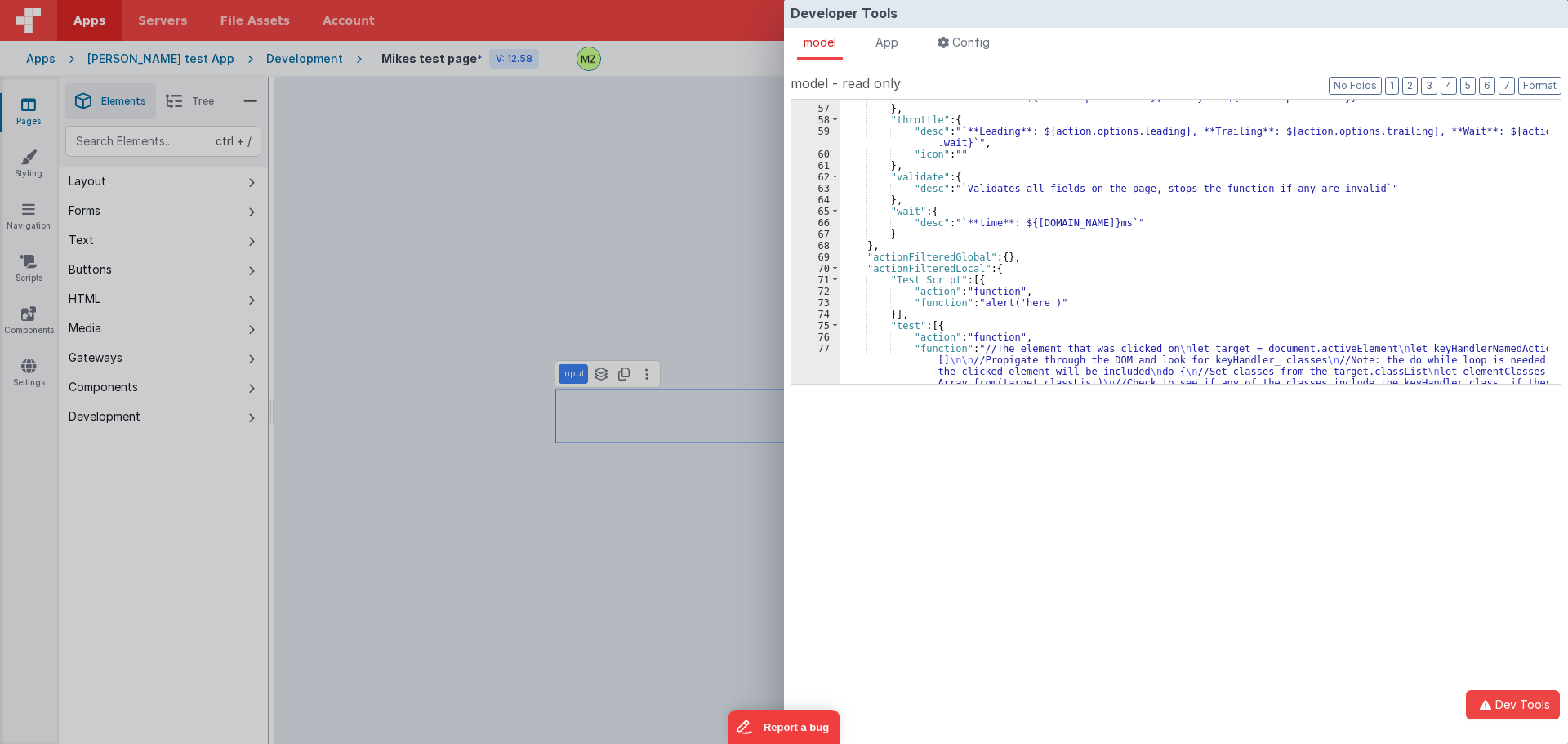
scroll to position [494, 0]
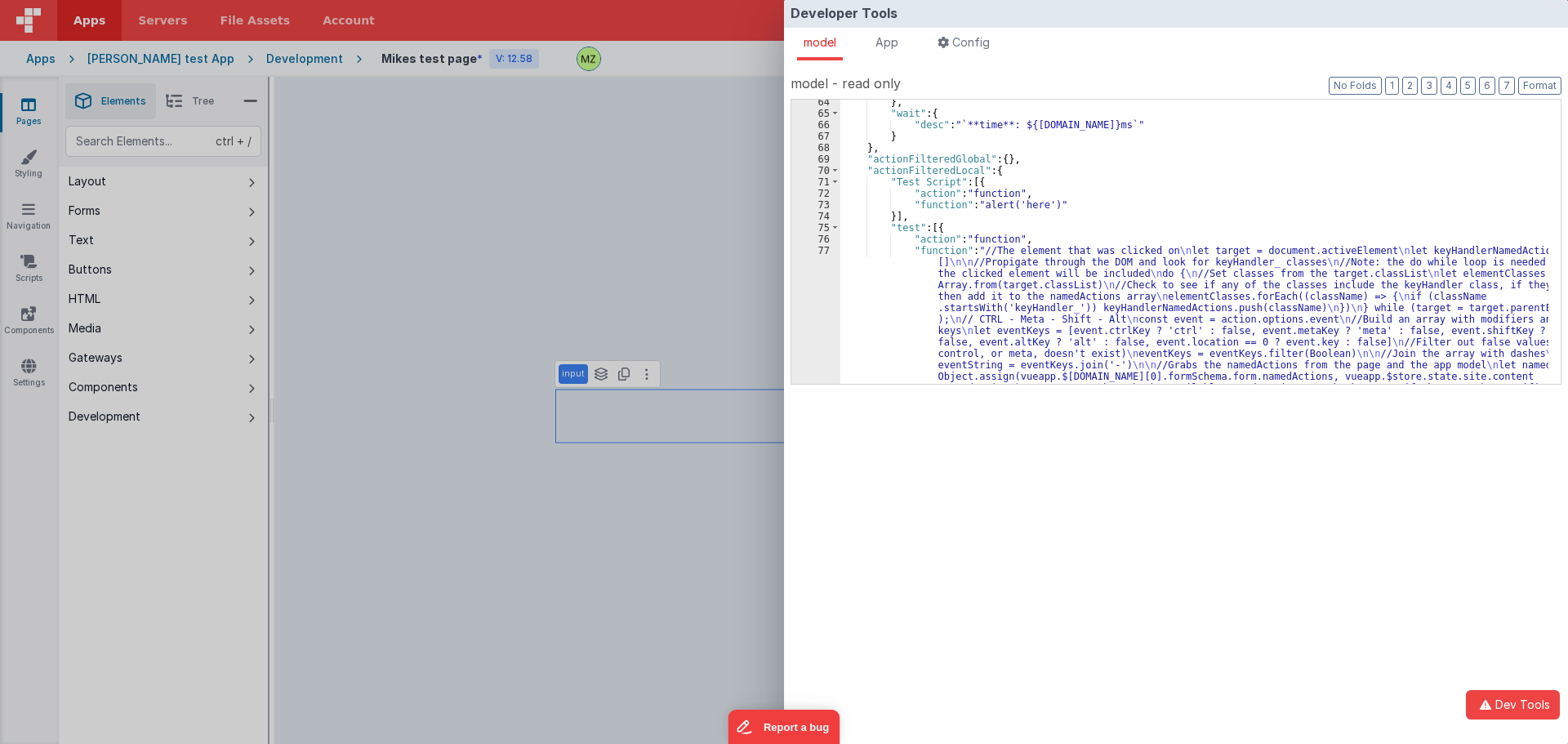
click at [705, 236] on div "Developer Tools model App Params Log (1) Misc Windows Config model - read only …" at bounding box center [784, 372] width 1568 height 744
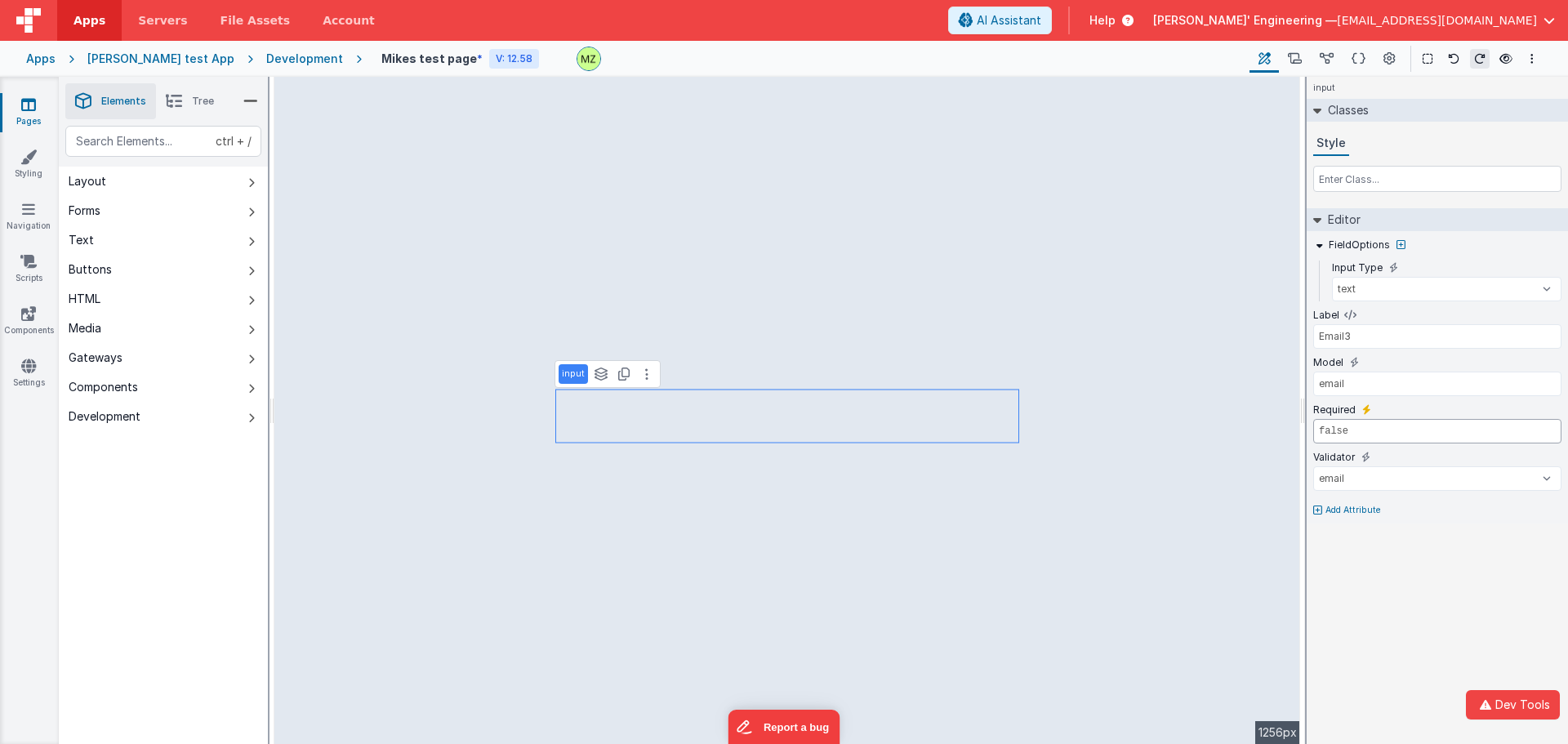
click at [1328, 434] on input "false" at bounding box center [1437, 431] width 248 height 25
type input "true"
click at [1507, 56] on icon at bounding box center [1505, 59] width 13 height 12
click at [1356, 551] on div "input Classes Style Editor FieldOptions Input Type text number password email L…" at bounding box center [1437, 410] width 261 height 667
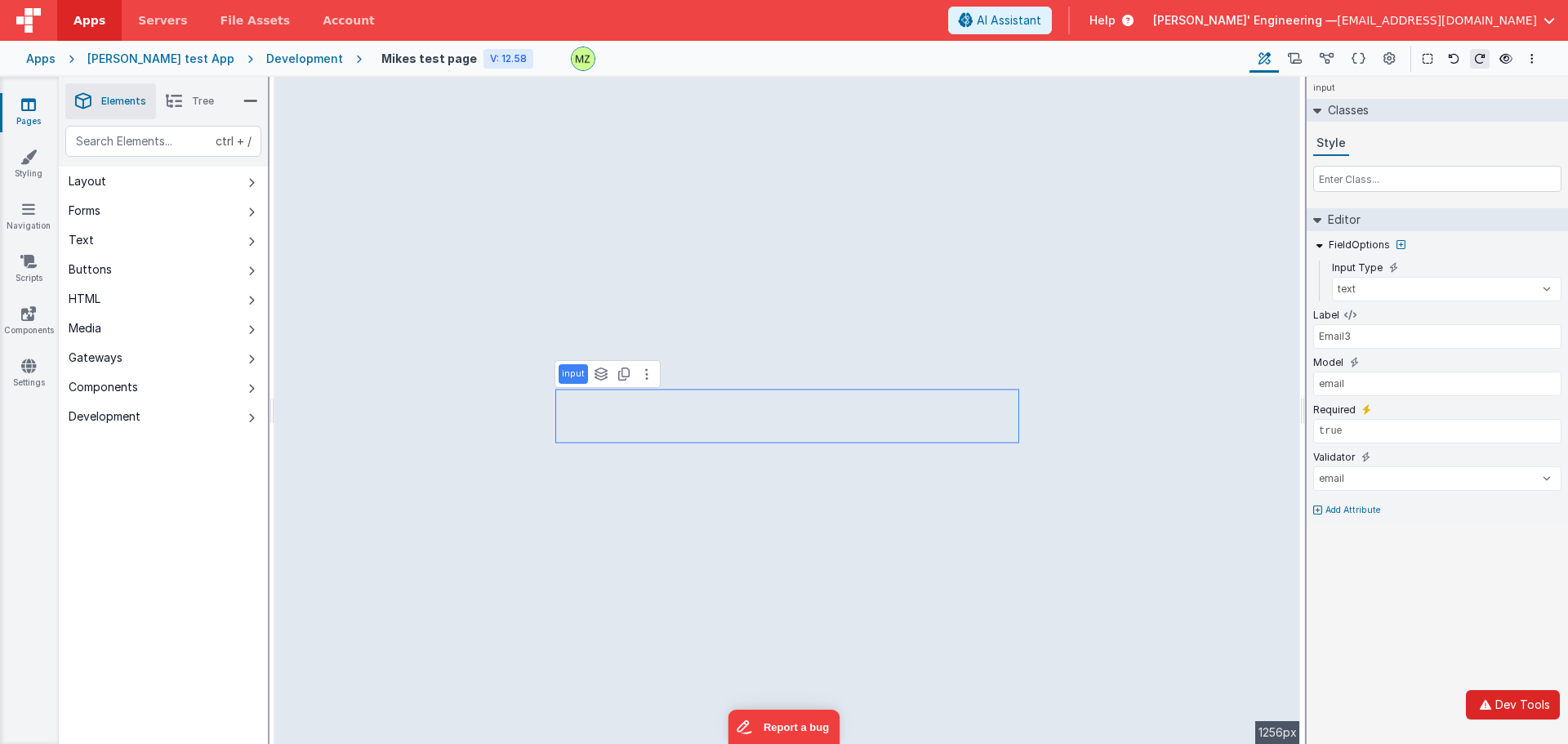
click at [1497, 704] on button "Dev Tools" at bounding box center [1513, 705] width 94 height 29
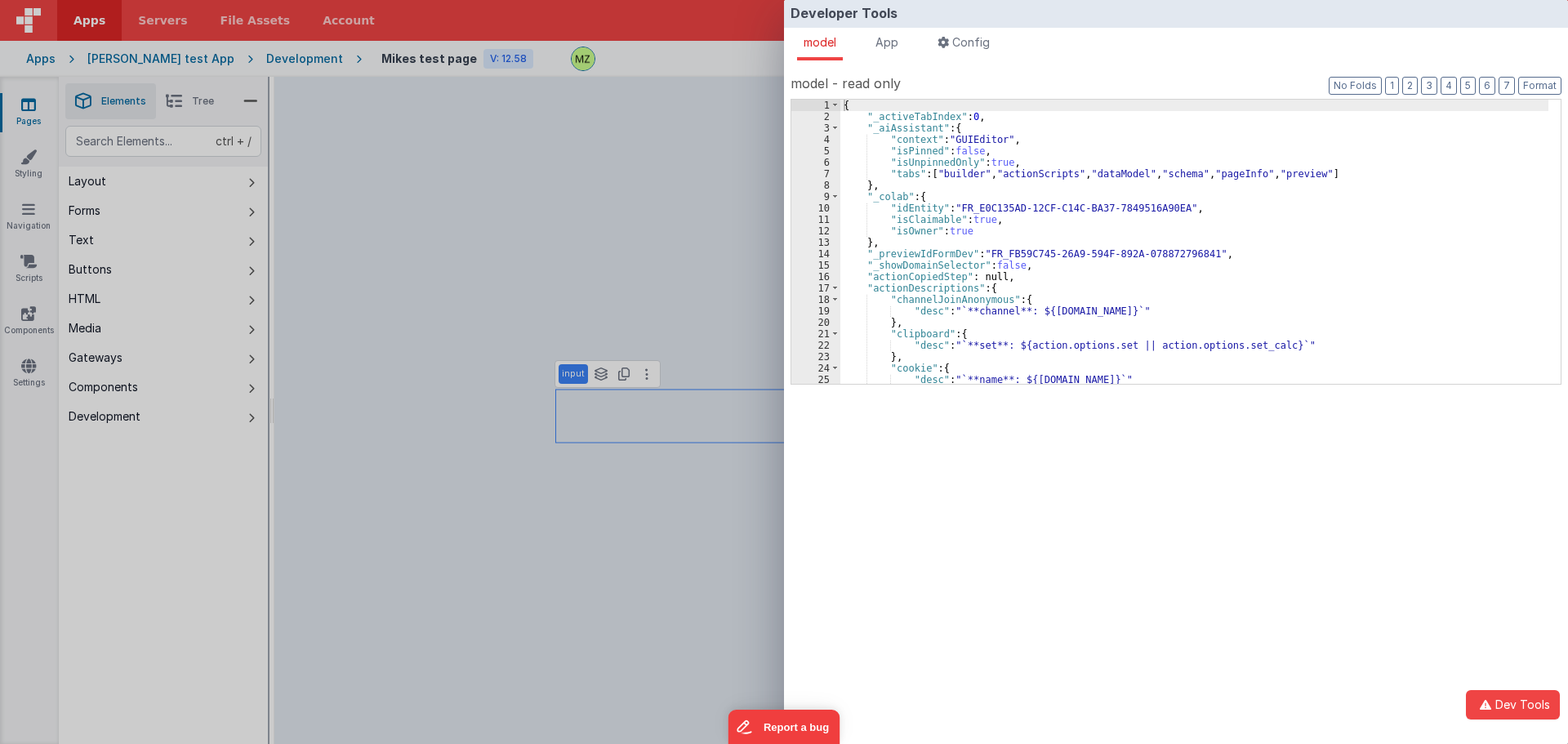
click at [993, 289] on div "{ "_activeTabIndex" : 0 , "_aiAssistant" : { "context" : "GUIEditor" , "isPinne…" at bounding box center [1194, 252] width 708 height 307
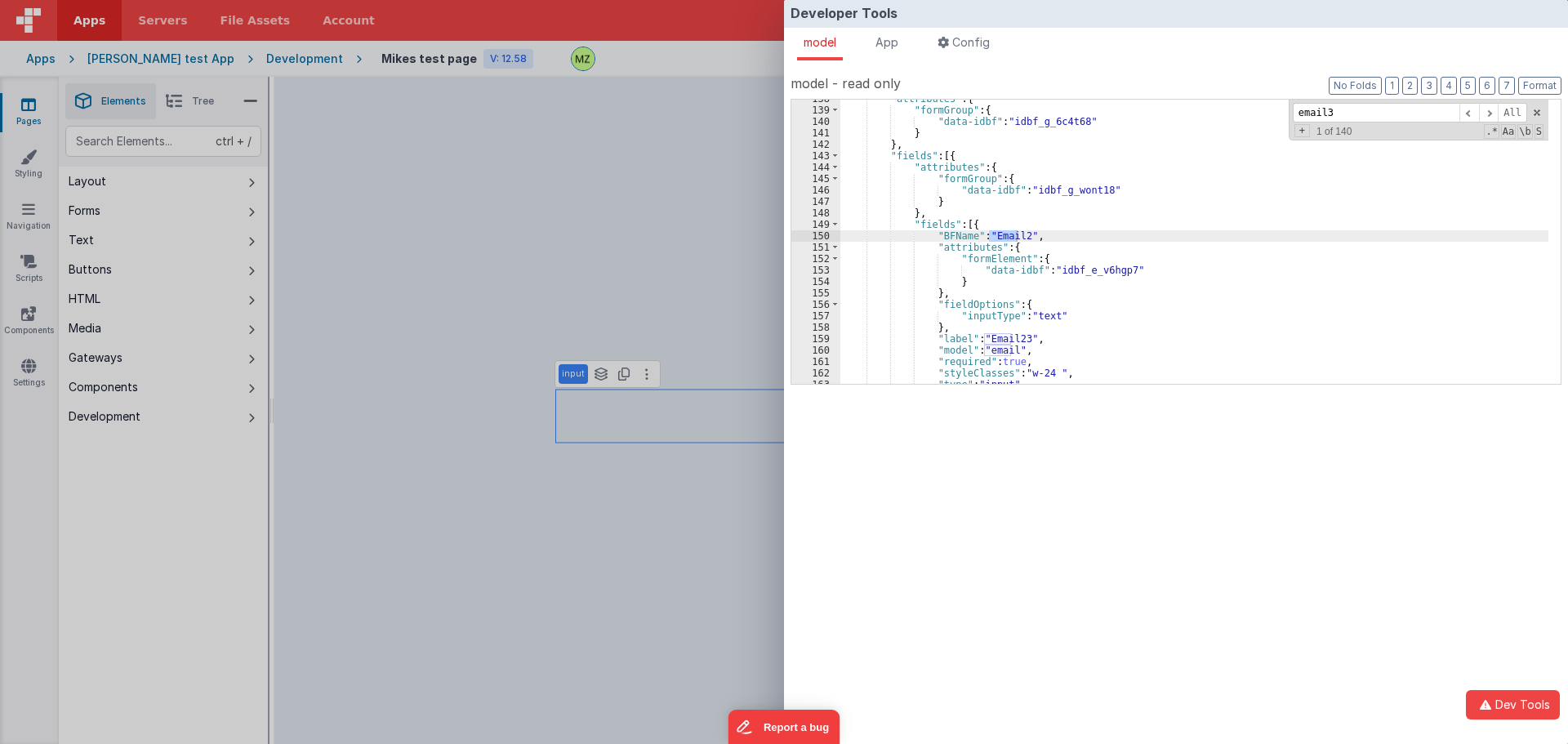
scroll to position [1696, 0]
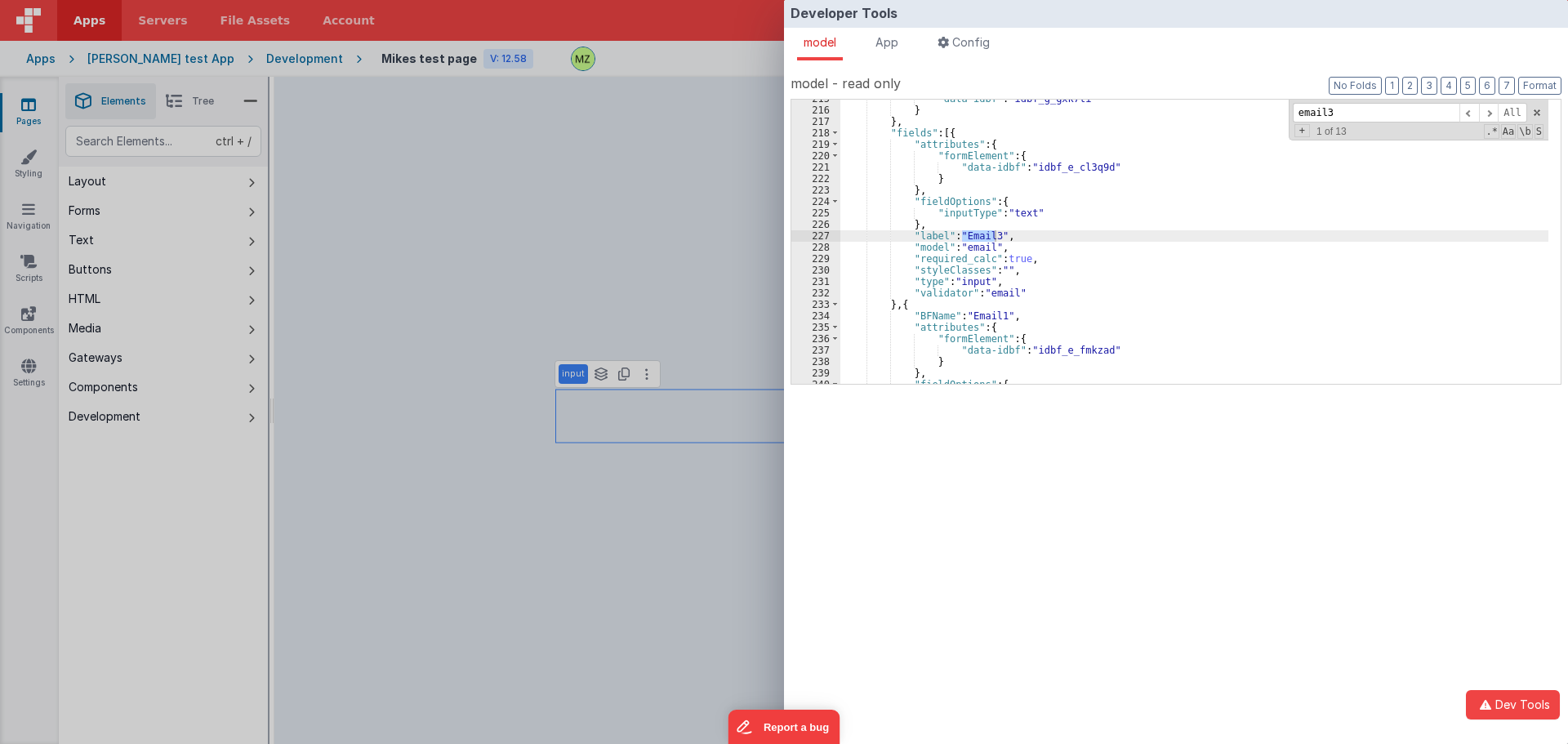
type input "email3\"
click at [715, 296] on div "Developer Tools model App Params Log (2) Misc Windows Config model - read only …" at bounding box center [784, 372] width 1568 height 744
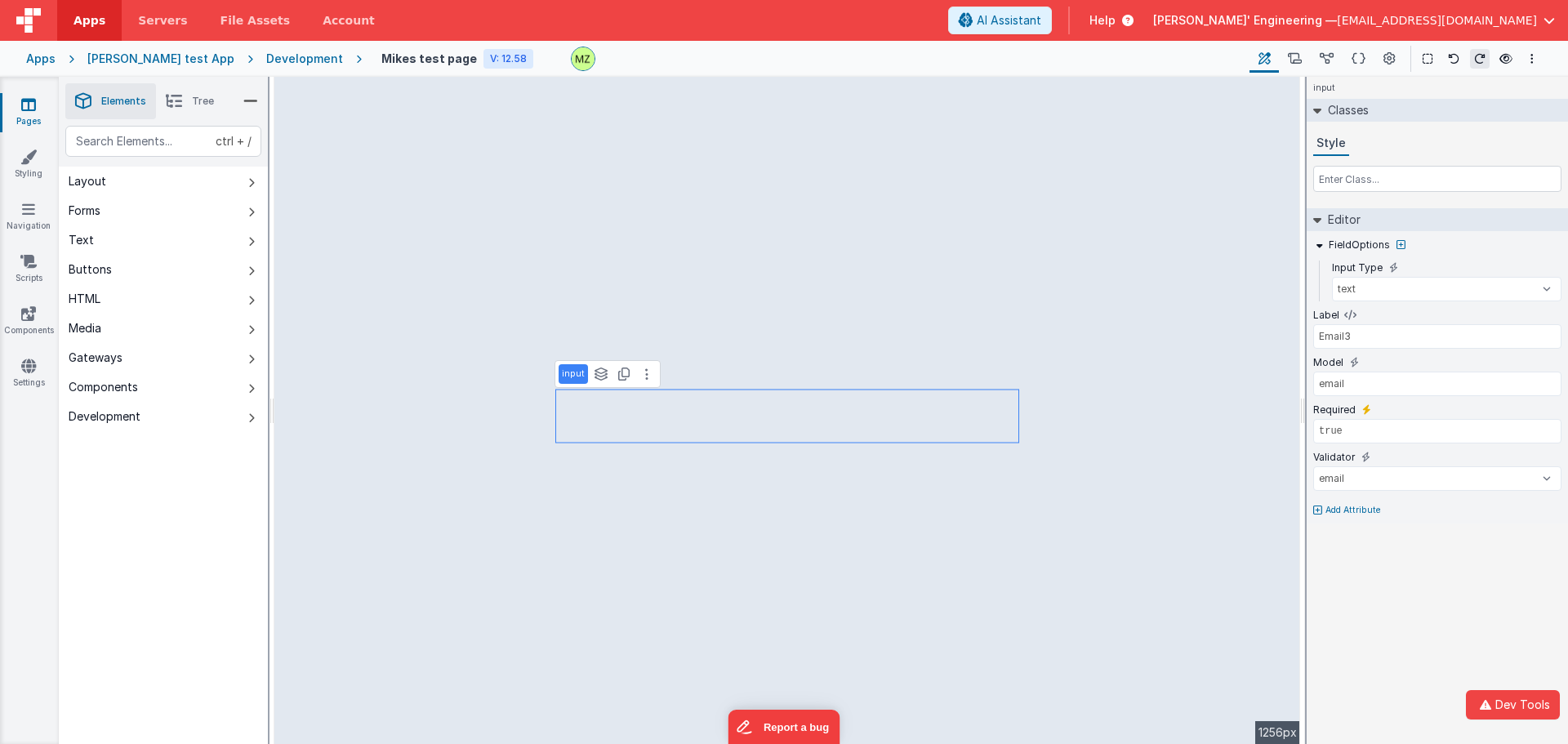
click at [1354, 509] on p "Add Attribute" at bounding box center [1353, 509] width 56 height 13
click at [1355, 505] on icon at bounding box center [1356, 504] width 9 height 13
click at [1360, 528] on input "false" at bounding box center [1437, 525] width 248 height 25
type input "false"
type input "true"
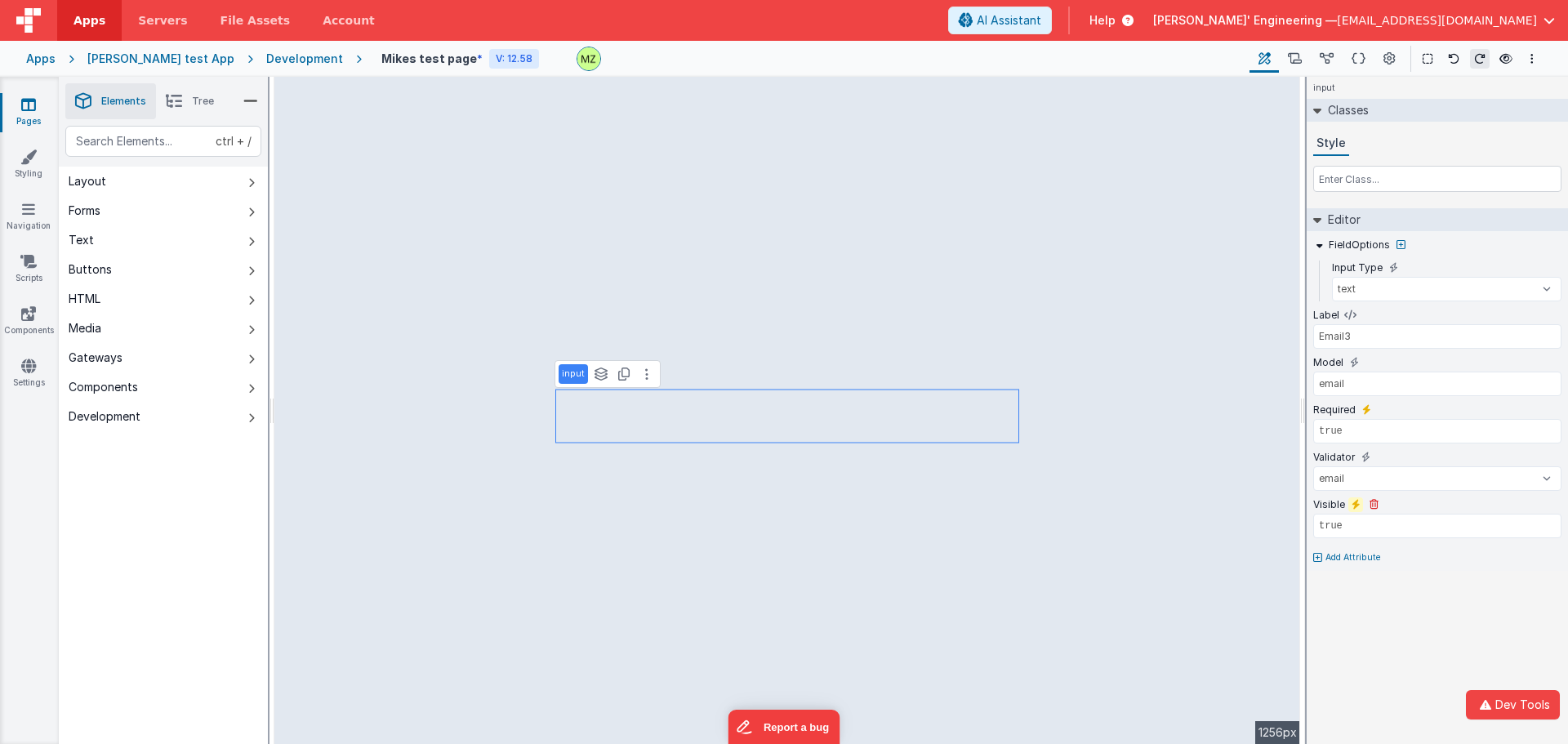
click at [1354, 507] on icon at bounding box center [1356, 504] width 9 height 13
click at [1546, 509] on div "Visible" at bounding box center [1437, 505] width 248 height 15
click at [1548, 502] on div at bounding box center [1554, 504] width 13 height 13
click at [1548, 502] on div at bounding box center [1544, 504] width 13 height 13
click at [1546, 503] on div at bounding box center [1549, 505] width 23 height 10
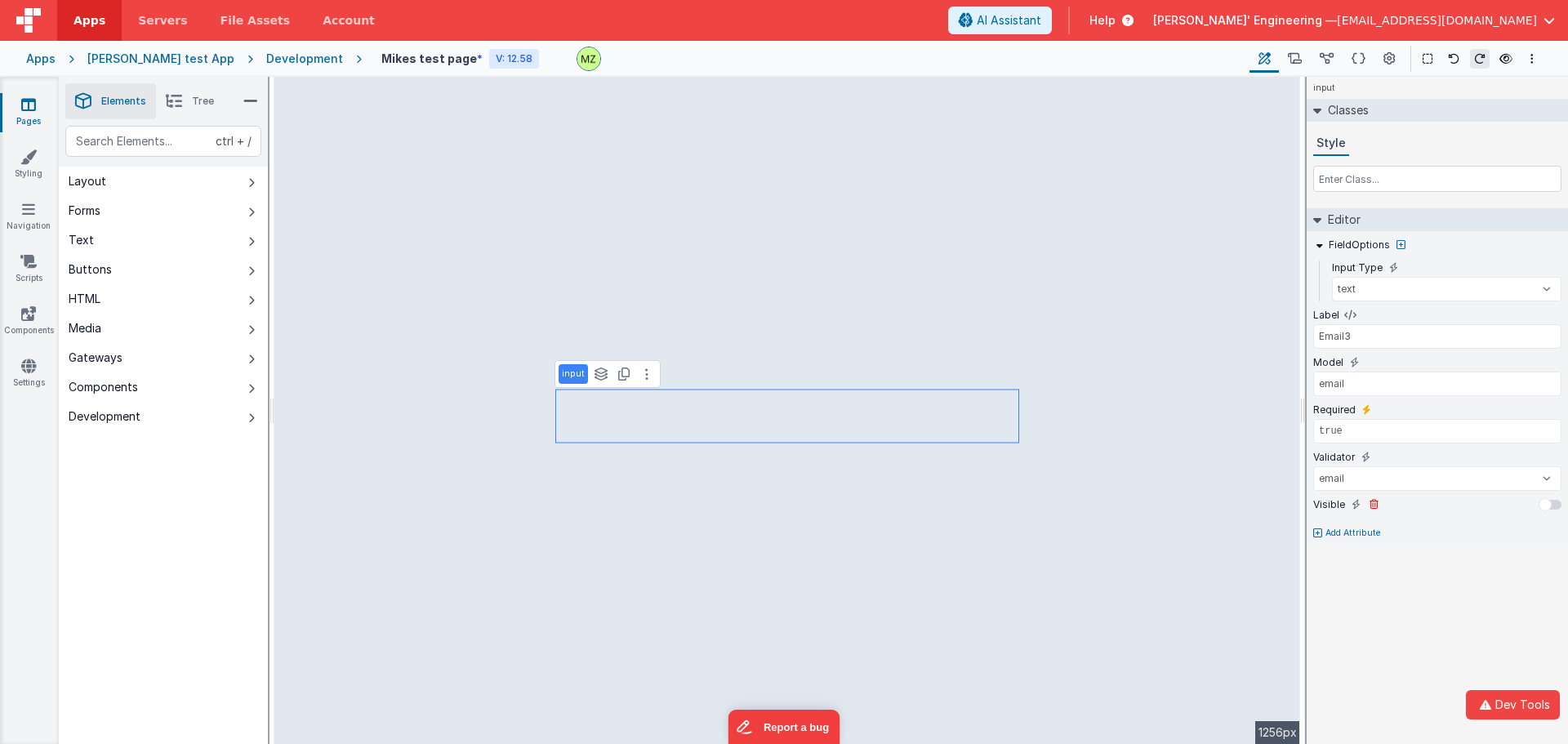
click at [1546, 503] on div at bounding box center [1544, 504] width 13 height 13
click at [1355, 510] on icon at bounding box center [1356, 504] width 9 height 13
type input "false"
click at [1457, 663] on div "input Classes Style Editor FieldOptions Input Type text number password email L…" at bounding box center [1437, 410] width 261 height 667
click at [161, 138] on div "text" at bounding box center [164, 141] width 196 height 31
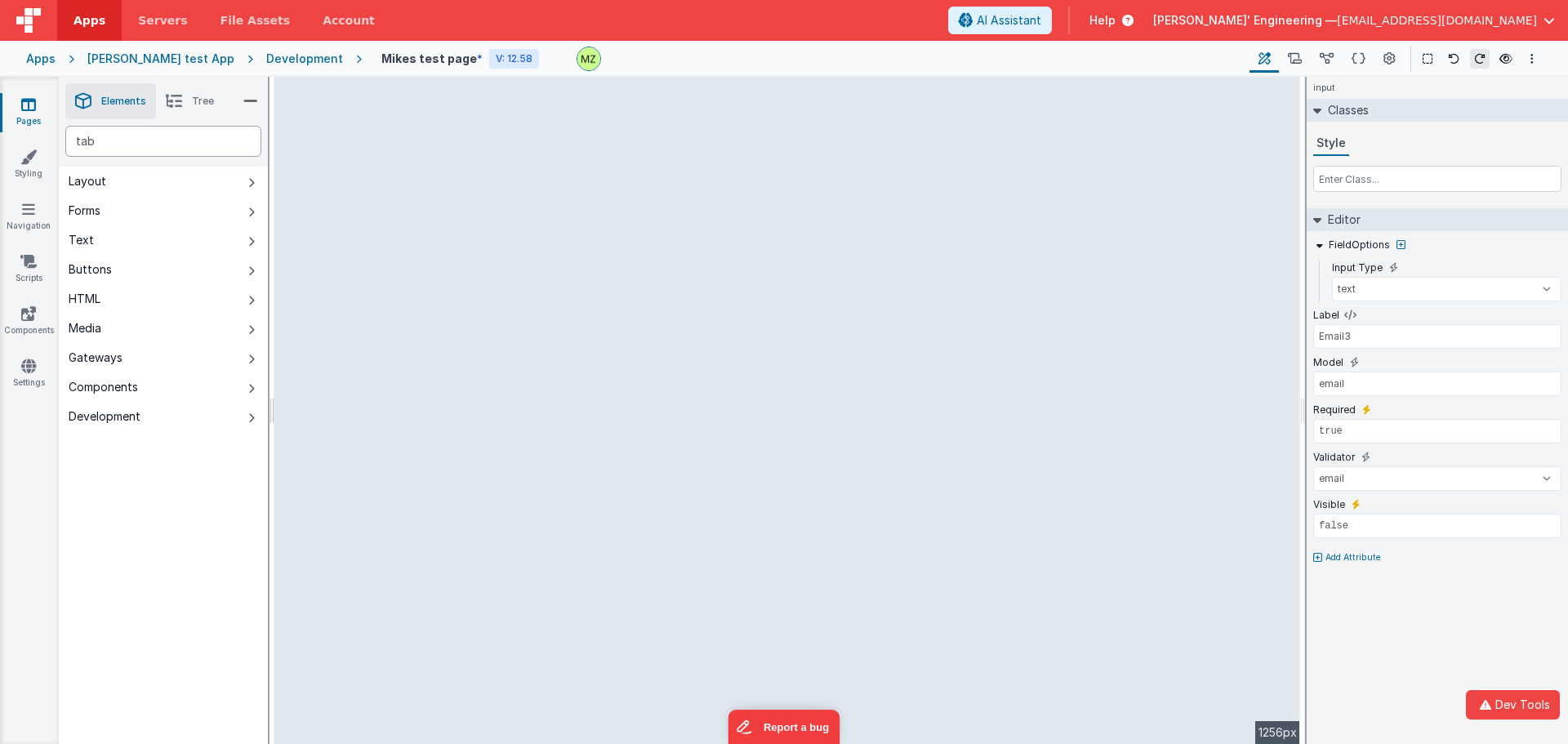
type div "tab"
type input "Data Table"
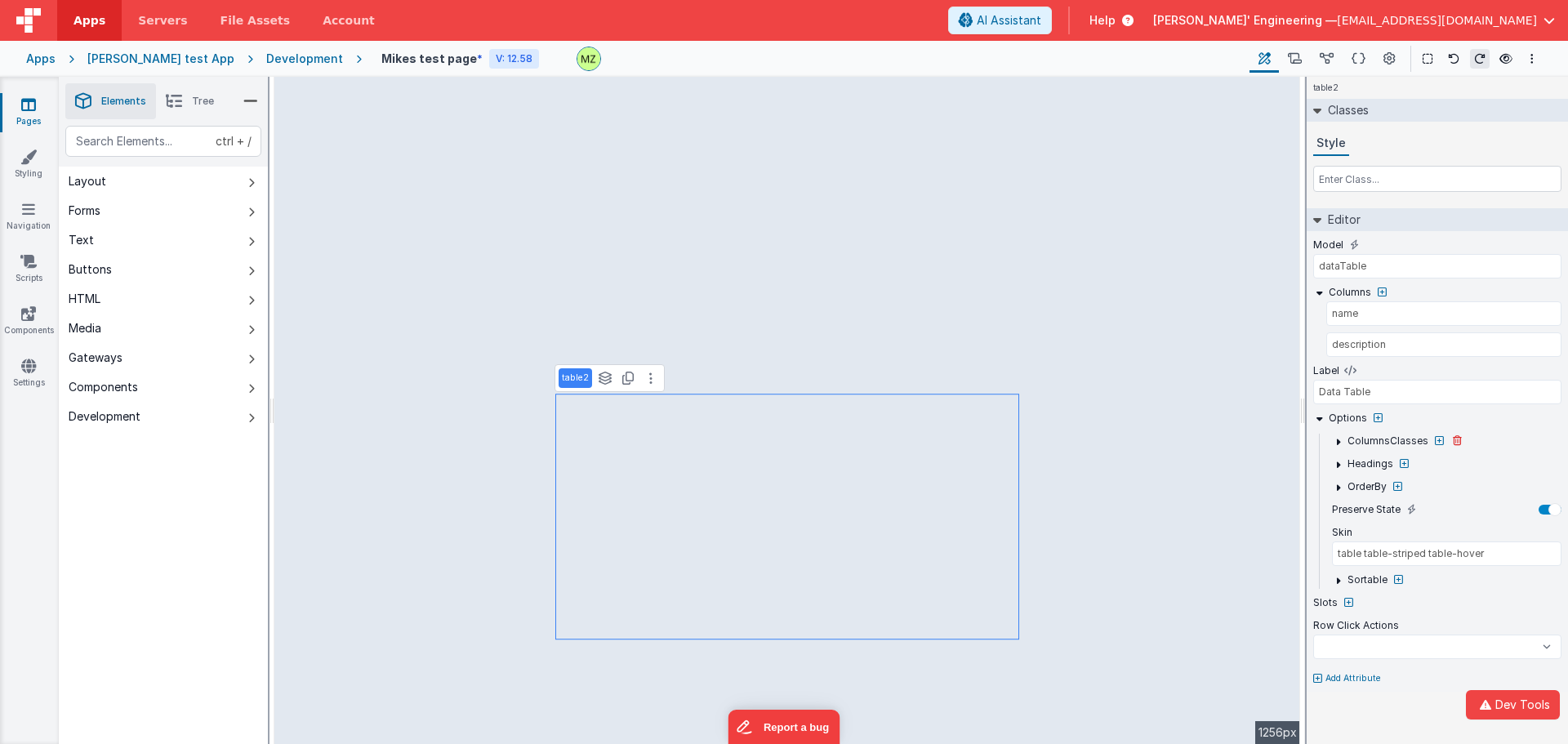
click at [1339, 444] on icon at bounding box center [1338, 441] width 12 height 12
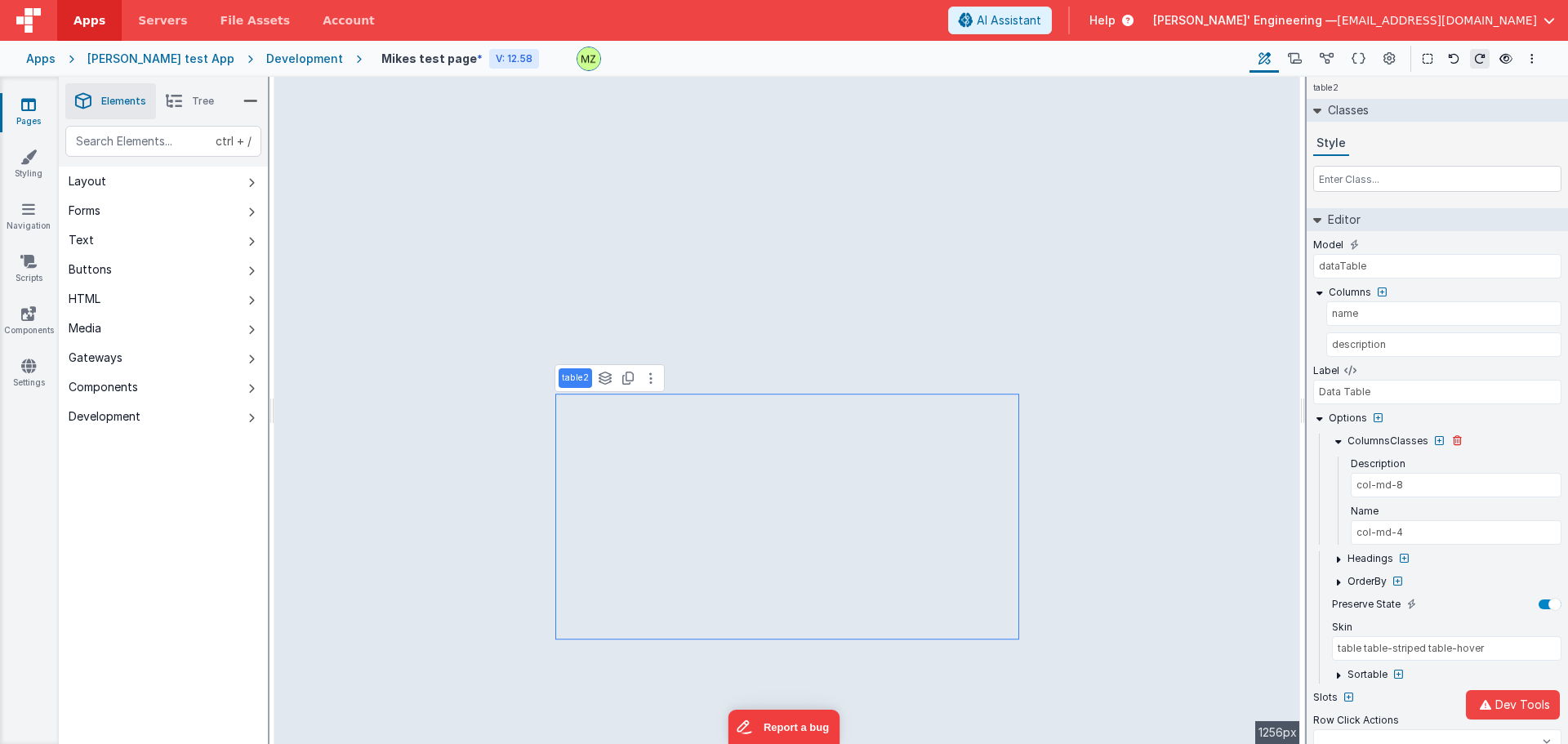
click at [1339, 444] on icon at bounding box center [1338, 441] width 12 height 12
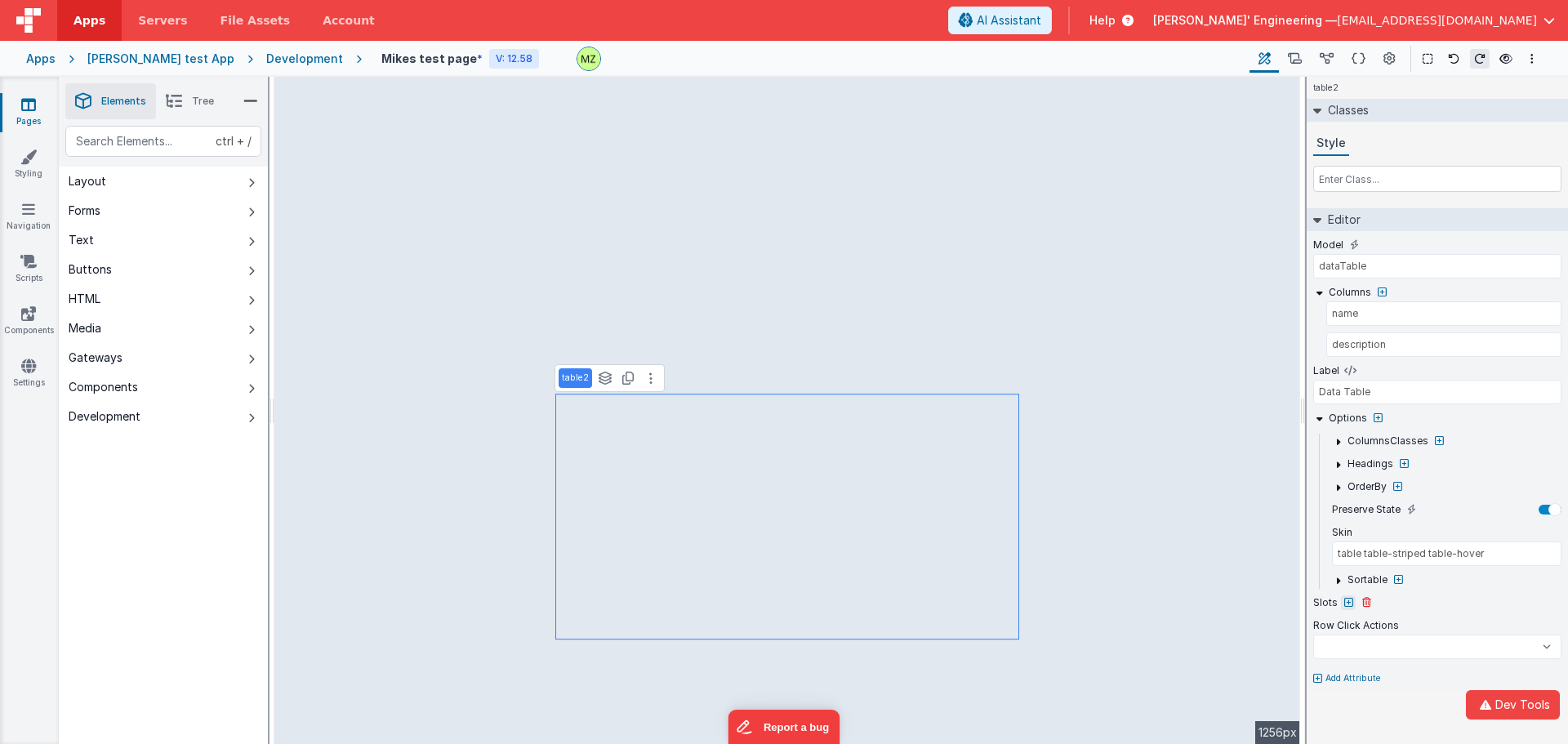
click at [1346, 600] on icon at bounding box center [1348, 603] width 9 height 10
select select
click at [1357, 674] on select "beforeTable afterTable beforeFilter afterFilter beforeLimit afterLimit beforeFi…" at bounding box center [1435, 669] width 206 height 25
click at [1497, 708] on button "Dev Tools" at bounding box center [1513, 705] width 94 height 29
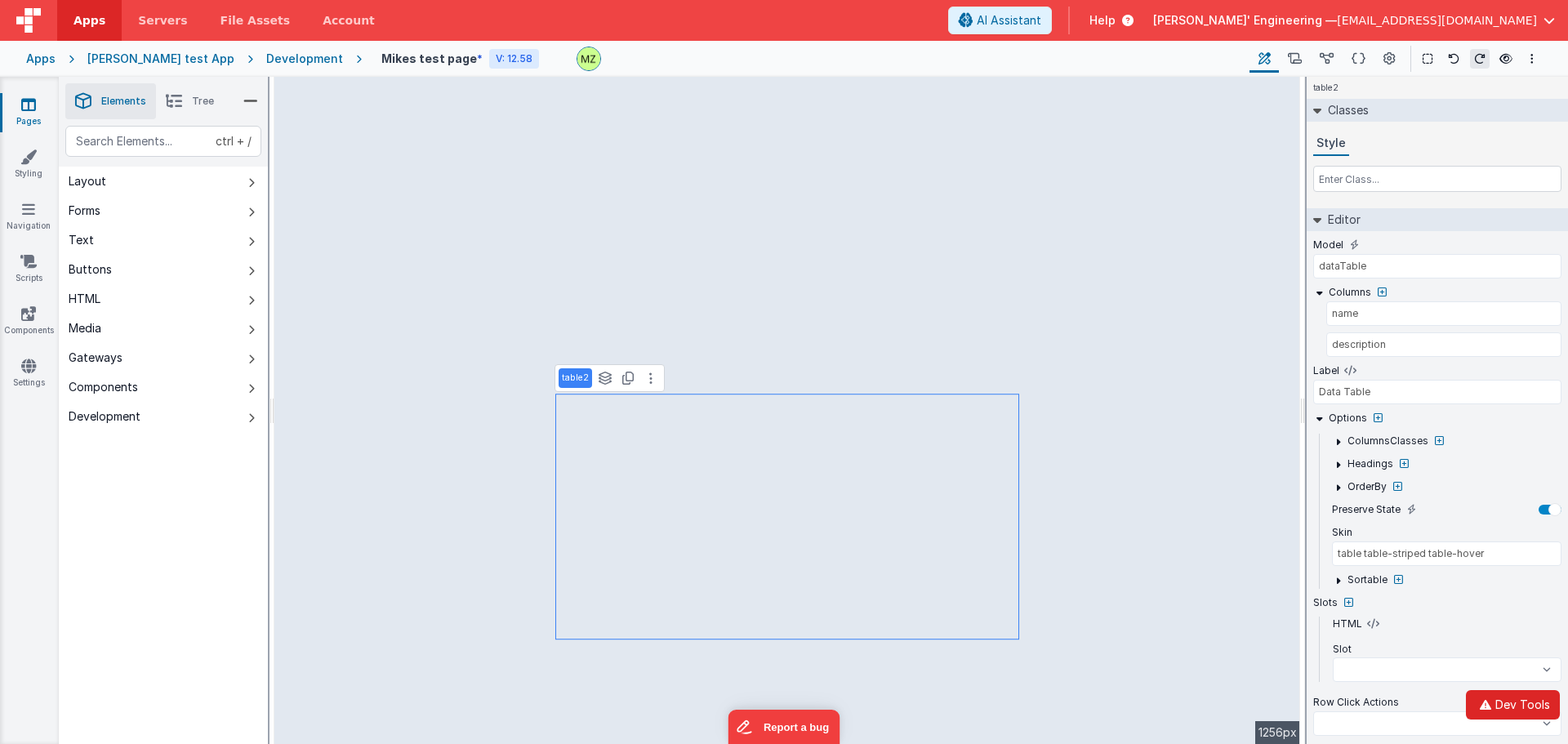
select select
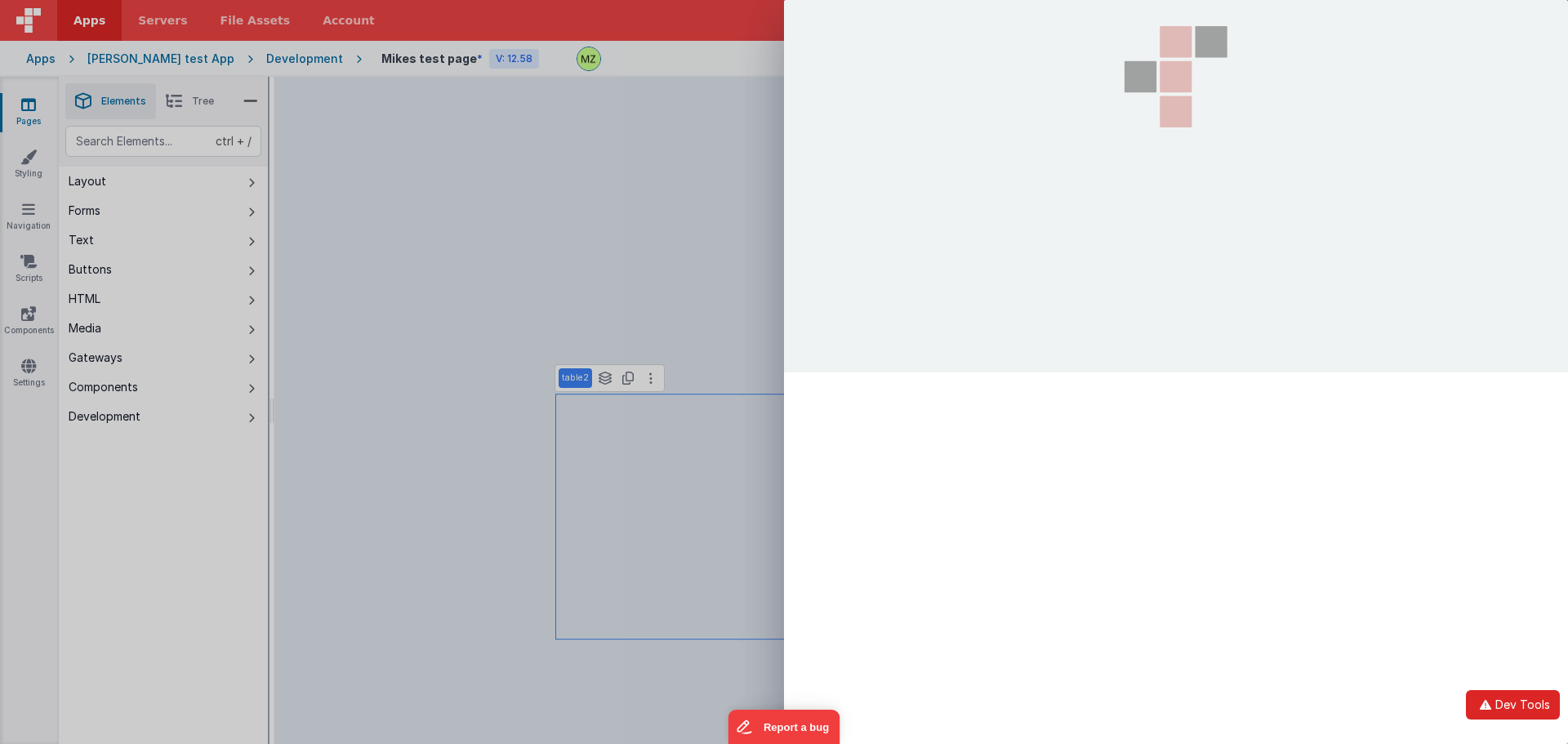
select select
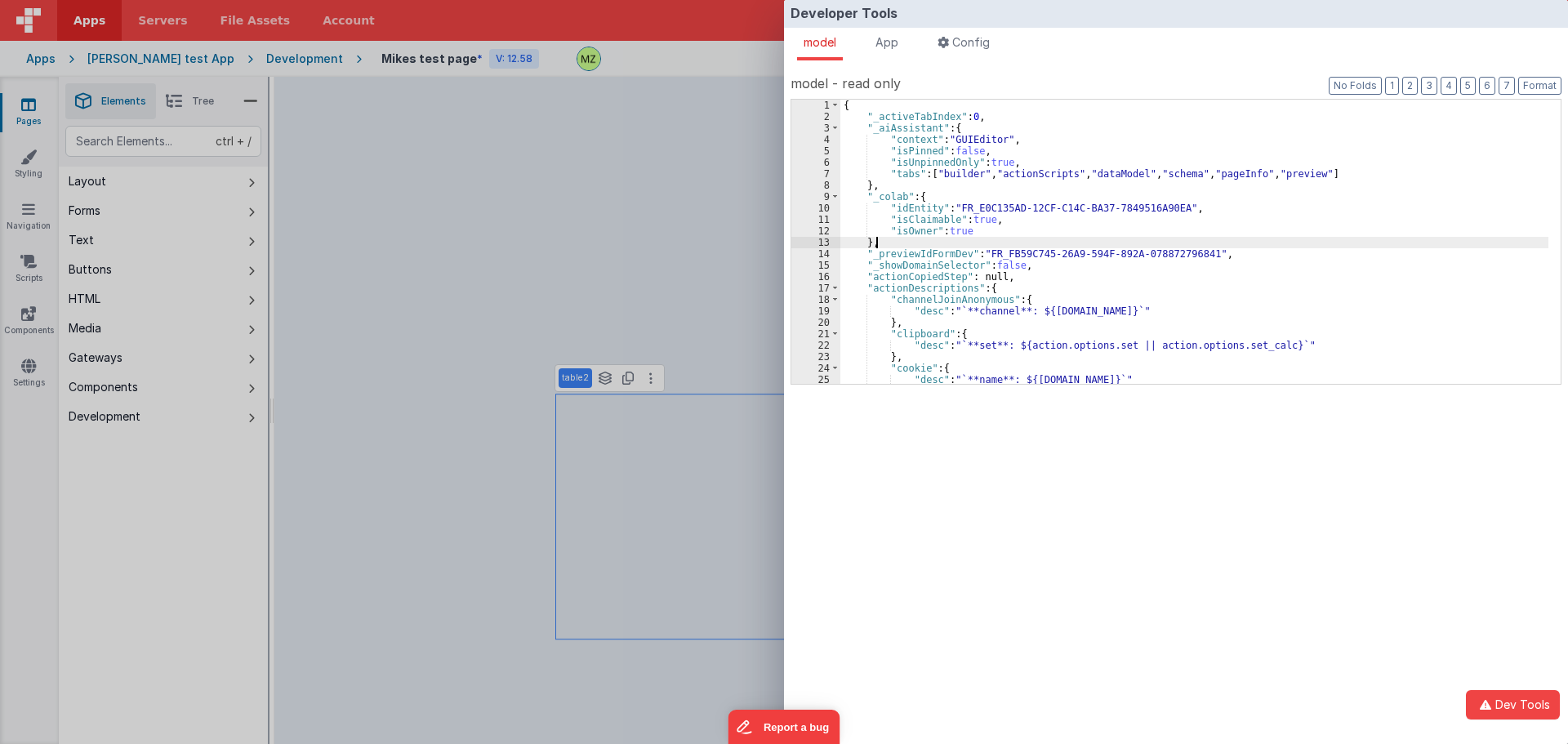
click at [993, 246] on div "{ "_activeTabIndex" : 0 , "_aiAssistant" : { "context" : "GUIEditor" , "isPinne…" at bounding box center [1194, 252] width 708 height 307
select select
type input "co"
select select
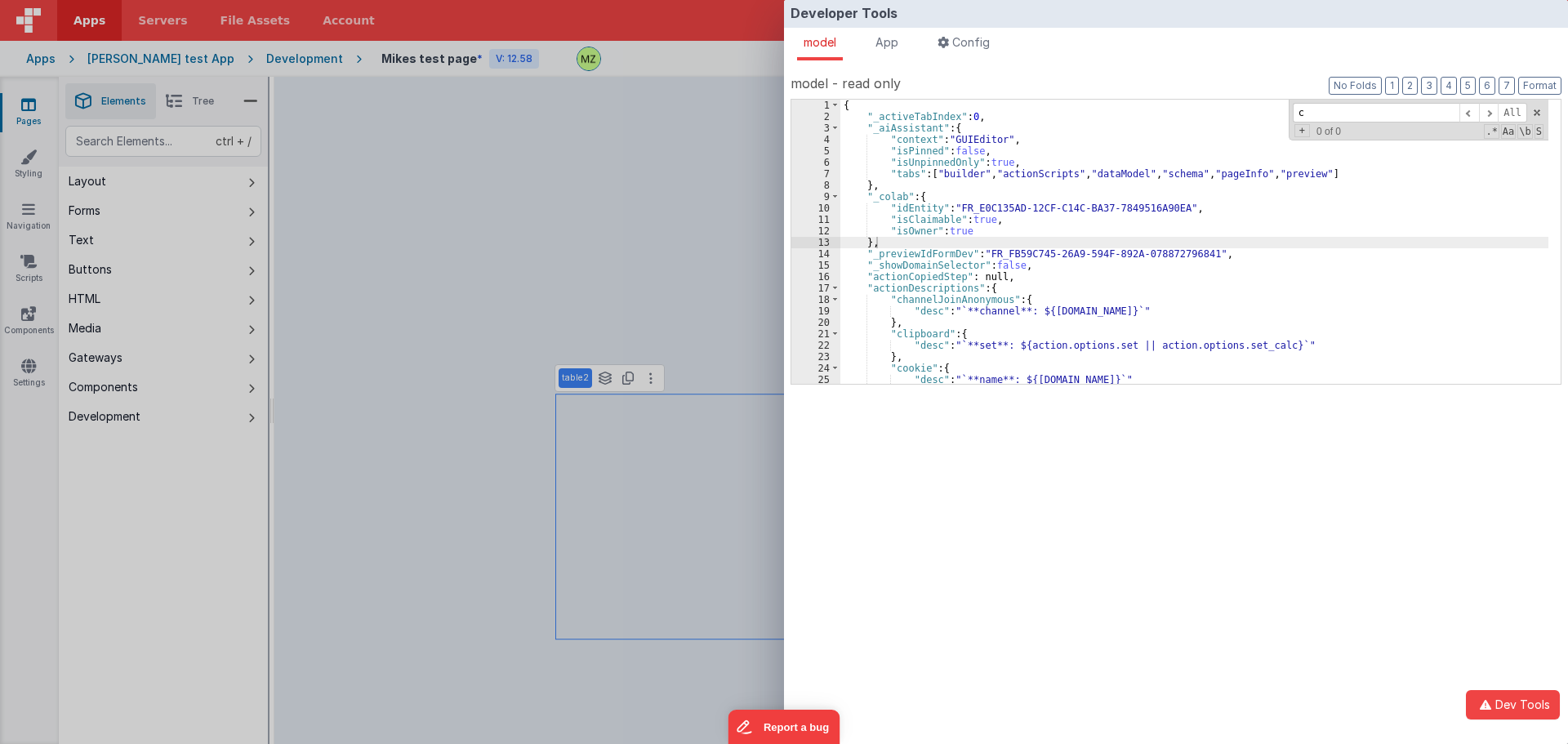
select select
type input "col"
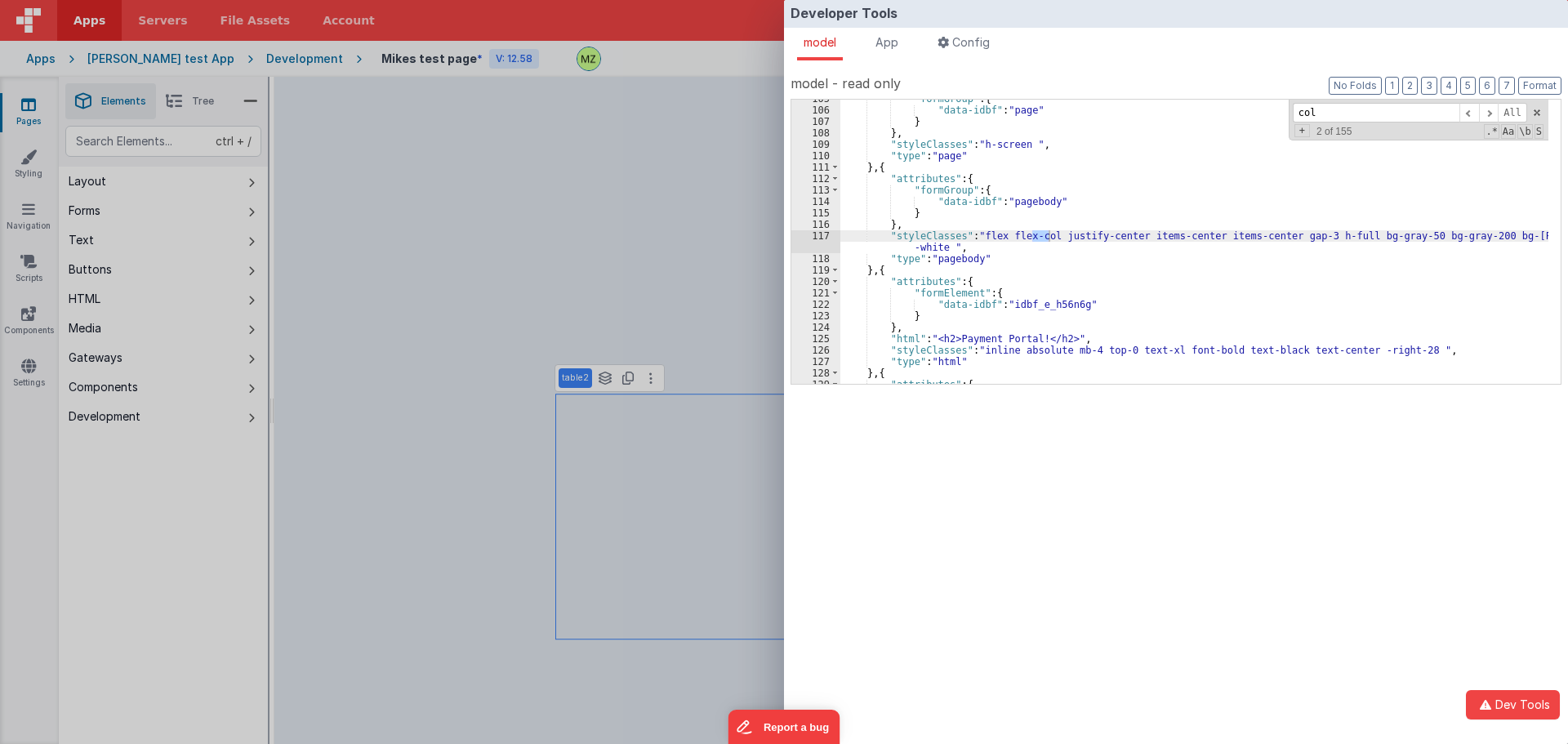
select select
type input "colu"
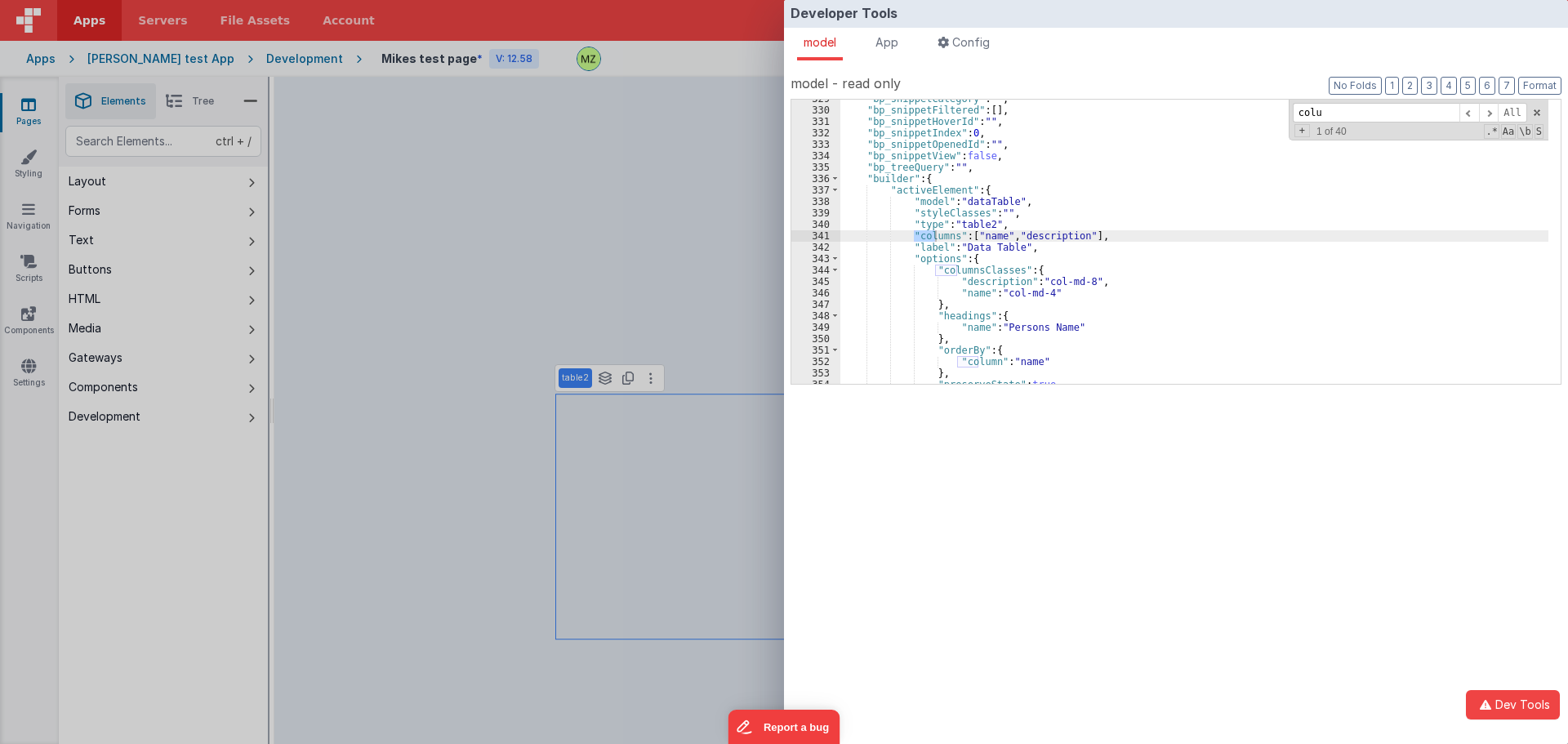
select select
type input "columb"
select select
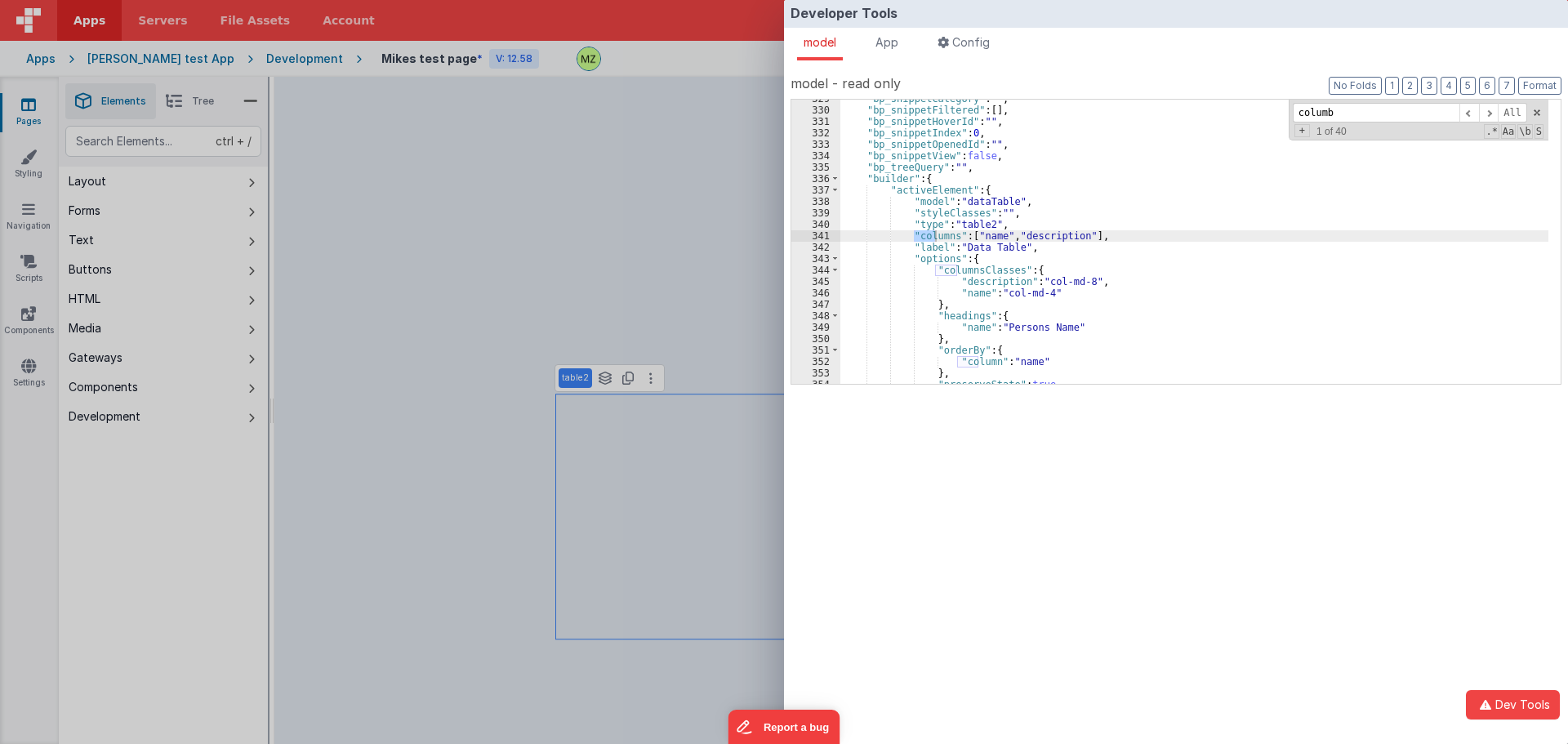
select select
type input "columbs"
select select
type input "columb"
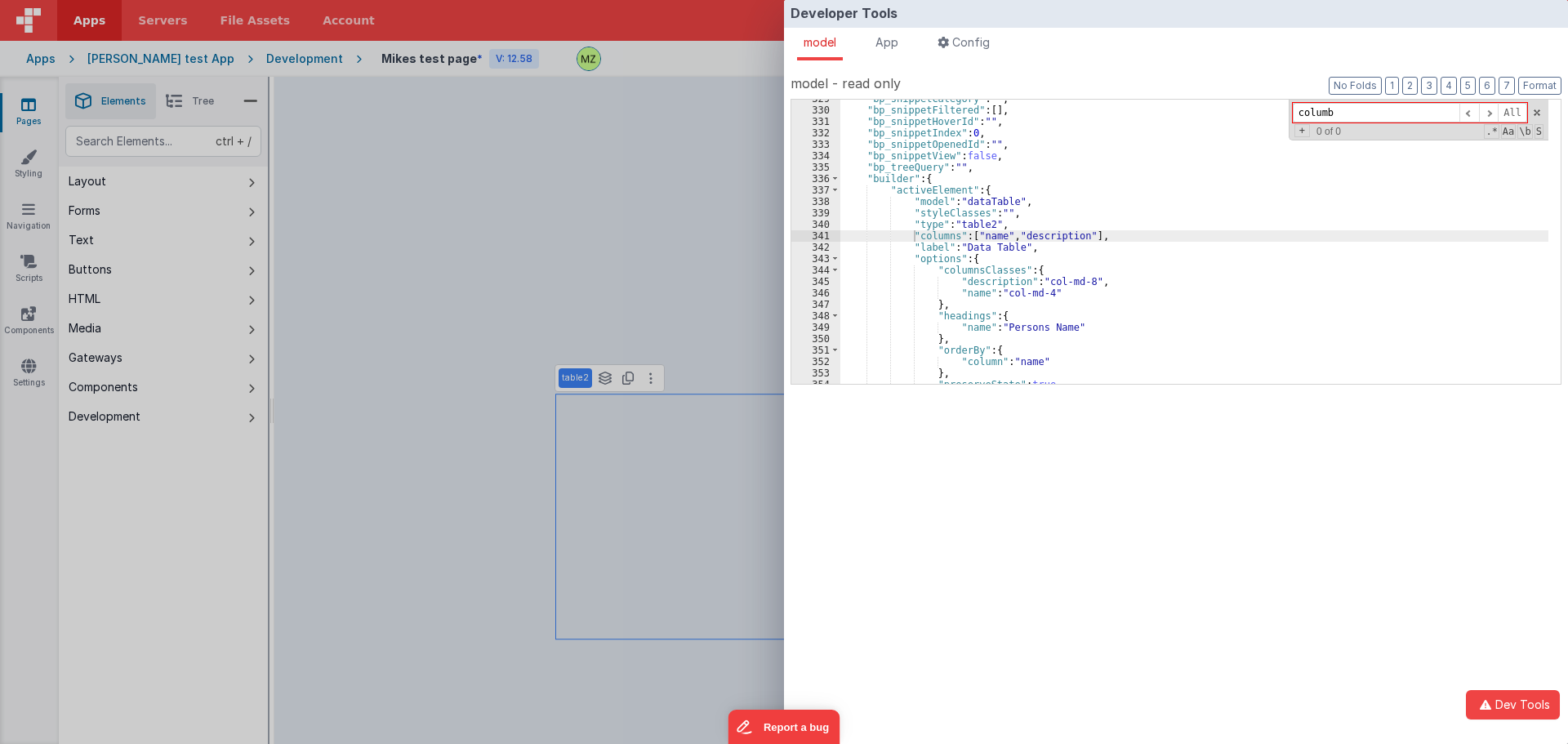
select select
type input "columb"
select select
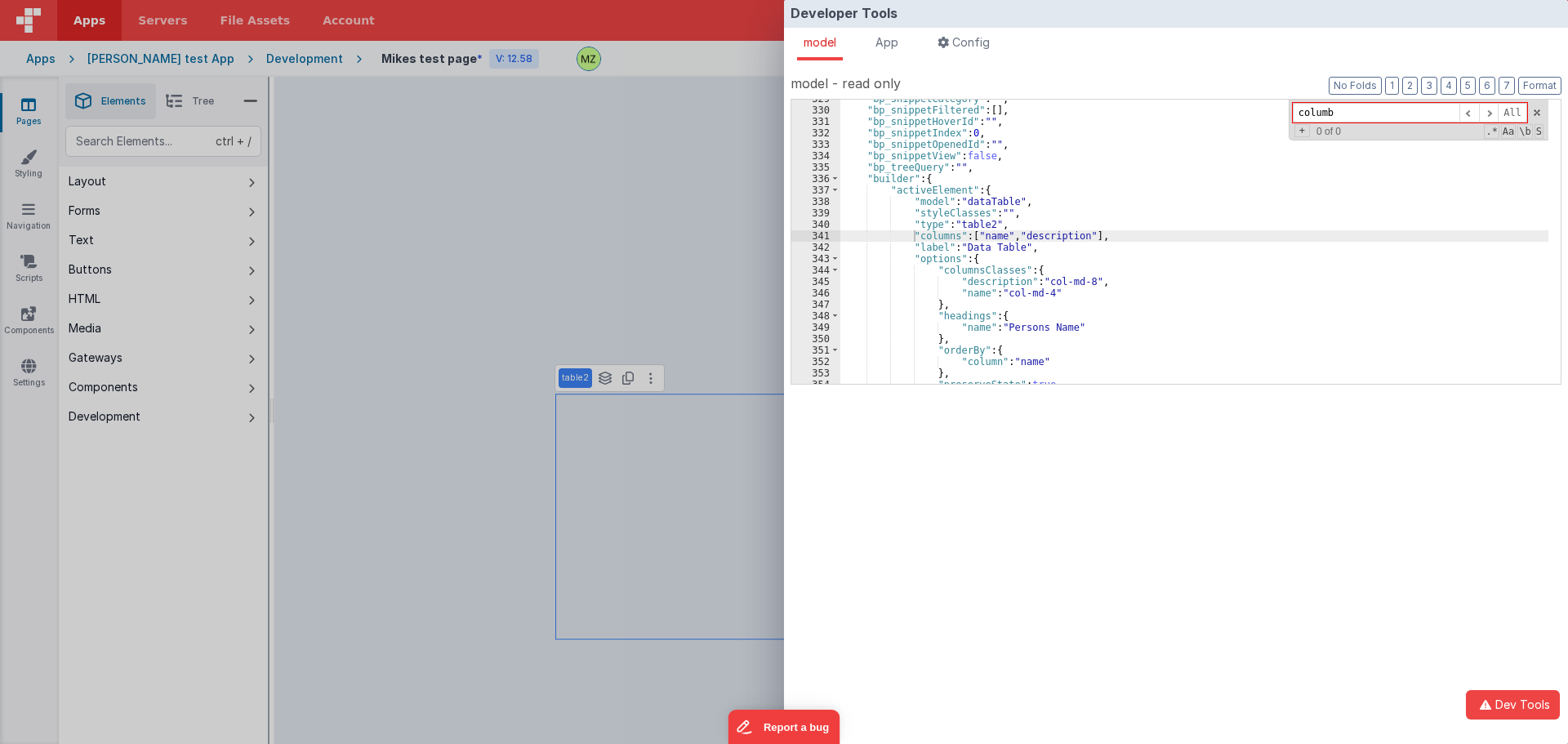
select select
type input "colum"
select select
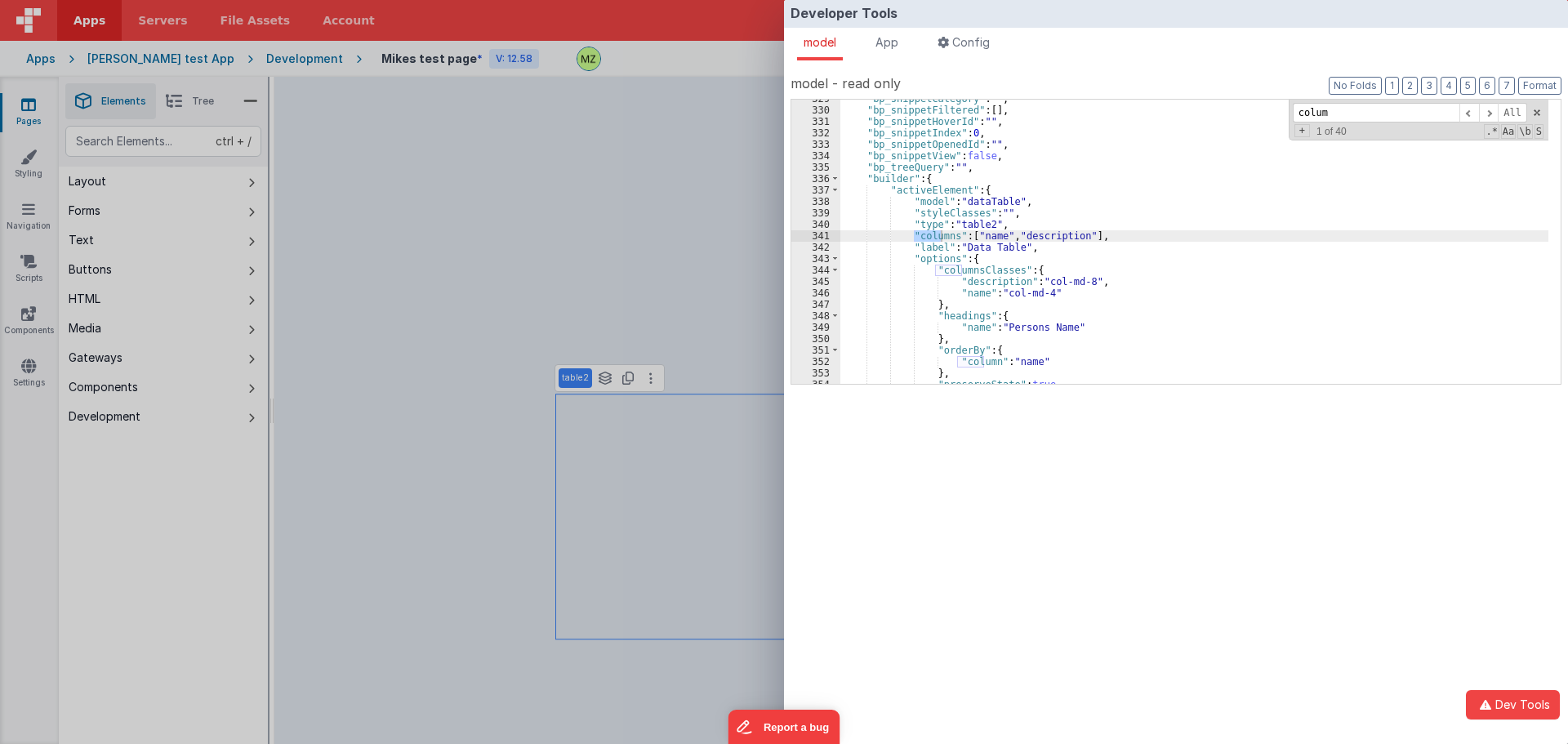
type input "column"
select select
type input "columns"
select select
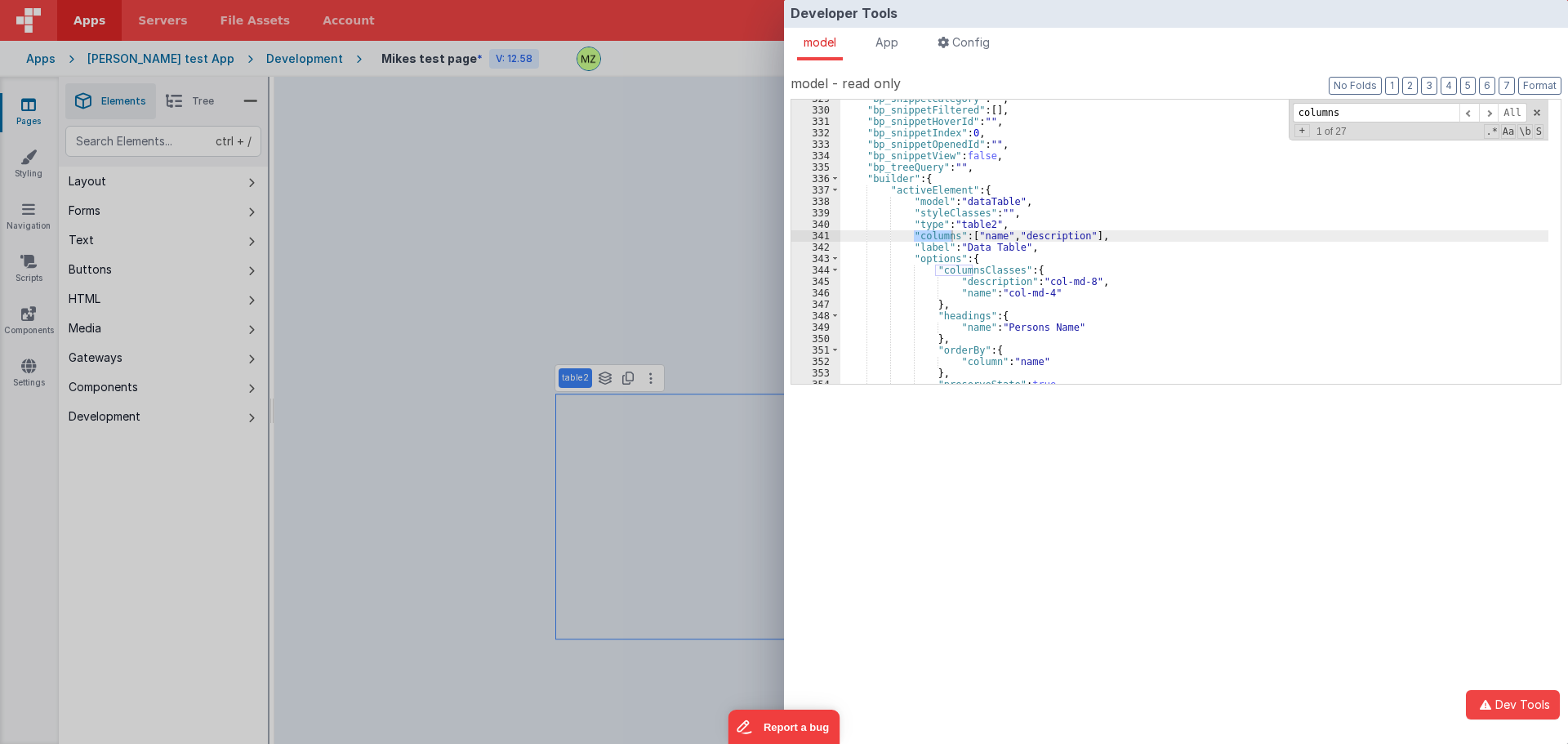
select select
click at [679, 95] on div "Developer Tools model App Params Log (4) Misc Windows Config model - read only …" at bounding box center [784, 372] width 1568 height 744
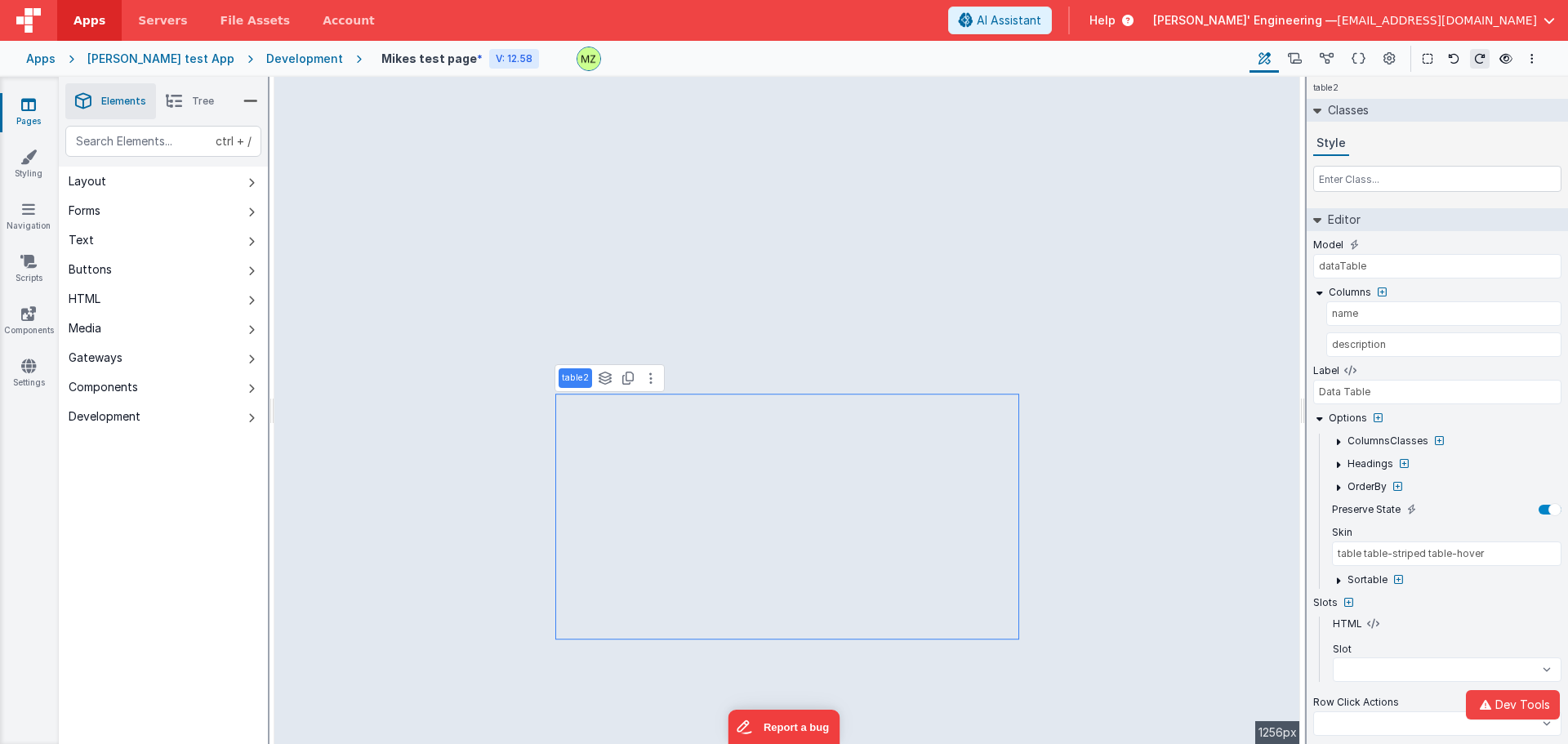
select select
